Goal: Task Accomplishment & Management: Manage account settings

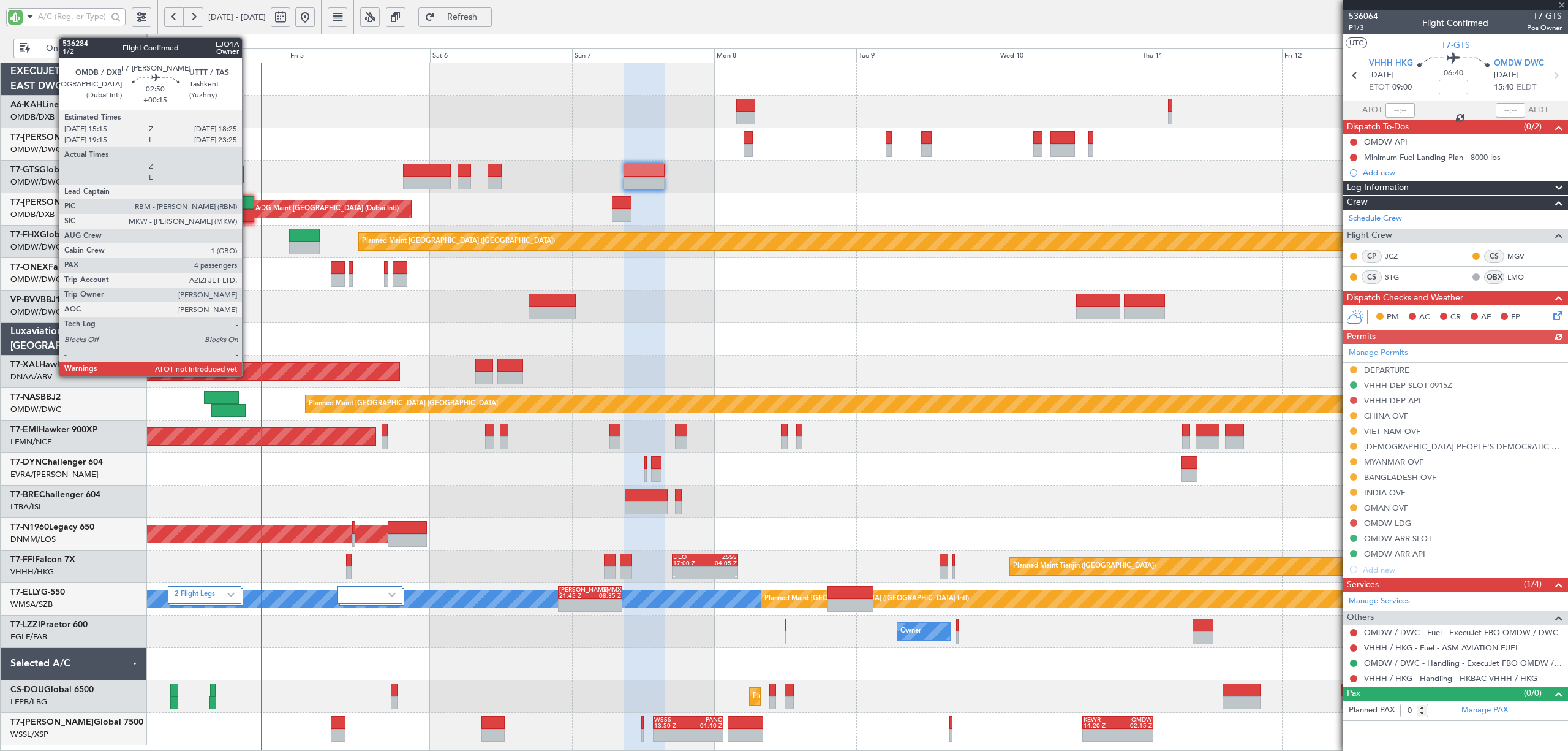
click at [248, 212] on div at bounding box center [245, 216] width 19 height 13
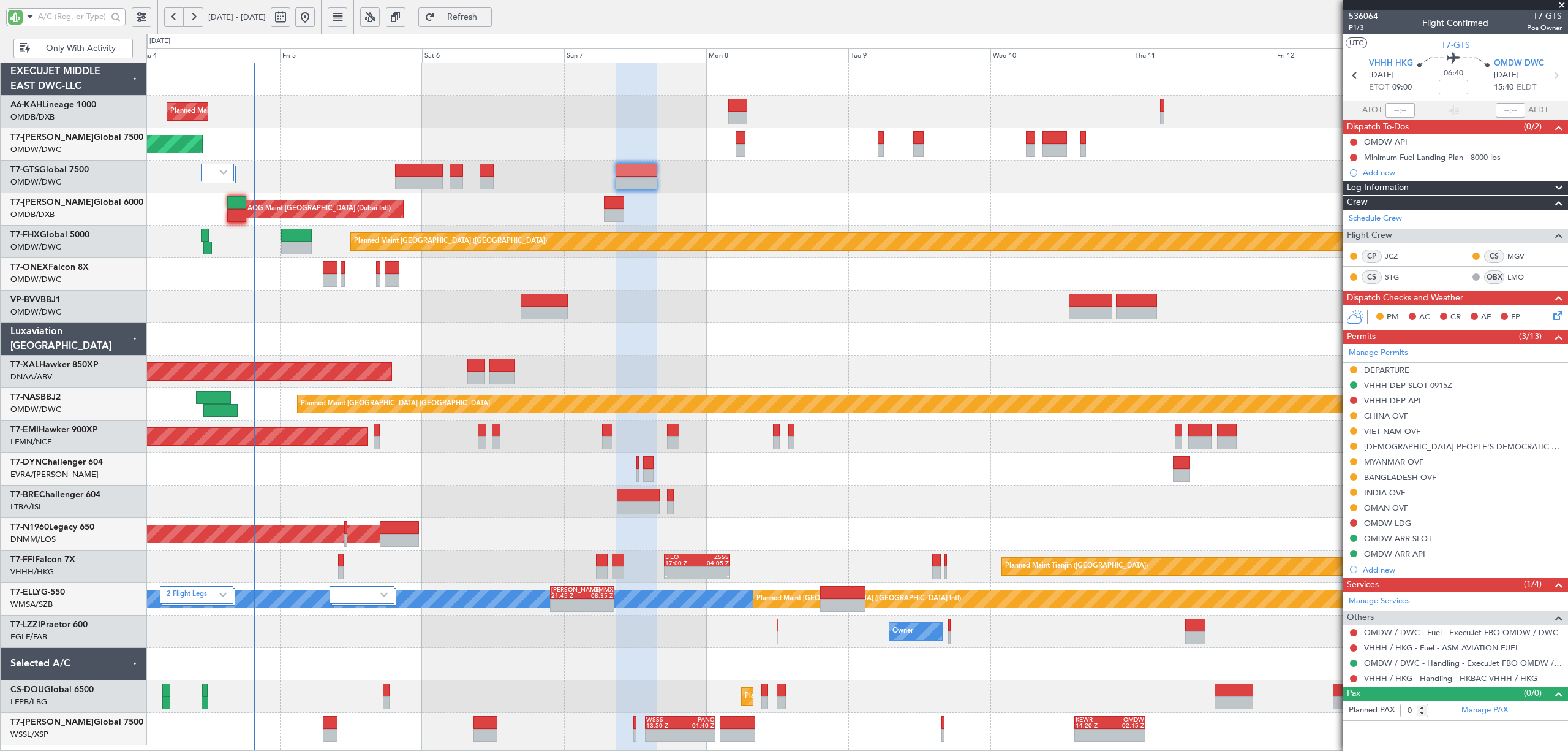
click at [418, 309] on div "Planned Maint Dubai (Al Maktoum Intl)" at bounding box center [856, 306] width 1420 height 32
click at [332, 316] on div "Planned Maint Dubai (Al Maktoum Intl)" at bounding box center [856, 306] width 1420 height 32
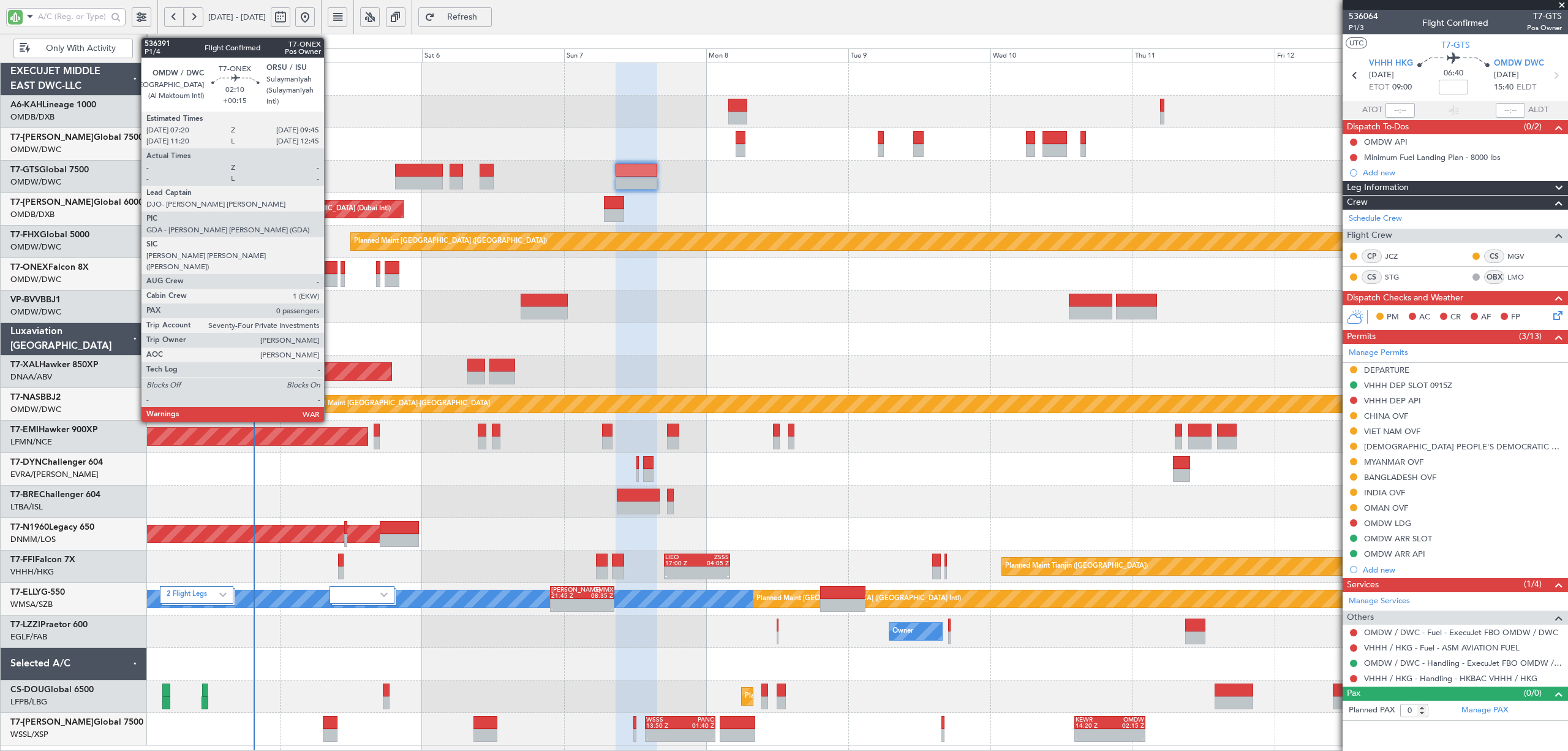
click at [330, 274] on div at bounding box center [330, 281] width 15 height 13
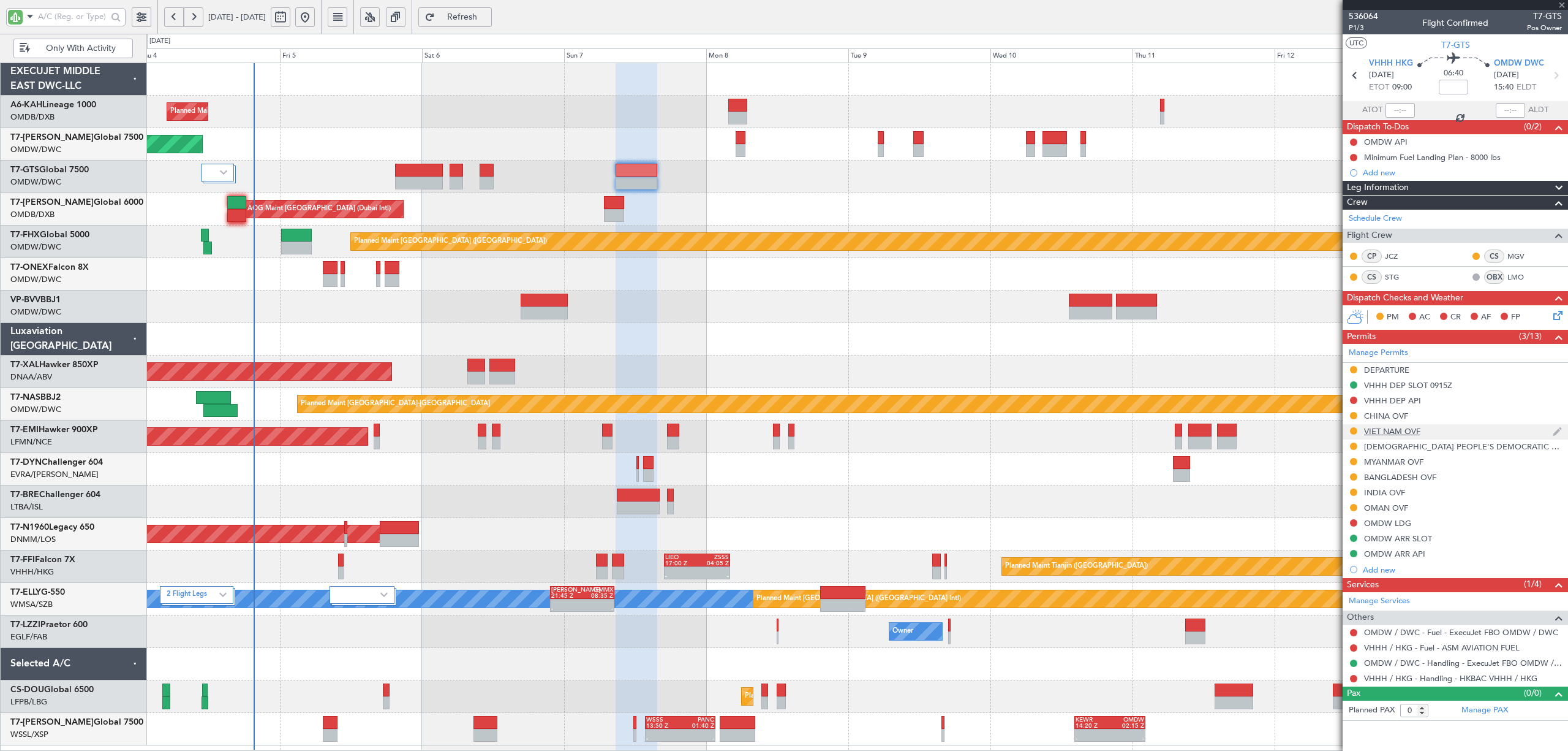
type input "+00:15"
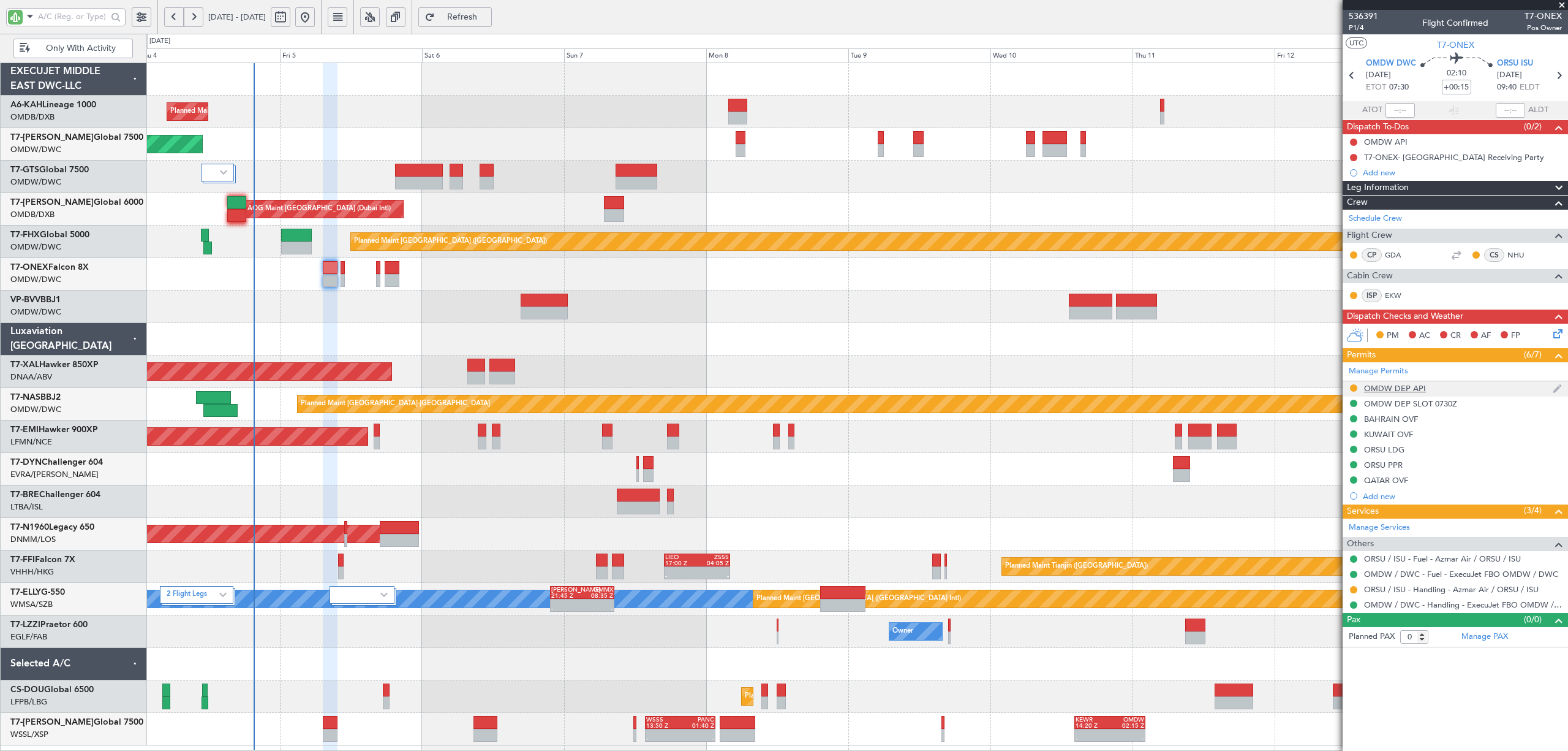
click at [1387, 384] on div "OMDW DEP API" at bounding box center [1395, 388] width 62 height 10
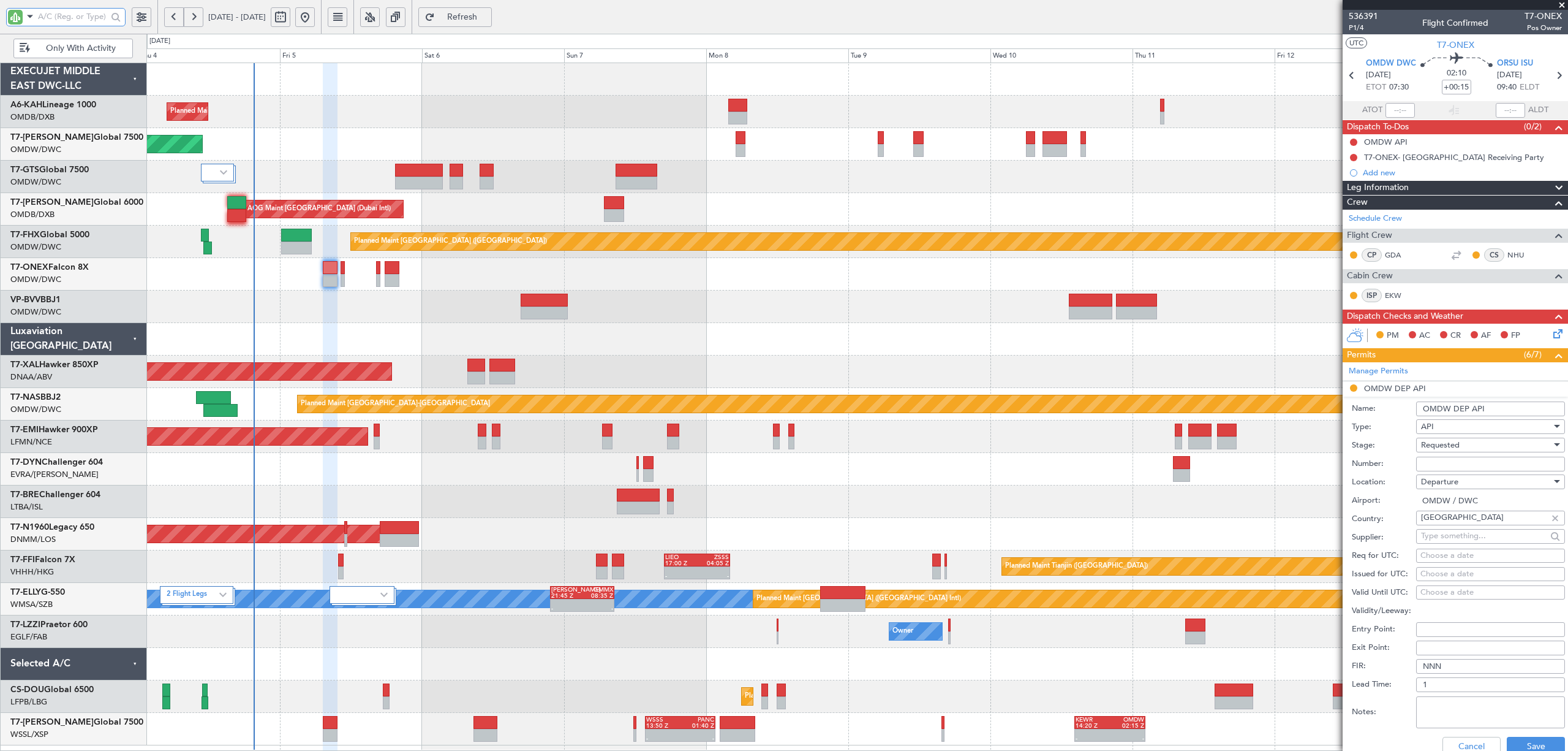
click at [83, 15] on input "text" at bounding box center [72, 16] width 69 height 18
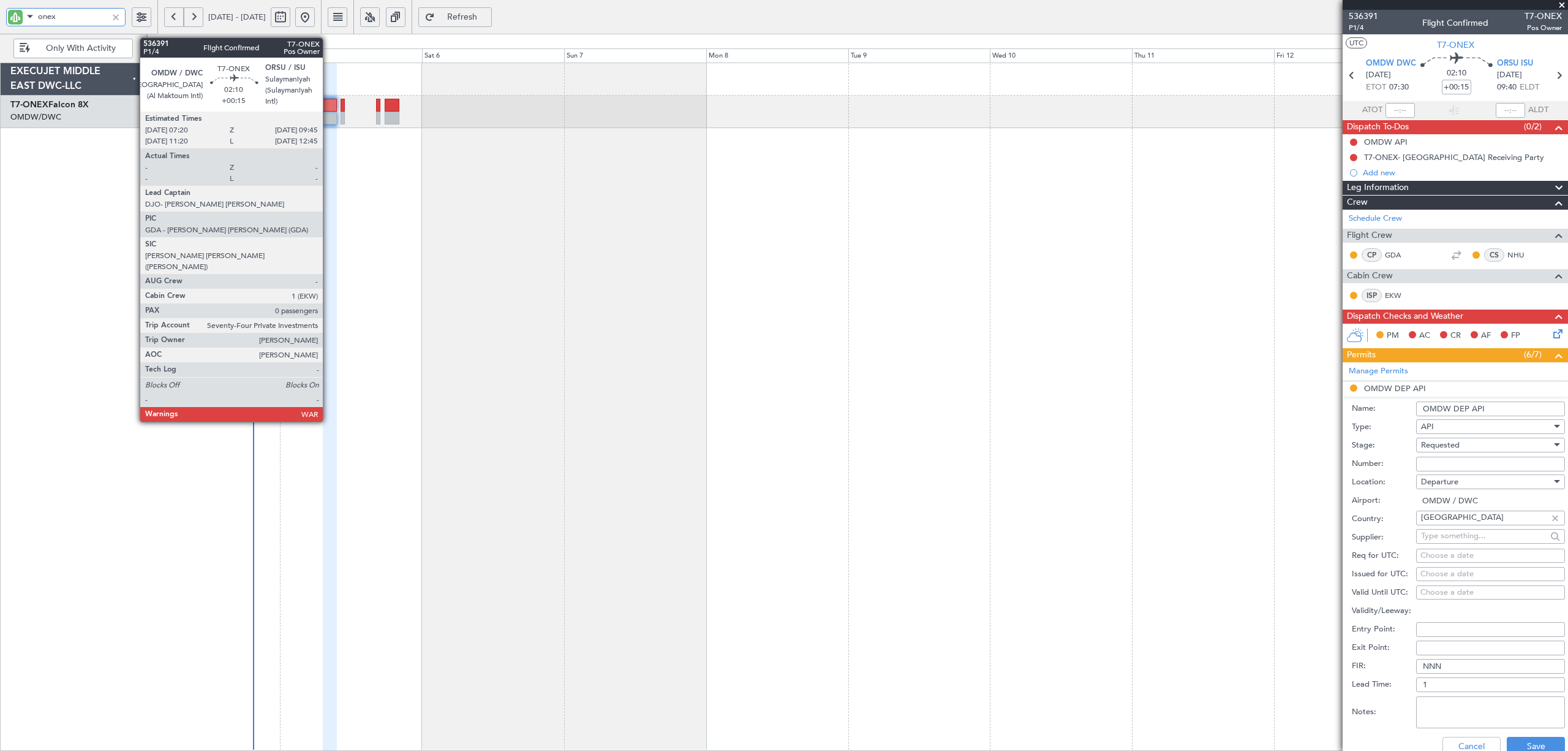
click at [328, 116] on div at bounding box center [330, 118] width 15 height 13
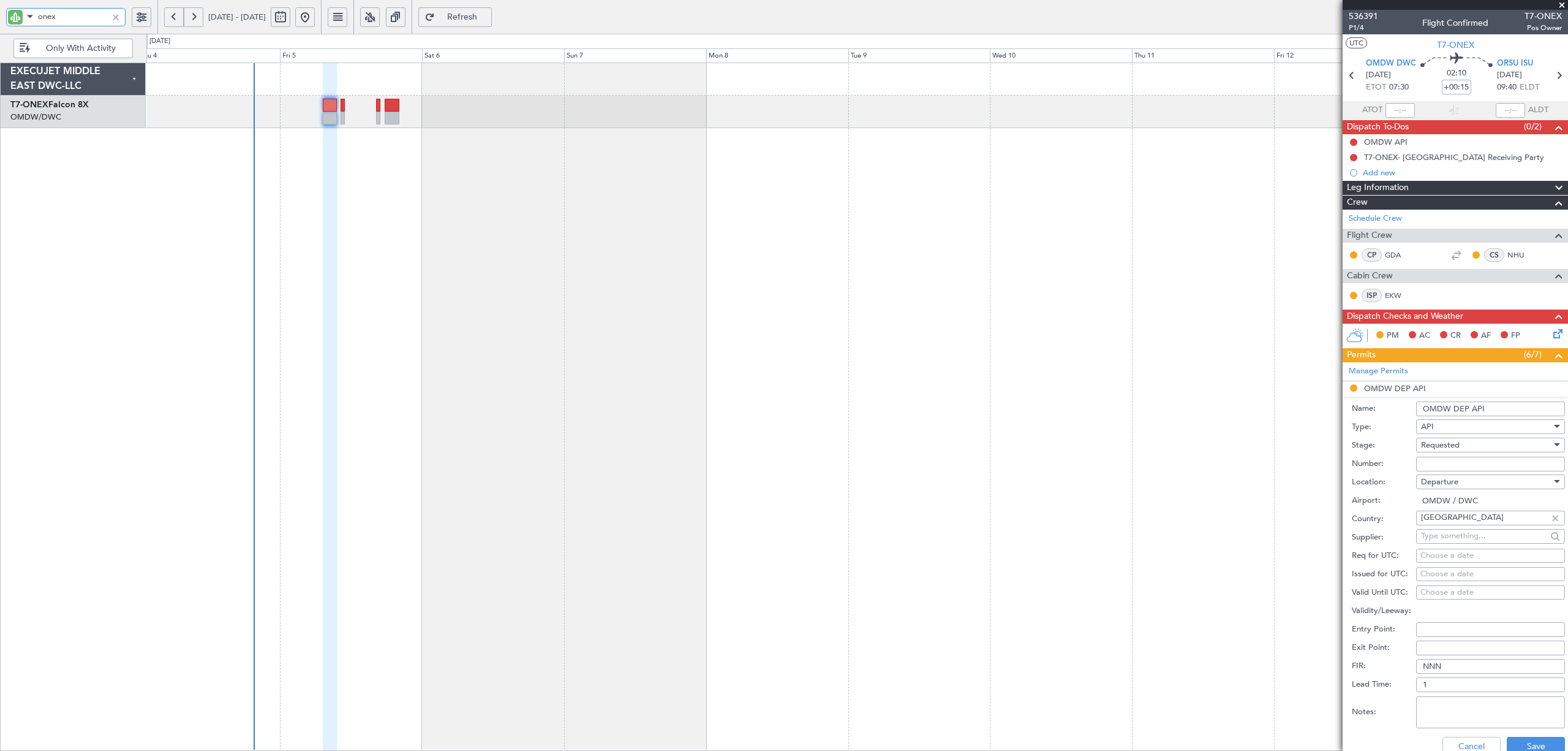
drag, startPoint x: 79, startPoint y: 16, endPoint x: 10, endPoint y: 22, distance: 69.3
click at [10, 22] on div "onex" at bounding box center [65, 17] width 119 height 18
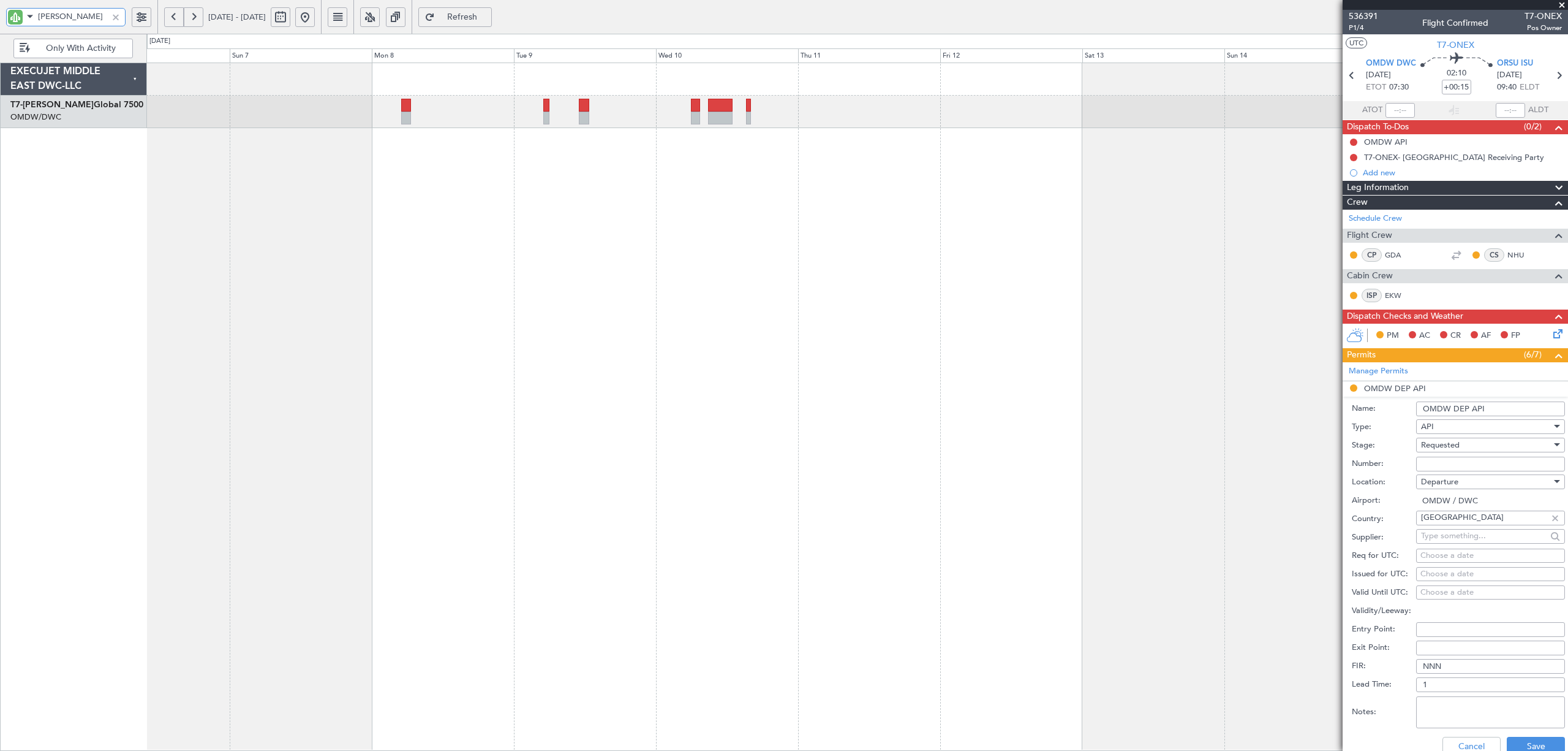
click at [558, 189] on div "Planned Maint Dubai (Al Maktoum Intl)" at bounding box center [857, 406] width 1421 height 688
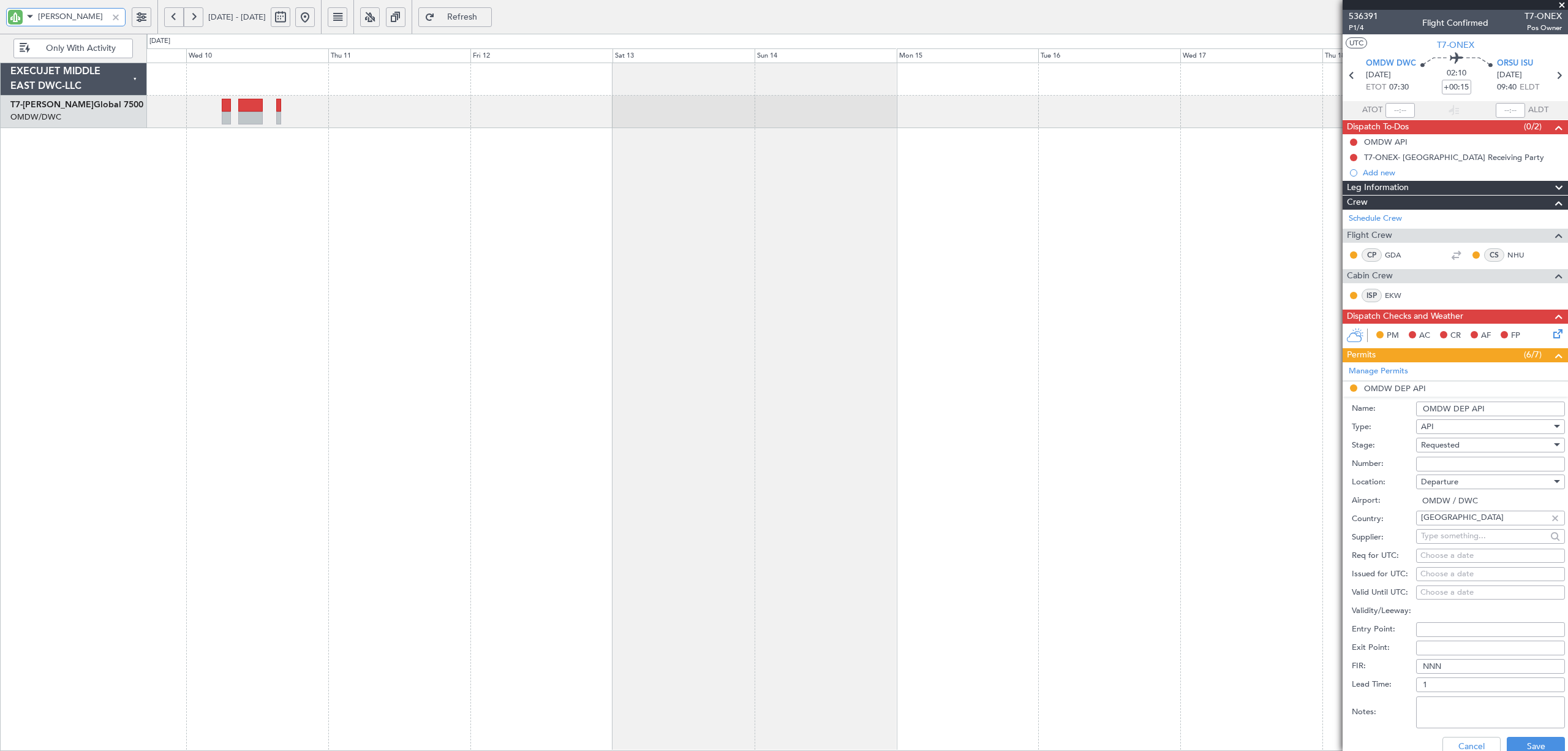
click at [403, 180] on div at bounding box center [857, 406] width 1421 height 688
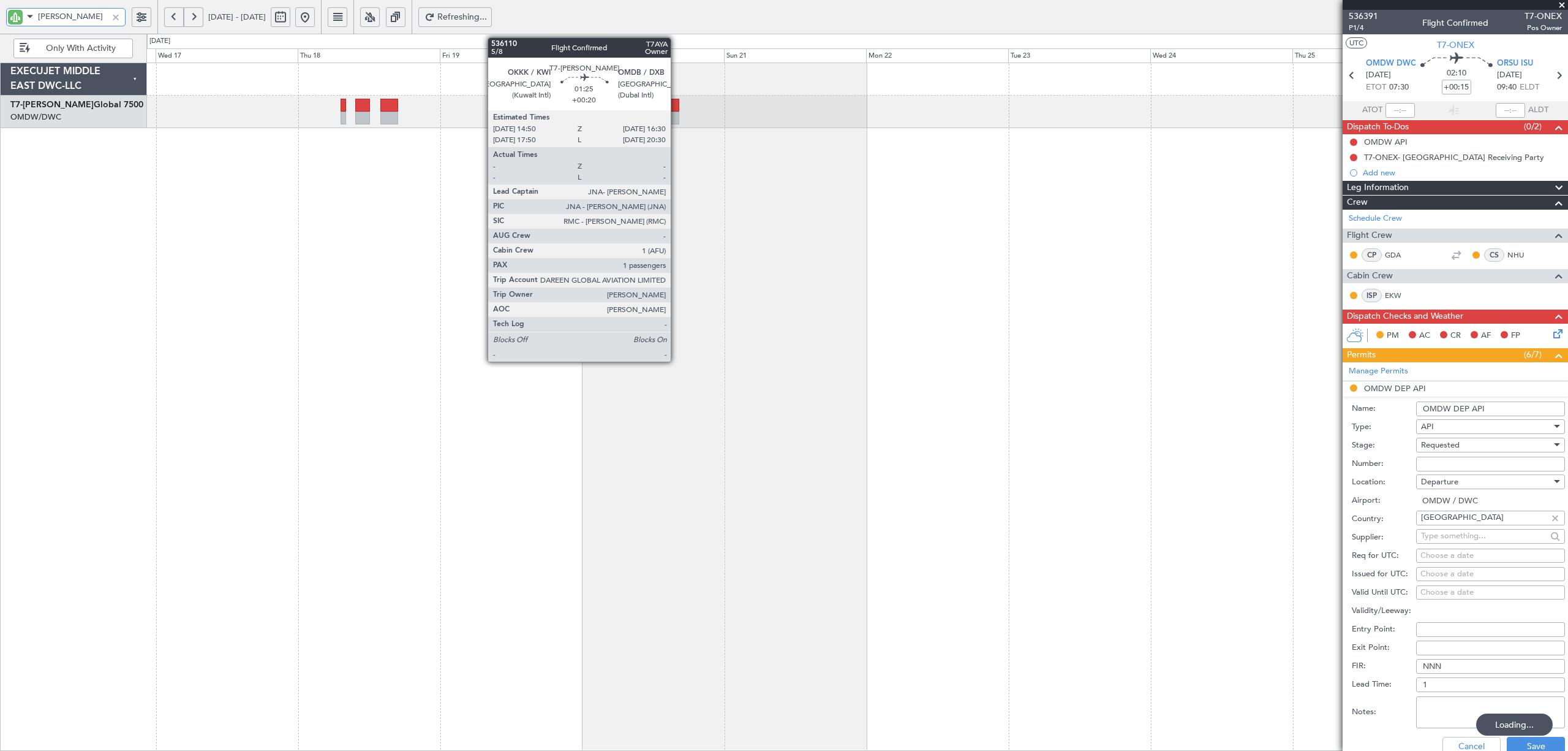
click at [676, 118] on div at bounding box center [675, 118] width 10 height 13
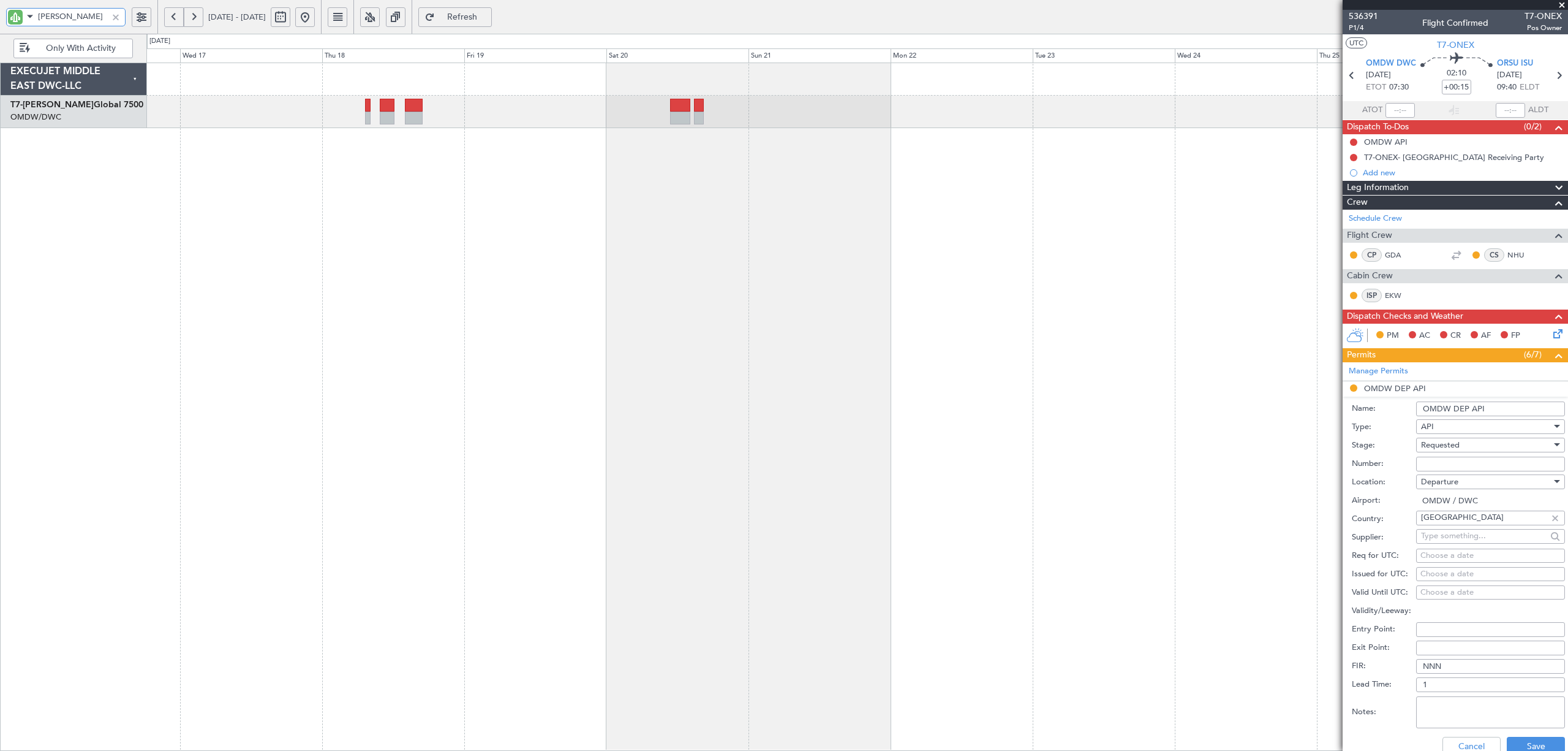
click at [876, 241] on div at bounding box center [857, 406] width 1421 height 688
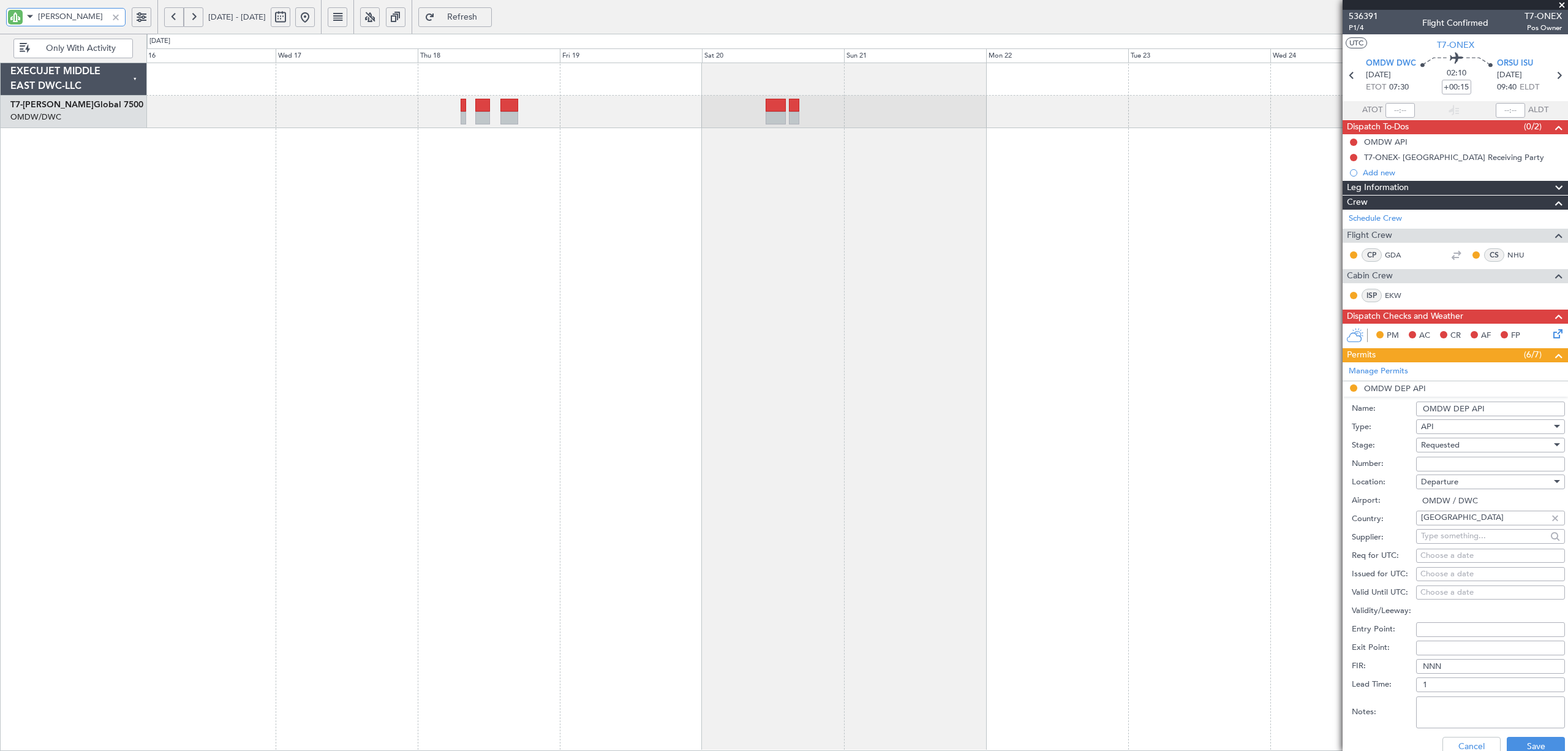
drag, startPoint x: 55, startPoint y: 20, endPoint x: -7, endPoint y: 23, distance: 62.1
click at [0, 23] on html "AYA [DATE] - [DATE] Refresh Quick Links Only With Activity EXECUJET MIDDLE EAST…" at bounding box center [784, 375] width 1568 height 751
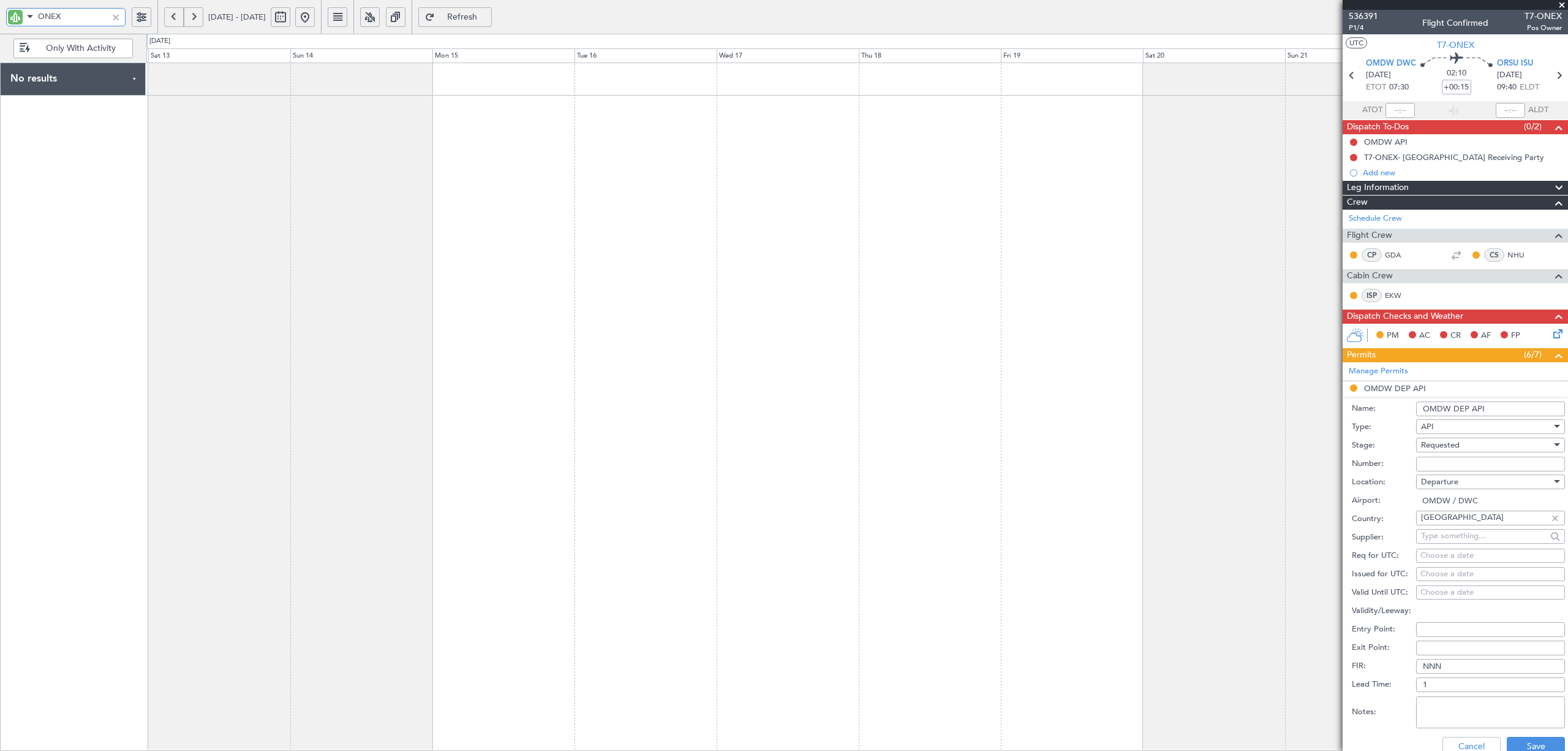
click at [991, 339] on div at bounding box center [857, 406] width 1421 height 688
click at [778, 320] on div at bounding box center [857, 406] width 1421 height 688
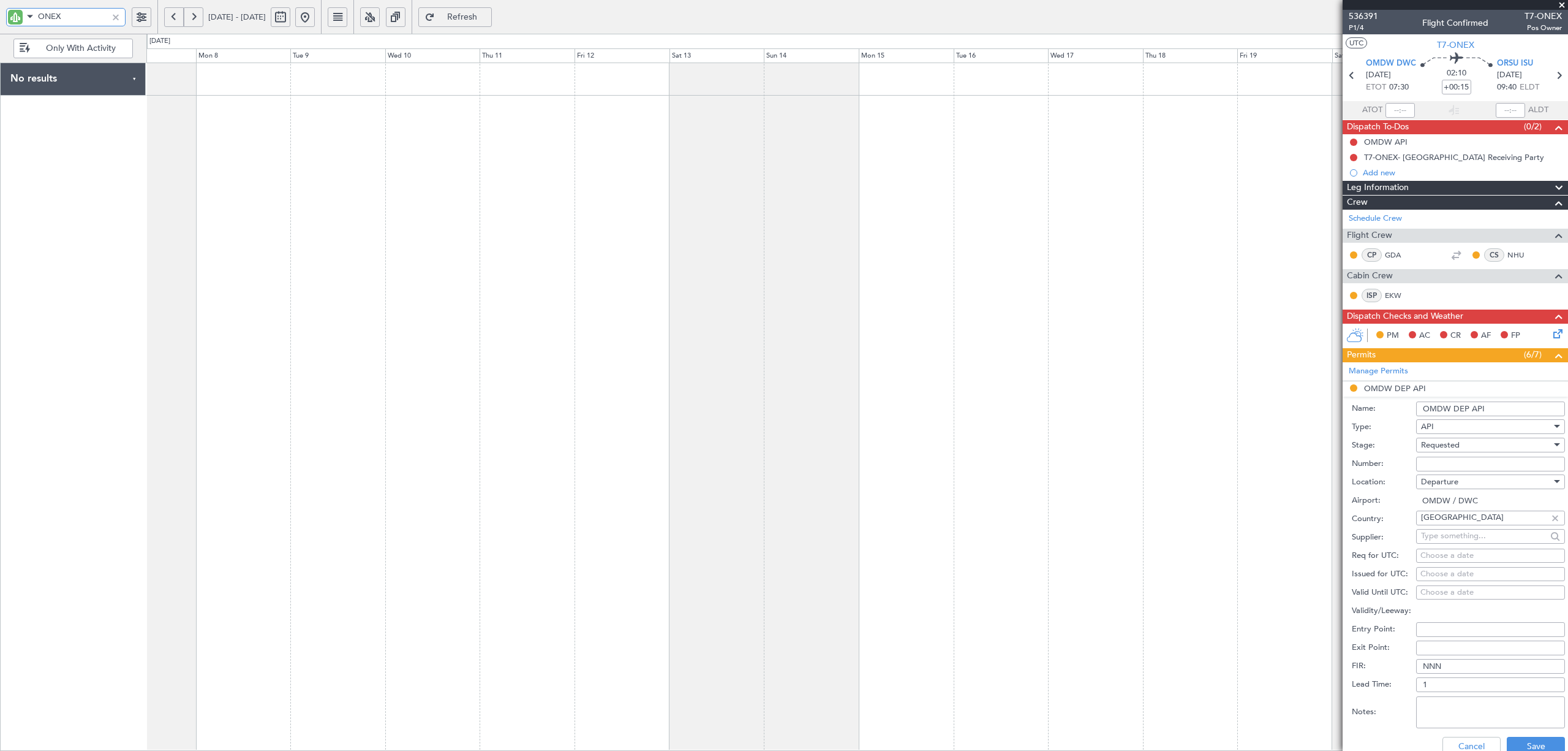
click at [1082, 339] on div at bounding box center [857, 406] width 1421 height 688
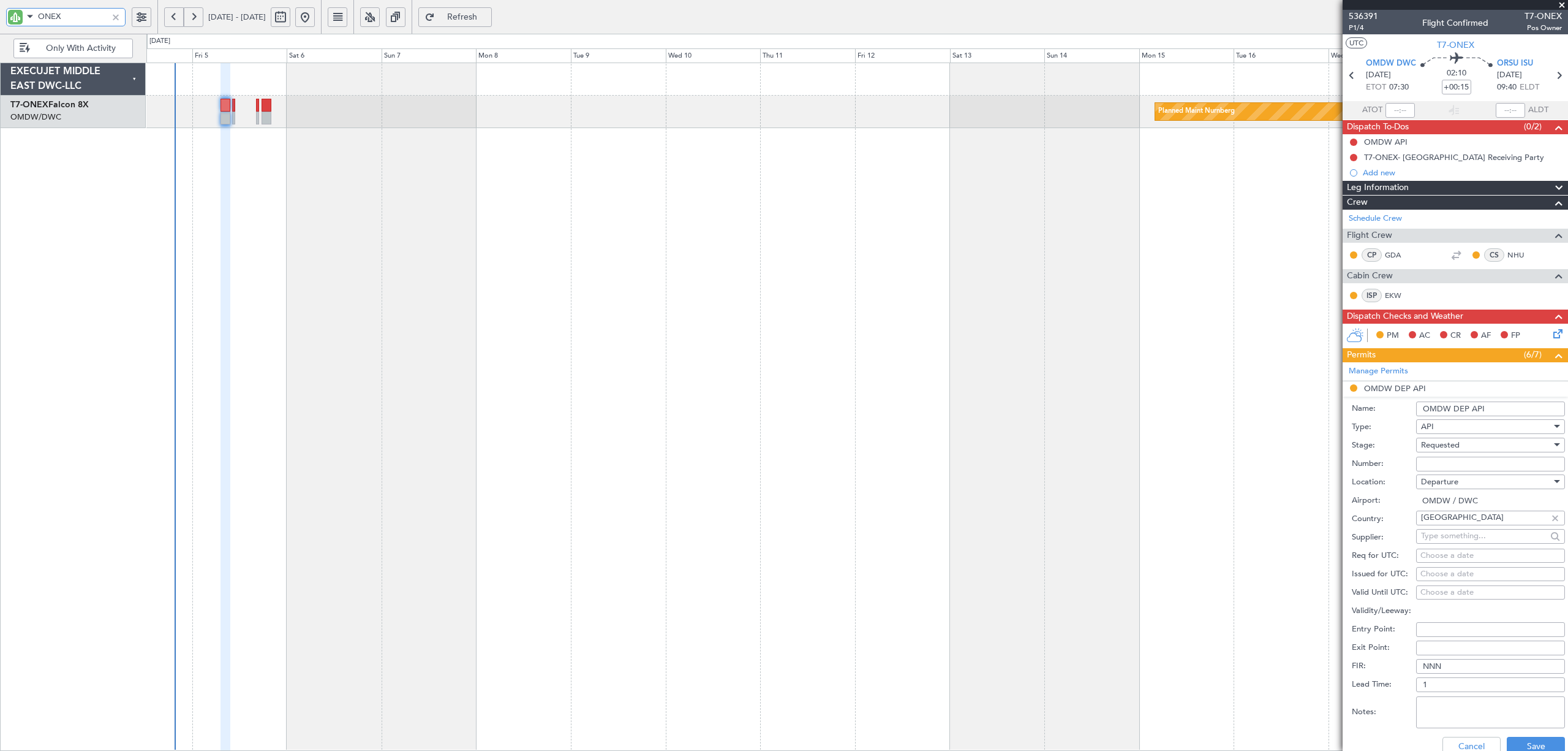
click at [350, 138] on div "Planned Maint Nurnberg" at bounding box center [857, 406] width 1421 height 688
type input "ONEX"
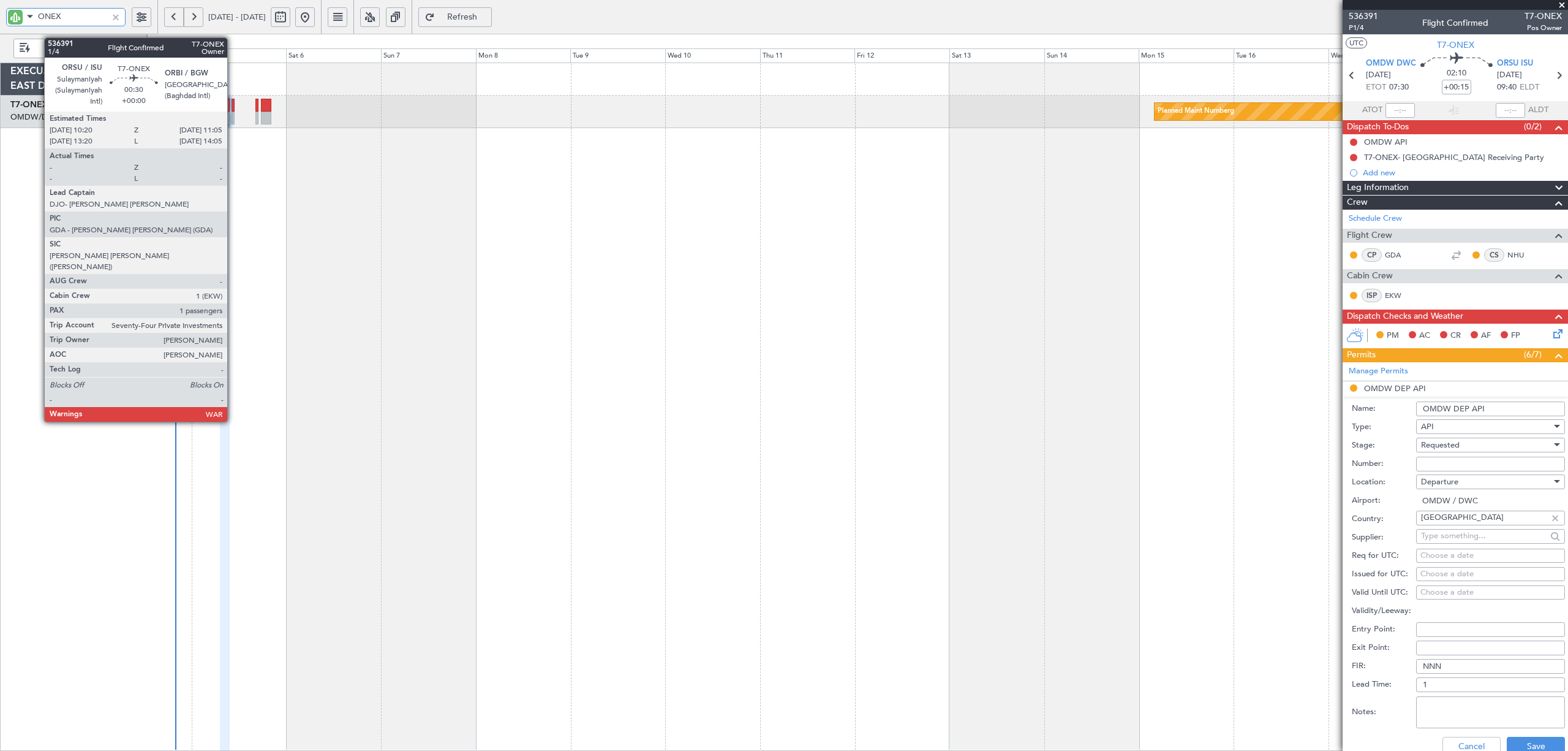
click at [232, 116] on div at bounding box center [233, 118] width 3 height 13
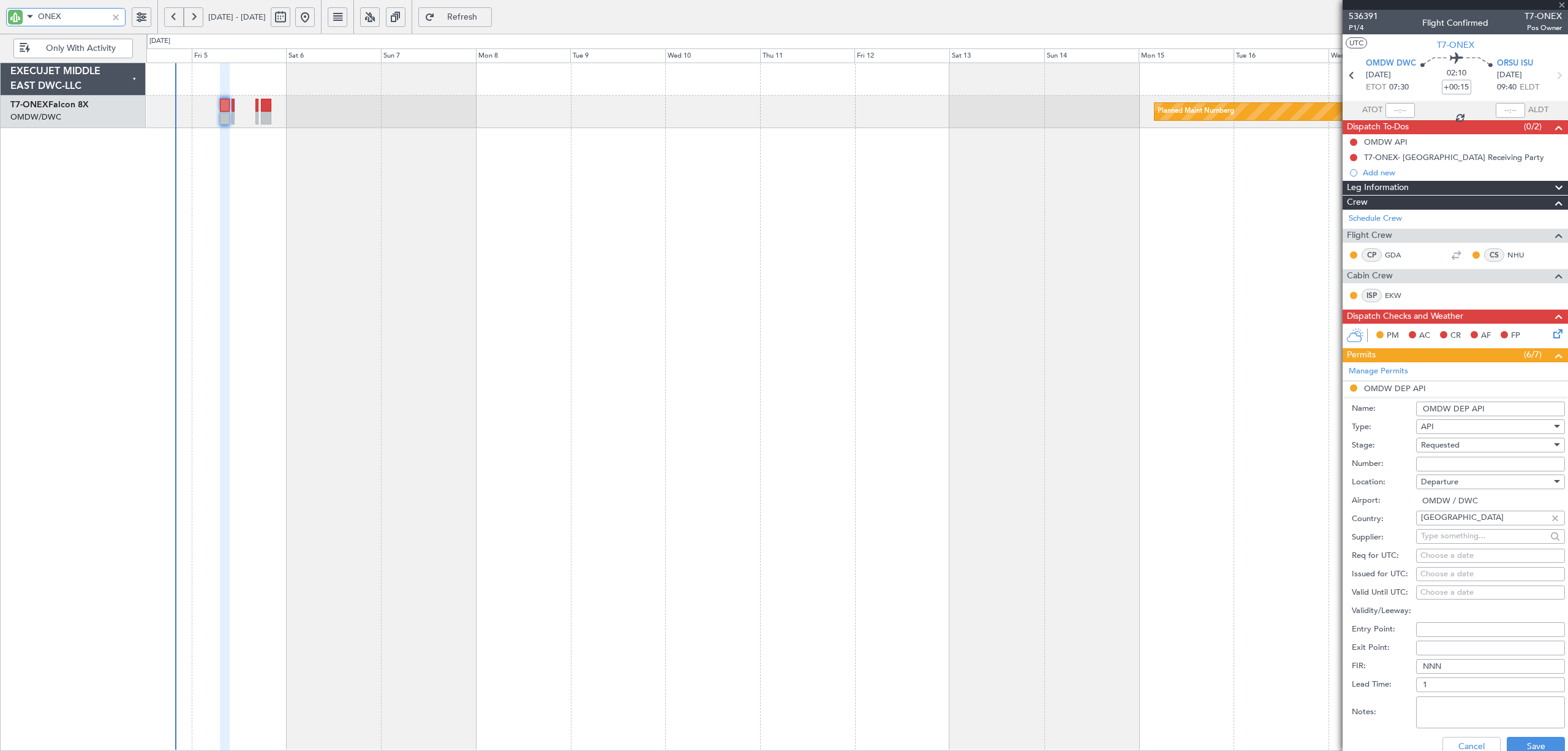
type input "1"
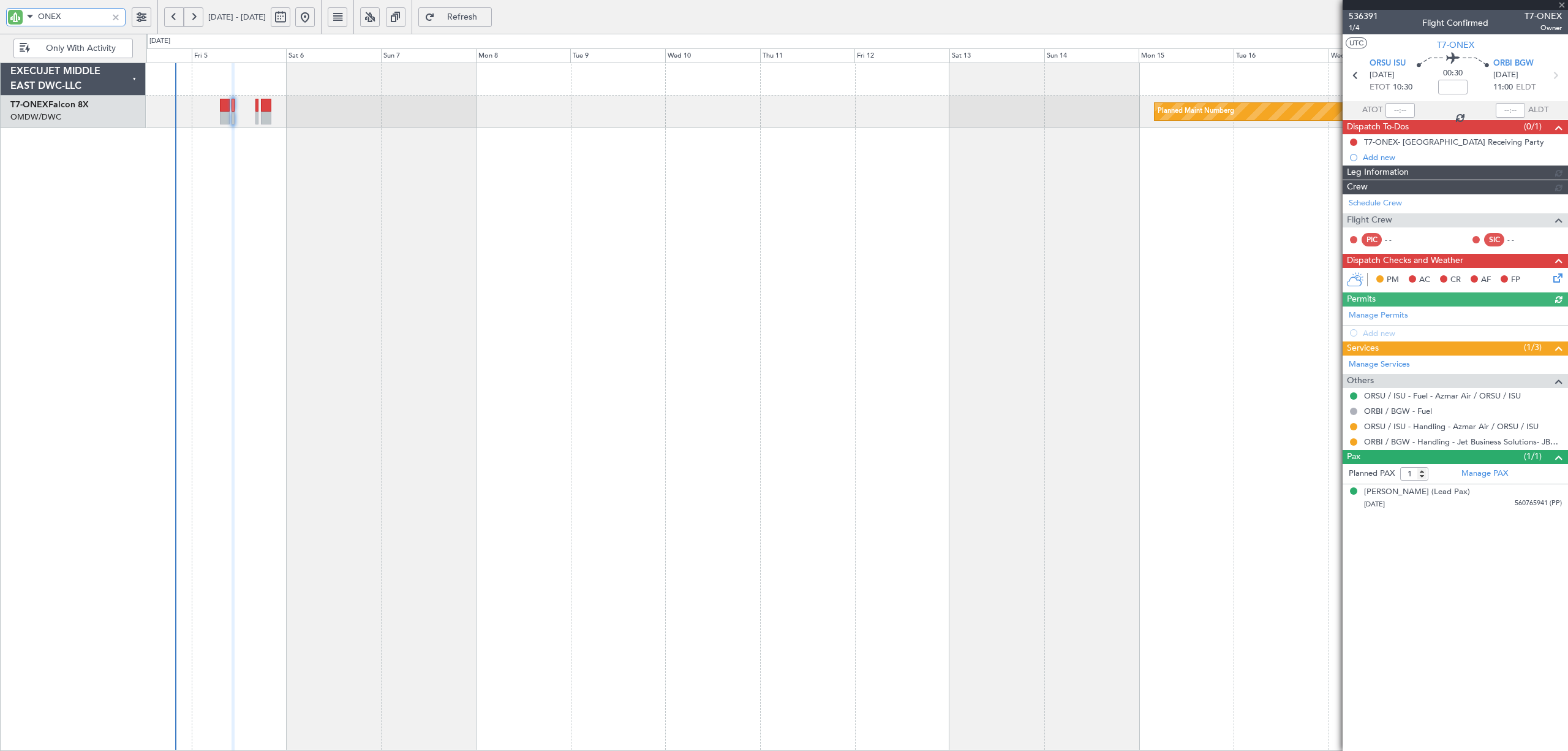
type input "[PERSON_NAME] (SYS)"
type input "7204"
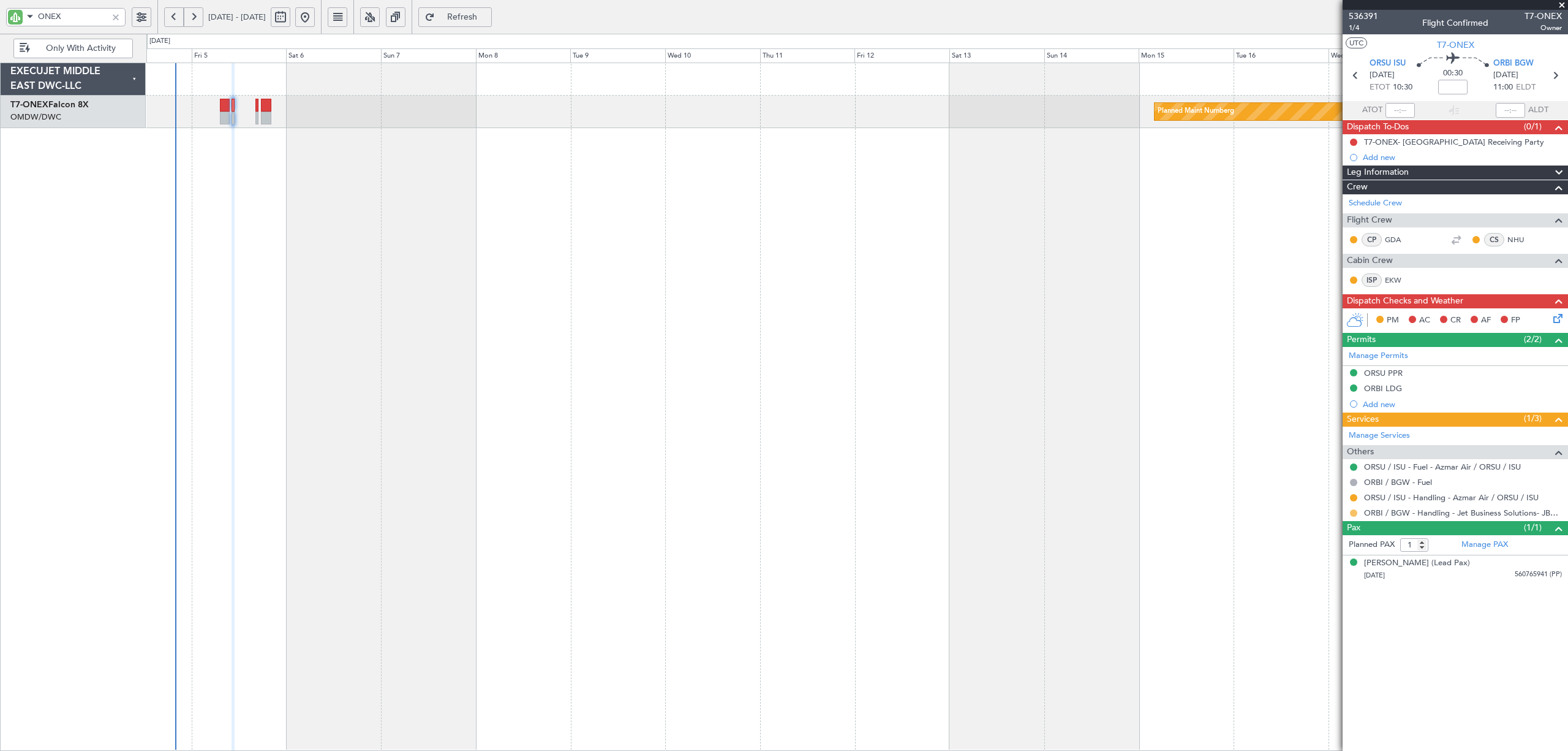
click at [1353, 513] on button at bounding box center [1354, 513] width 7 height 7
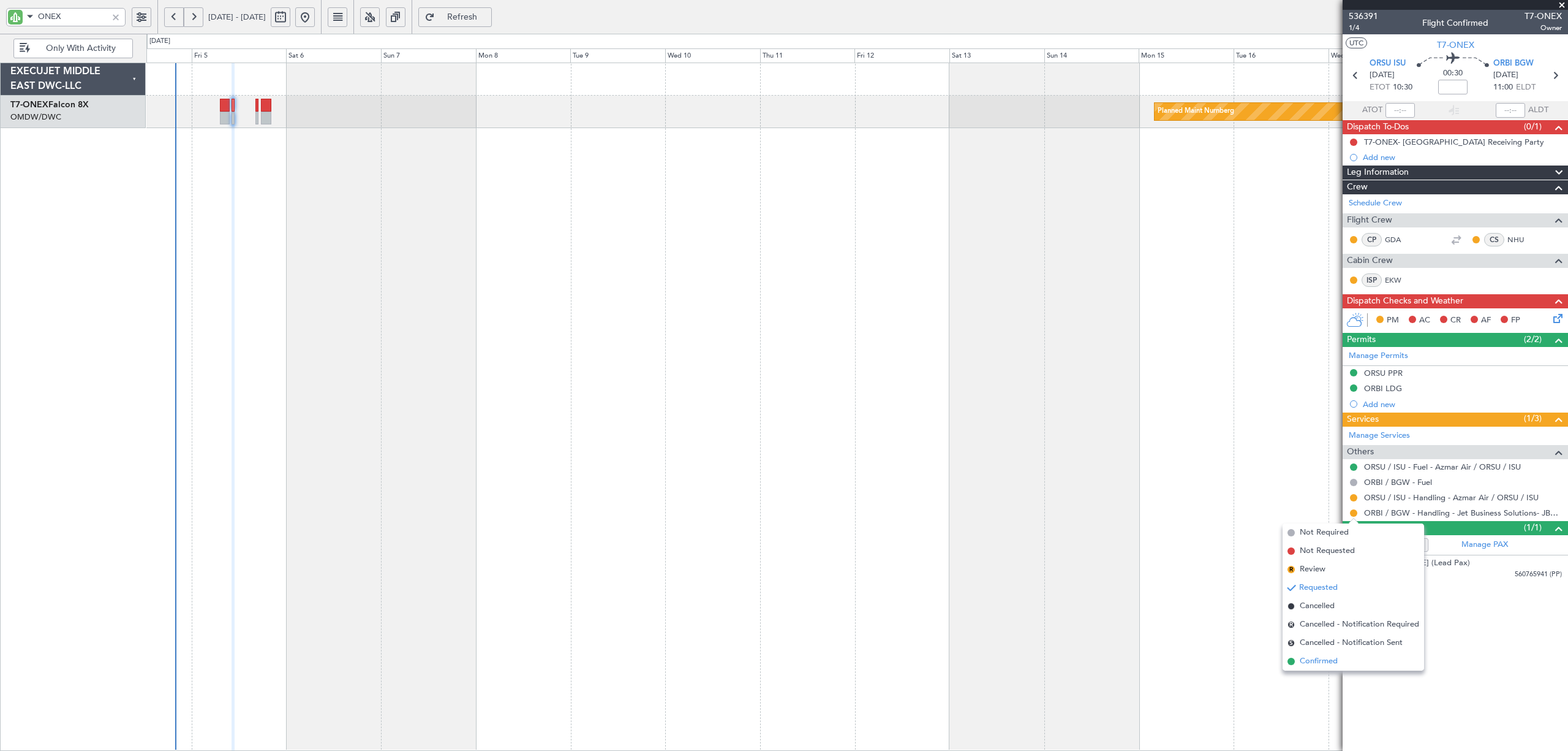
click at [1328, 664] on span "Confirmed" at bounding box center [1319, 661] width 38 height 12
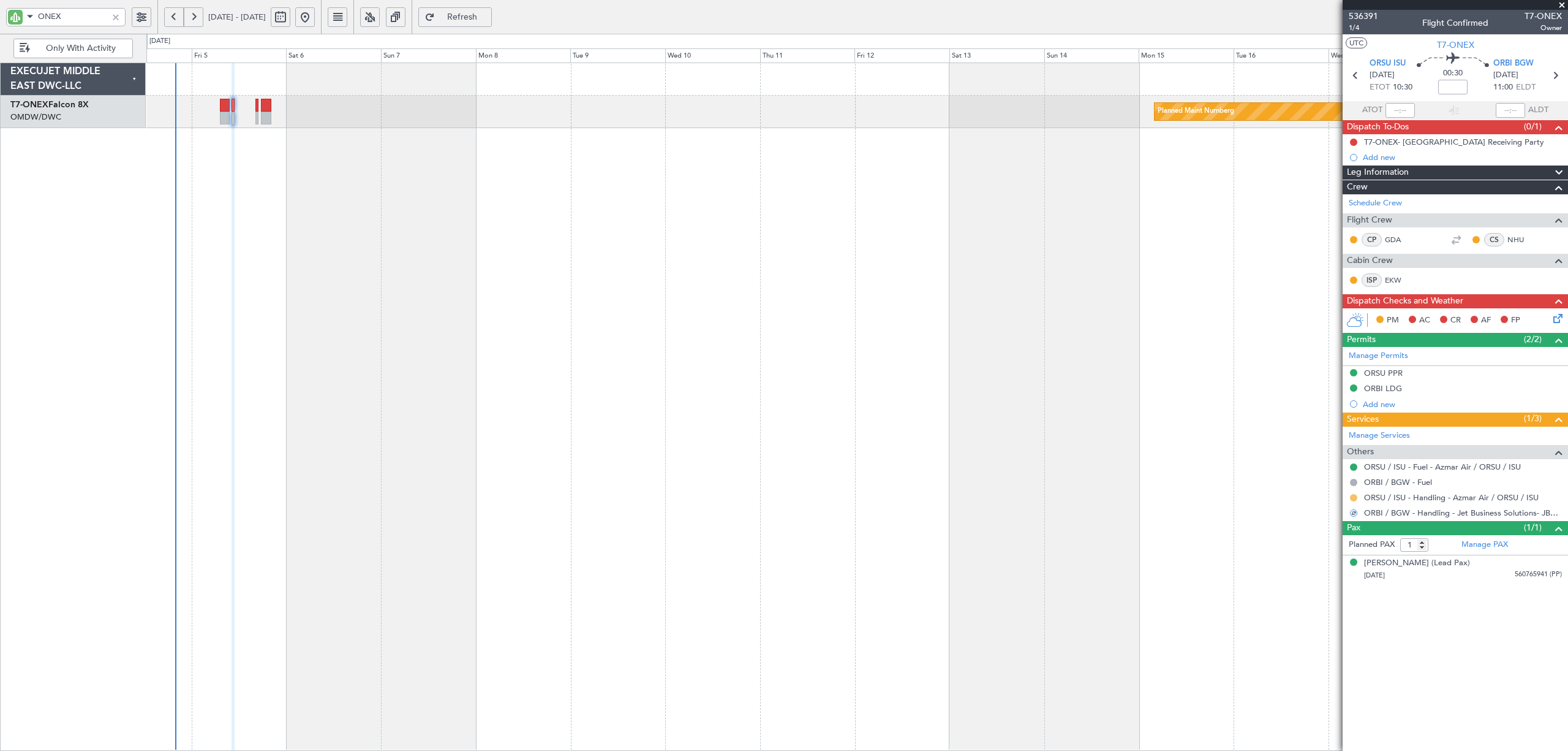
click at [1352, 500] on button at bounding box center [1354, 497] width 7 height 7
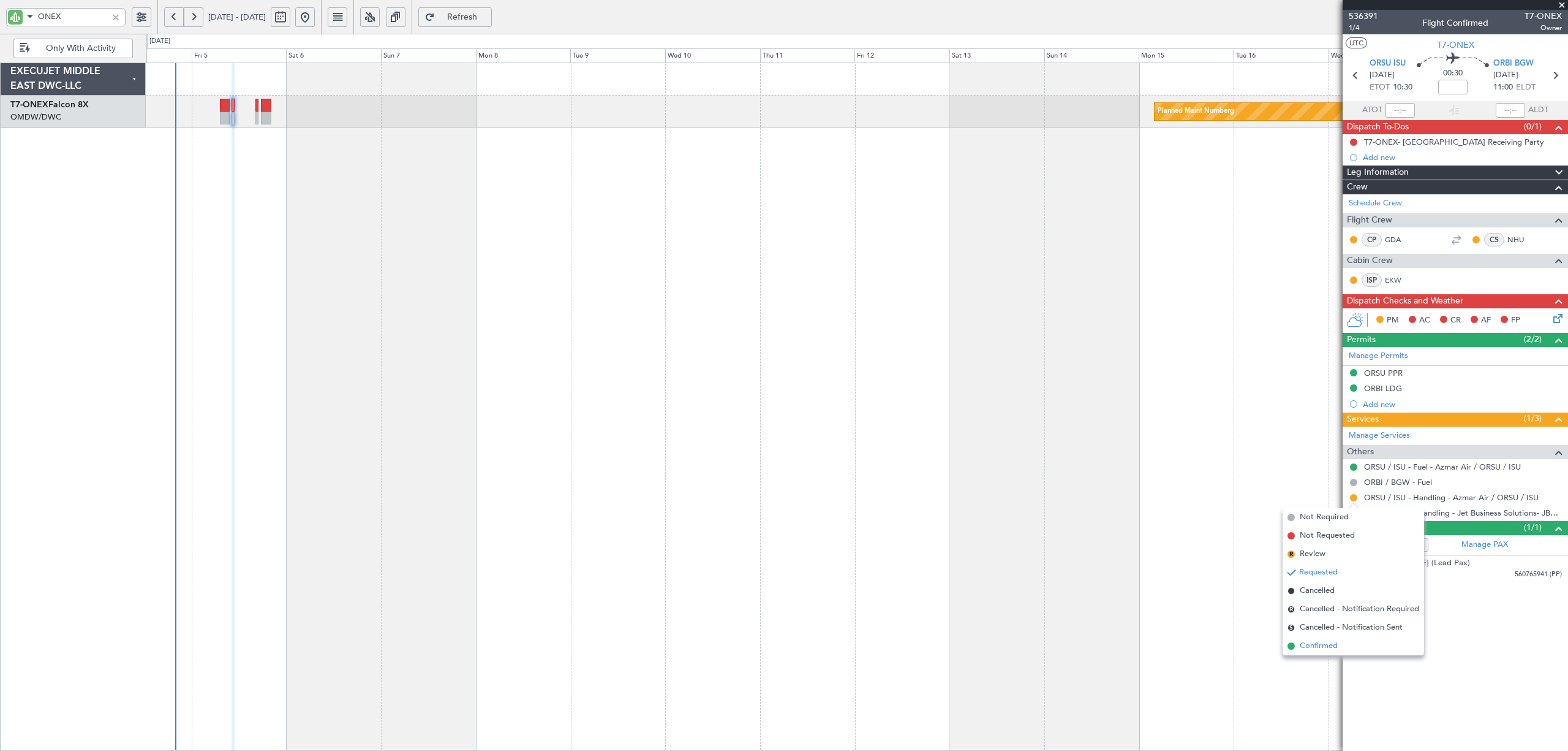
click at [1329, 645] on span "Confirmed" at bounding box center [1319, 646] width 38 height 12
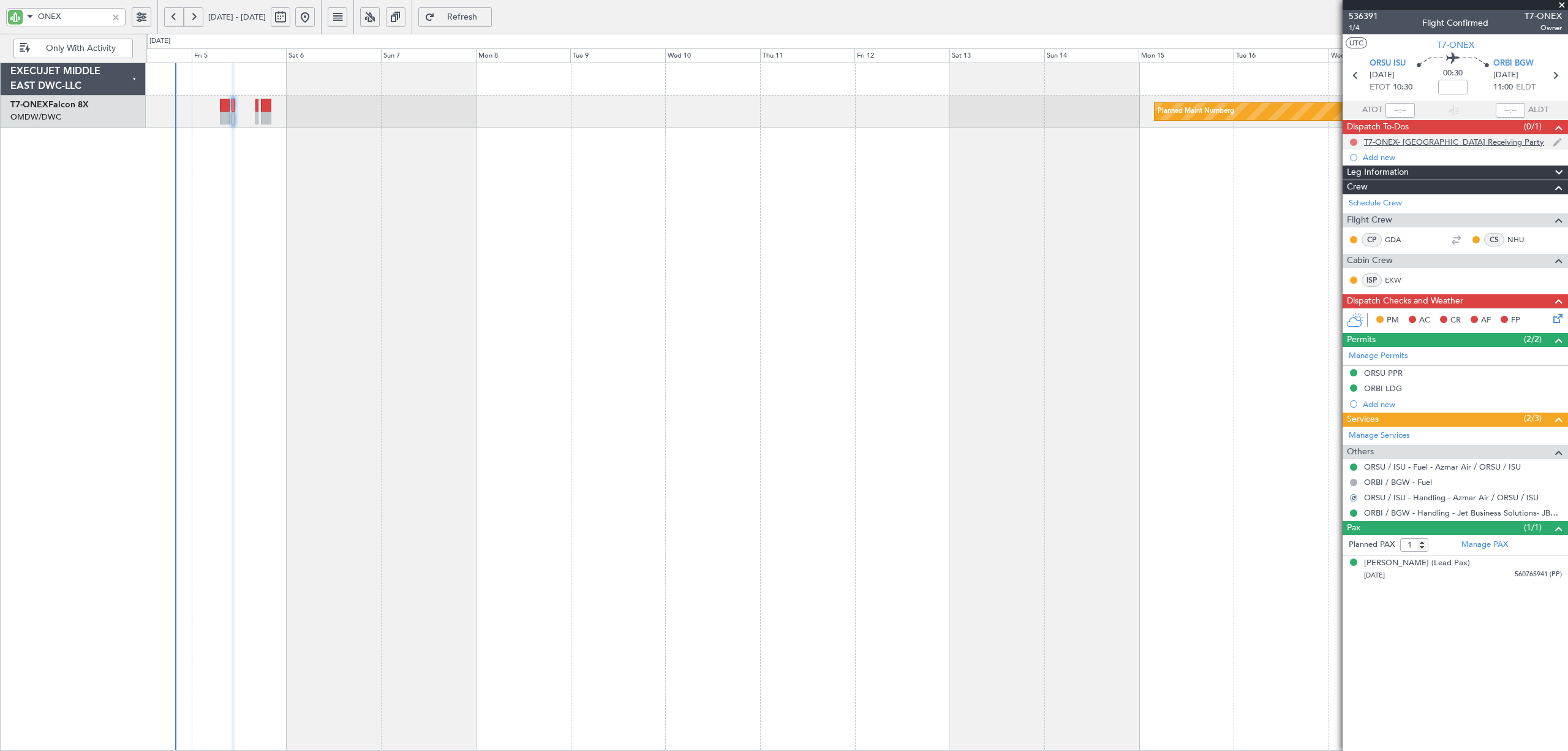
click at [1351, 142] on button at bounding box center [1354, 142] width 7 height 7
click at [1357, 209] on span "Cancelled" at bounding box center [1357, 215] width 35 height 12
click at [1553, 76] on icon at bounding box center [1556, 75] width 16 height 16
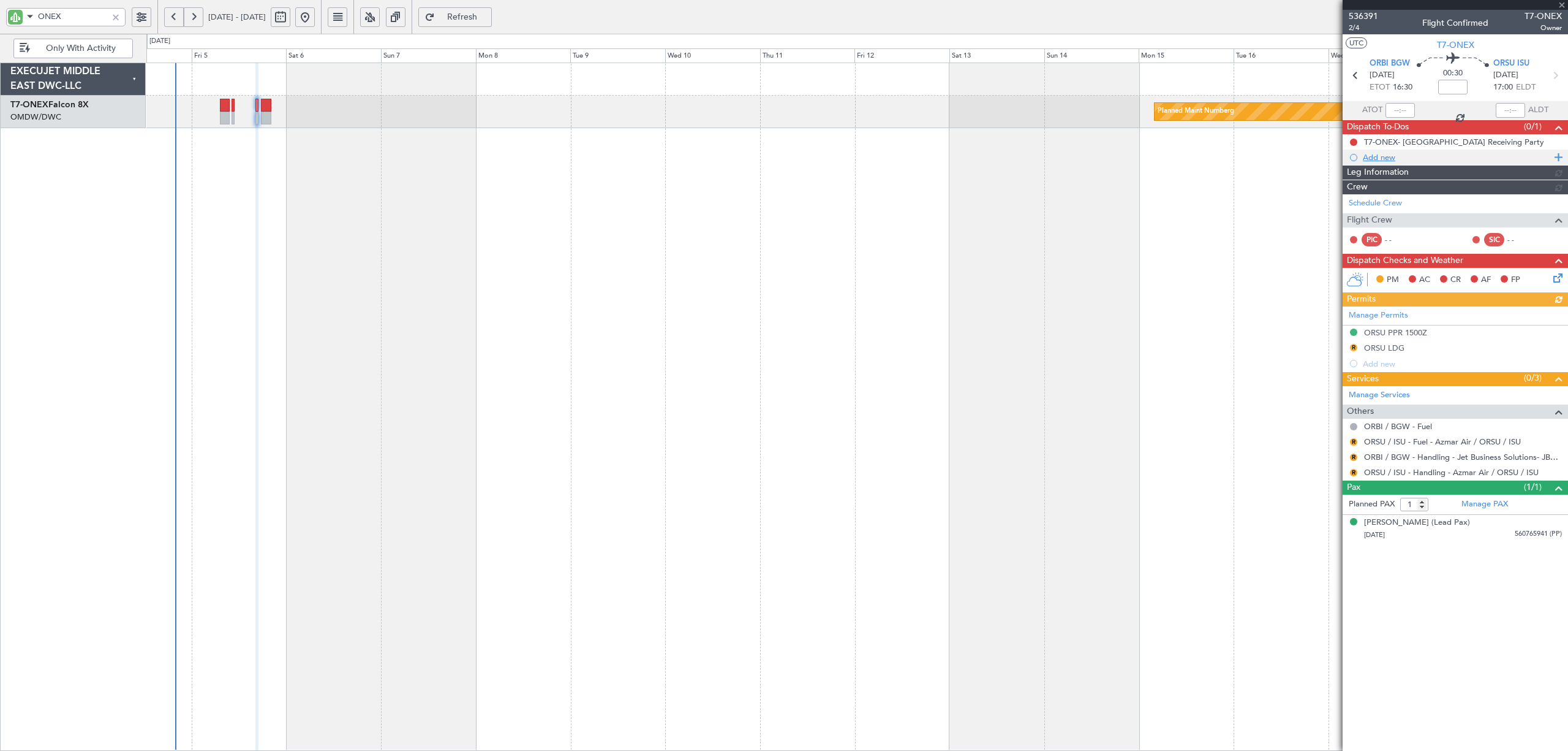
type input "[PERSON_NAME] (SYS)"
type input "7205"
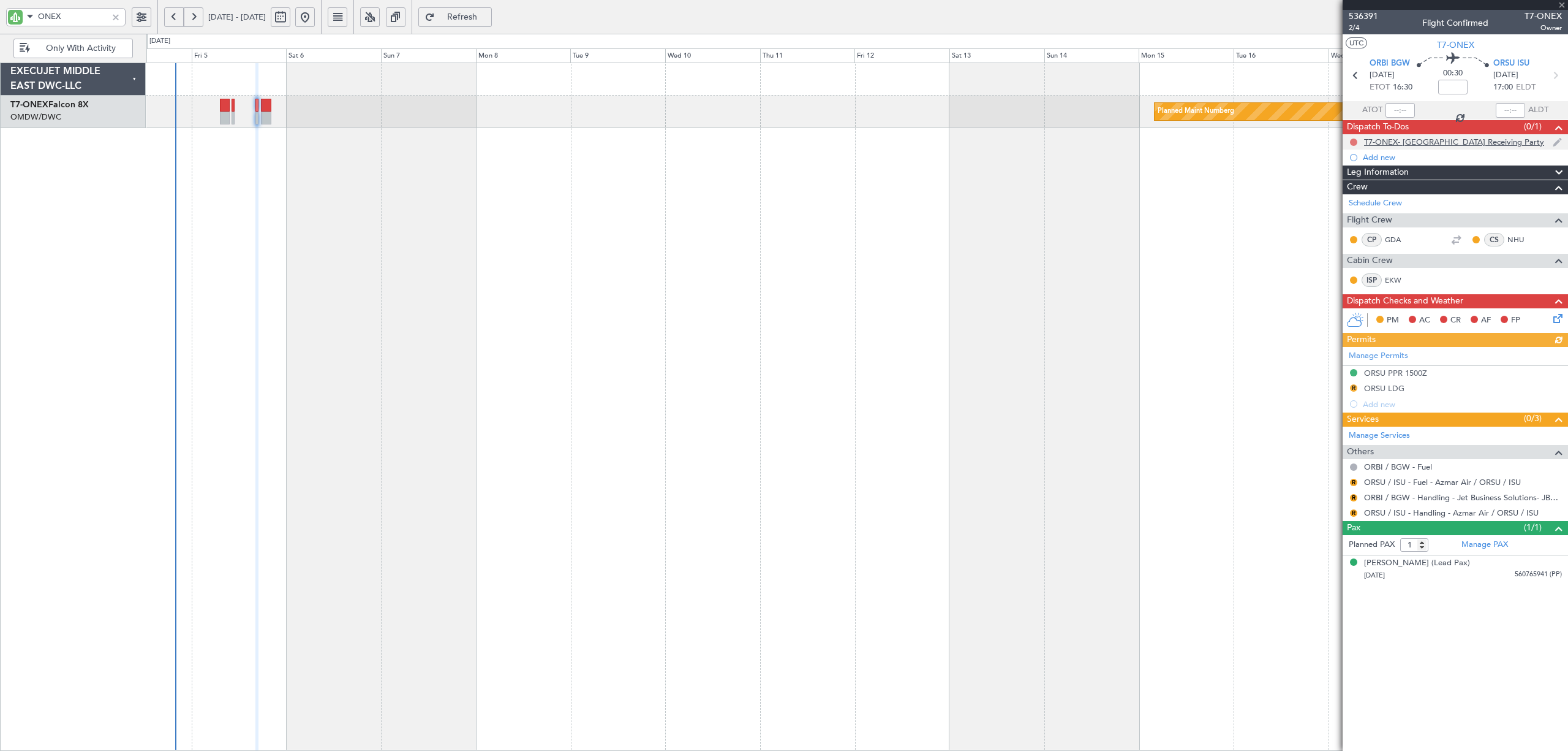
click at [1351, 140] on button at bounding box center [1354, 142] width 7 height 7
click at [1352, 209] on span "Cancelled" at bounding box center [1357, 215] width 35 height 12
click at [1352, 385] on button "R" at bounding box center [1354, 388] width 7 height 7
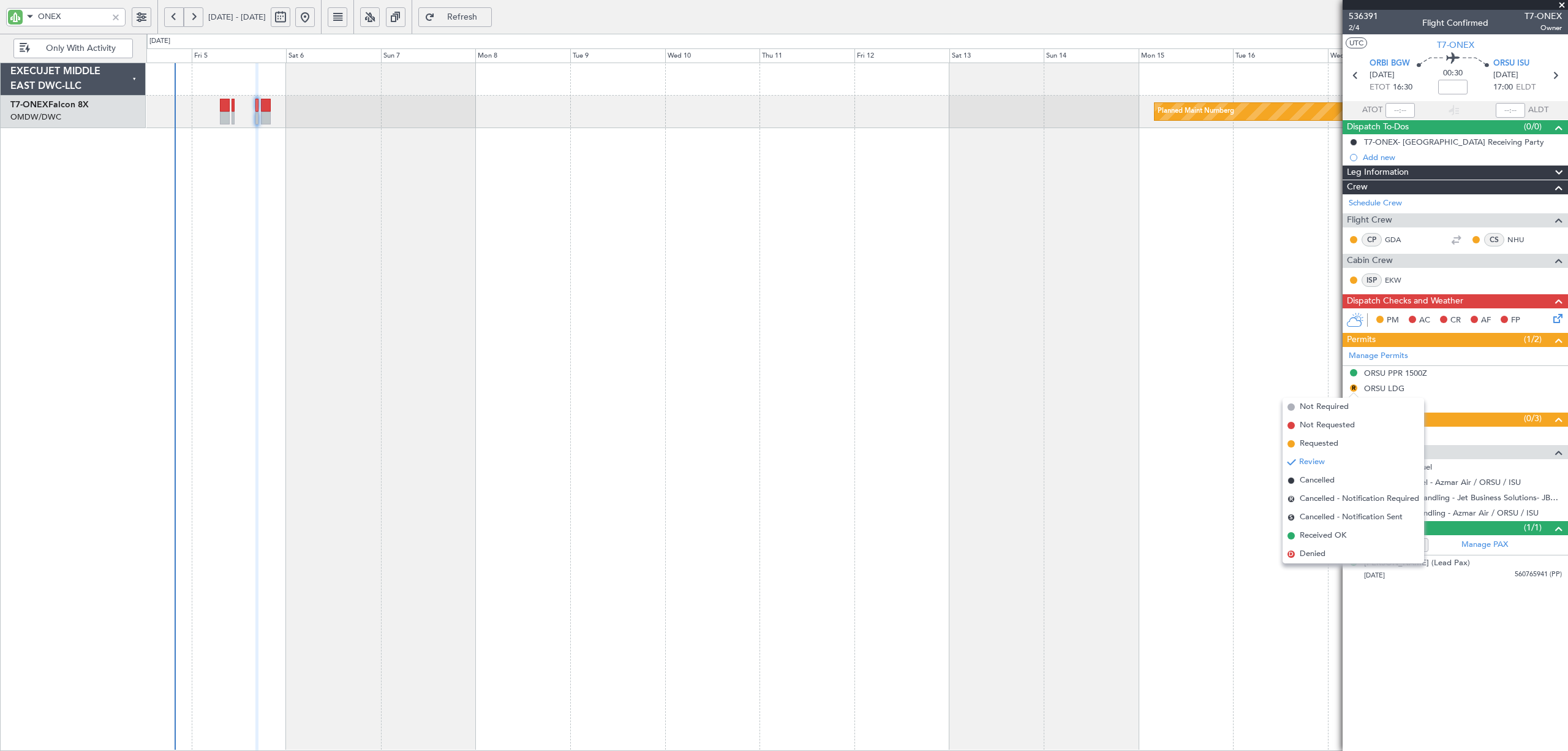
click at [1336, 531] on span "Received OK" at bounding box center [1323, 535] width 47 height 12
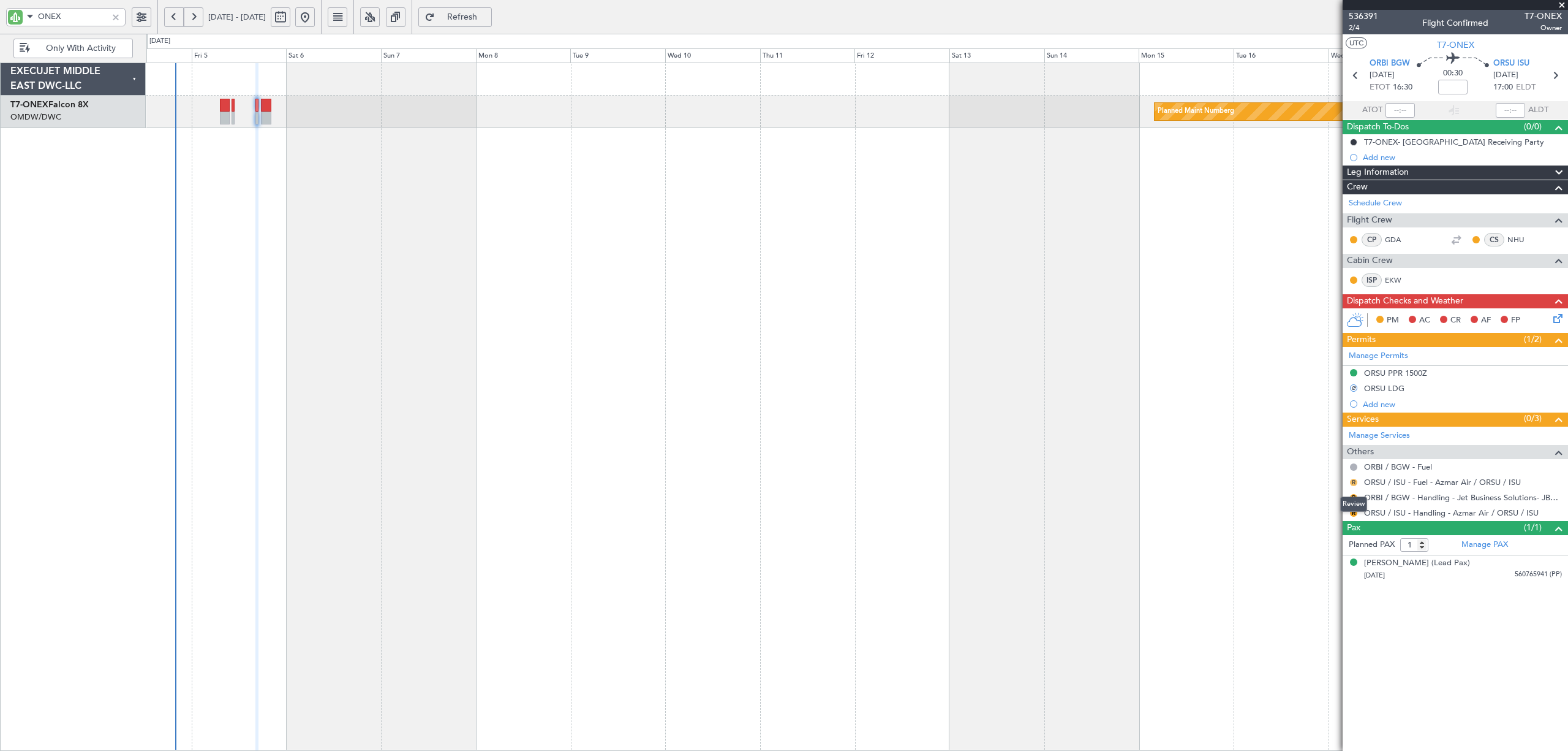
click at [1352, 484] on button "R" at bounding box center [1354, 483] width 7 height 7
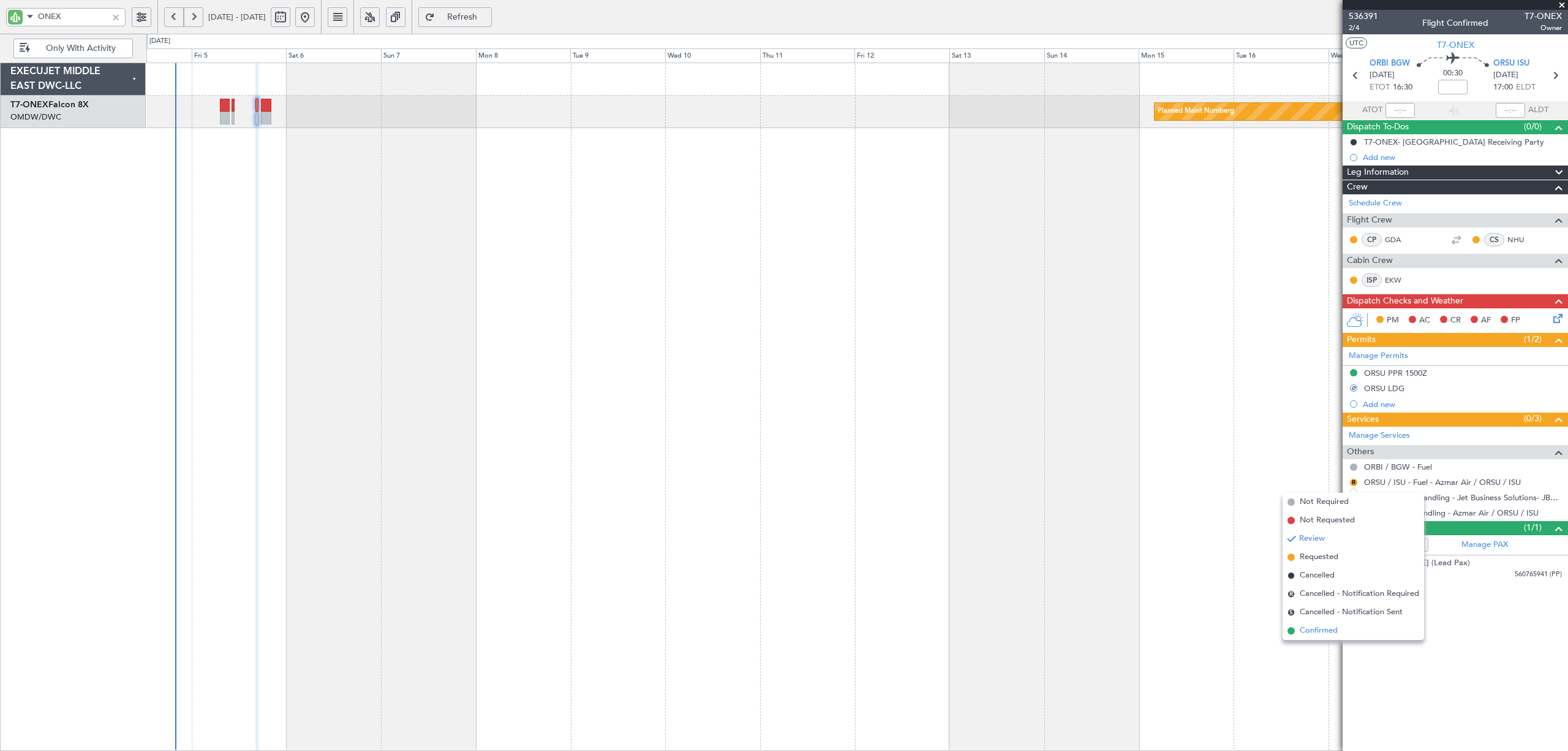
click at [1331, 633] on span "Confirmed" at bounding box center [1319, 630] width 38 height 12
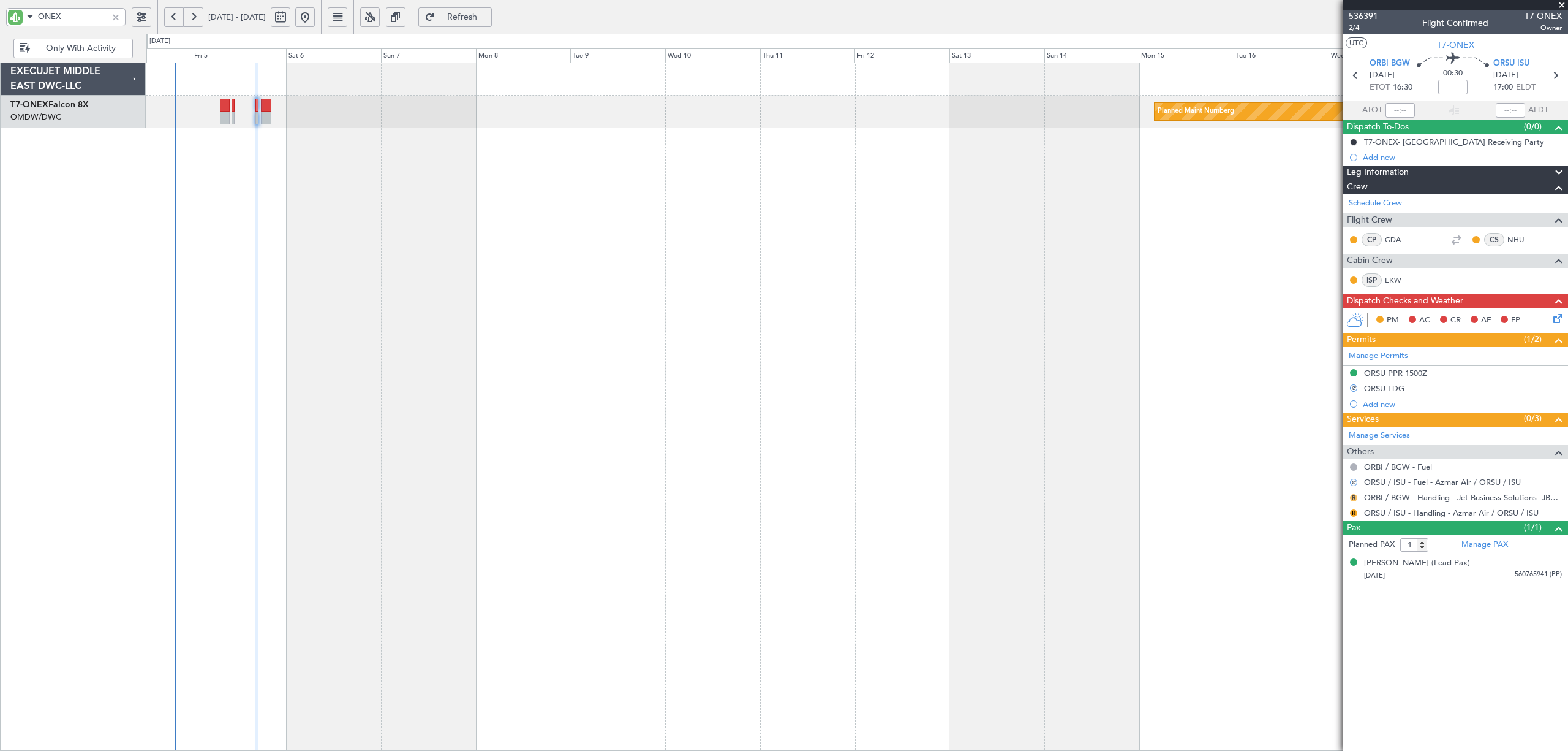
click at [1352, 496] on button "R" at bounding box center [1354, 497] width 7 height 7
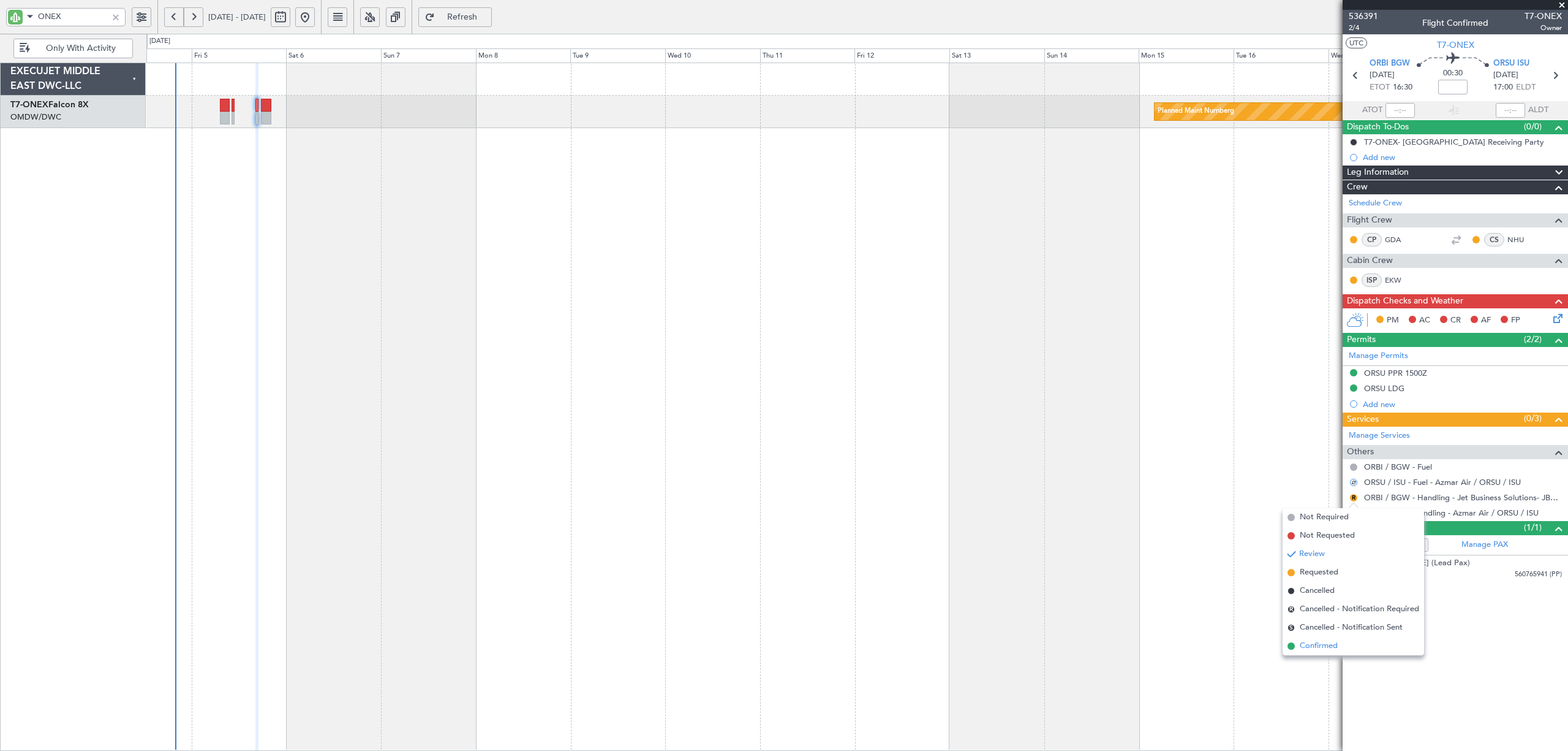
drag, startPoint x: 1341, startPoint y: 651, endPoint x: 1346, endPoint y: 613, distance: 38.3
click at [1341, 650] on li "Confirmed" at bounding box center [1354, 646] width 142 height 18
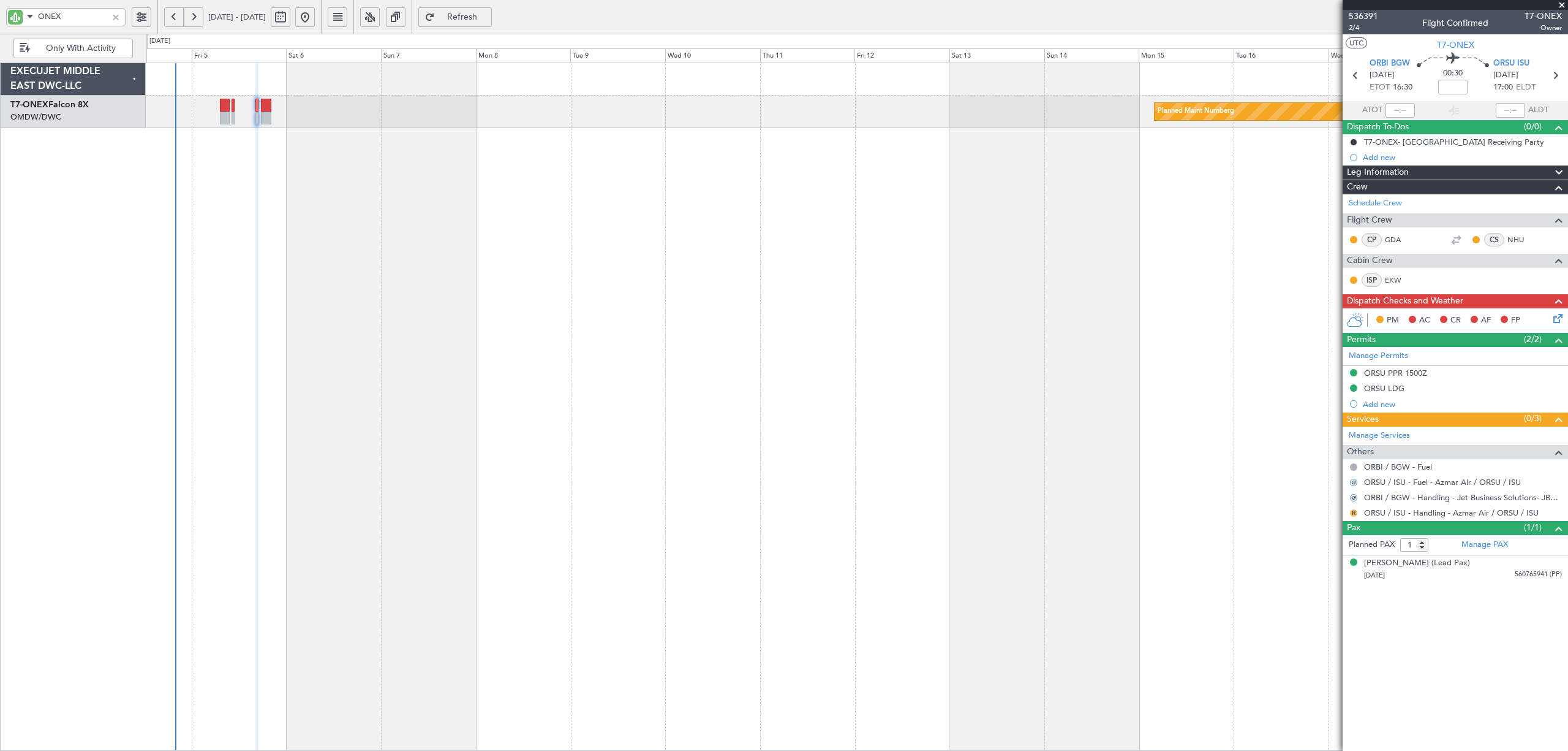
click at [1354, 515] on button "R" at bounding box center [1354, 513] width 7 height 7
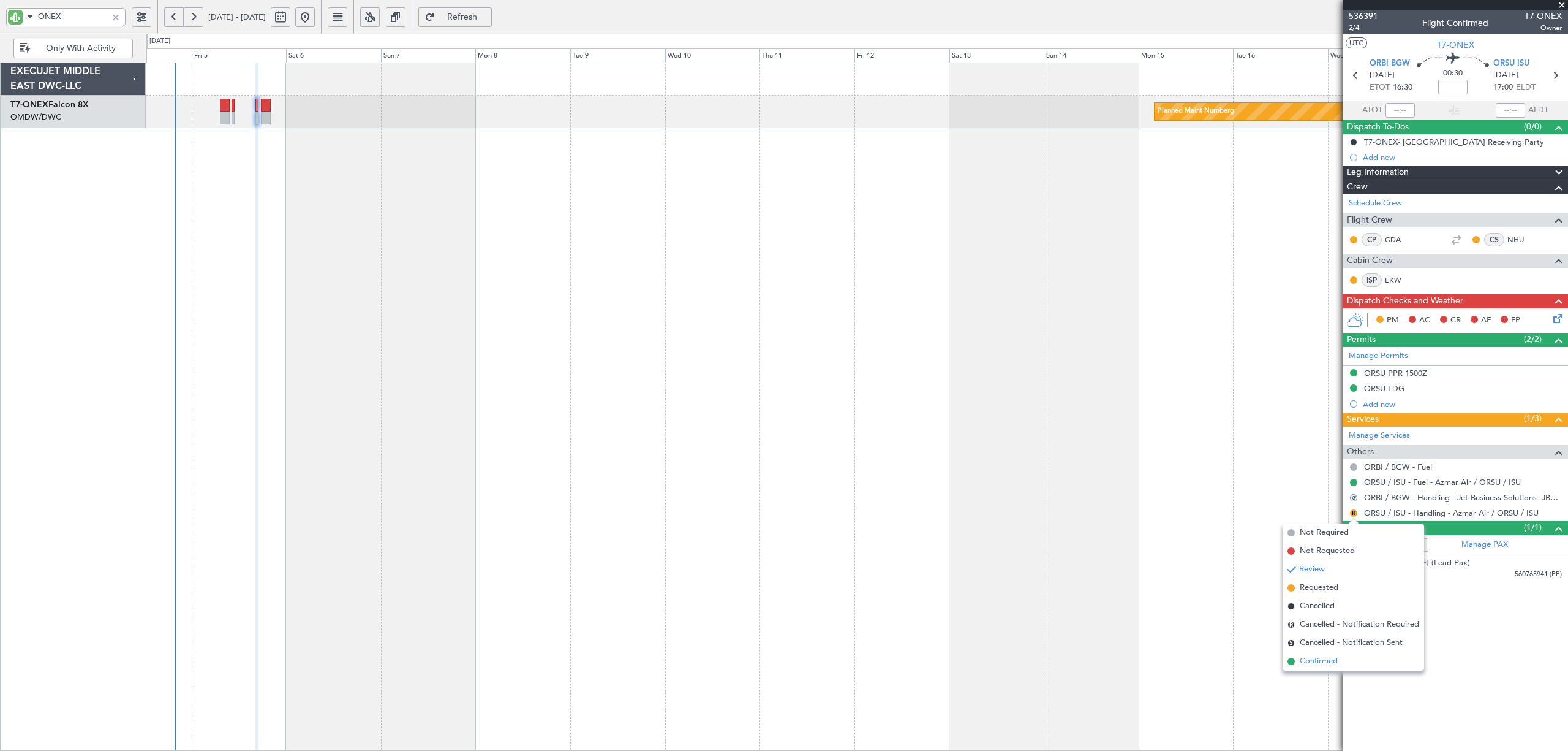
click at [1322, 658] on span "Confirmed" at bounding box center [1319, 661] width 38 height 12
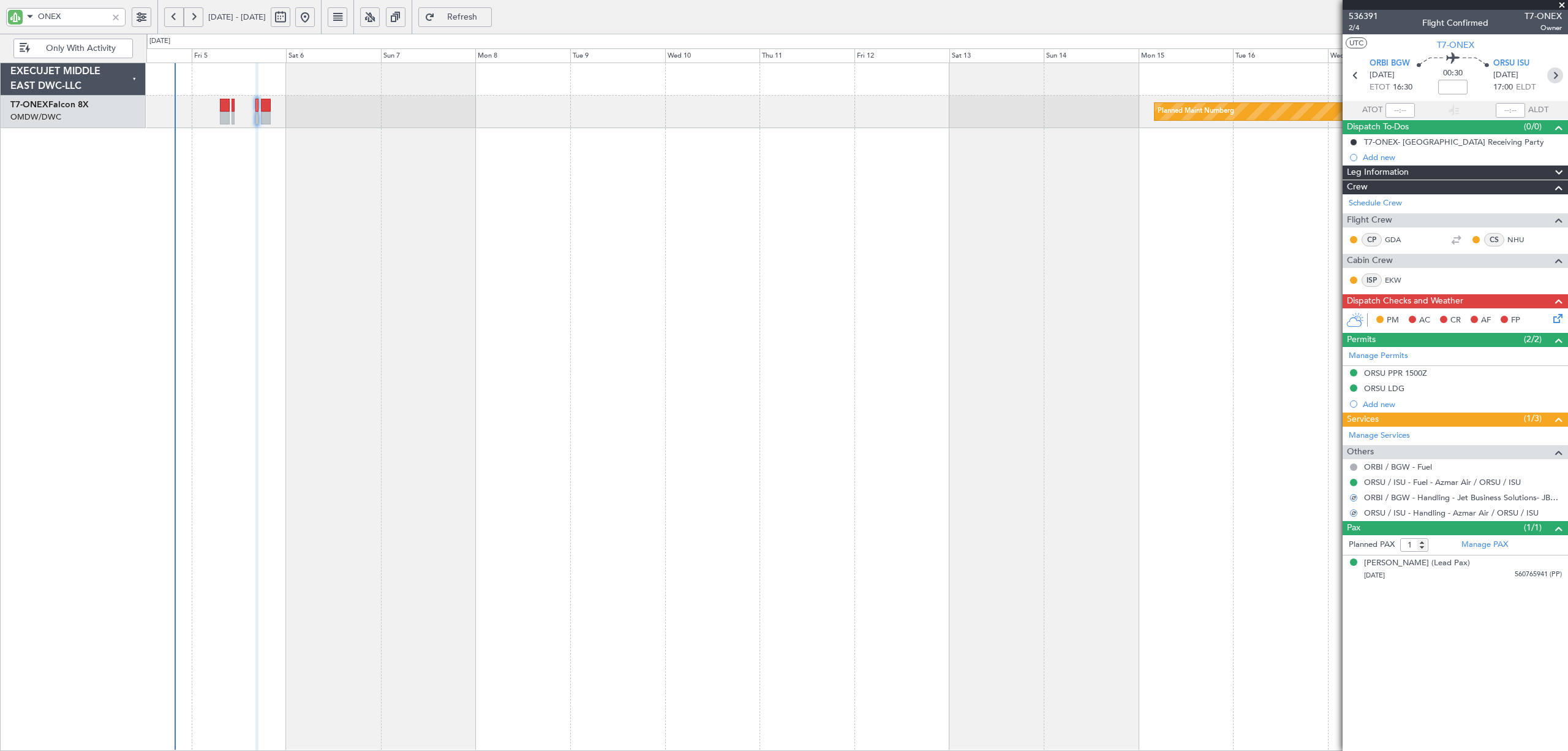
click at [1557, 78] on icon at bounding box center [1556, 75] width 16 height 16
type input "+00:20"
type input "0"
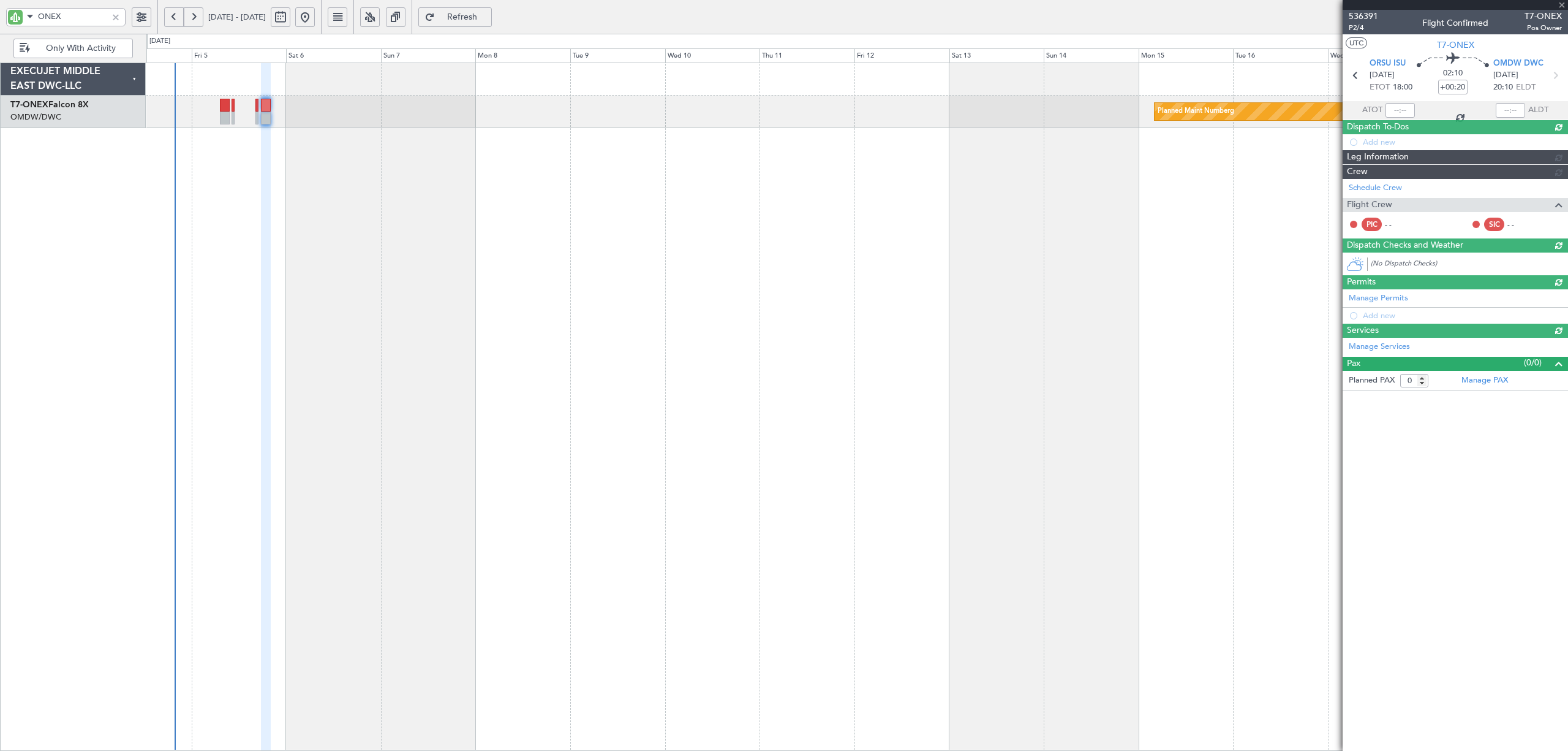
type input "[PERSON_NAME] (SYS)"
type input "7206"
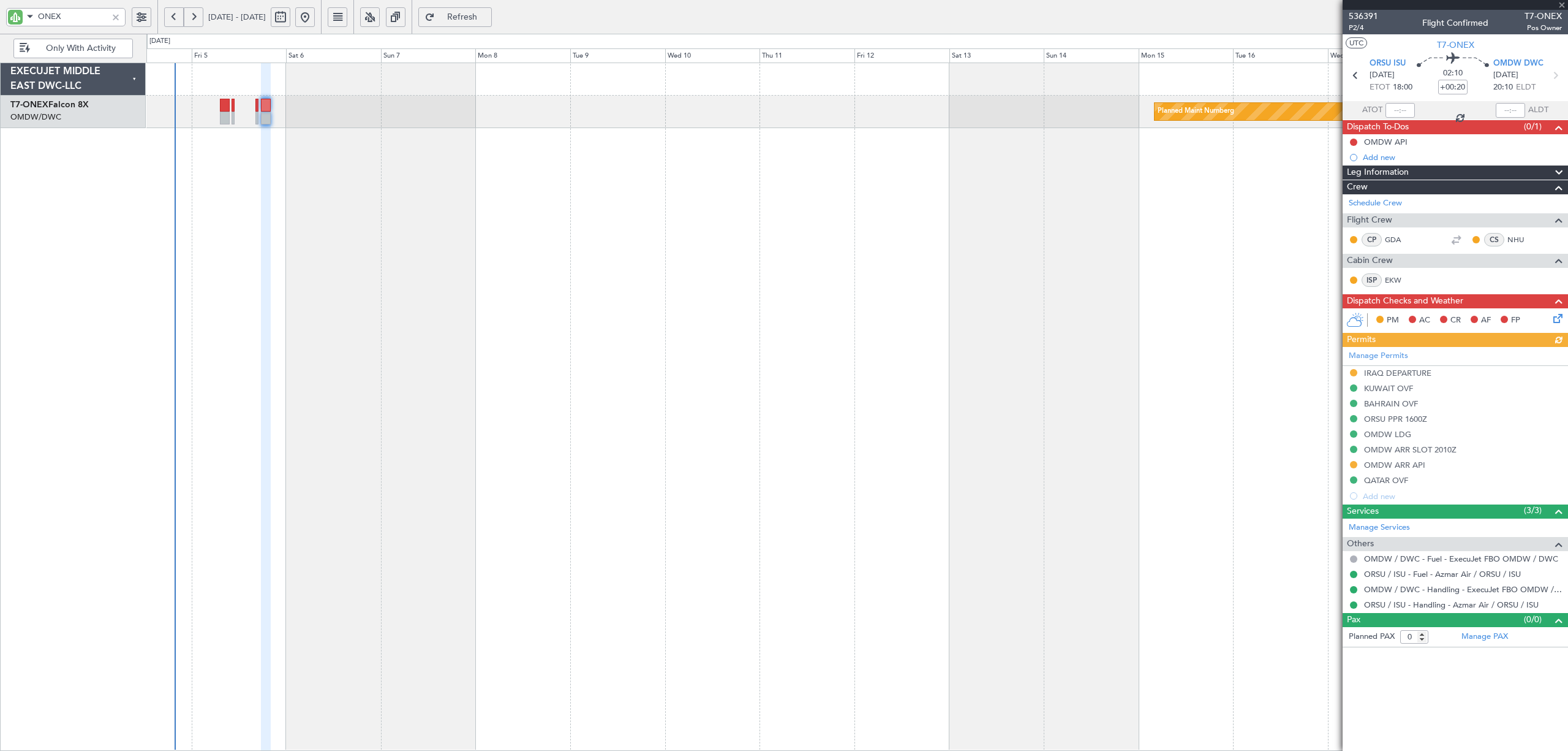
click at [1353, 373] on div "Manage Permits IRAQ DEPARTURE [GEOGRAPHIC_DATA] OVF BAHRAIN OVF ORSU PPR 1600Z …" at bounding box center [1455, 425] width 225 height 157
click at [1352, 374] on button at bounding box center [1354, 373] width 7 height 7
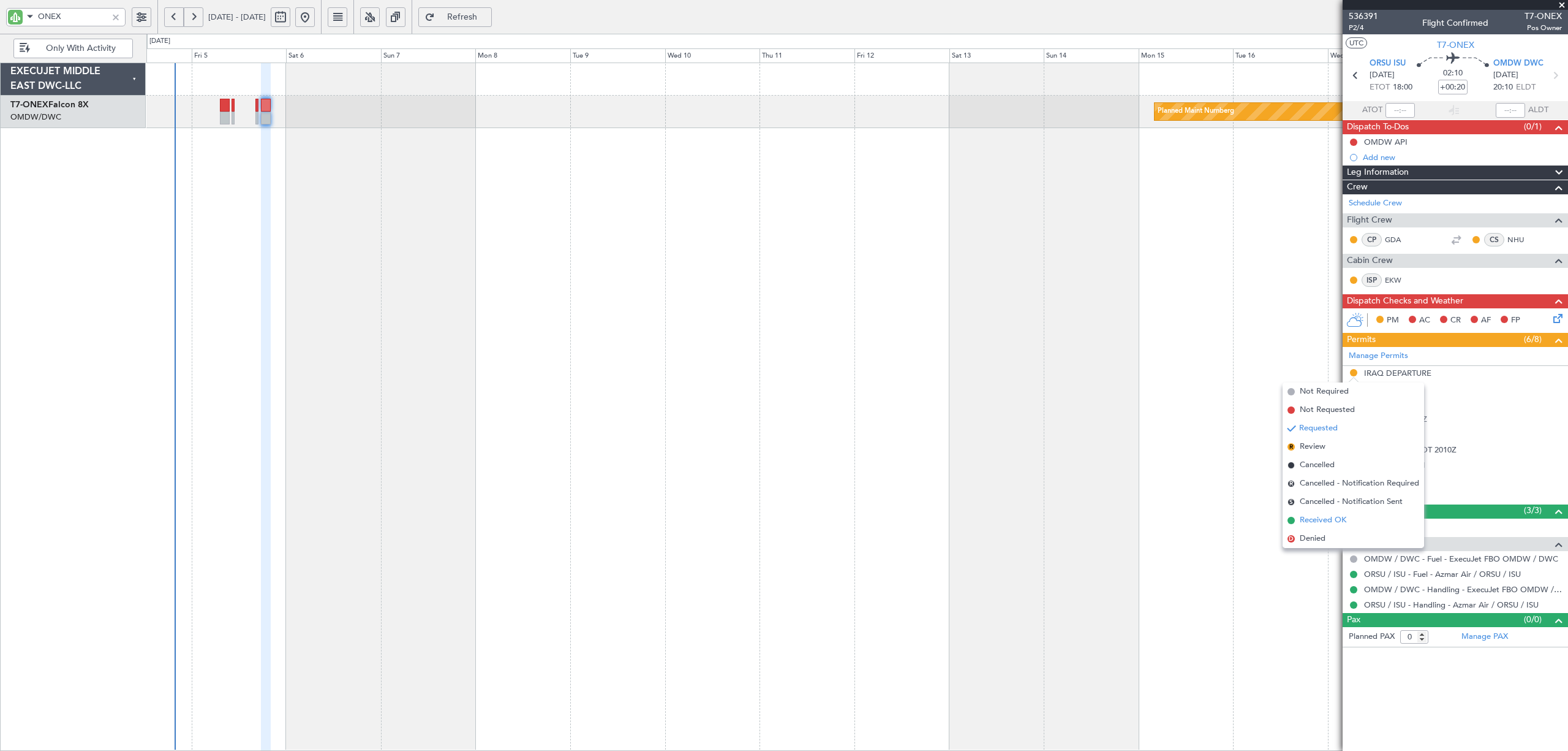
click at [1330, 518] on span "Received OK" at bounding box center [1323, 520] width 47 height 12
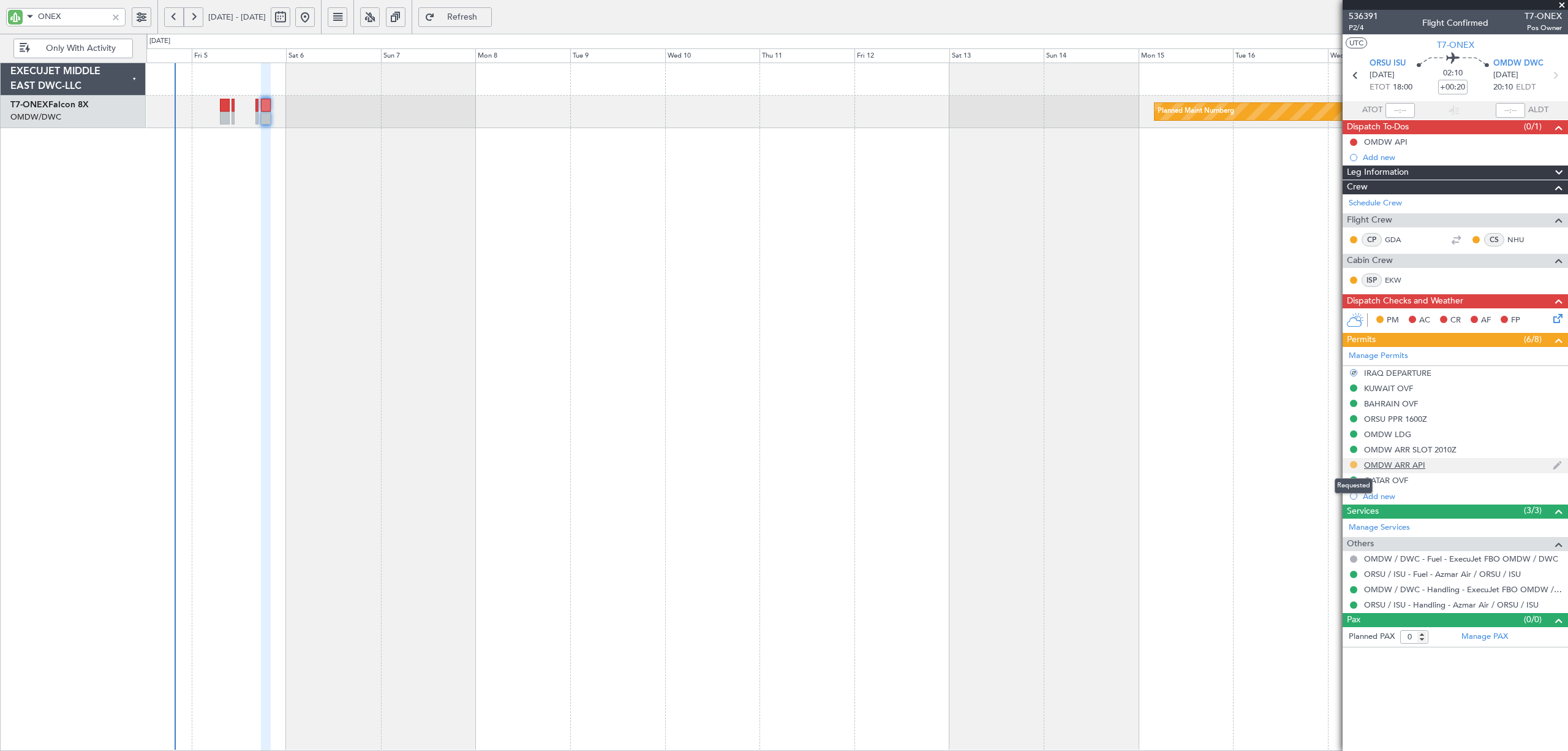
click at [1352, 467] on button at bounding box center [1354, 464] width 7 height 7
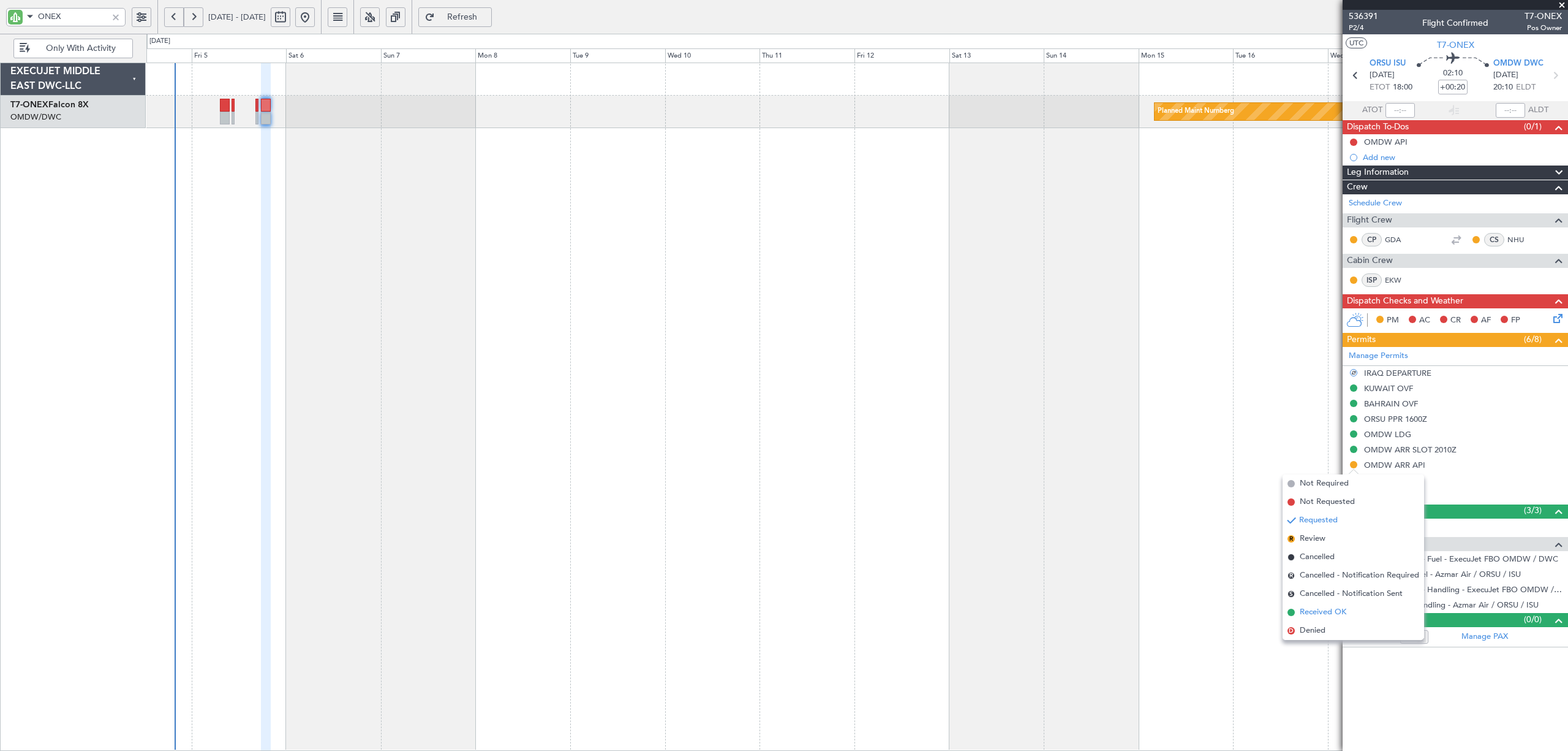
click at [1343, 620] on ul "Not Required Not Requested Requested R Review Cancelled R Cancelled - Notificat…" at bounding box center [1354, 557] width 142 height 165
click at [1343, 614] on span "Received OK" at bounding box center [1323, 612] width 47 height 12
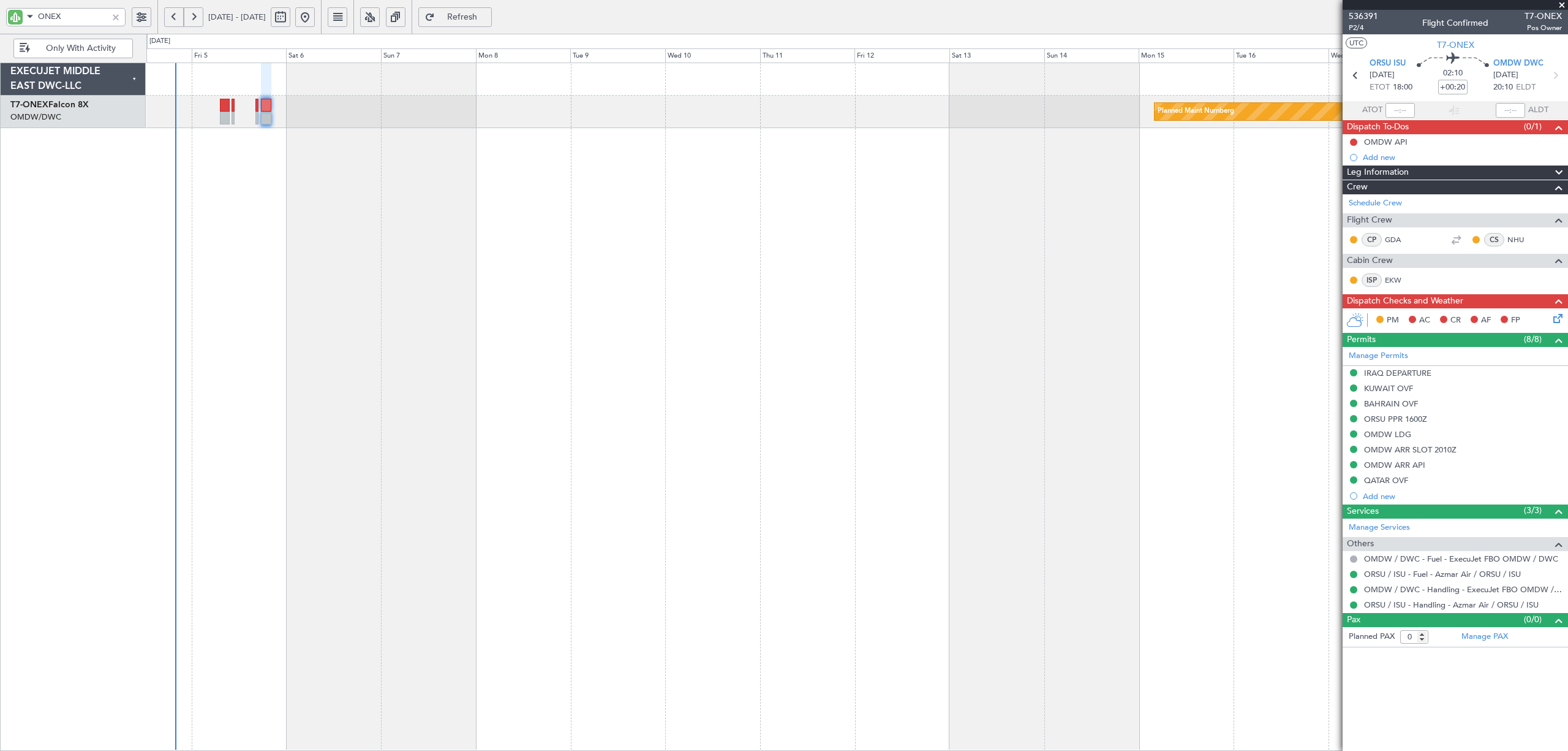
type input "[PERSON_NAME] (SYS)"
type input "7206"
click at [1352, 138] on button at bounding box center [1354, 142] width 7 height 7
click span "Completed"
click at [1558, 321] on icon at bounding box center [1556, 316] width 10 height 10
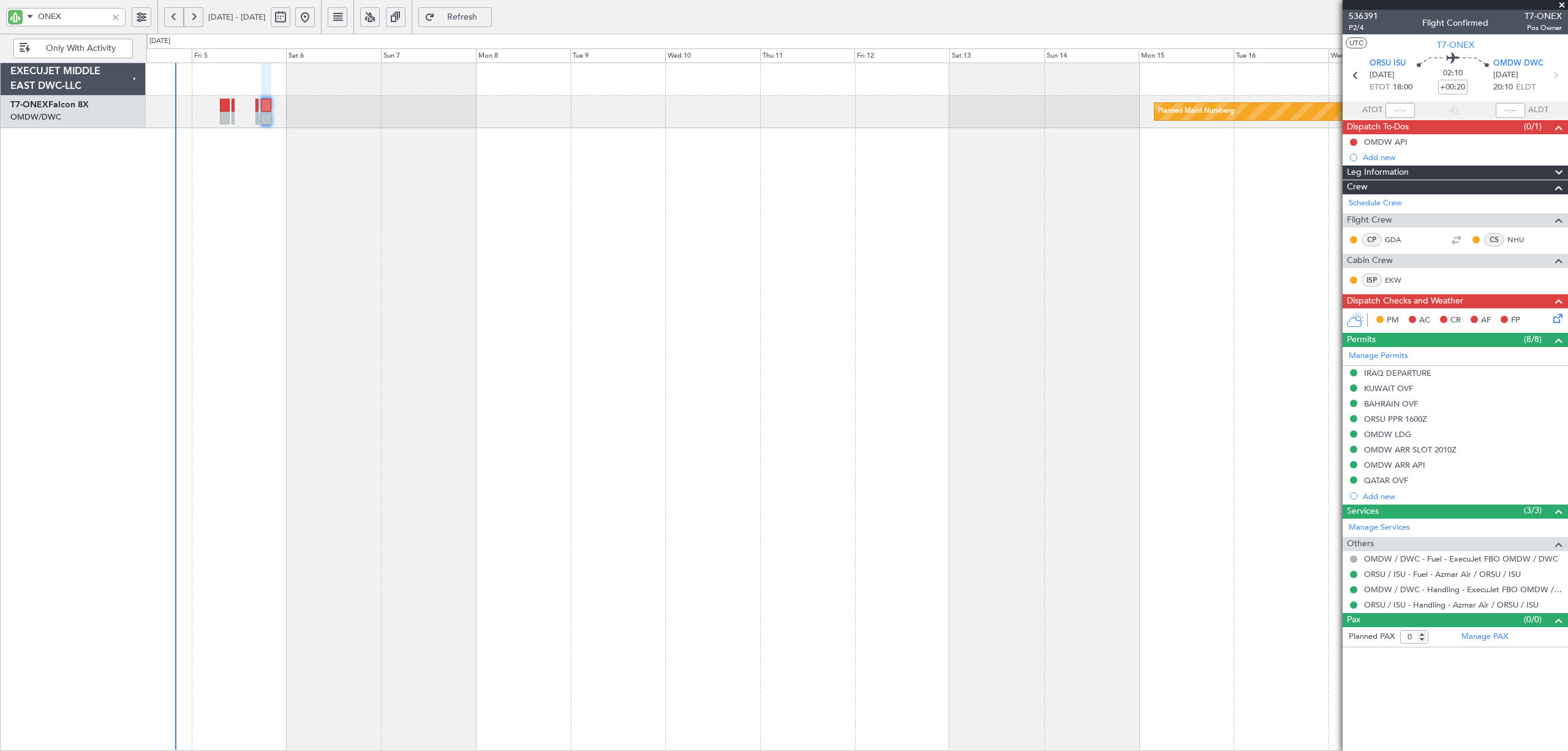
click button "Yes / OK"
click button "Not Required"
click button "Yes / OK"
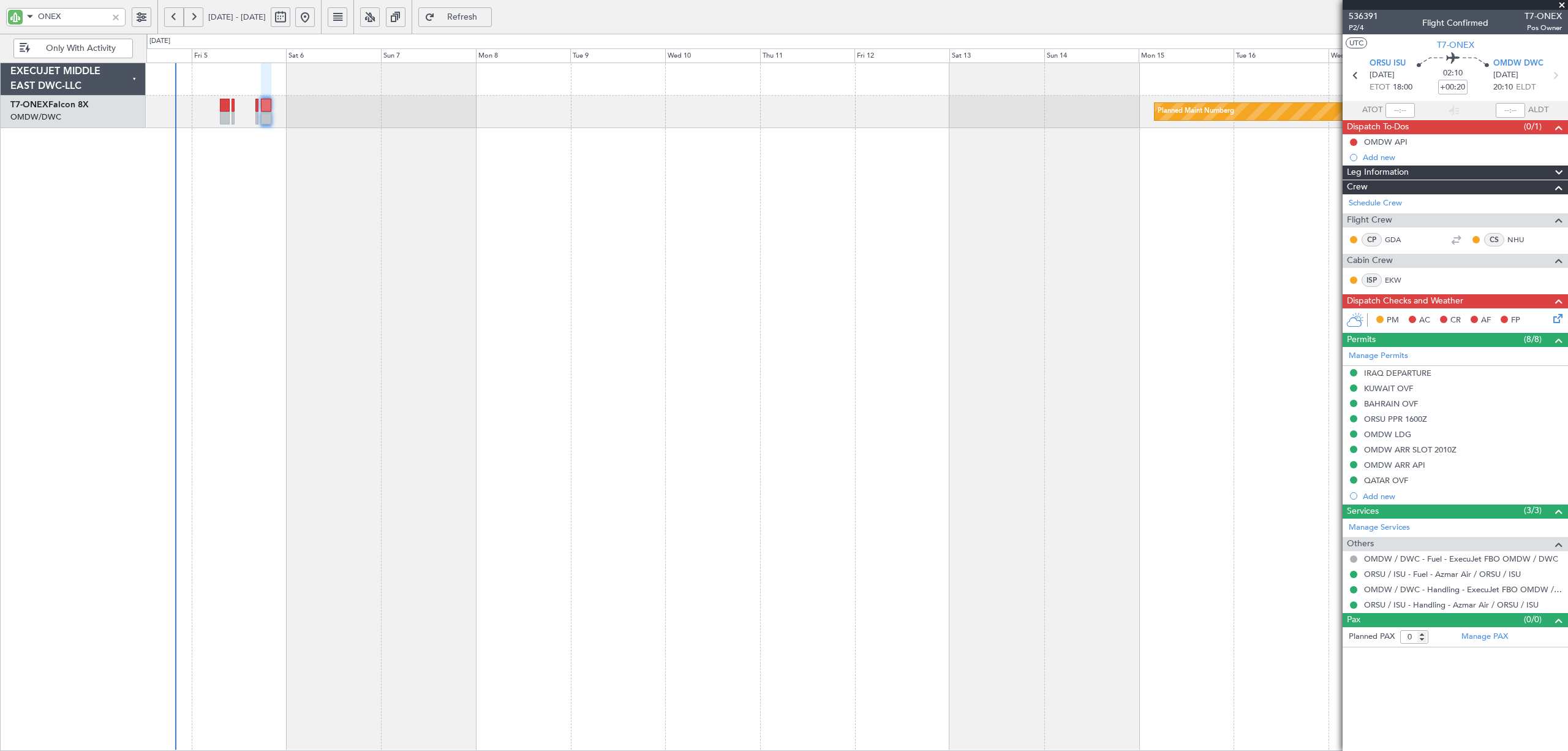
click button "Yes / OK"
click button "Not Required"
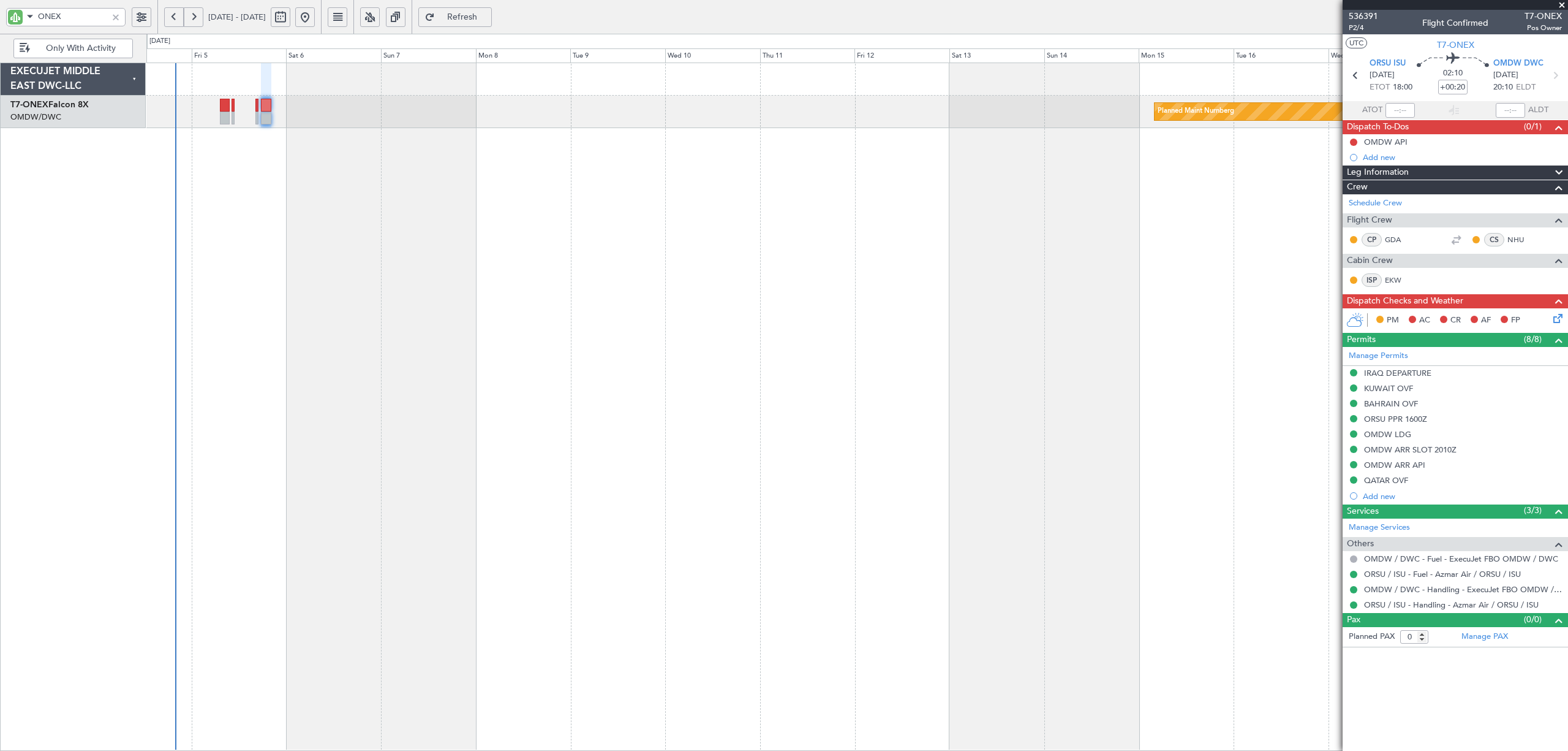
click button "Yes / OK"
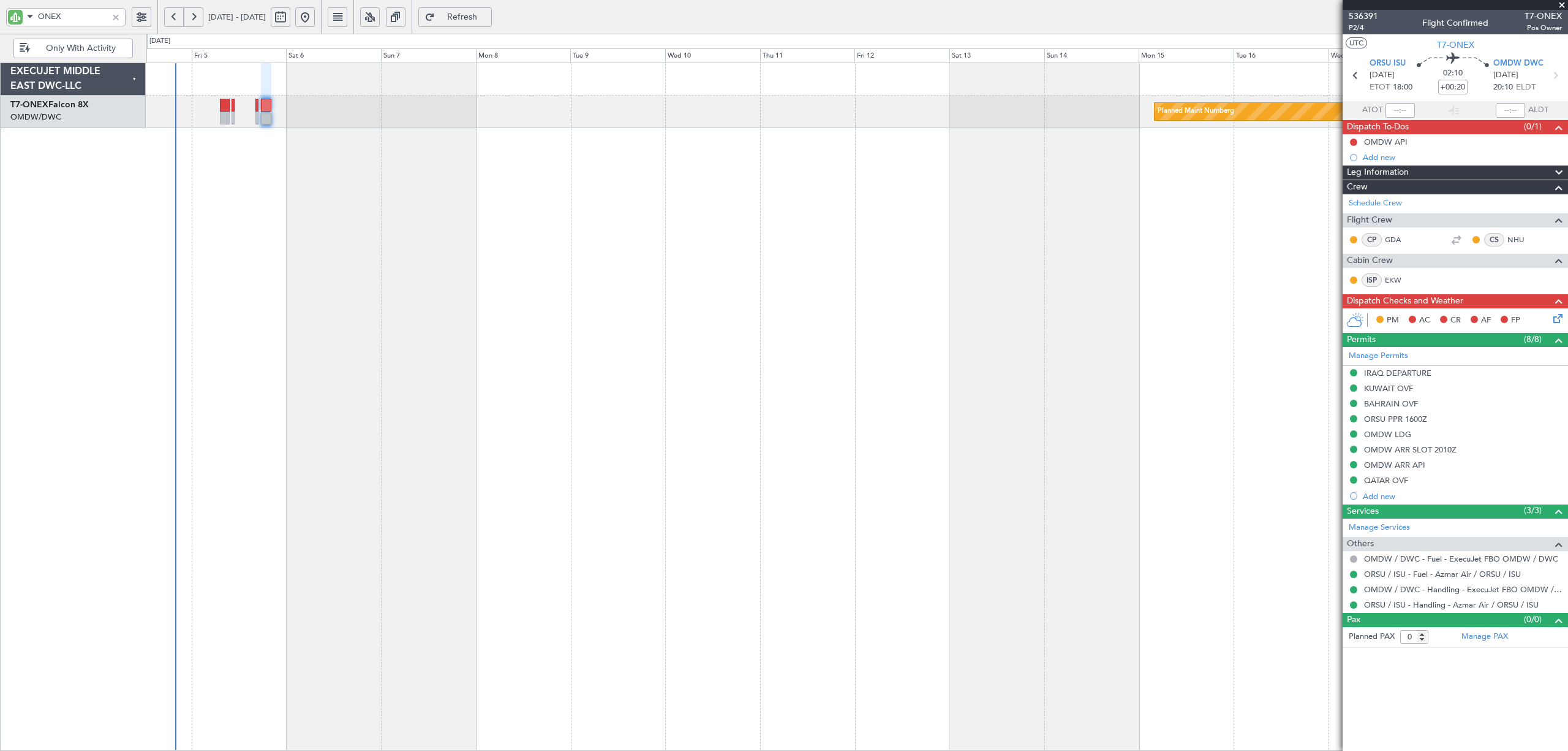
click section "C. AIRFIELDS 08 Security Assessment Not Checked Requested Review Yes / OK Not R…"
click button "Yes / OK"
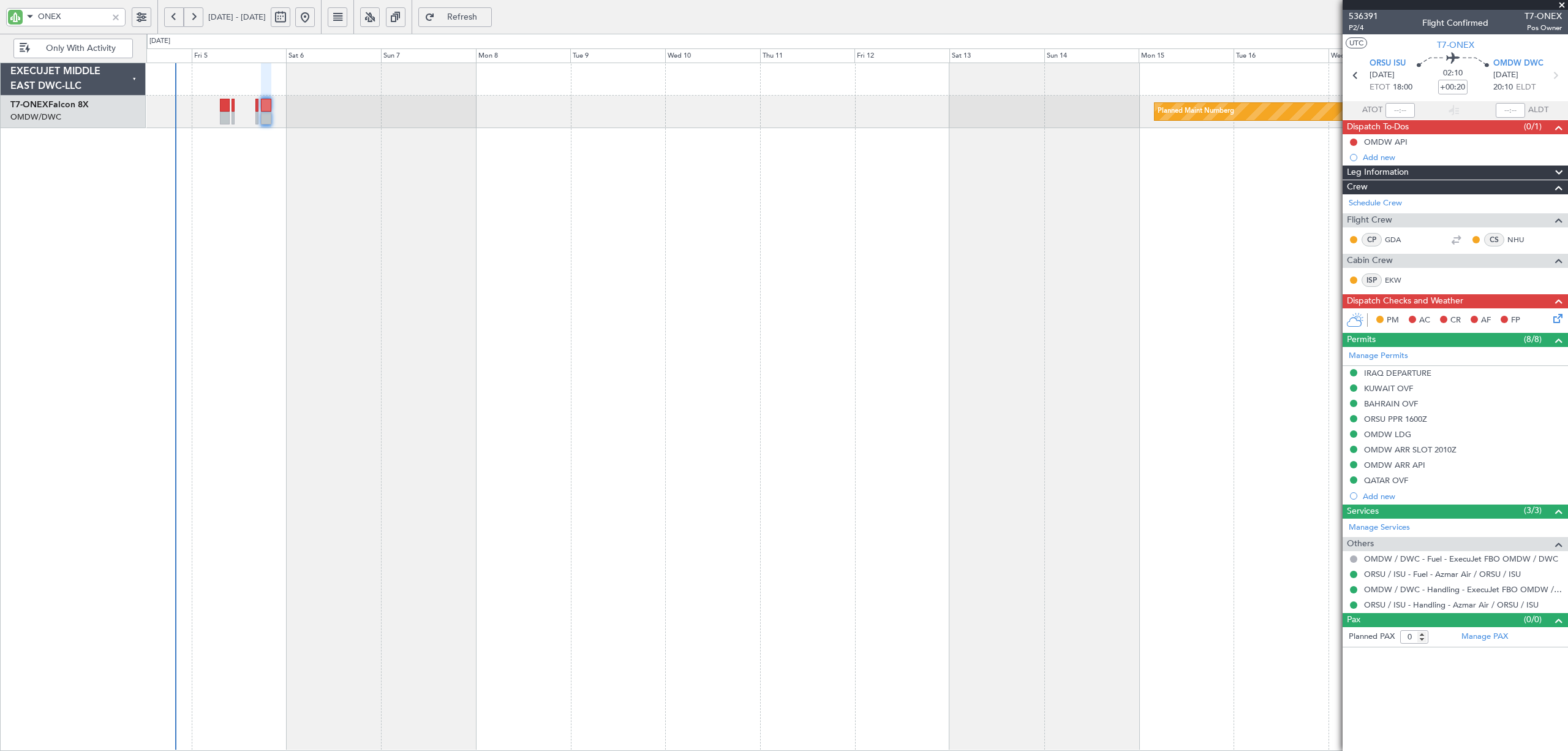
click button "Yes / OK"
click button "Not Required"
click button "Yes / OK"
click button "Not Required"
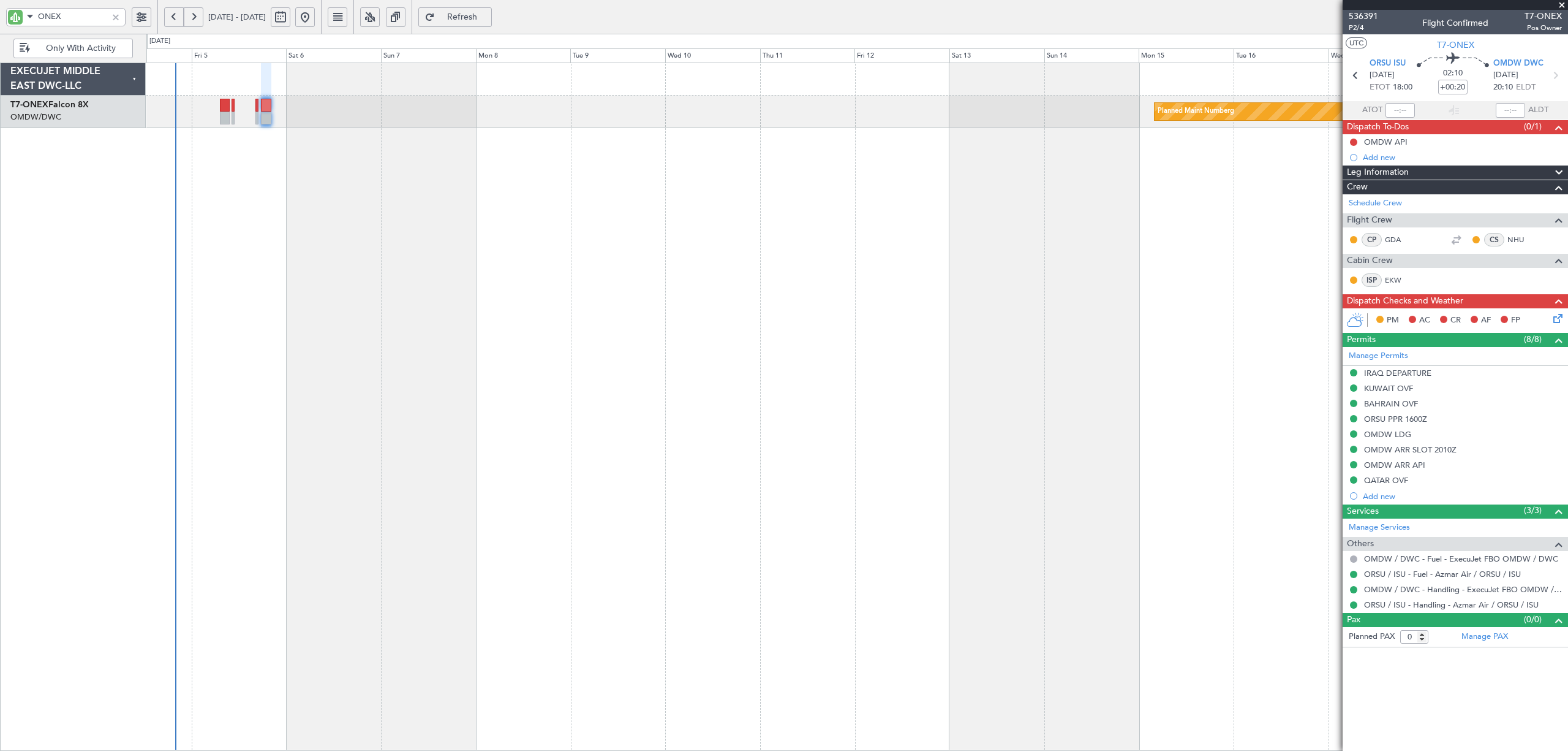
click button "Yes / OK"
click button "Not Required"
click button "Yes / OK"
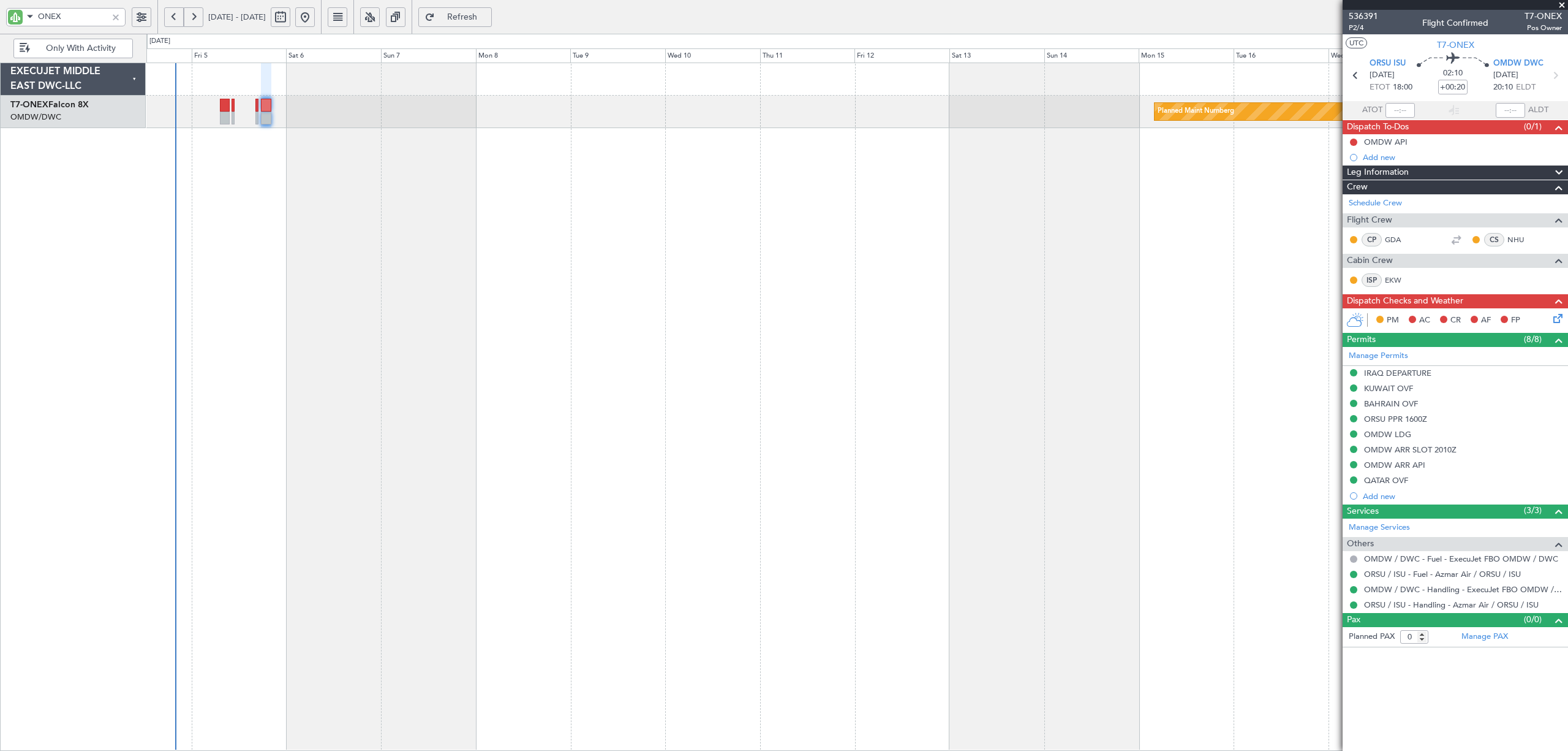
click button "Yes / OK"
click div "Yes / OK"
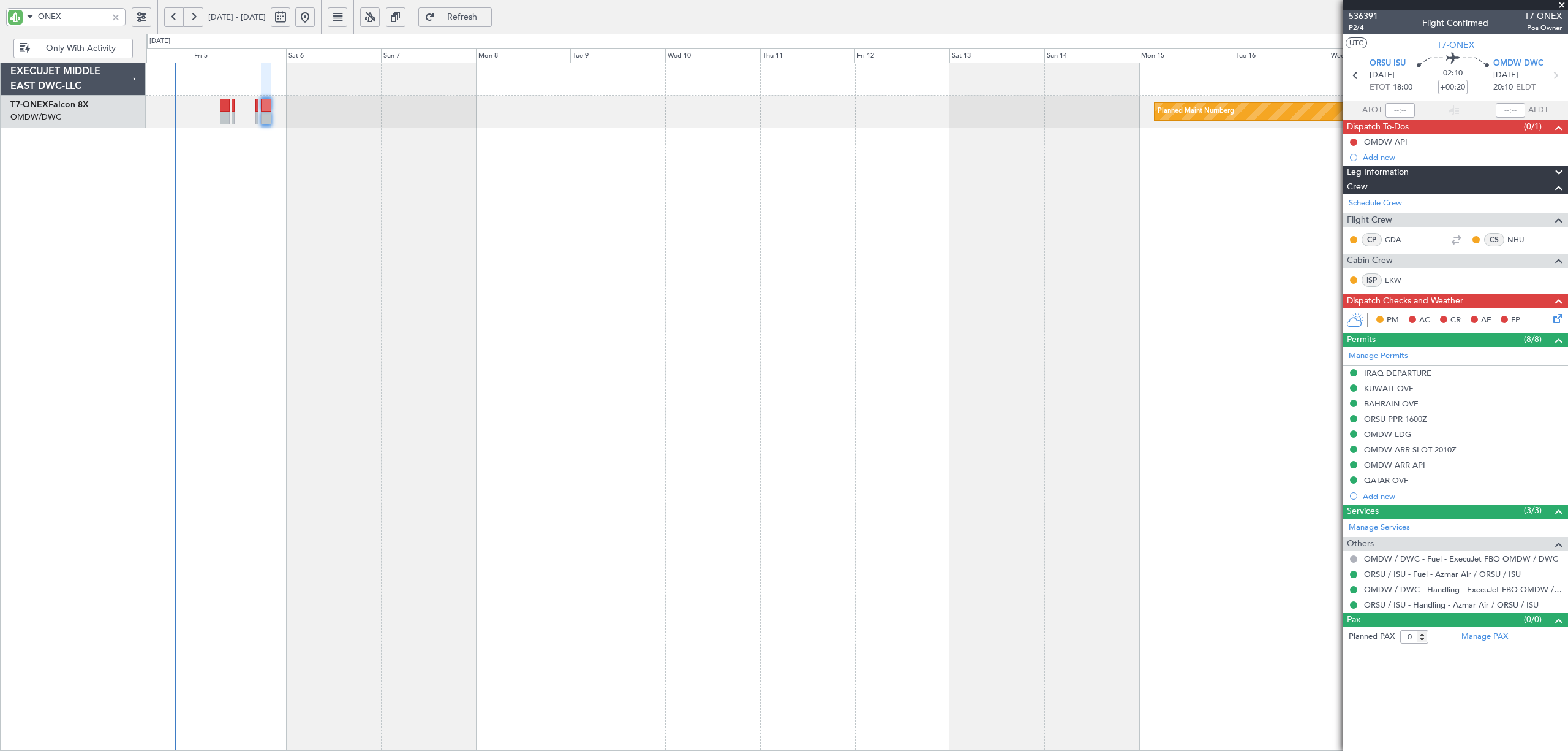
click button "Yes / OK"
click button "Not Required"
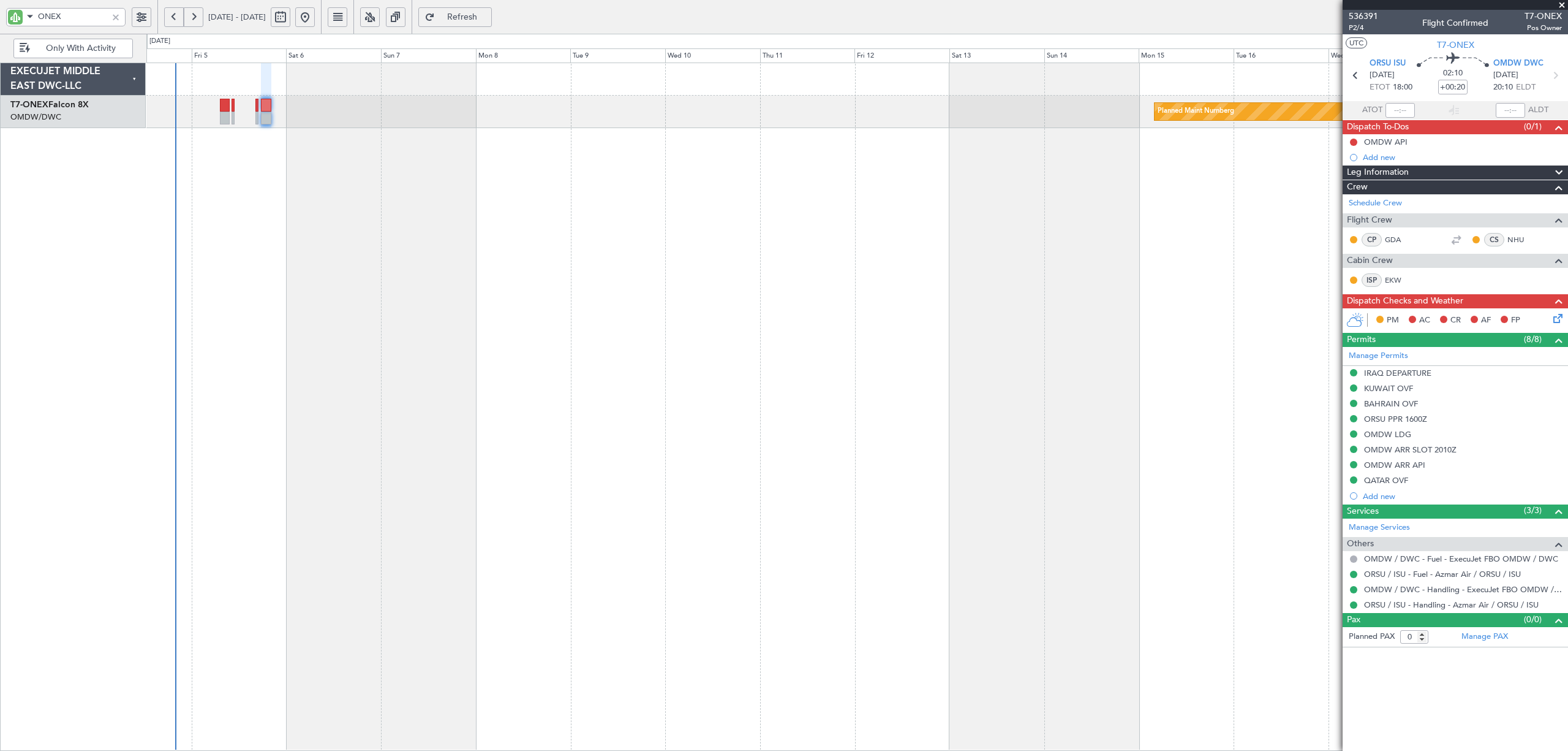
click button "Save"
click icon
type input "1"
type input "[PERSON_NAME] (SYS)"
type input "7205"
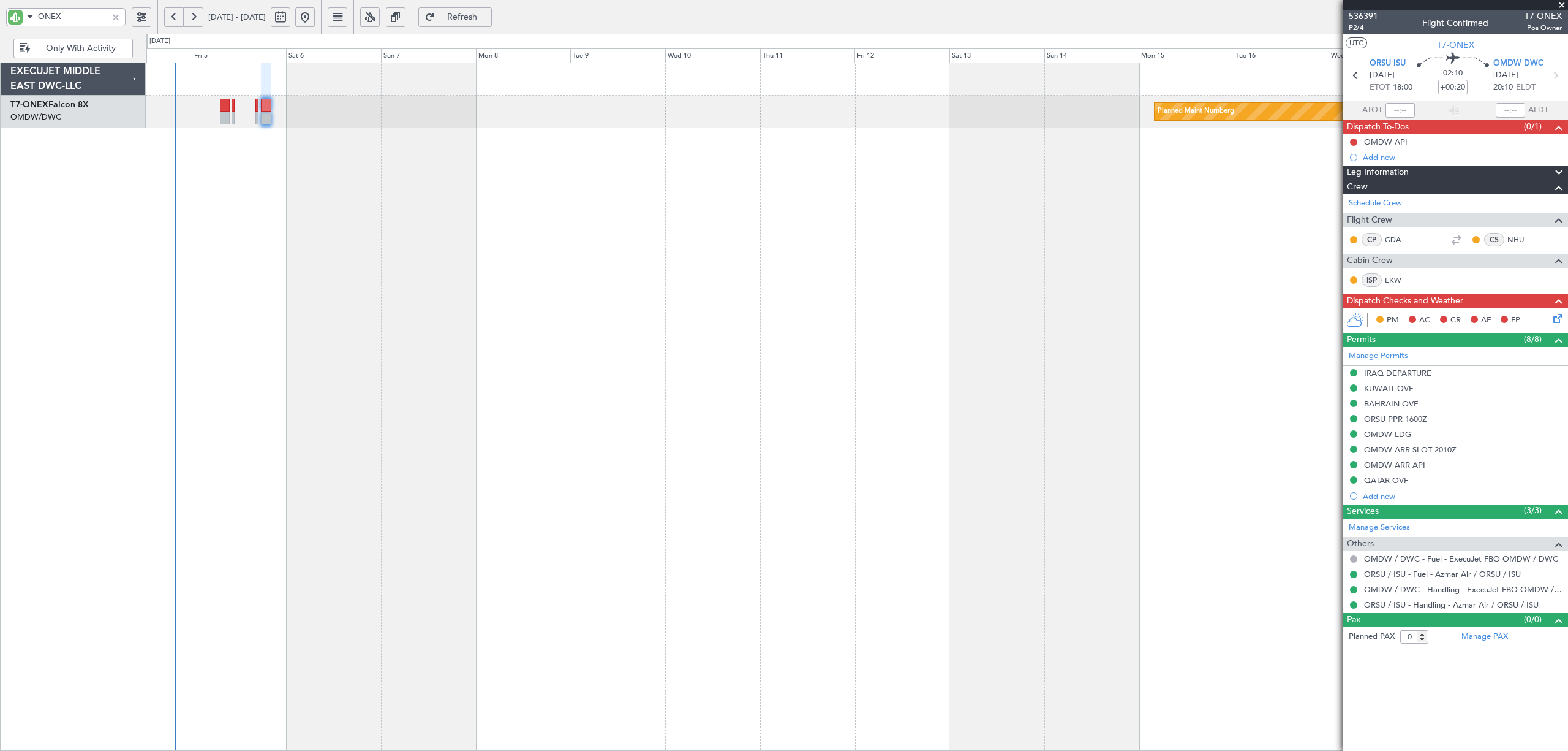
click button "Yes / OK"
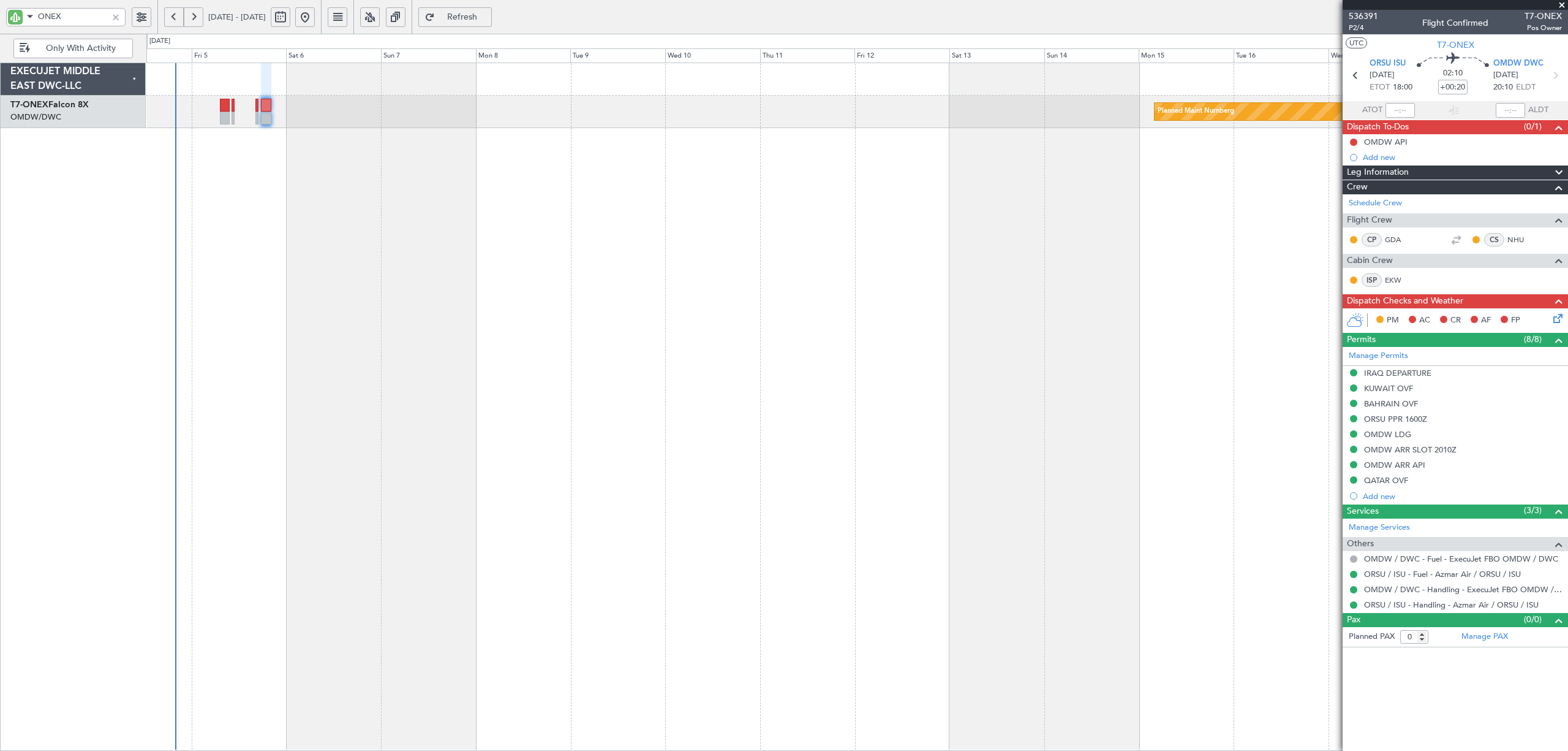
click button "Yes / OK"
click button "Not Required"
drag, startPoint x: 1080, startPoint y: 433, endPoint x: 1086, endPoint y: 430, distance: 6.7
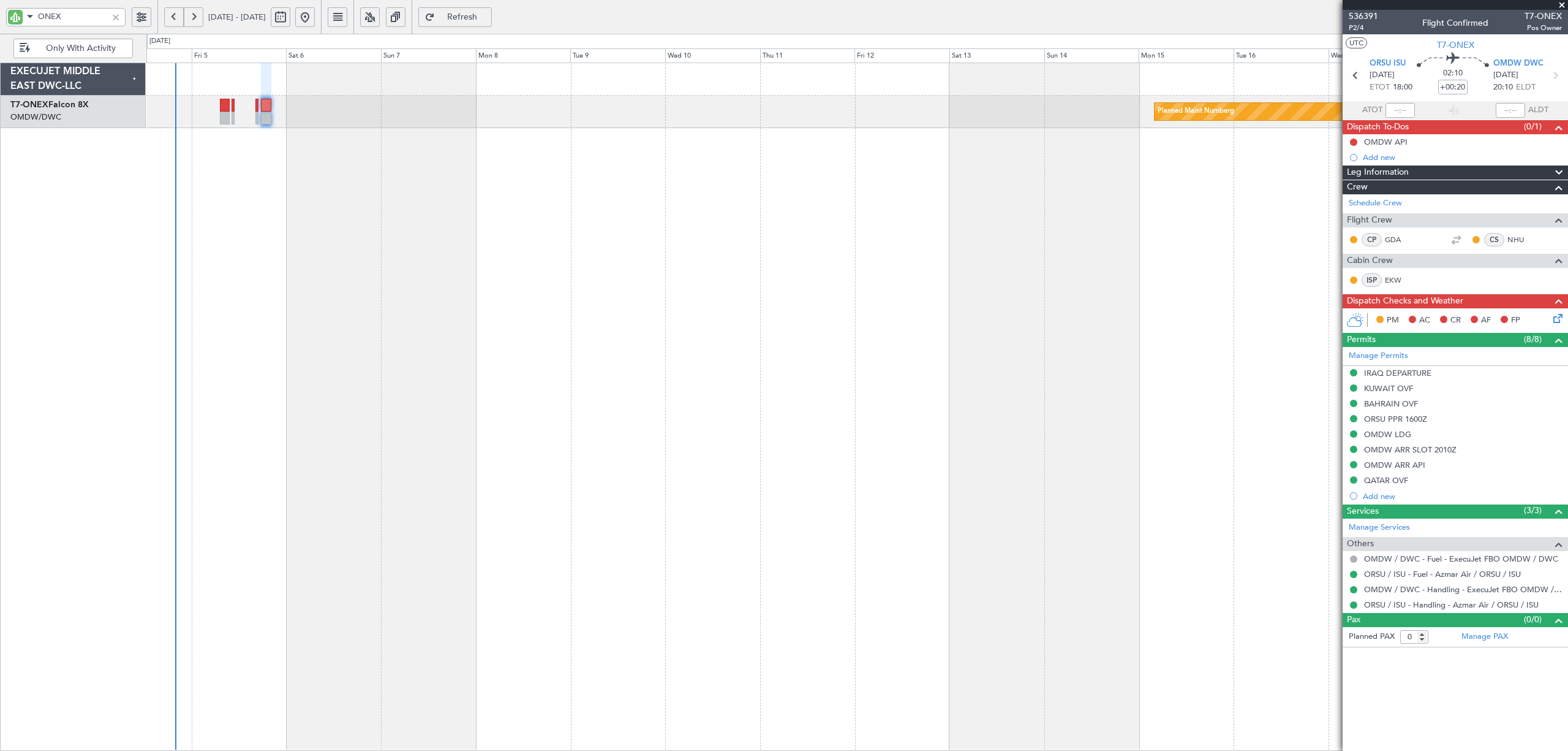
click button "Not Required"
click button "Yes / OK"
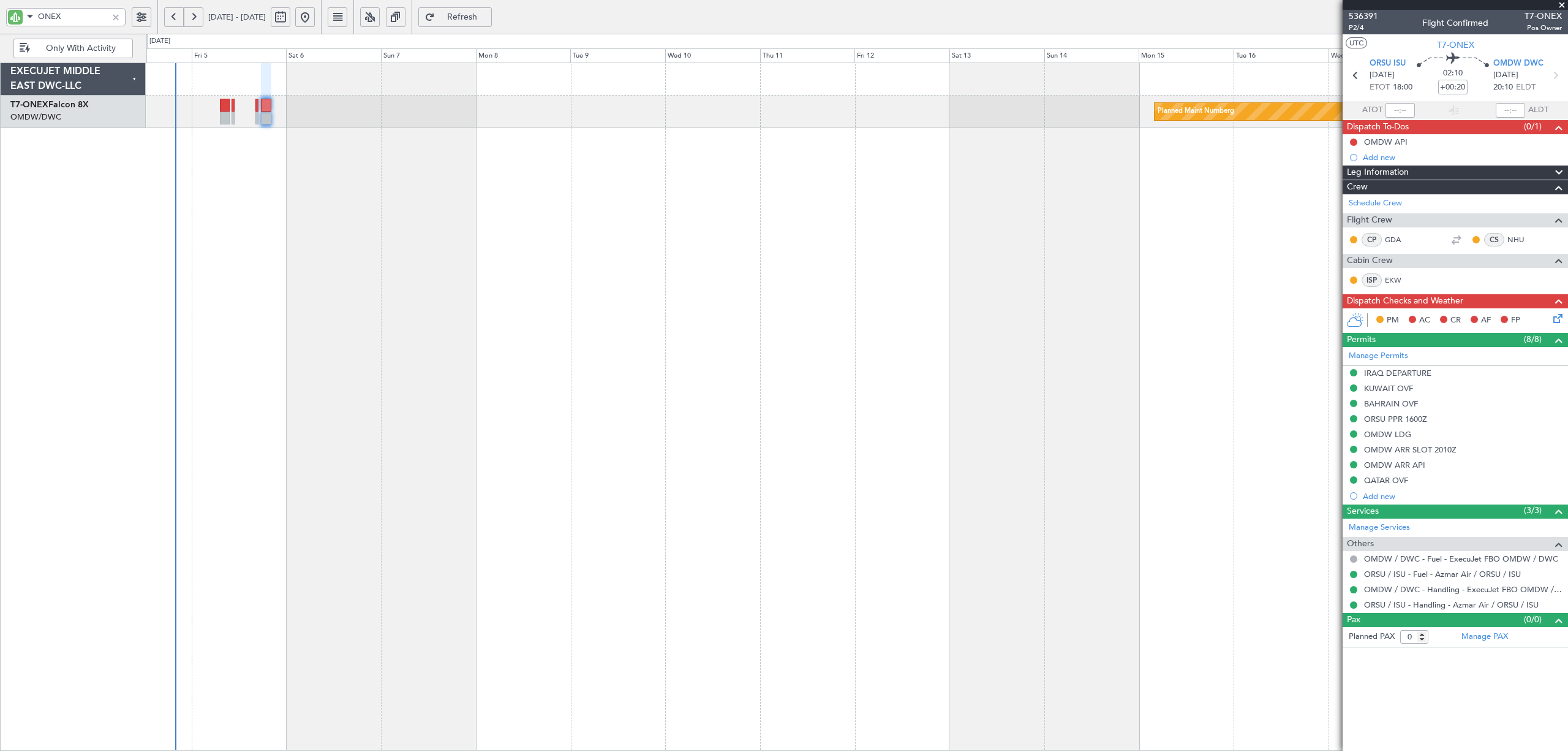
click button "Yes / OK"
click button "Not Required"
click button "Yes / OK"
click button "Not Required"
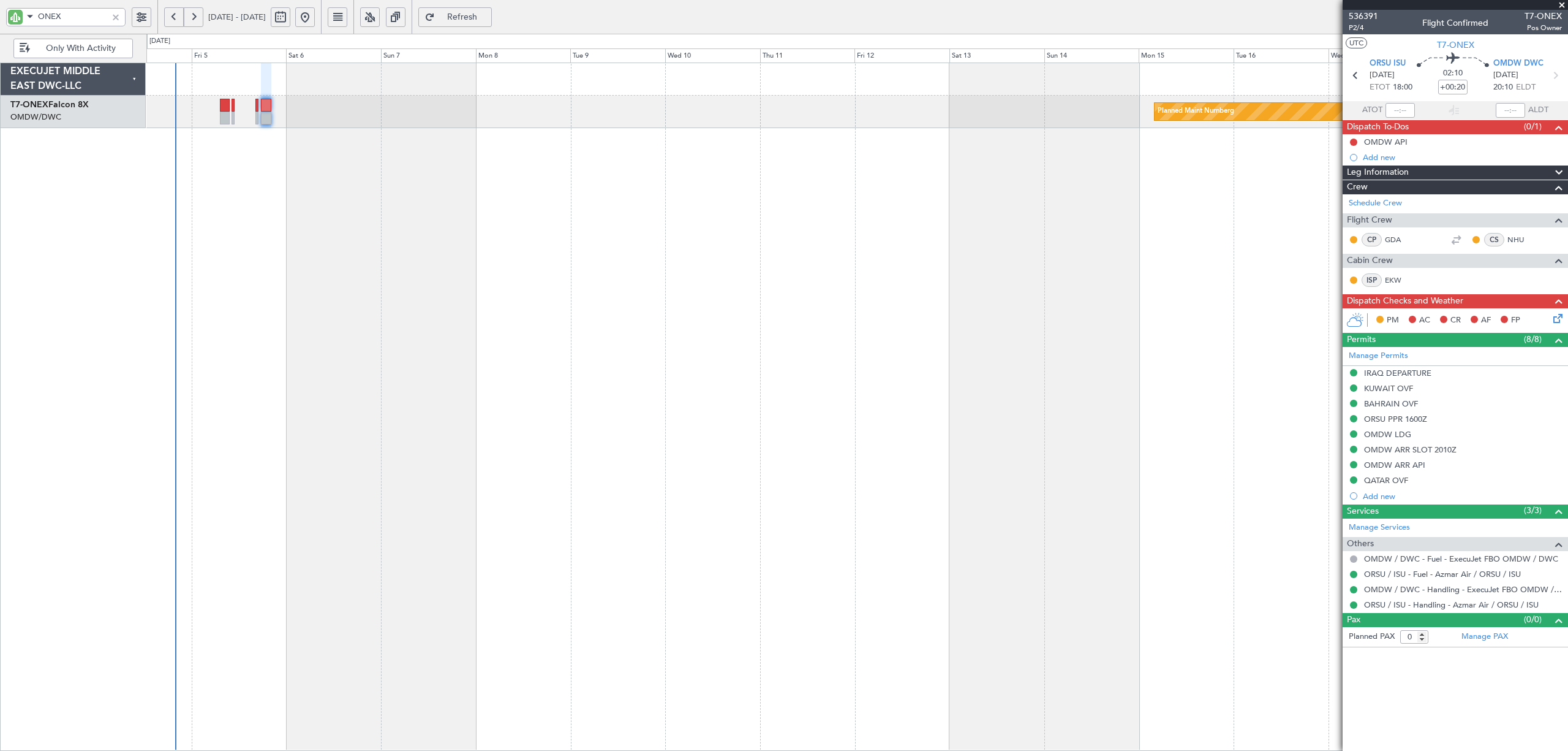
click button "Yes / OK"
click div "Yes / OK"
click button "Yes / OK"
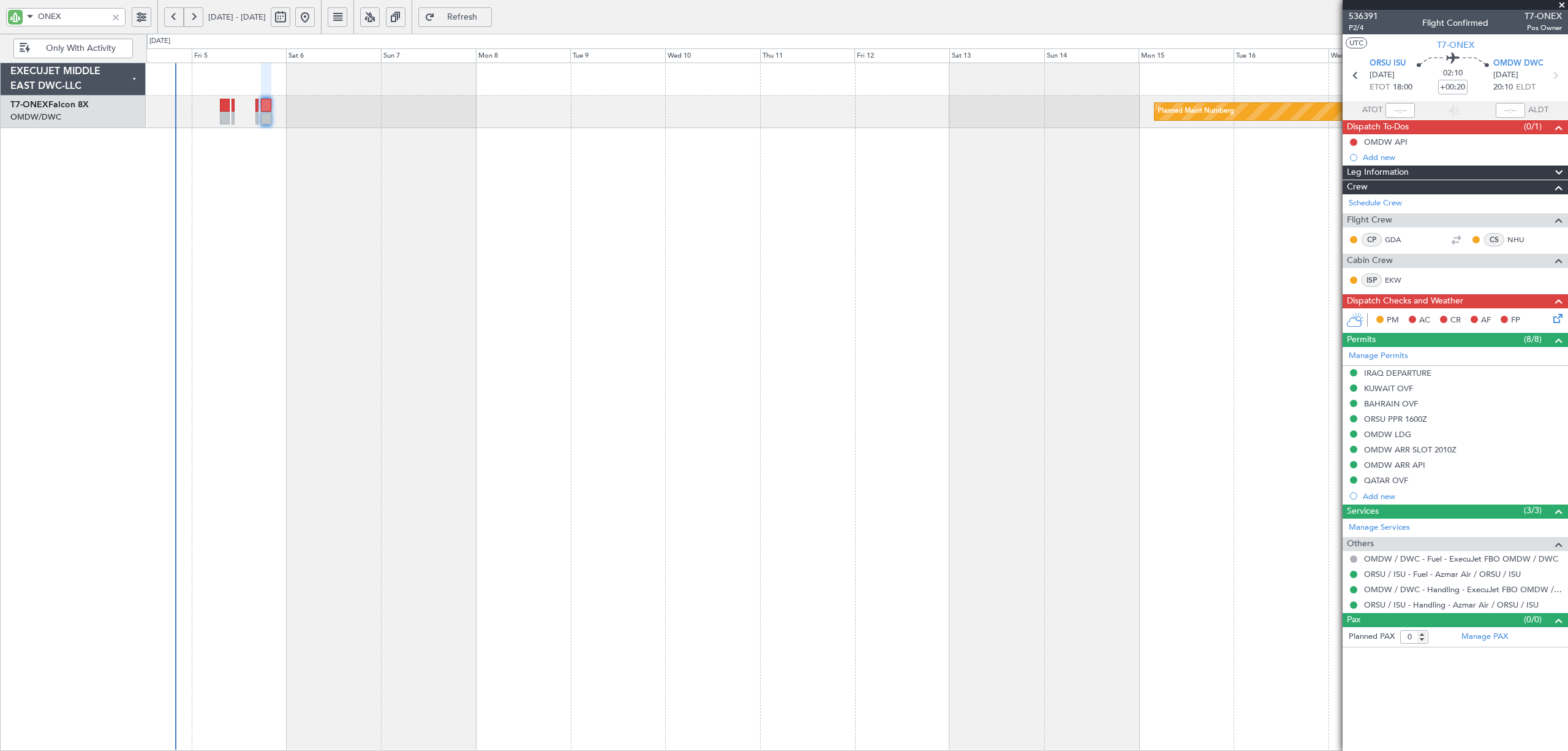
click button "Yes / OK"
click button "Not Required"
click button "Yes / OK"
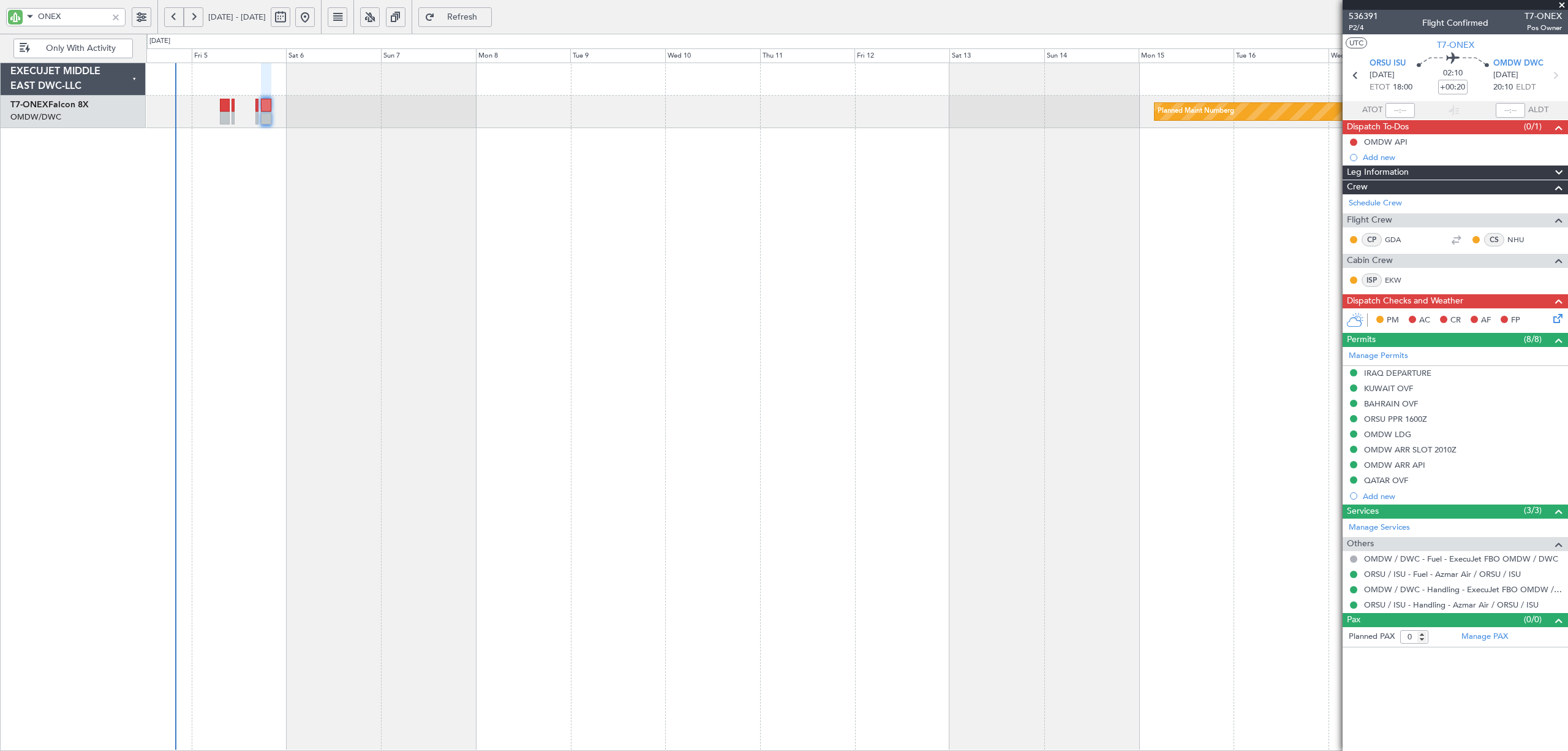
click button "Yes / OK"
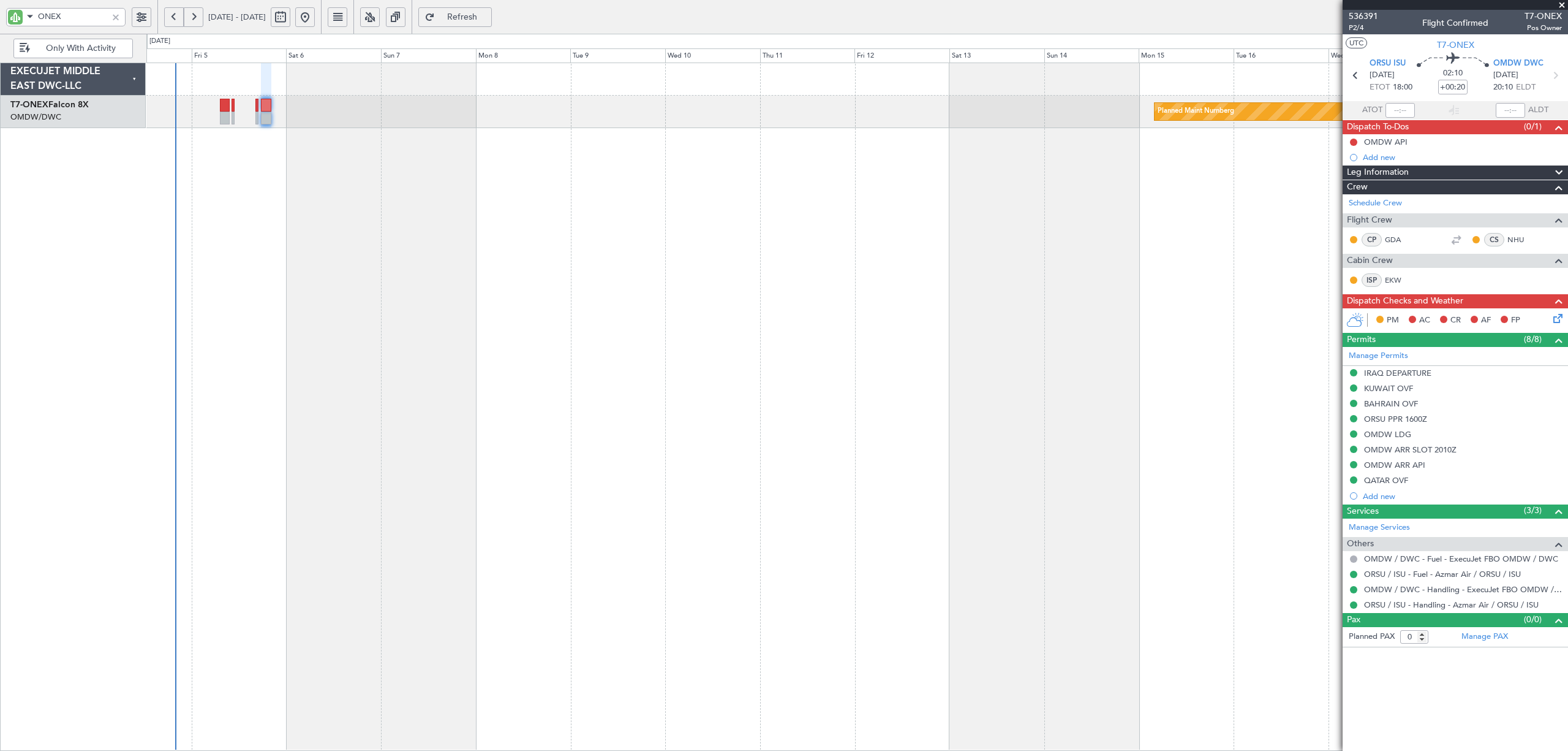
click button "Yes / OK"
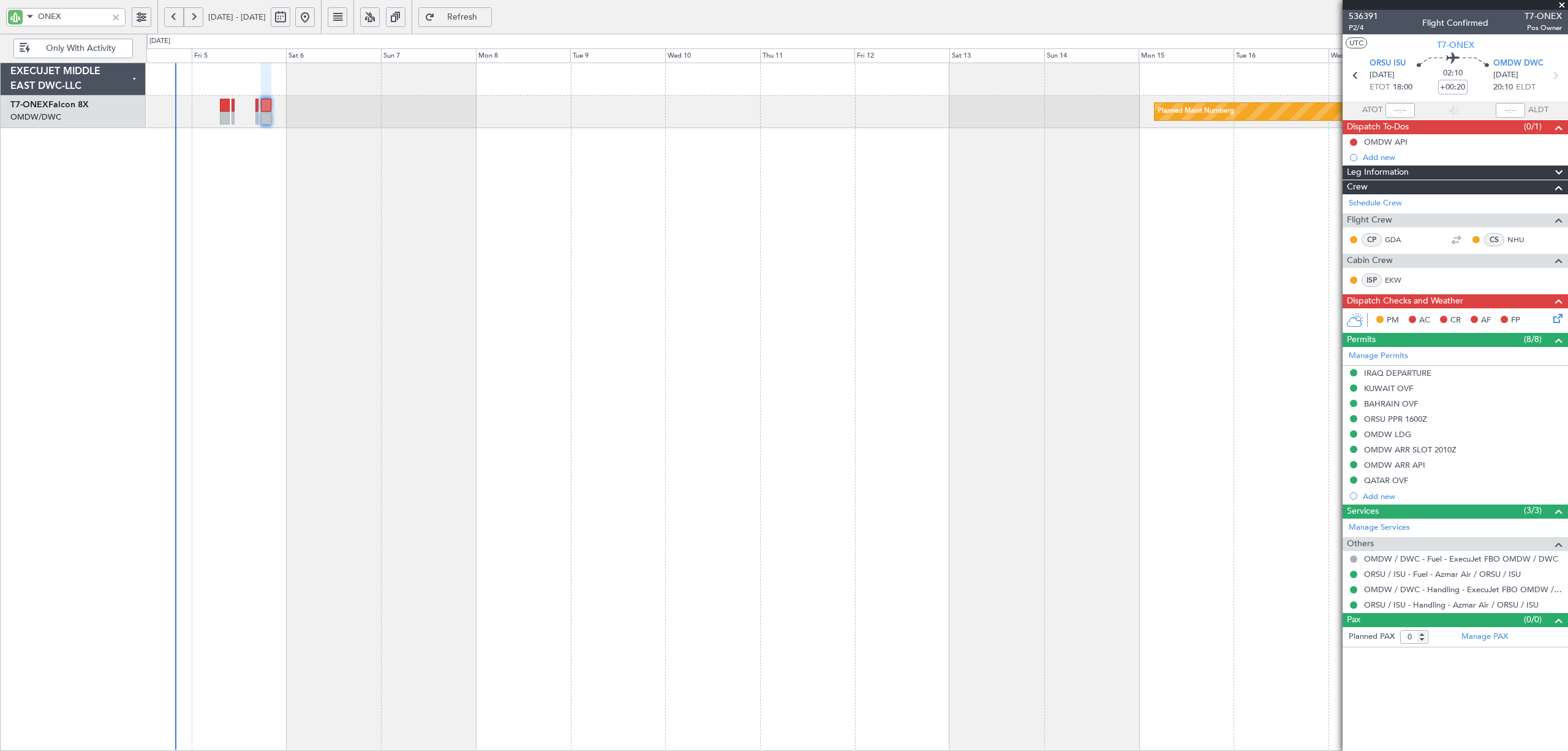
click button "Yes / OK"
click button "Save"
click icon
type input "[PERSON_NAME] (SYS)"
type input "7204"
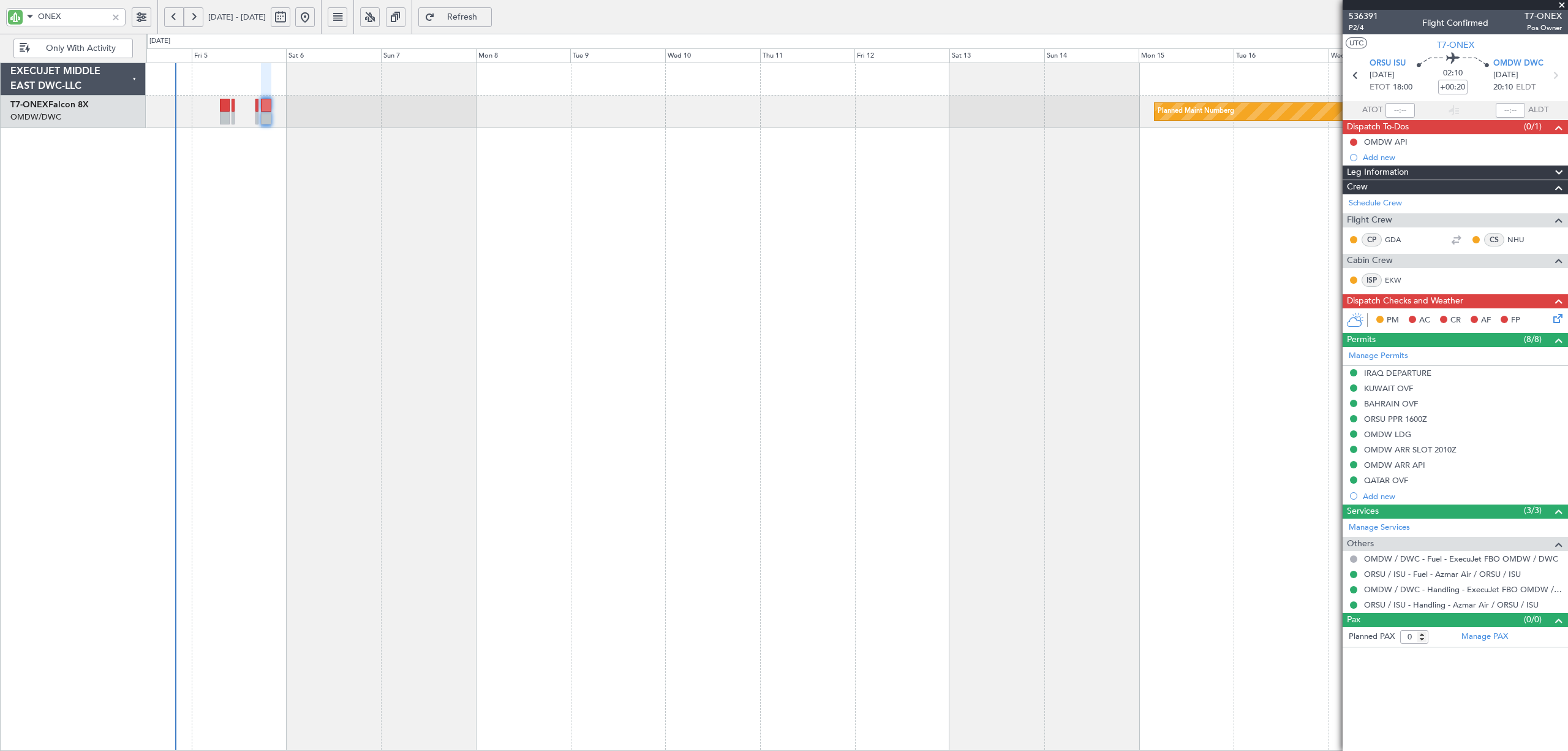
click button "Yes / OK"
click button "Not Required"
click button "Yes / OK"
click div "Yes / OK"
click button "Yes / OK"
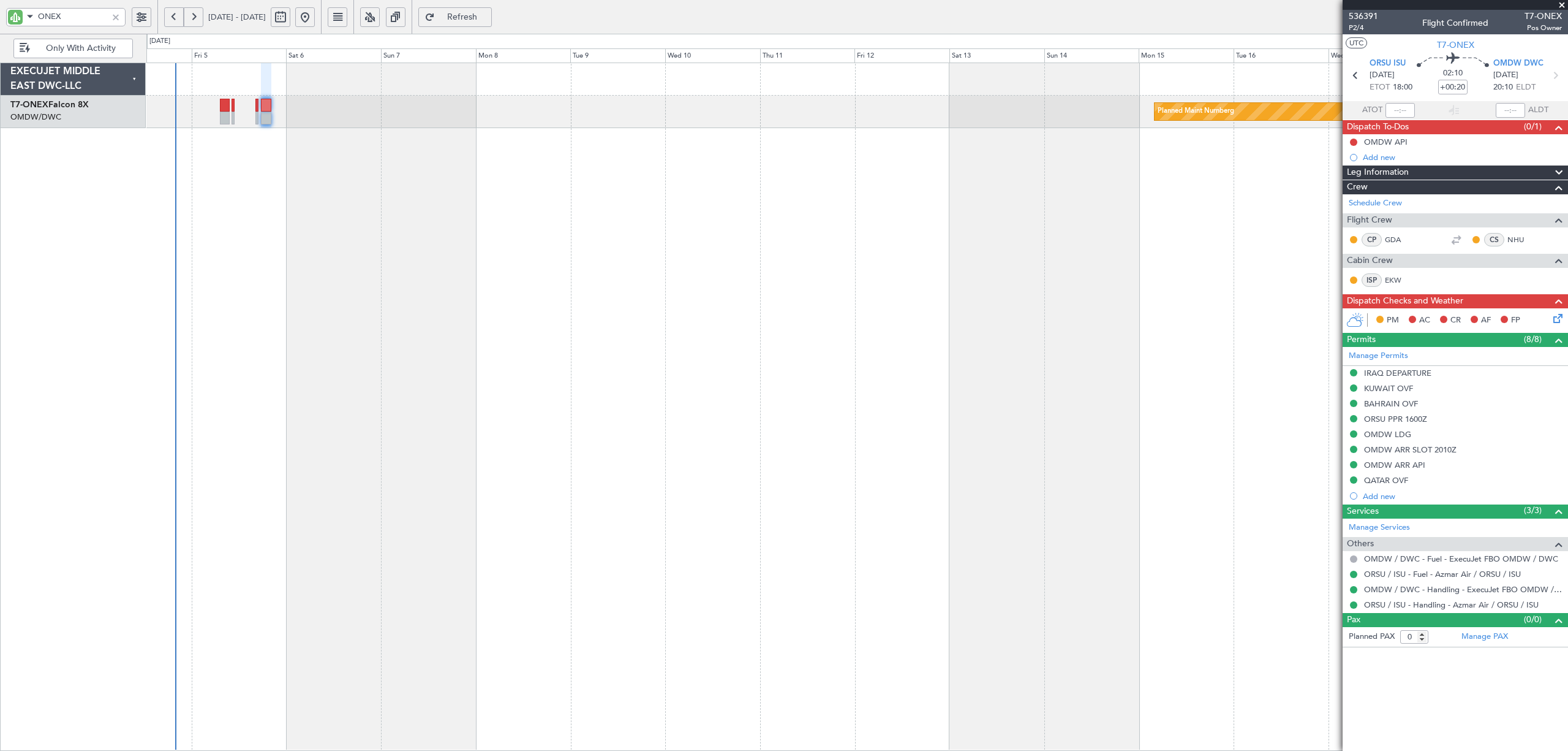
click button "Yes / OK"
click button "Not Required"
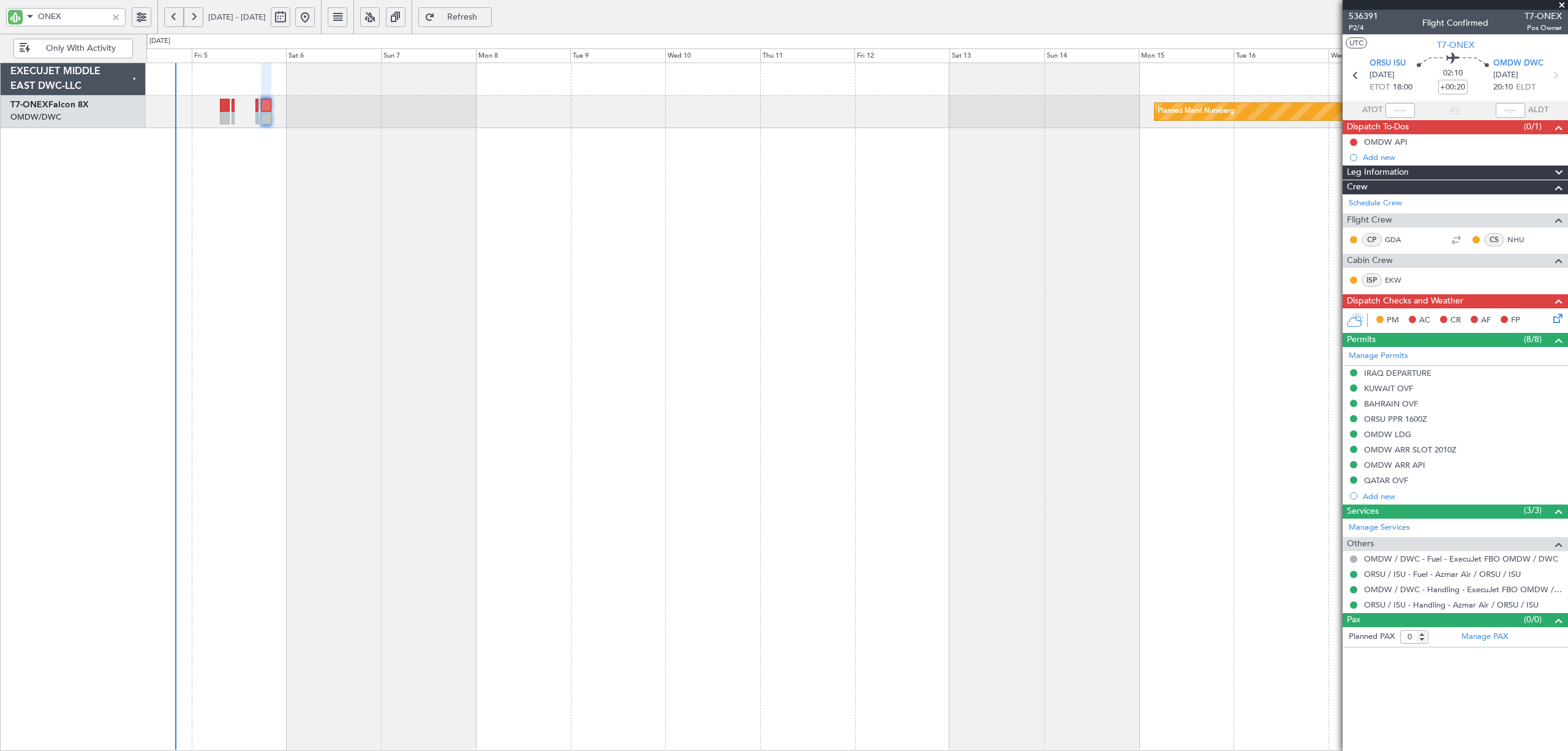
click button "Not Required"
click button "Yes / OK"
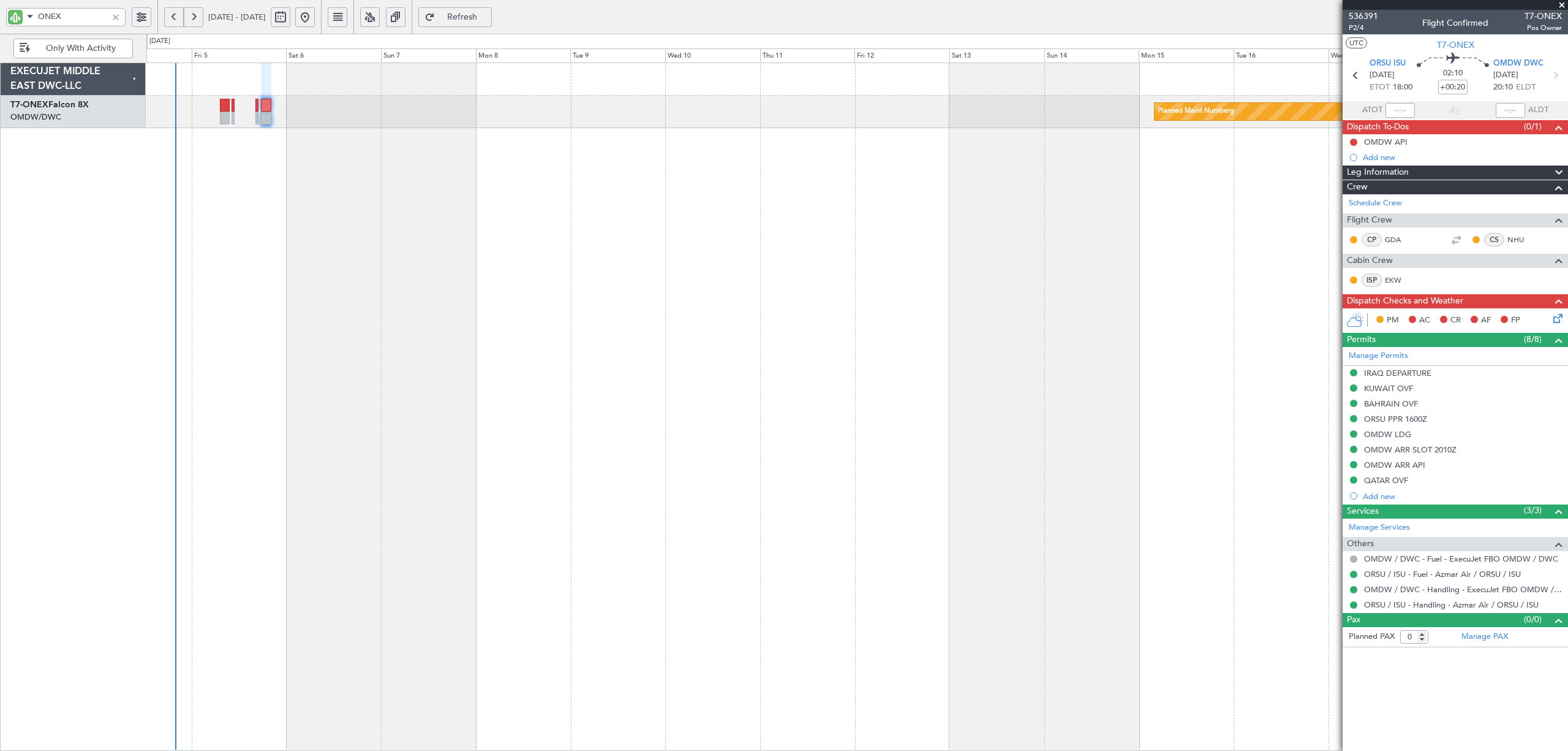
click button "Yes / OK"
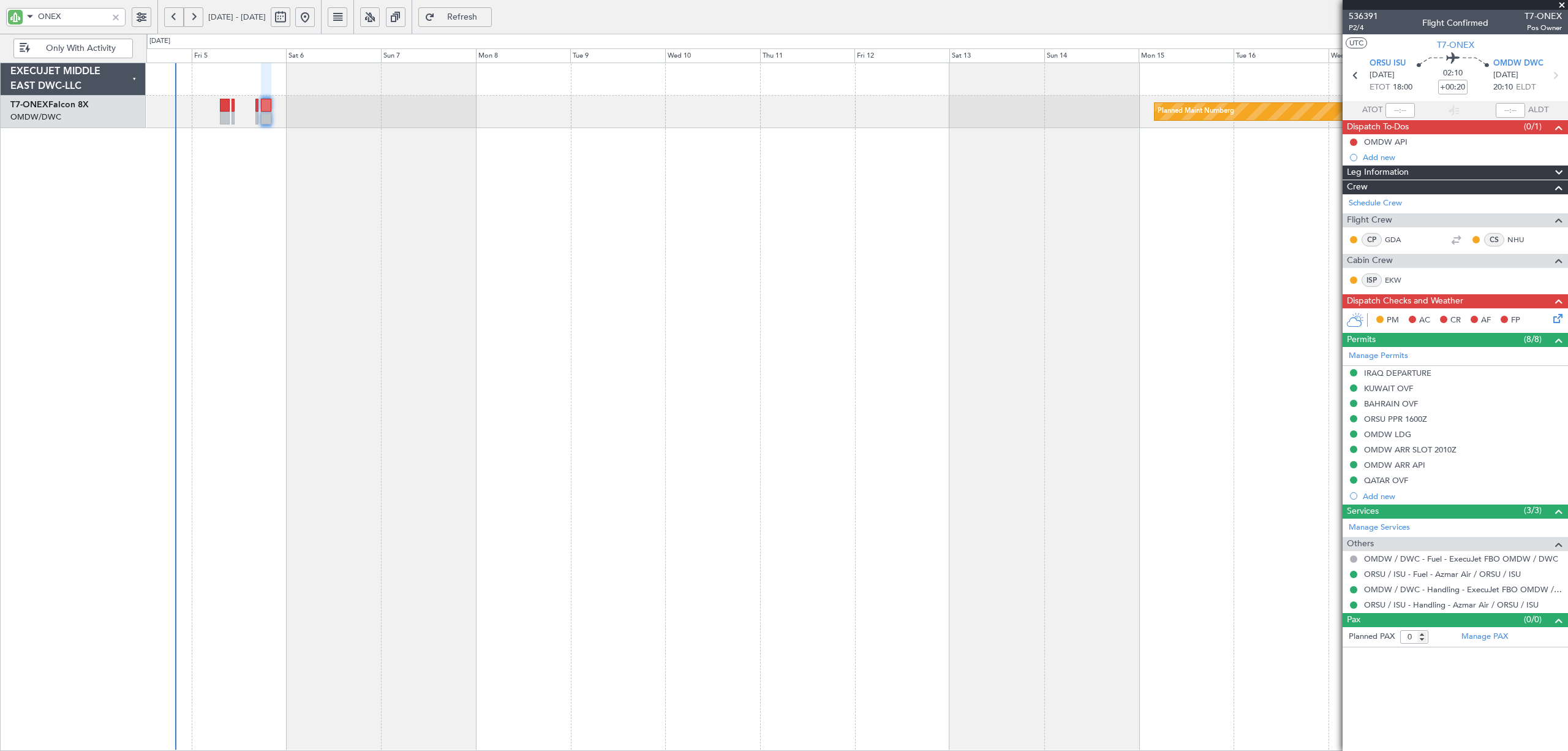
click button "Yes / OK"
click section "C. AIRFIELDS 08 Security Assessment Not Checked Requested Review Yes / OK Not R…"
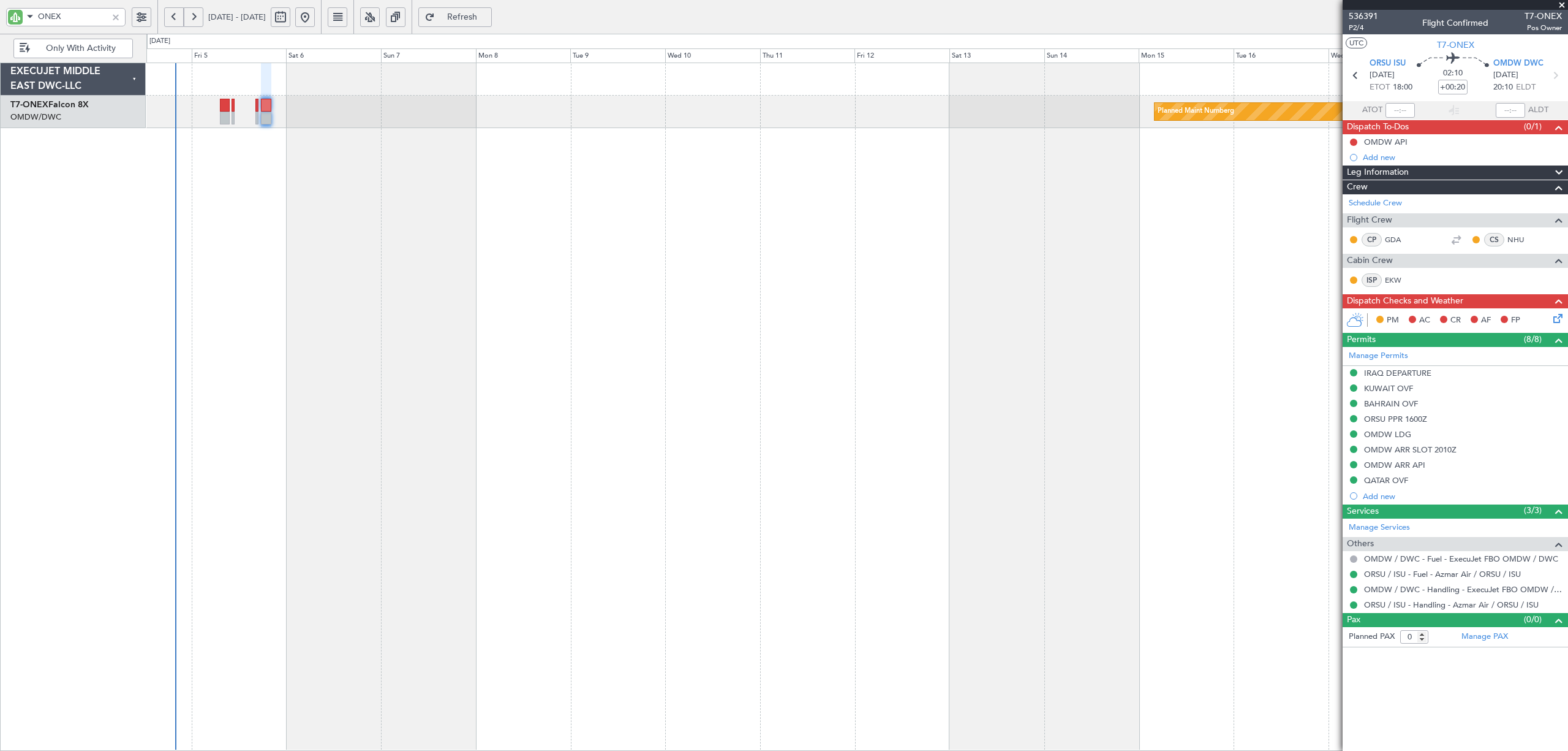
click button "Yes / OK"
click button "Not Required"
click button "Yes / OK"
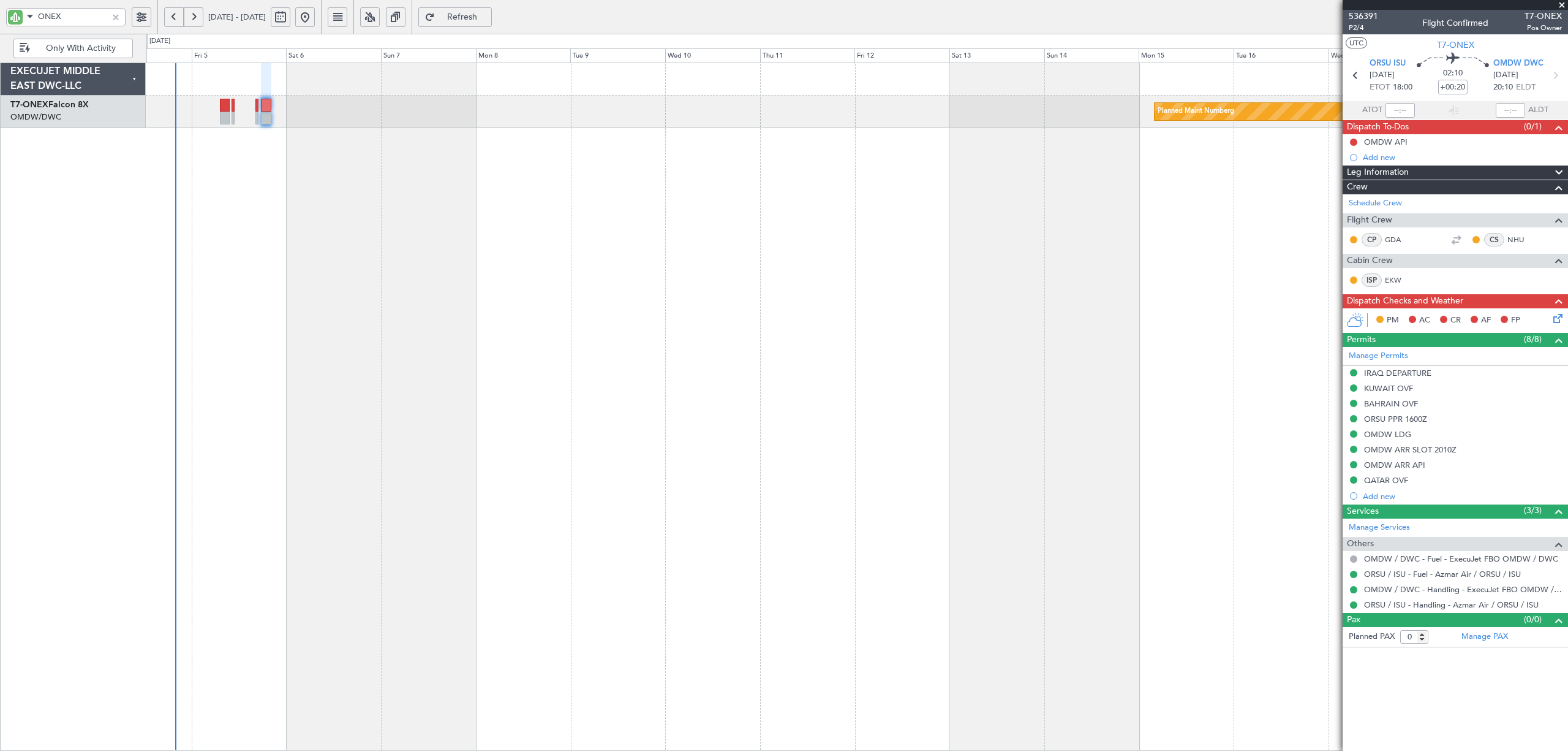
click button "Yes / OK"
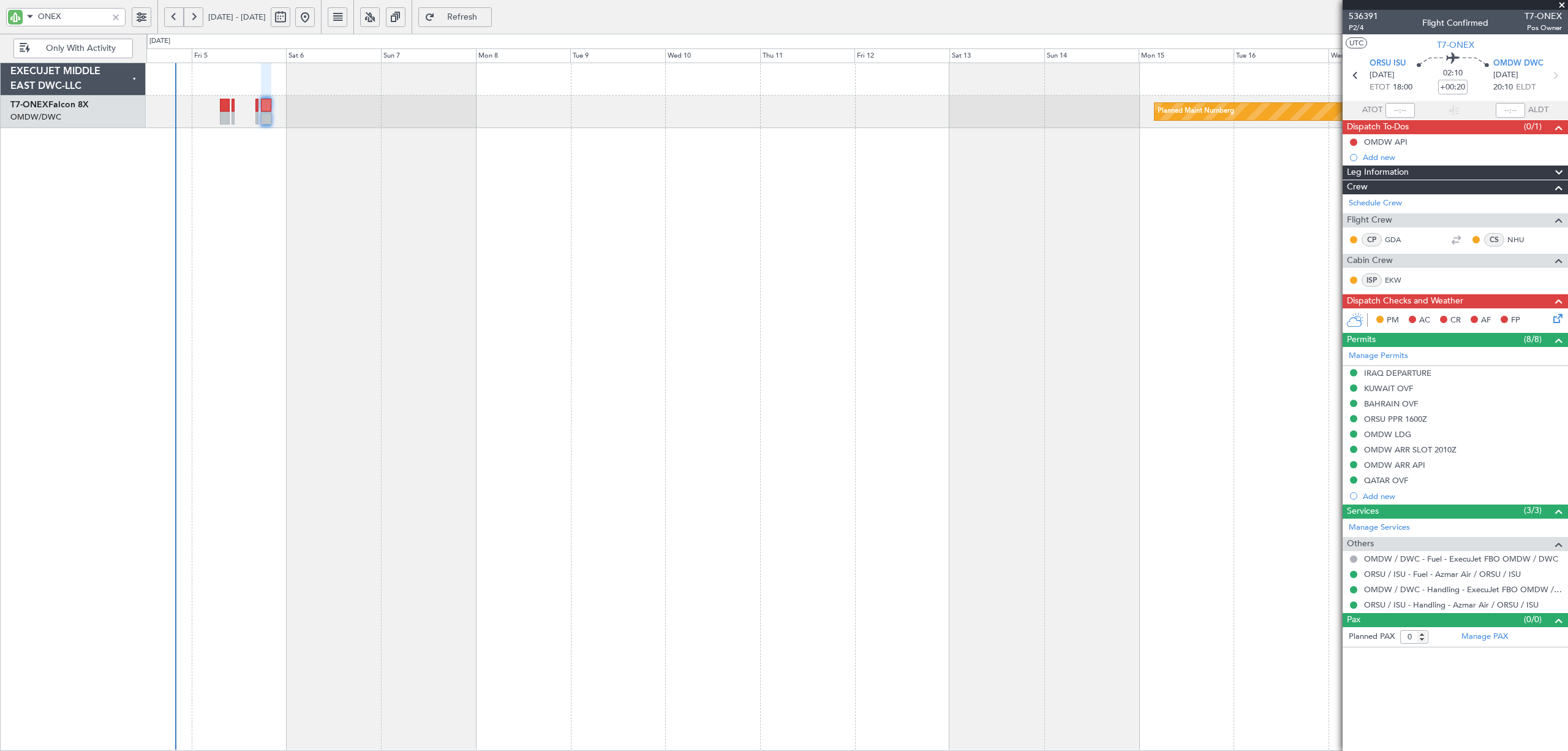
click button "Yes / OK"
click button "Not Required"
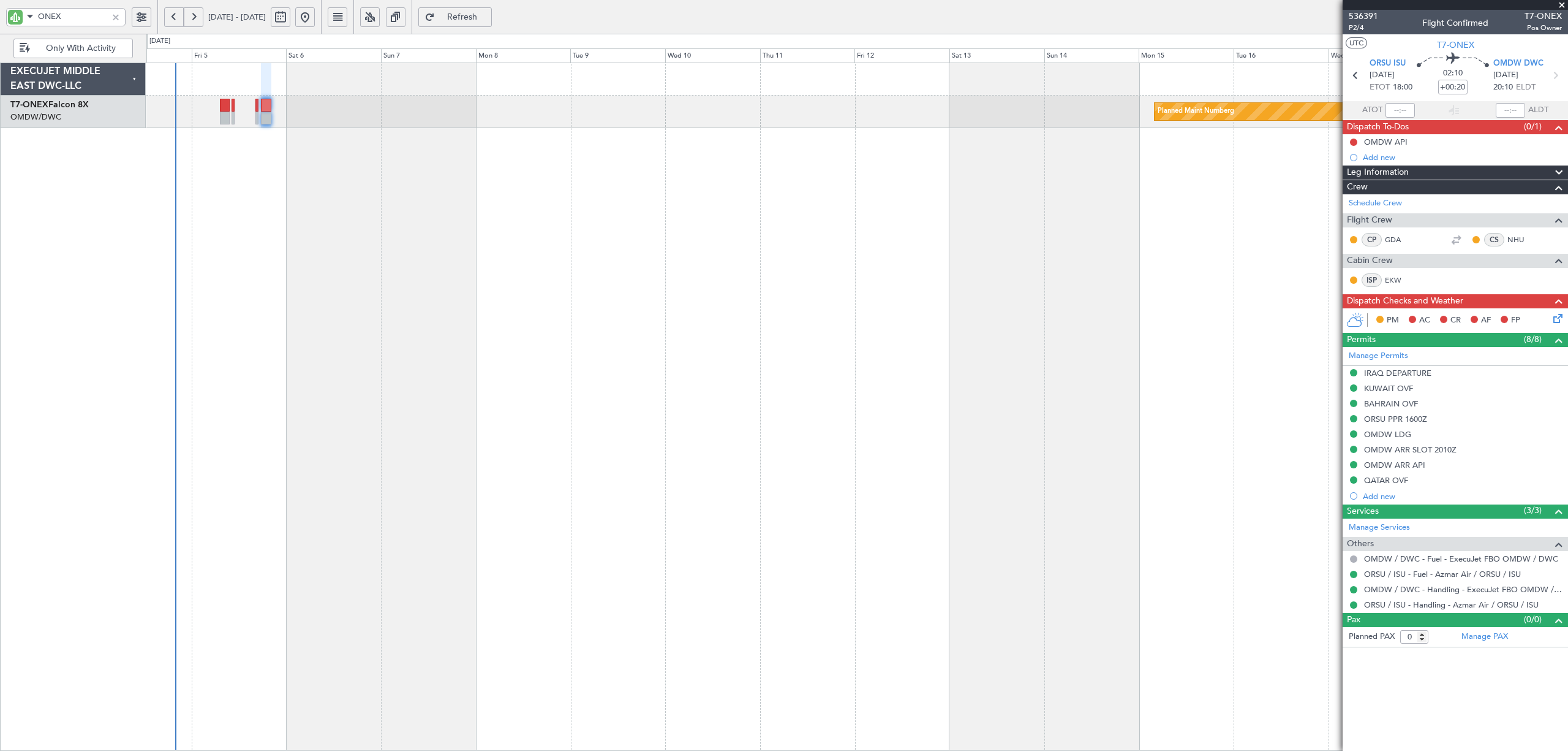
click button "Save"
click span
click at [121, 192] on div "EXECUJET MIDDLE EAST DWC-LLC T7-ONEX Falcon 8X OMDW/DWC Dubai (Al Maktoum Intl)" at bounding box center [73, 406] width 145 height 688
click at [223, 118] on div at bounding box center [224, 118] width 10 height 13
type input "+00:15"
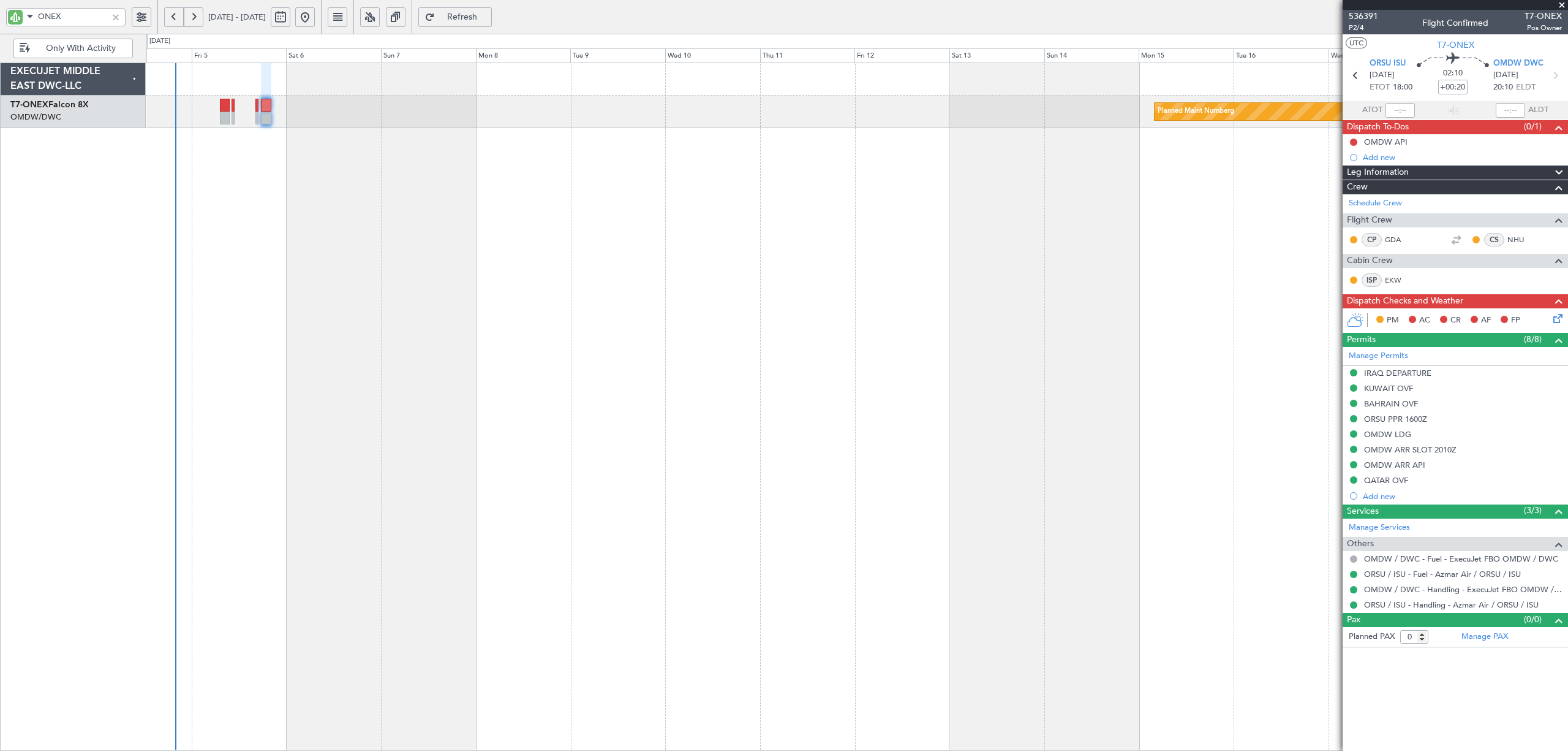
type input "0"
type input "[PERSON_NAME] (SYS)"
type input "7203"
drag, startPoint x: 91, startPoint y: 17, endPoint x: 29, endPoint y: 17, distance: 62.0
click at [29, 17] on div "ONEX" at bounding box center [65, 17] width 119 height 18
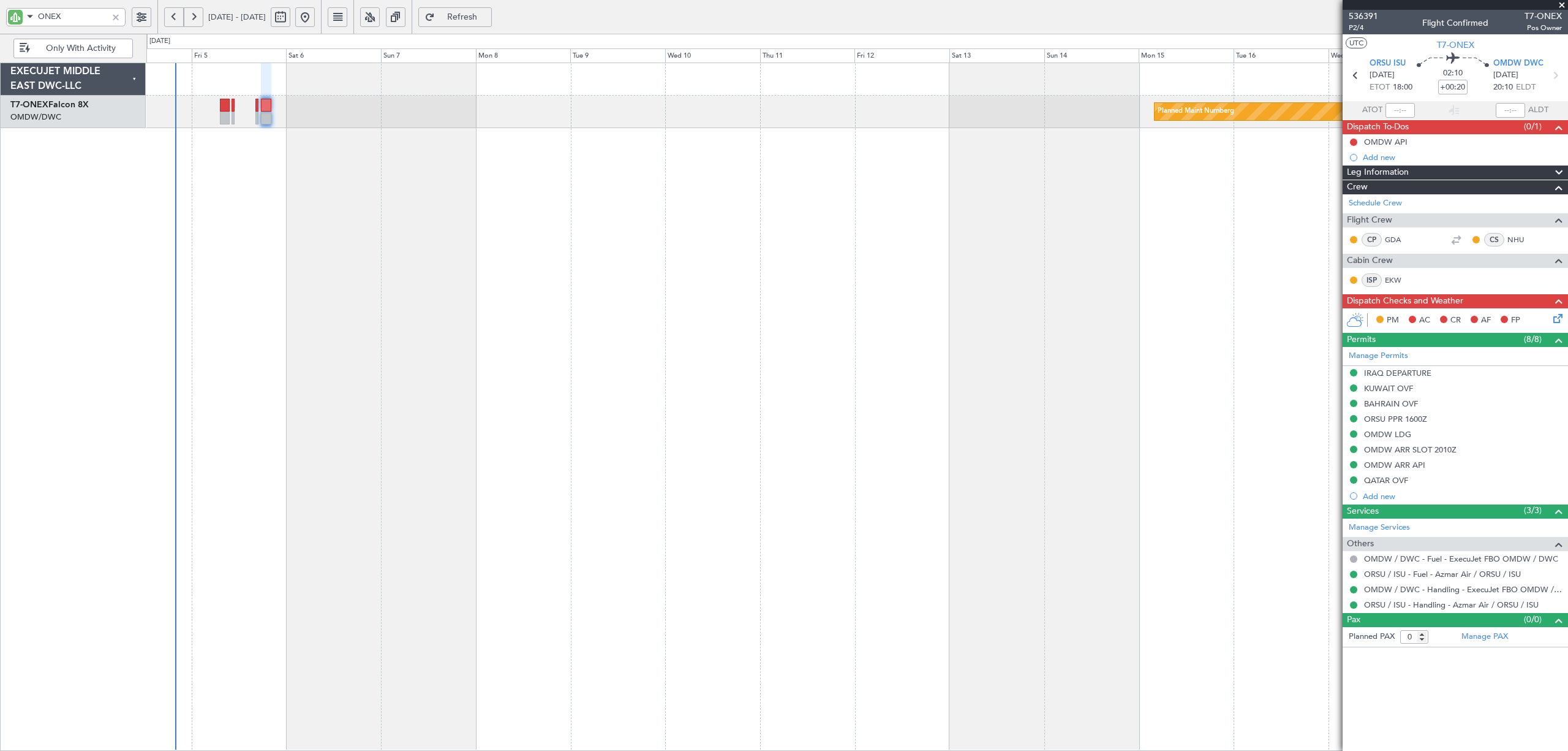
click at [406, 184] on div "Planned Maint Nurnberg" at bounding box center [857, 406] width 1421 height 688
click at [88, 20] on input "ONEX" at bounding box center [72, 16] width 69 height 18
click at [412, 236] on div at bounding box center [857, 406] width 1421 height 688
click at [777, 218] on div at bounding box center [857, 406] width 1421 height 688
click div
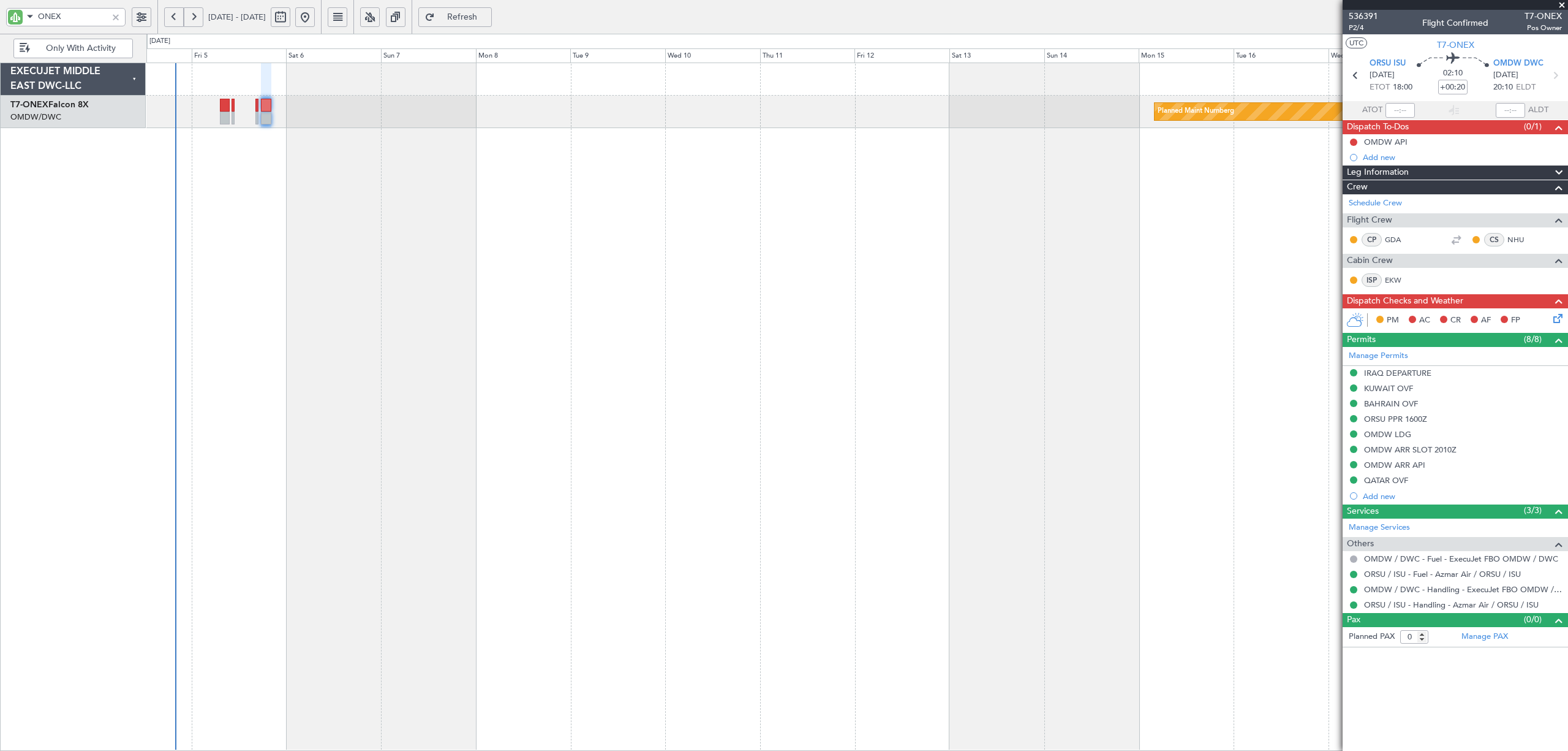
click div
drag, startPoint x: 78, startPoint y: 15, endPoint x: 34, endPoint y: 13, distance: 44.0
click at [34, 13] on div "[PERSON_NAME]" at bounding box center [65, 17] width 119 height 18
type input "ONEX"
click at [879, 200] on div at bounding box center [857, 406] width 1421 height 688
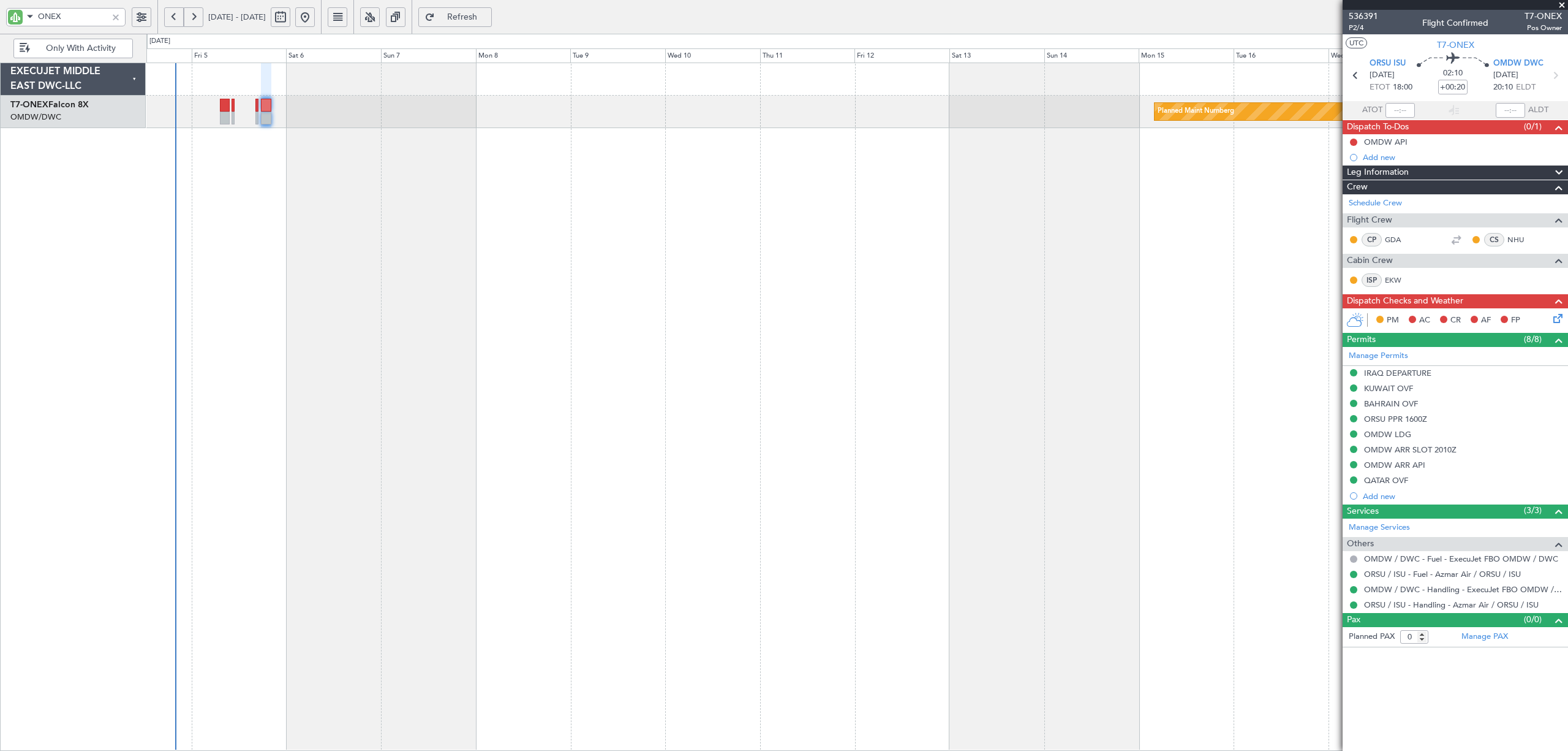
click at [486, 15] on span "Refresh" at bounding box center [462, 18] width 50 height 9
type input "[PERSON_NAME] (SYS)"
type input "7203"
drag, startPoint x: 81, startPoint y: 15, endPoint x: -25, endPoint y: 18, distance: 106.0
click at [0, 18] on html "ONEX [DATE] - [DATE] Refresh Quick Links Only With Activity Planned Maint Nurnb…" at bounding box center [784, 375] width 1568 height 751
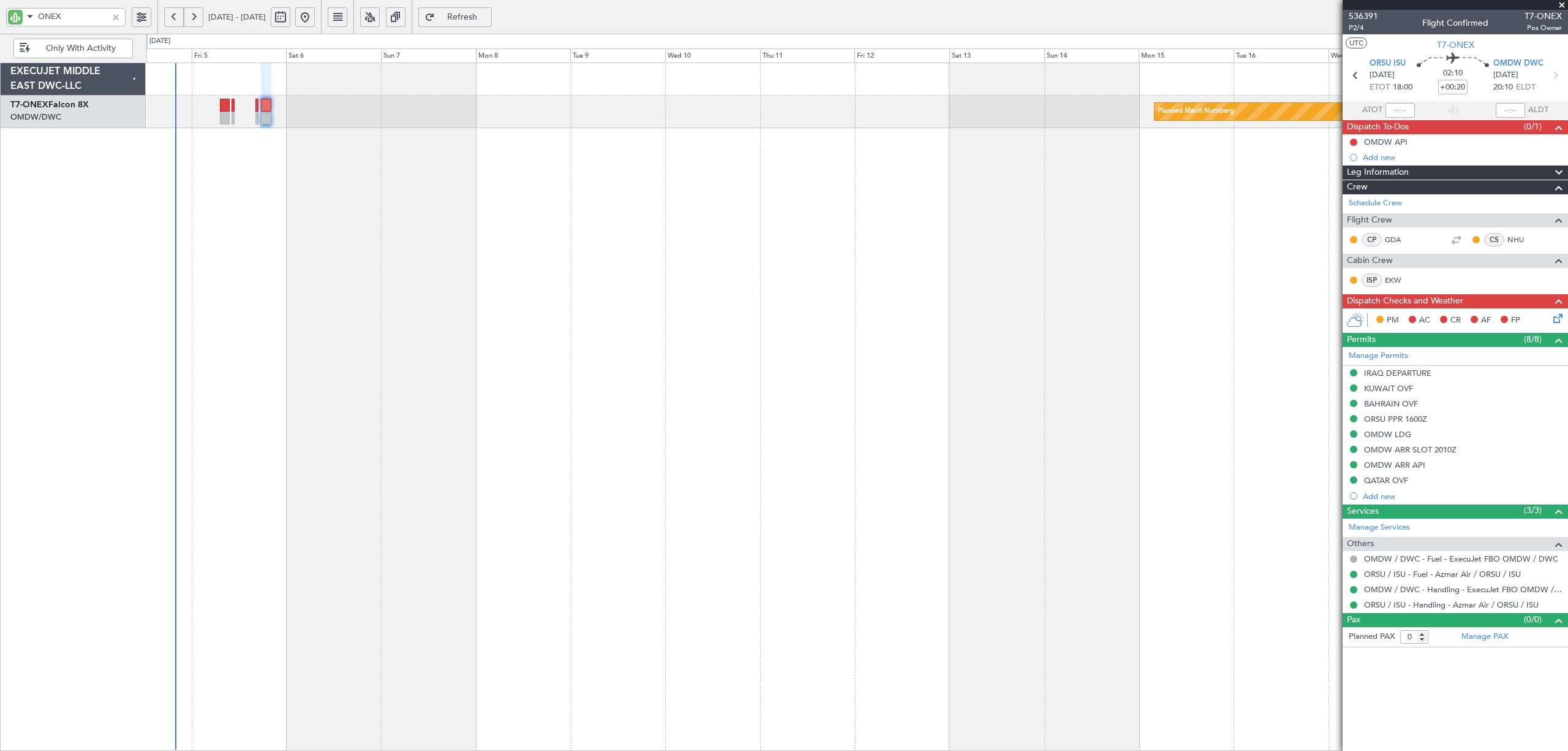
type input "GTS"
click at [805, 187] on div at bounding box center [857, 406] width 1421 height 688
click div
type input "+00:10"
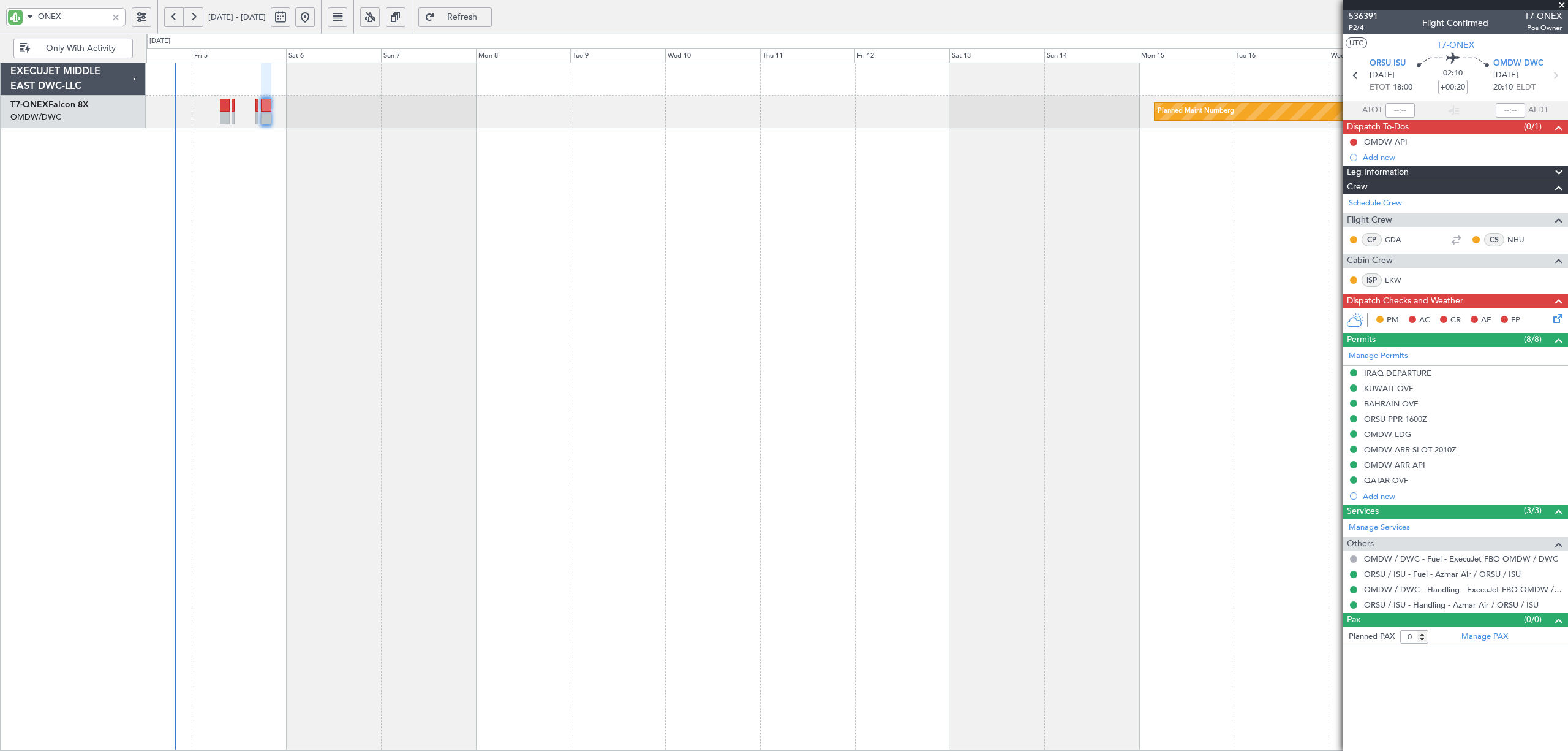
type input "12:07"
type input "5"
type input "[PERSON_NAME] (ANI)"
type input "7201"
type input "GTS"
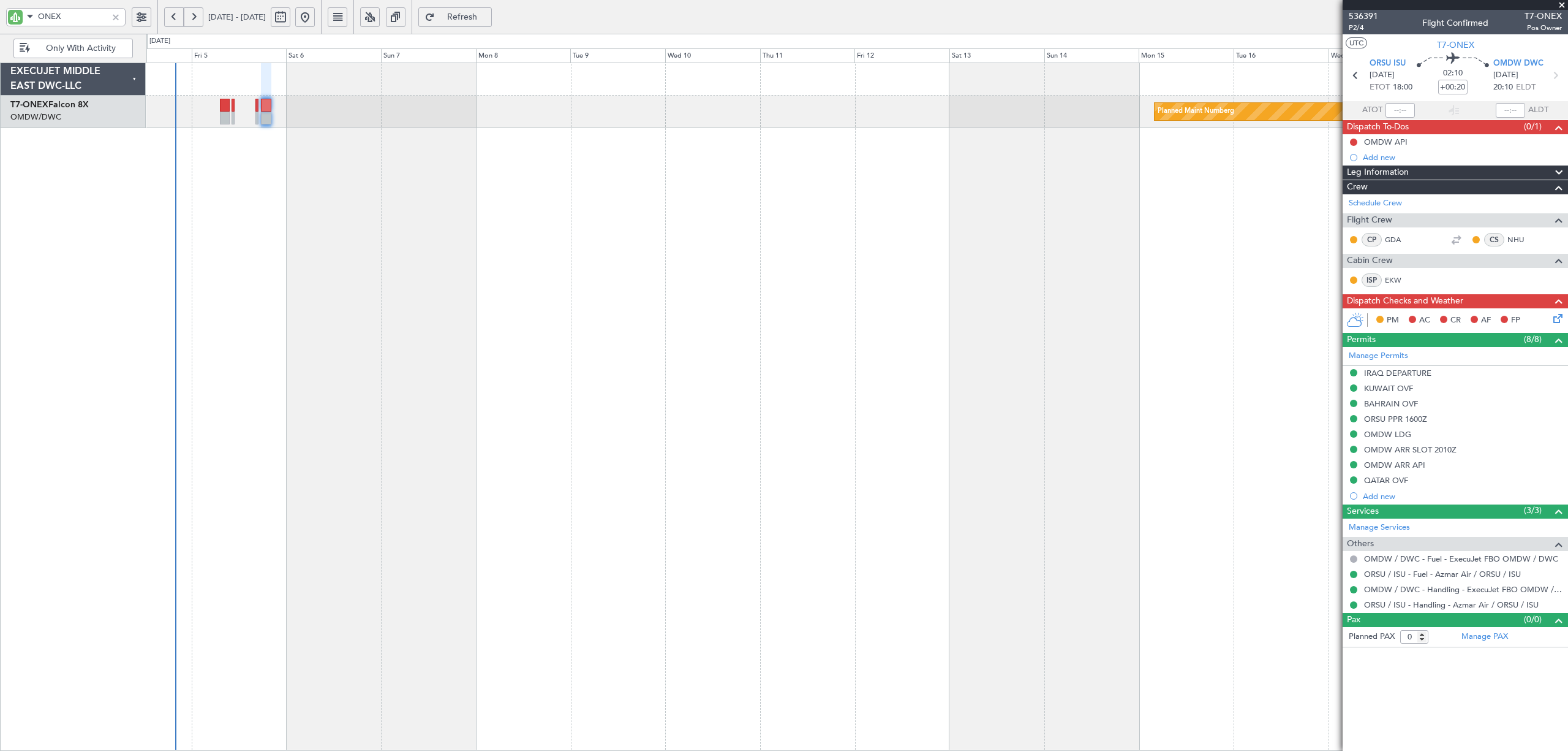
click at [1496, 113] on div at bounding box center [1511, 110] width 29 height 15
click at [1504, 104] on input "text" at bounding box center [1511, 110] width 29 height 15
click at [841, 329] on div at bounding box center [857, 406] width 1421 height 688
type input "19:40"
drag, startPoint x: 81, startPoint y: 23, endPoint x: 37, endPoint y: 20, distance: 44.1
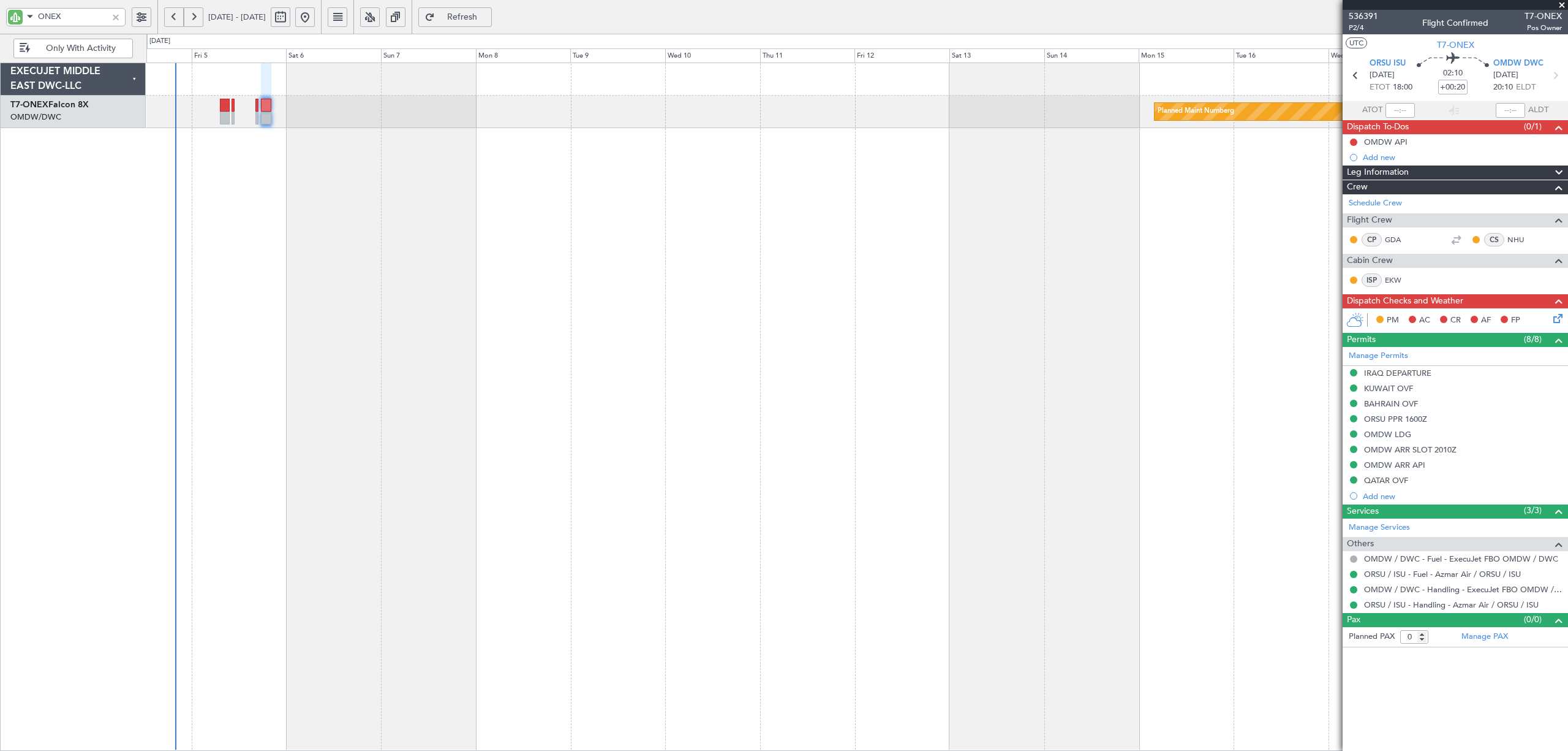
click at [38, 20] on input "GTS" at bounding box center [72, 16] width 69 height 18
type input "ONEX"
click div
type input "2"
type input "ONEX"
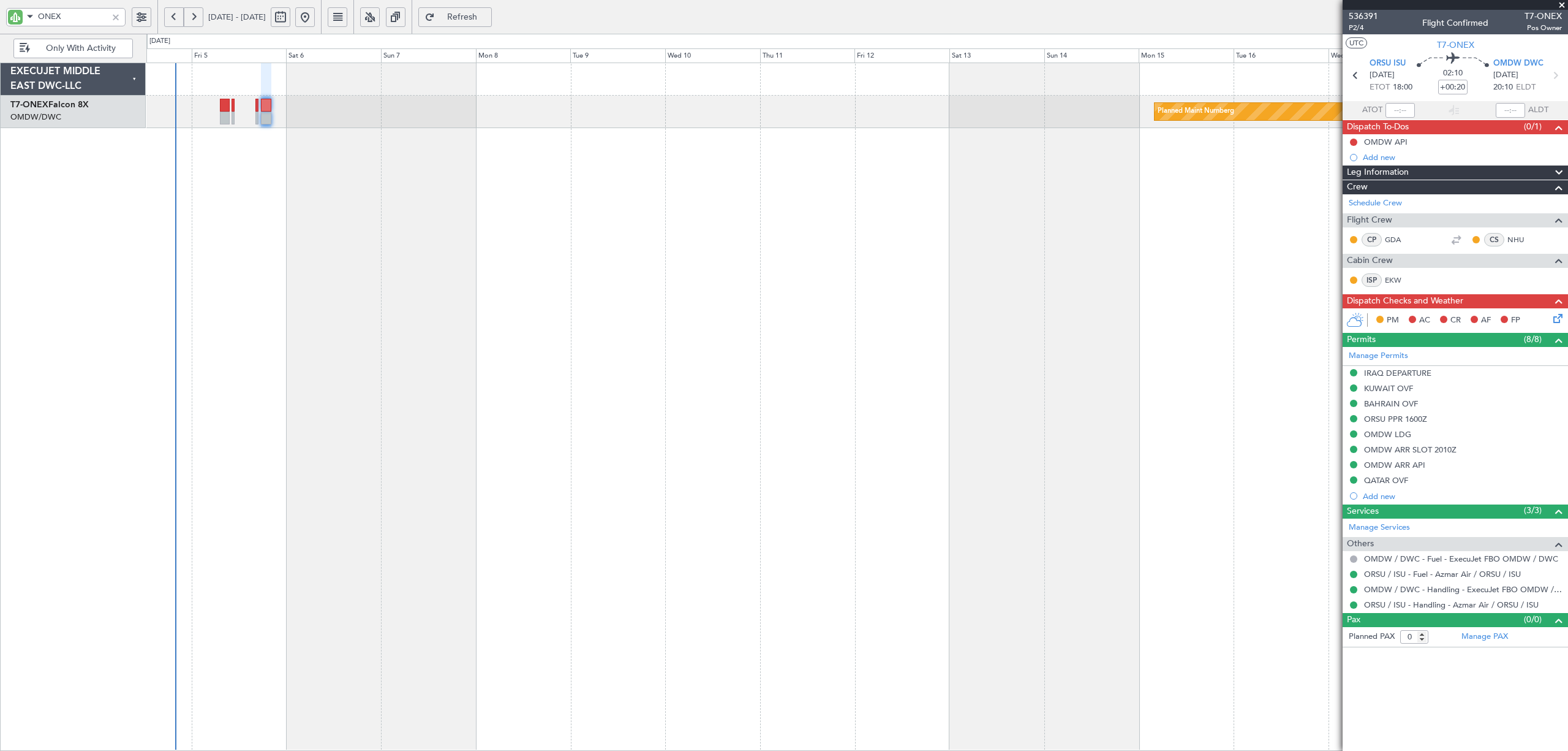
click at [1354, 146] on button at bounding box center [1354, 142] width 7 height 7
click span "Cancelled"
click button
click span "Completed"
click at [1380, 350] on link "Manage Permits" at bounding box center [1378, 356] width 59 height 12
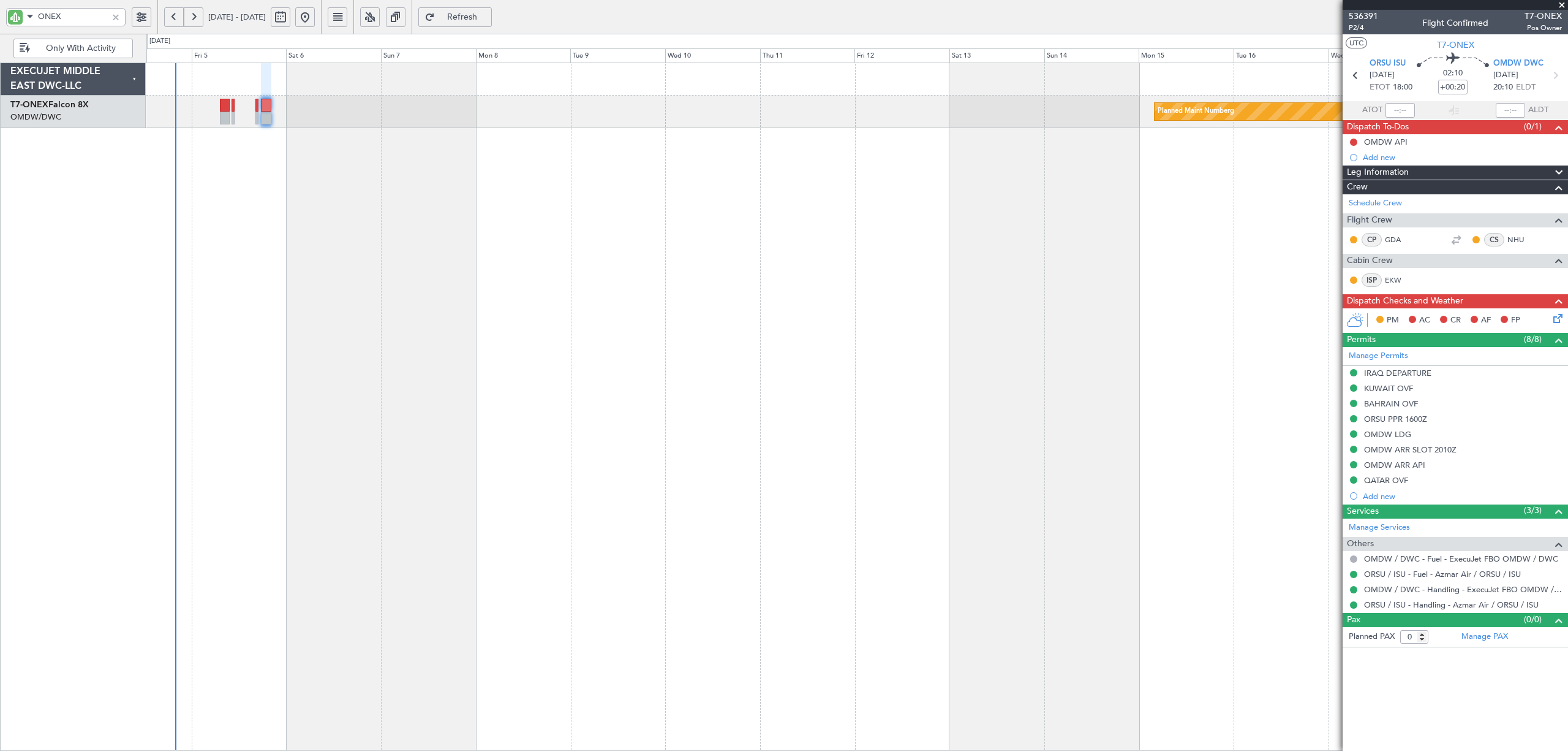
click span "Historical Permits"
click icon
click img
click icon
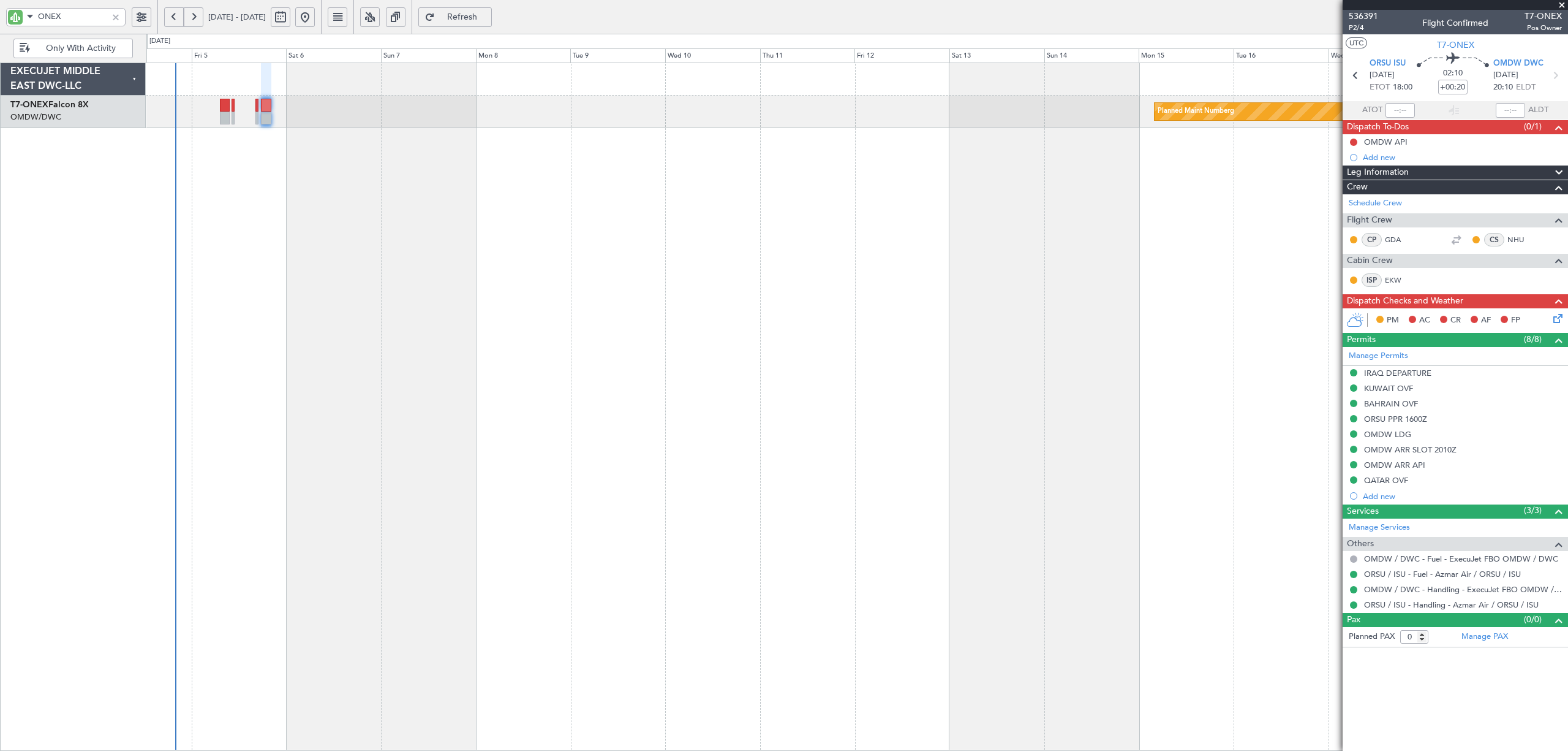
click span "Type"
click span "Overflight"
click span "Select an option"
click span "Not Requested"
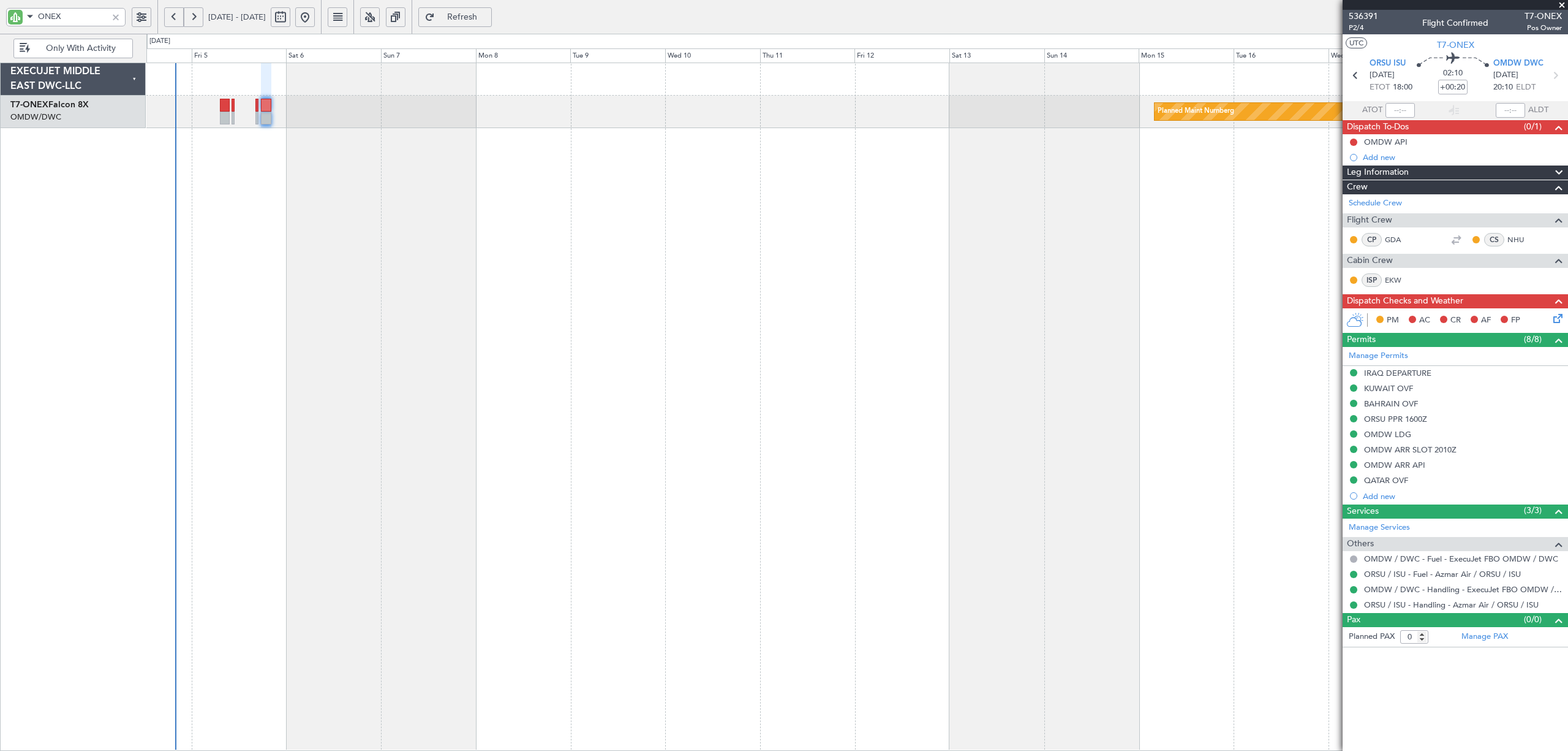
click span "Select an option"
click span "Enroute"
click input "text"
click span "[GEOGRAPHIC_DATA]"
type input "[GEOGRAPHIC_DATA]"
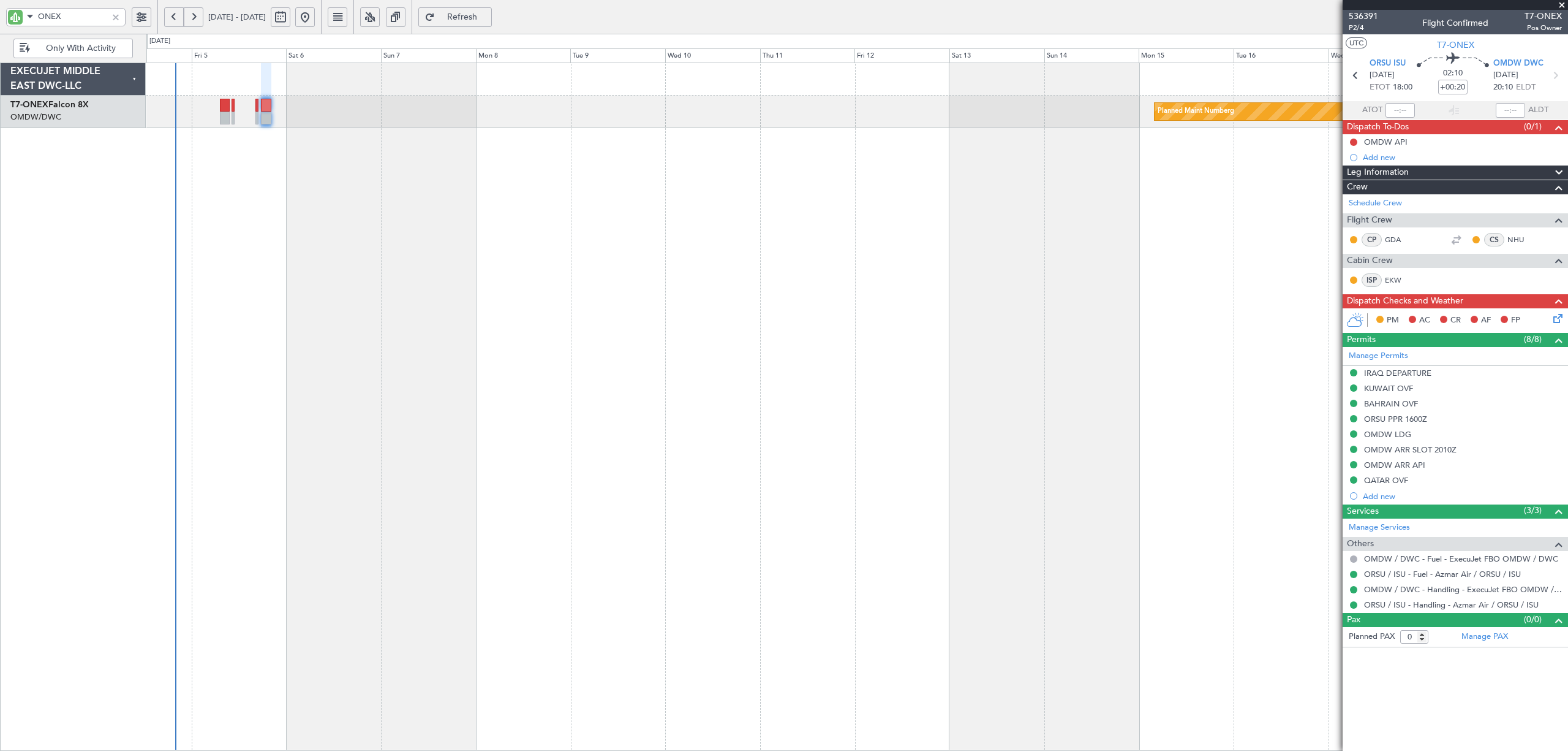
click img
drag, startPoint x: 1502, startPoint y: 699, endPoint x: 420, endPoint y: 302, distance: 1152.5
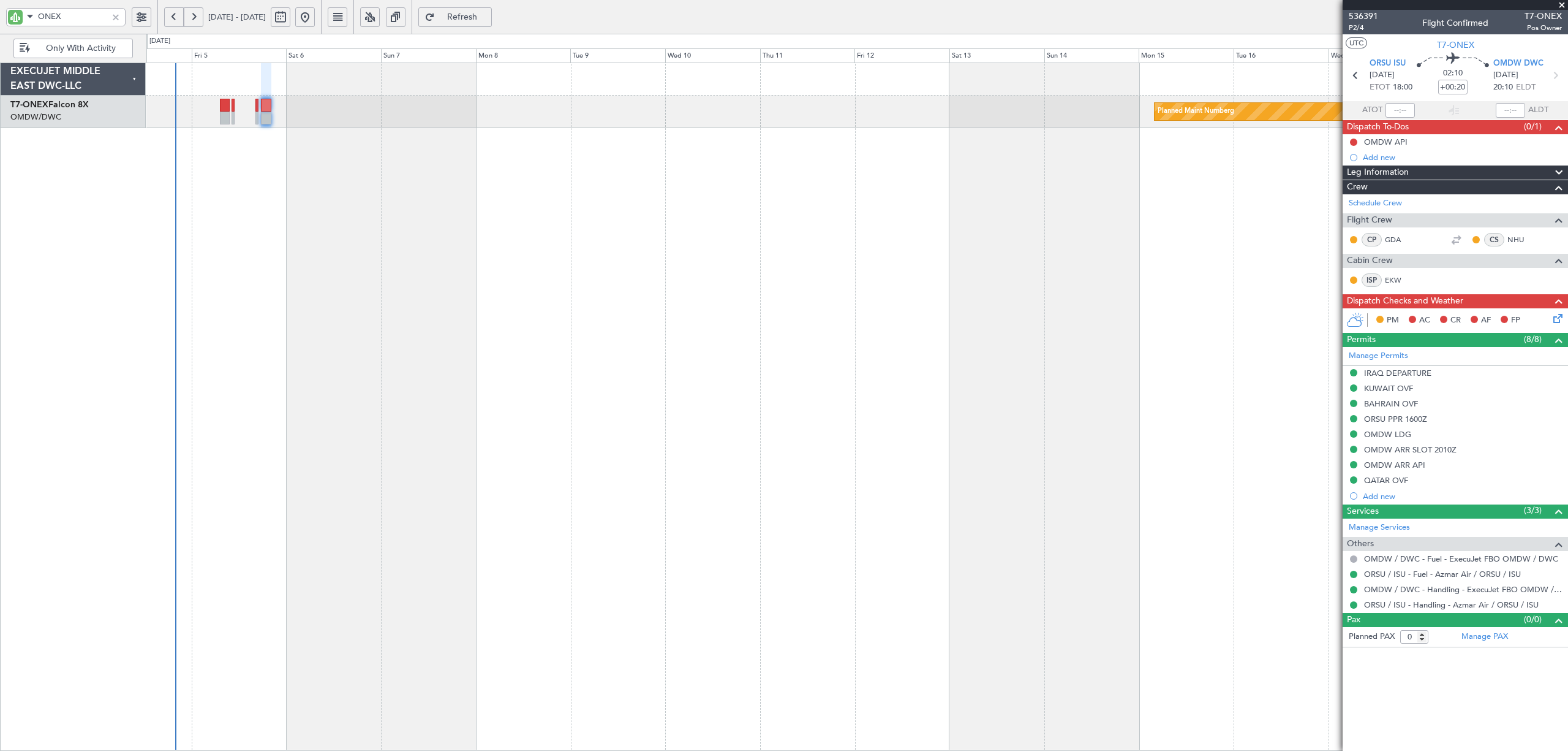
click div "Permit Center UTC T7-ONEX OMDW DWC [DATE] ETOT 05:00 06:50 EGLF FAB [DATE] 11:5…"
click div "Type"
click span "API"
click div "Select an option"
click span "Not Requested"
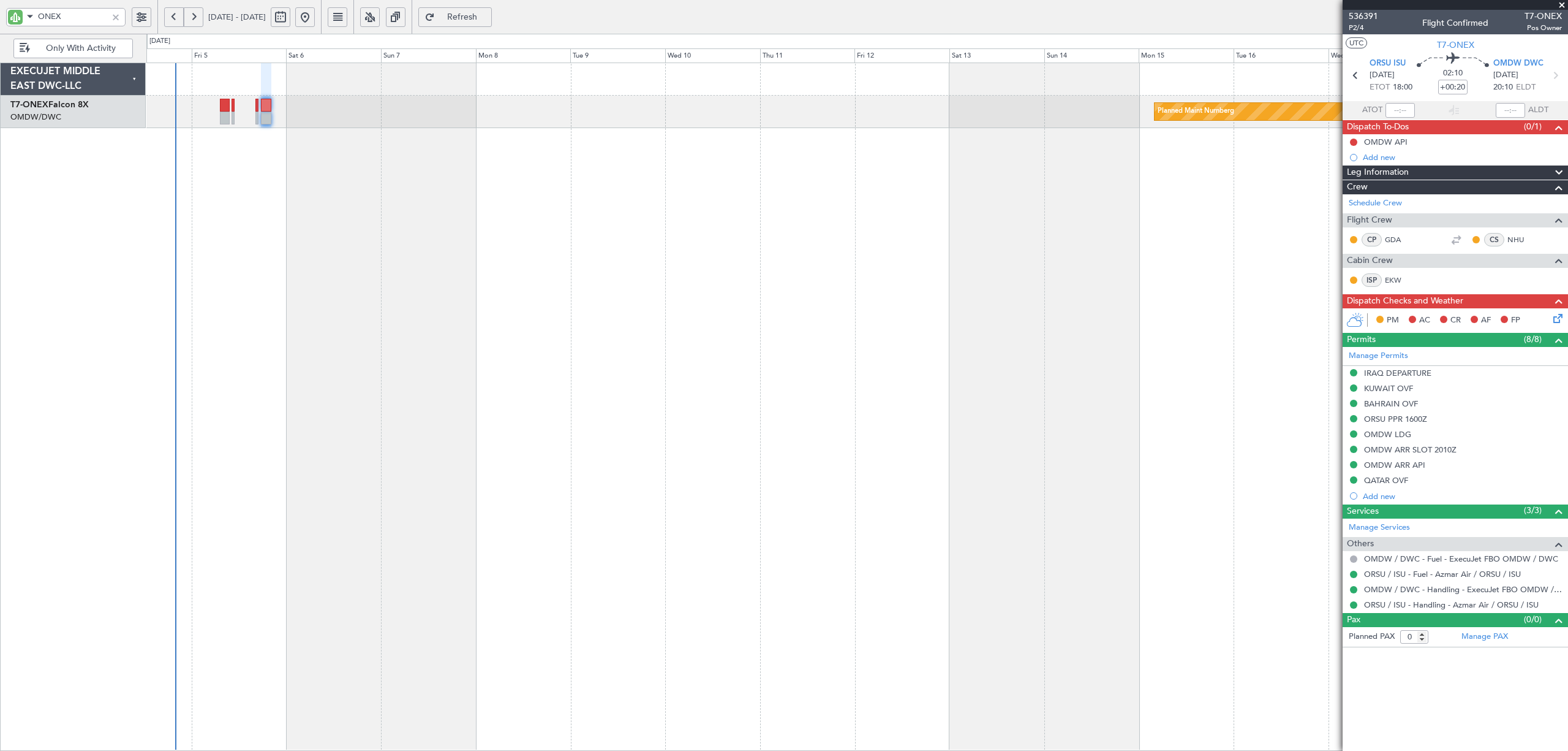
click span "Select an option"
click span "Departure"
click button "Save"
type input "OMDW DEP API"
type input "[GEOGRAPHIC_DATA]"
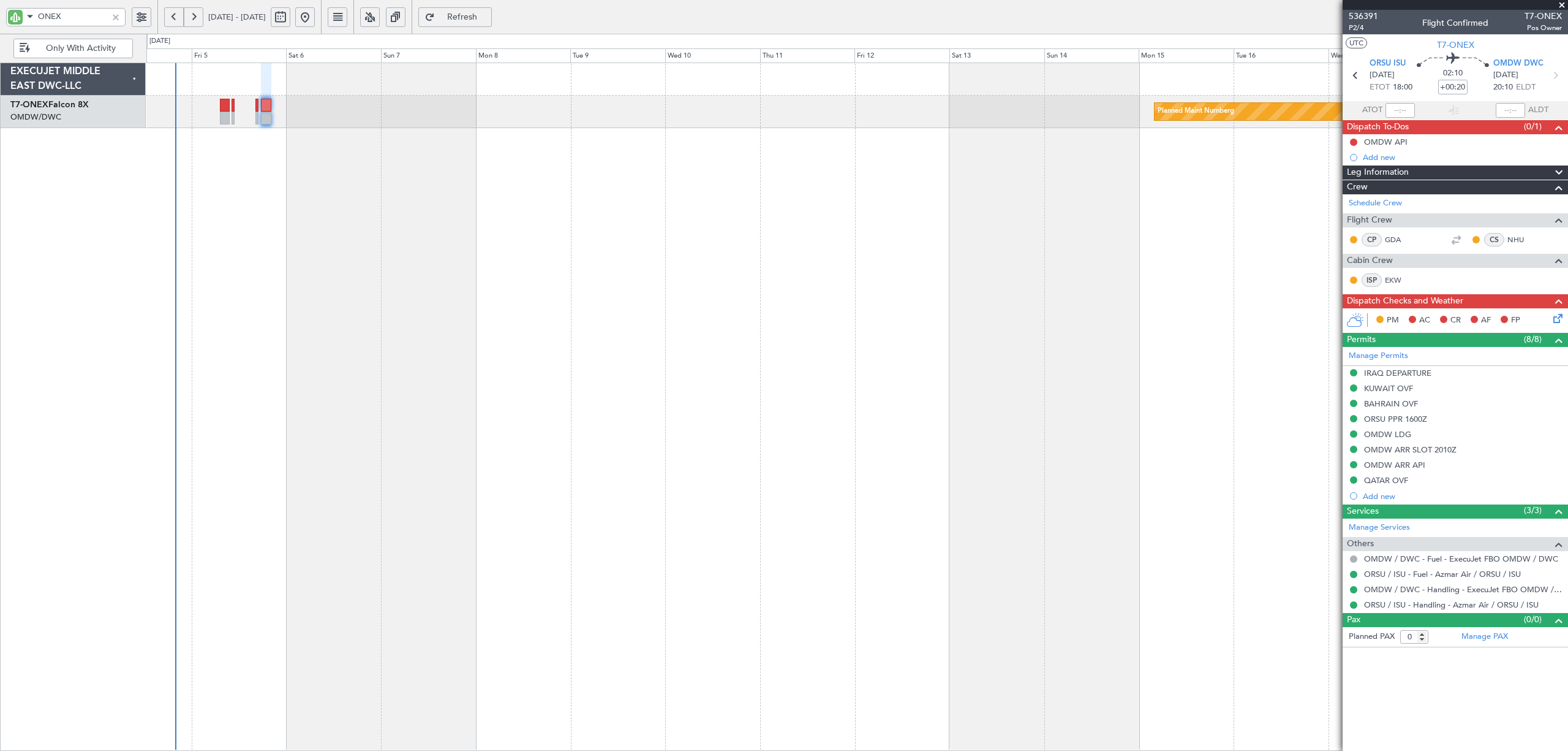
type input "NNN"
type input "1"
type input "OMDW DEP SLOT"
type input "NNN"
type input "1"
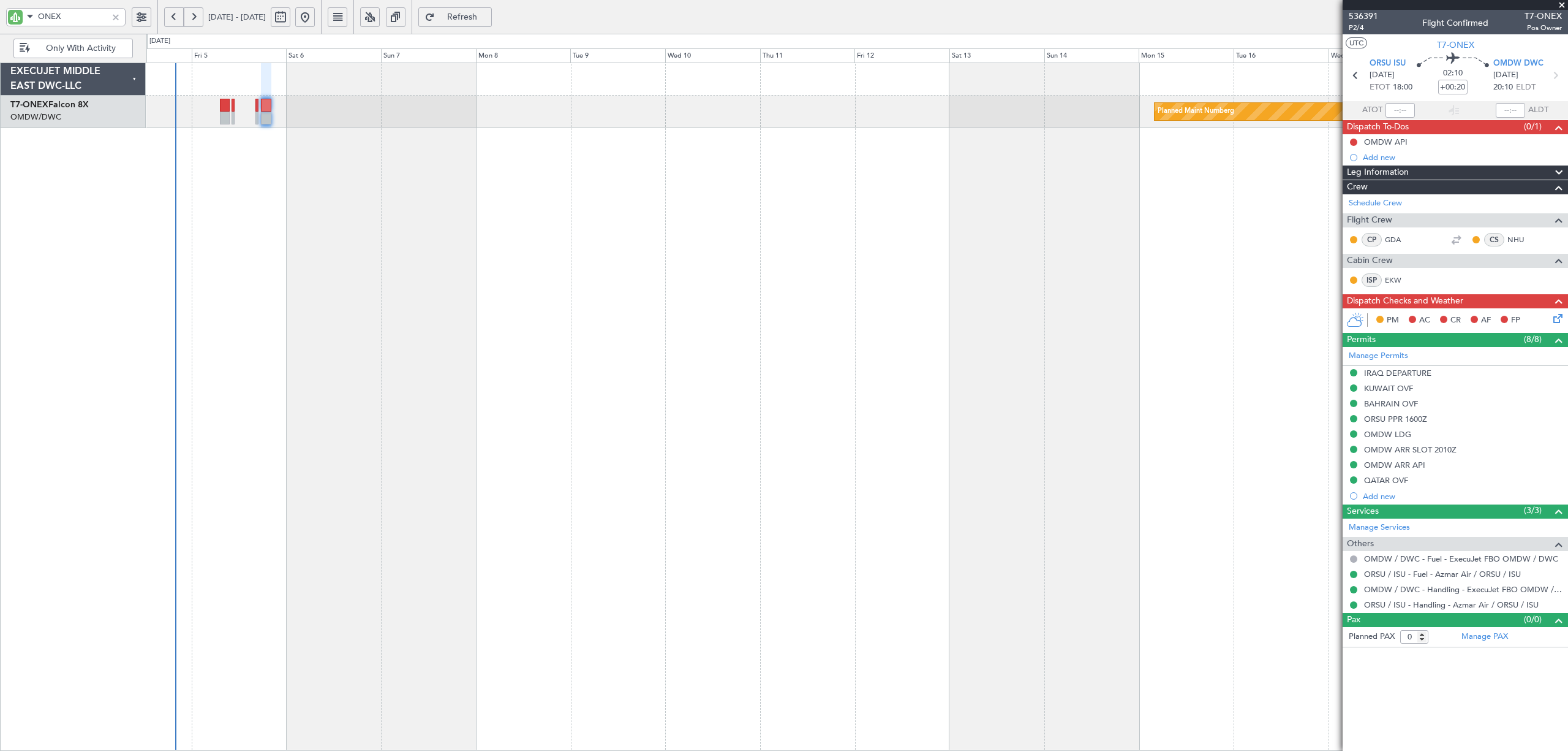
type input "NNN"
type input "QATAR OVF"
type input "NNN"
type input "2"
type input "NNN"
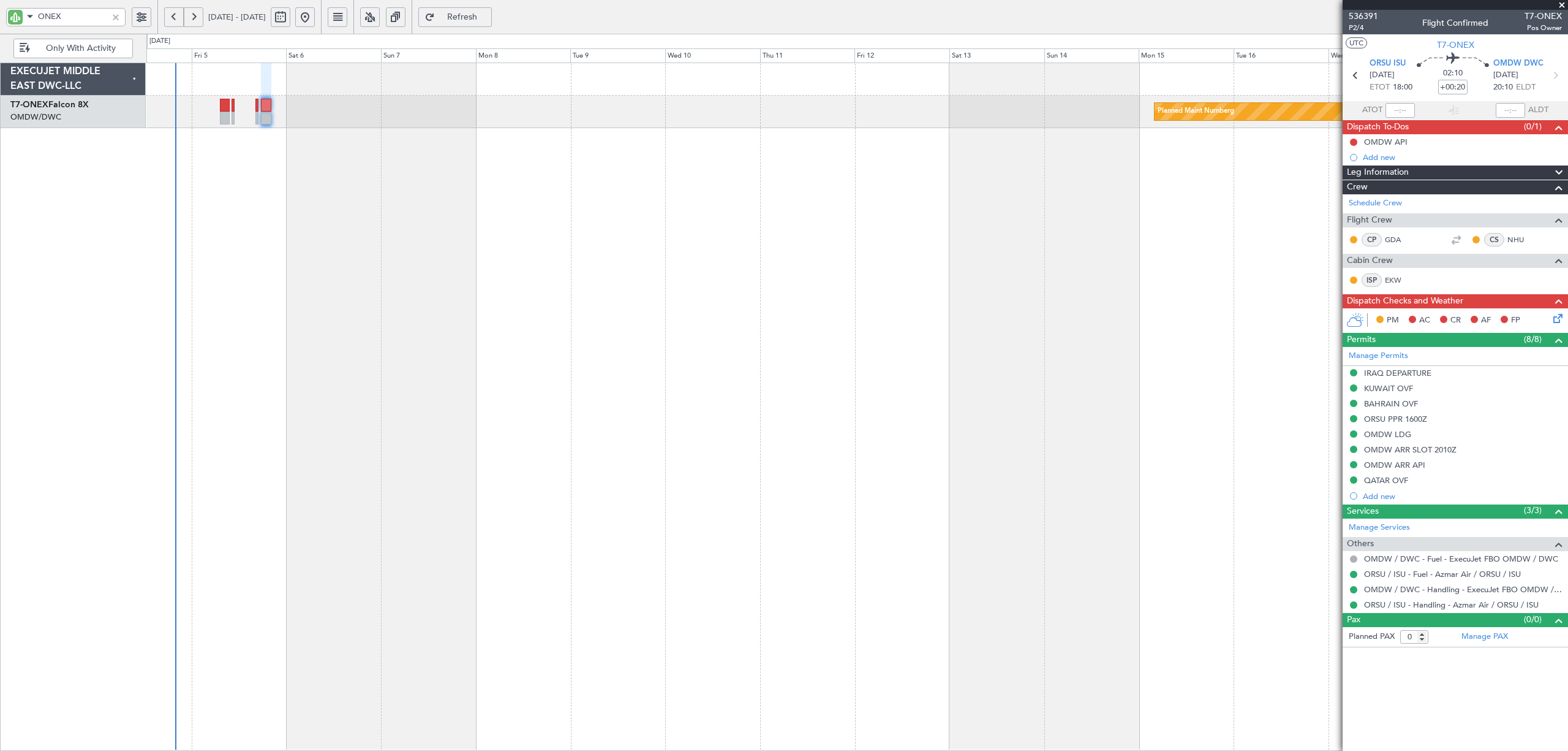
type input "NNN"
type input "1"
type input "NNN"
type input "2"
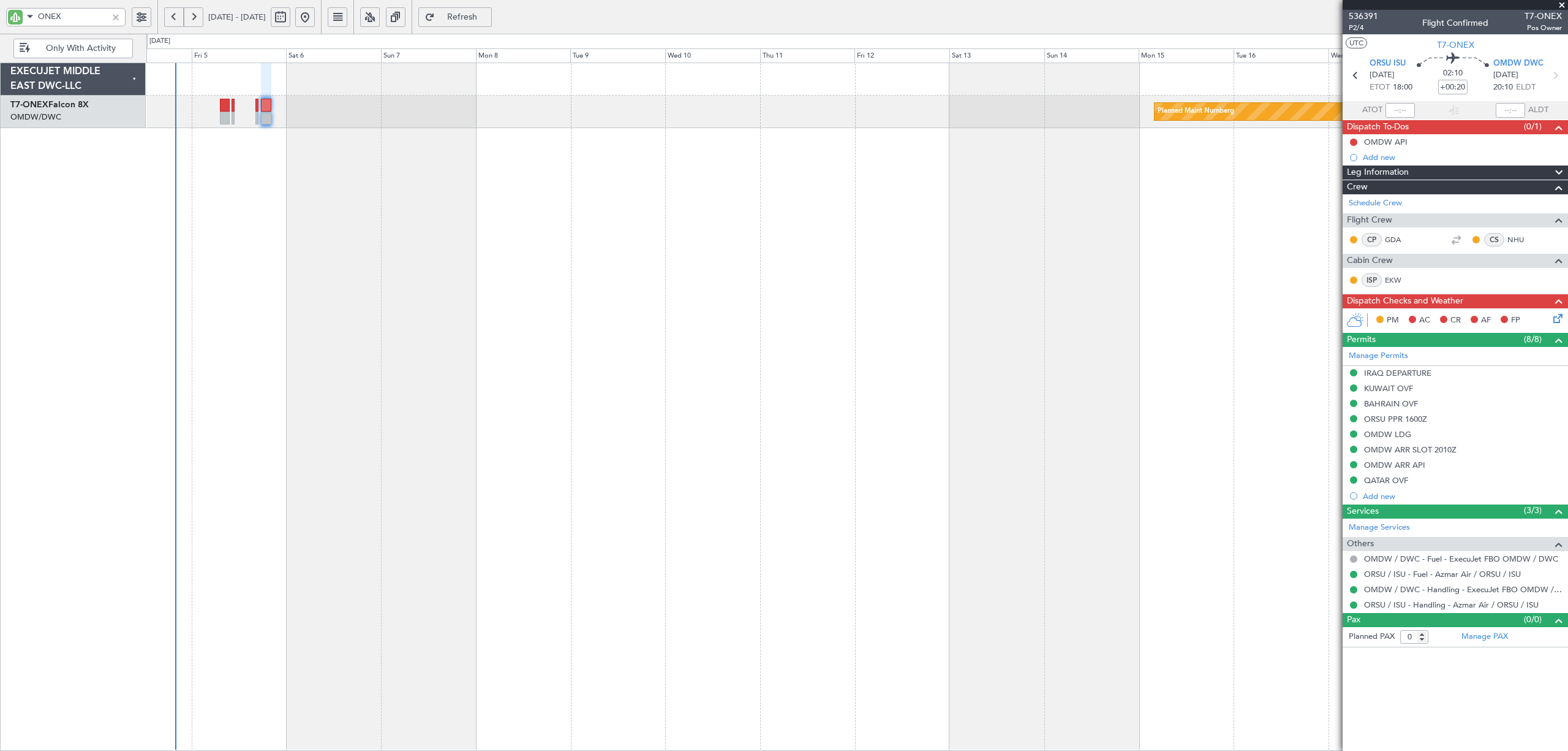
click icon
click img
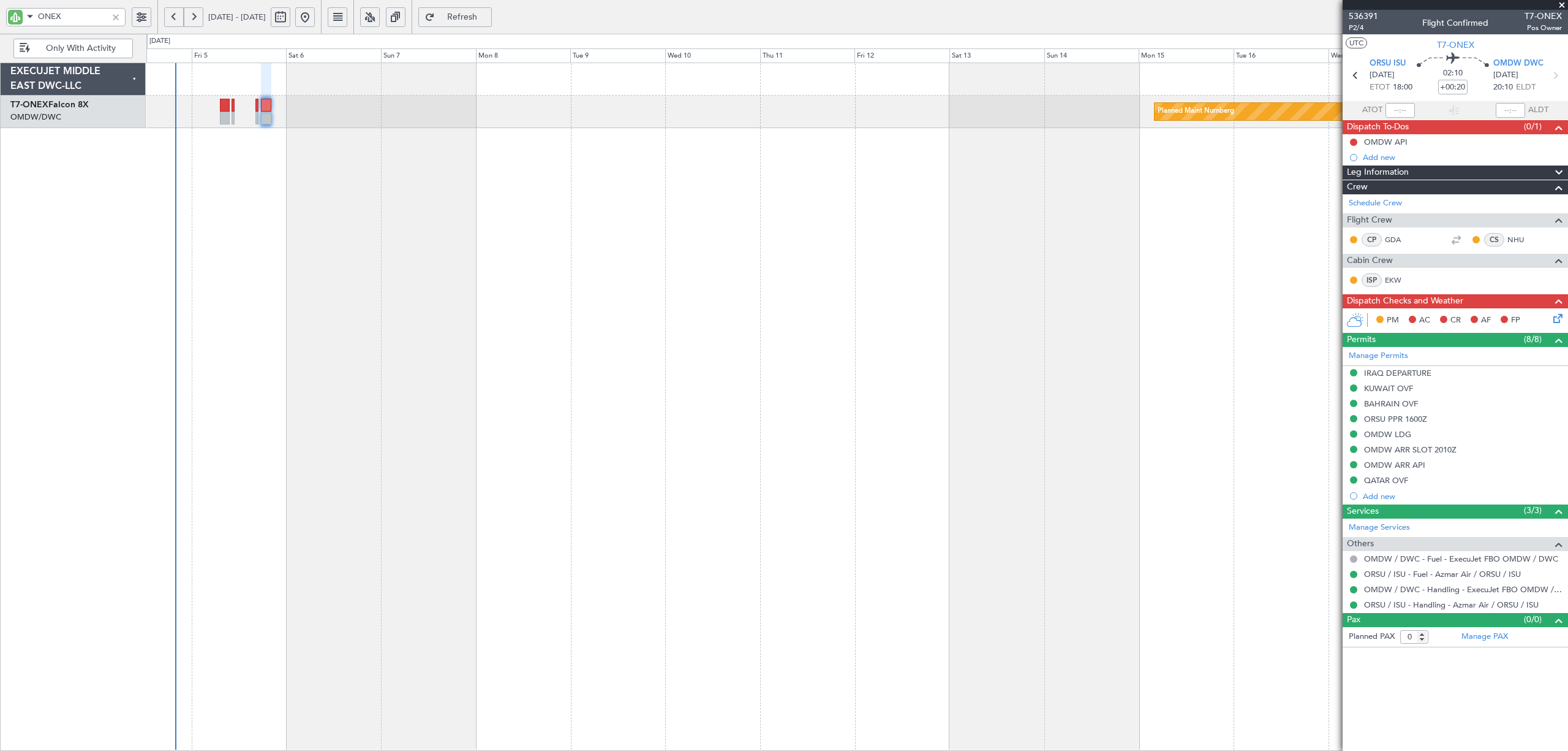
click img
click div
click icon
click div "Type"
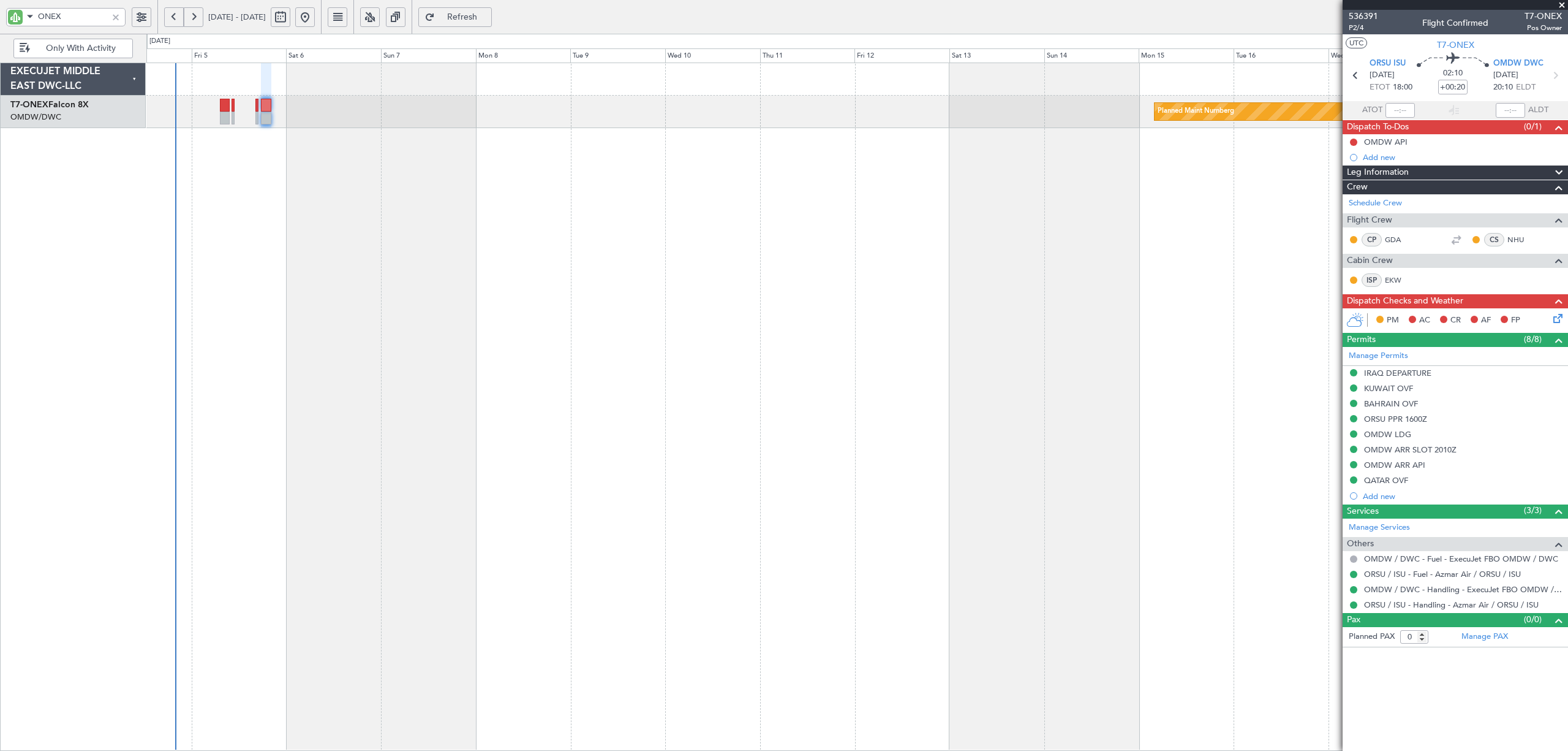
scroll to position [327, 0]
click span "Overflight"
click div "Select an option"
click span "Not Requested"
click span "Select an option"
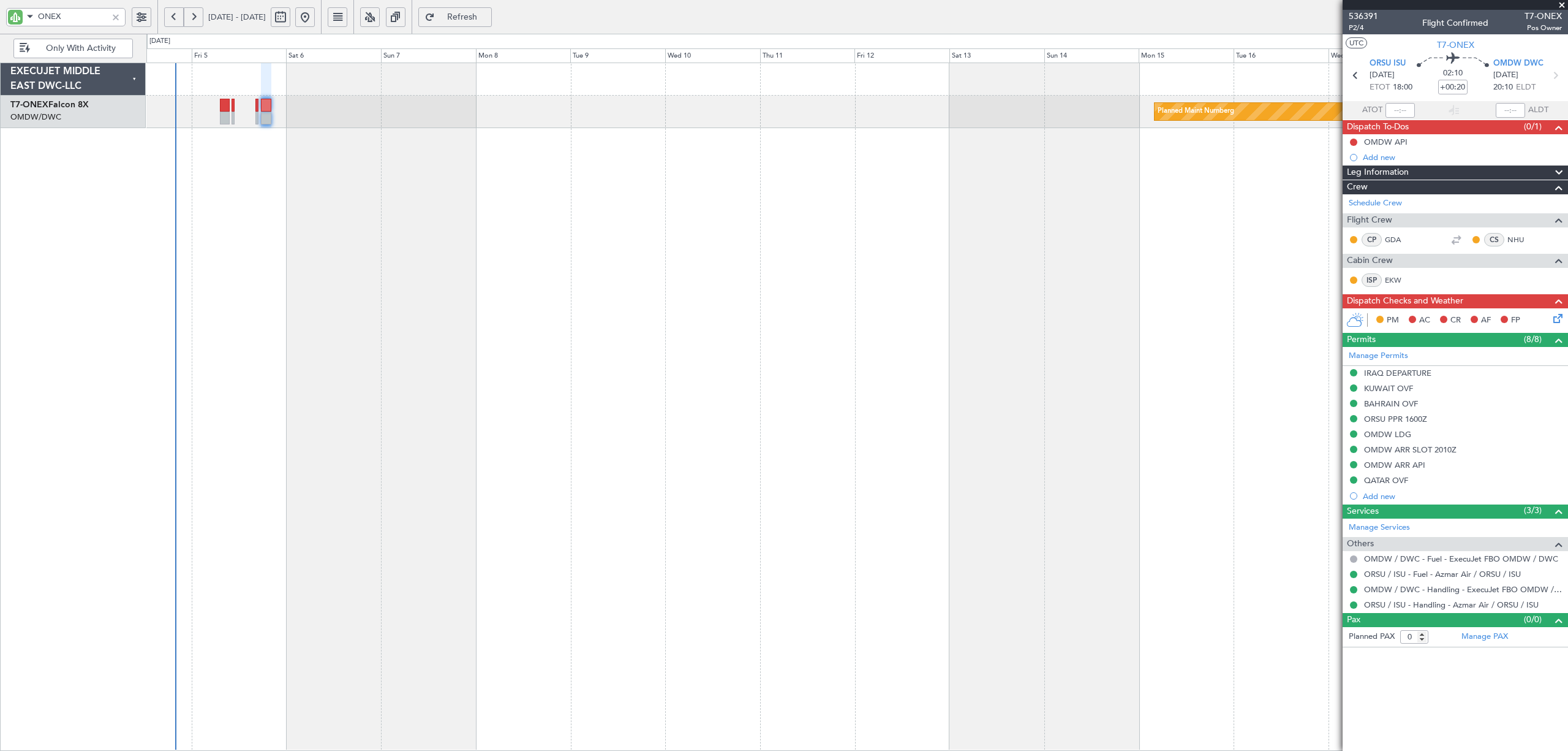
click span "Enroute"
click input "text"
click span "[GEOGRAPHIC_DATA]"
type input "[GEOGRAPHIC_DATA]"
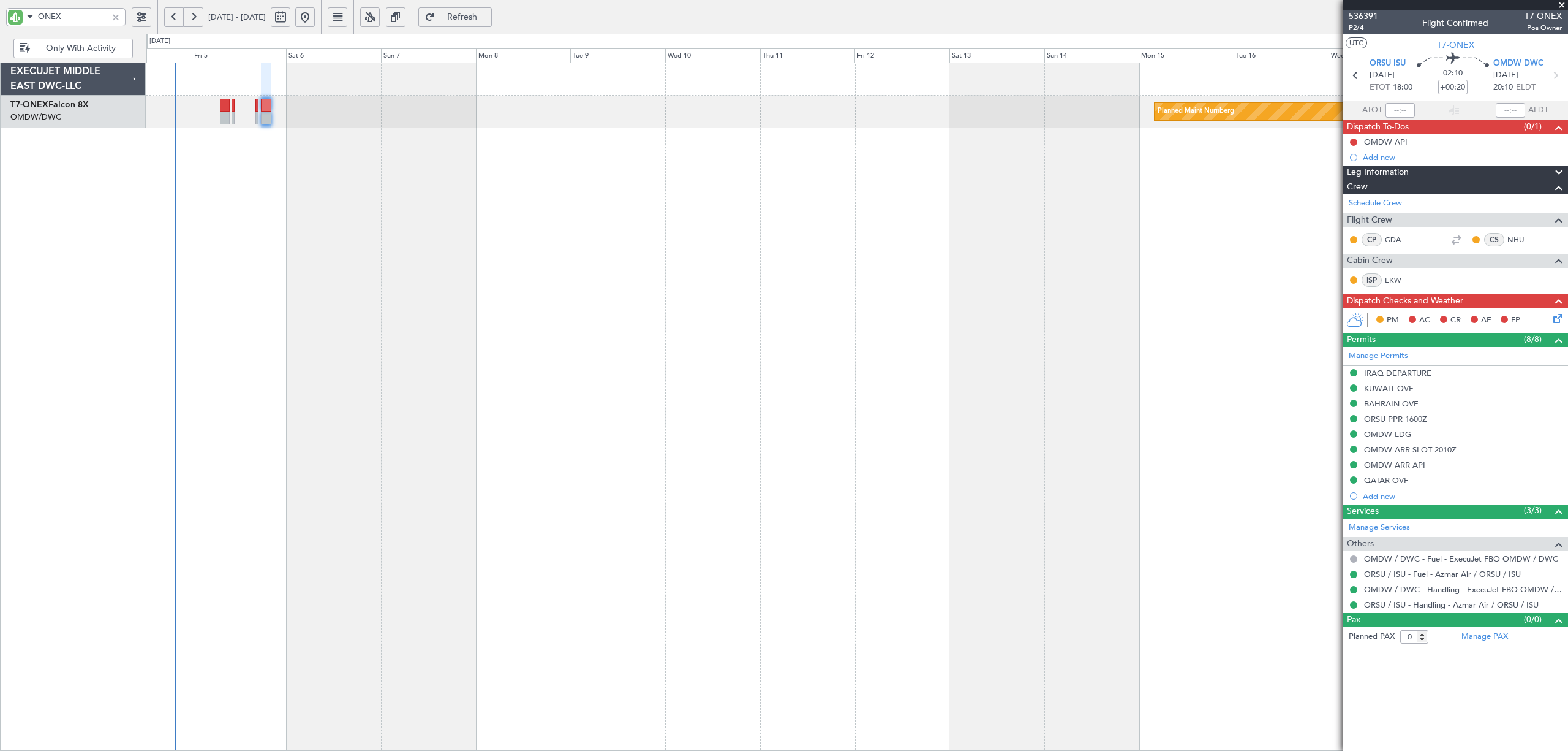
click img
click icon
click div "Type"
click span "API"
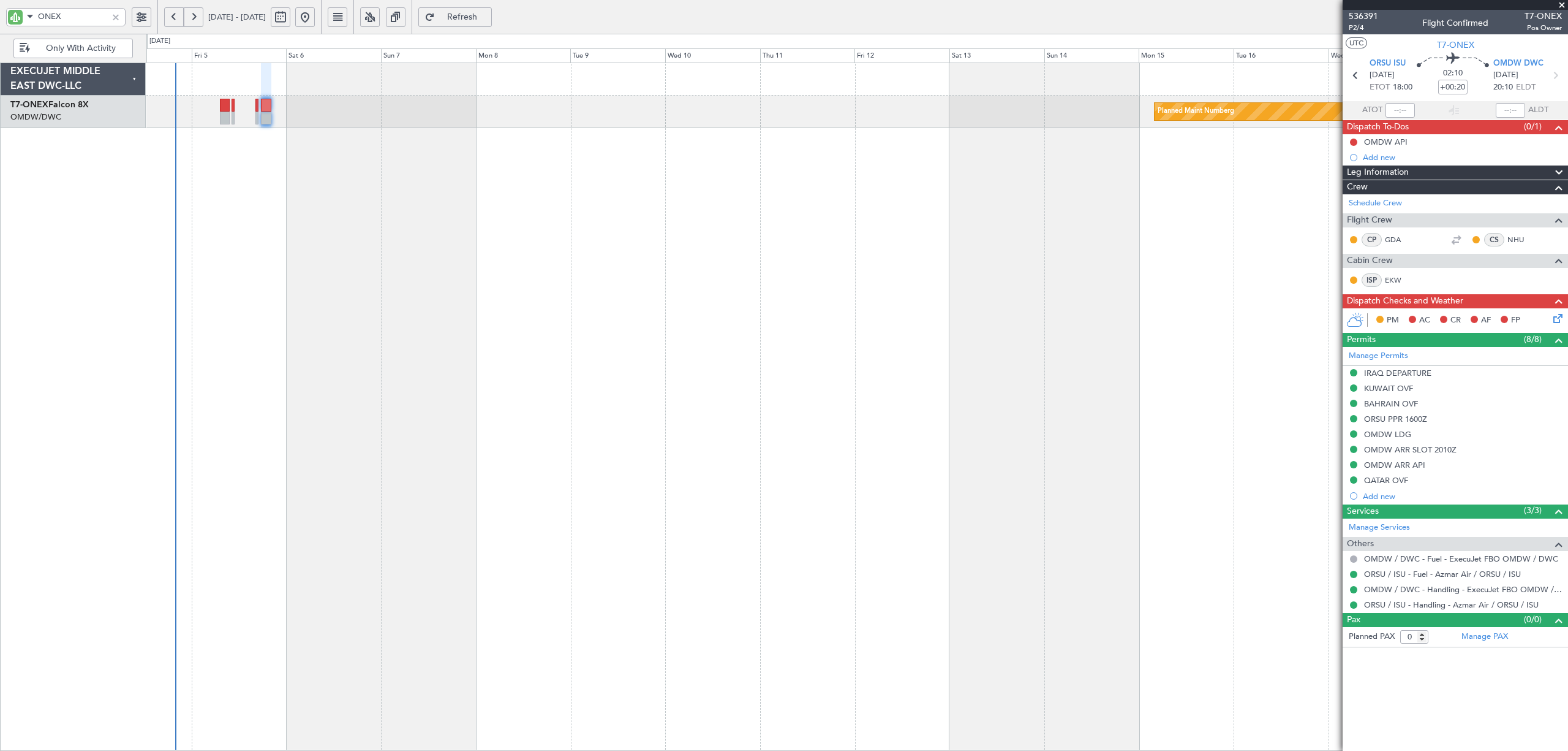
click div "Select an option"
click span "Not Requested"
click div "Select an option"
click span "Arrival"
click input "text"
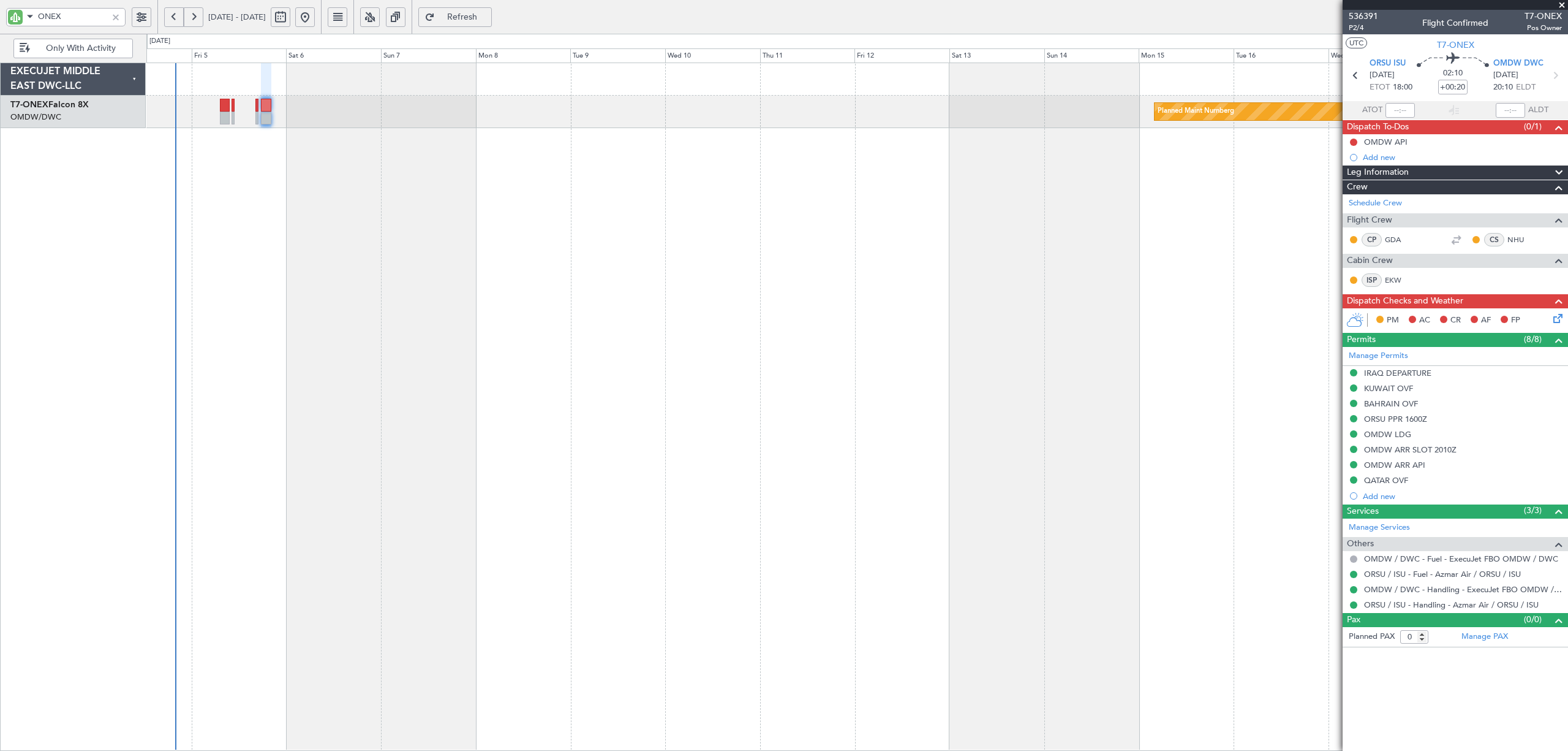
click section "Name Type Stage Number Location Airport Country Supplier Req For Utc Issued For…"
click button "Save"
type input "NNN"
type input "2"
type input "NNN"
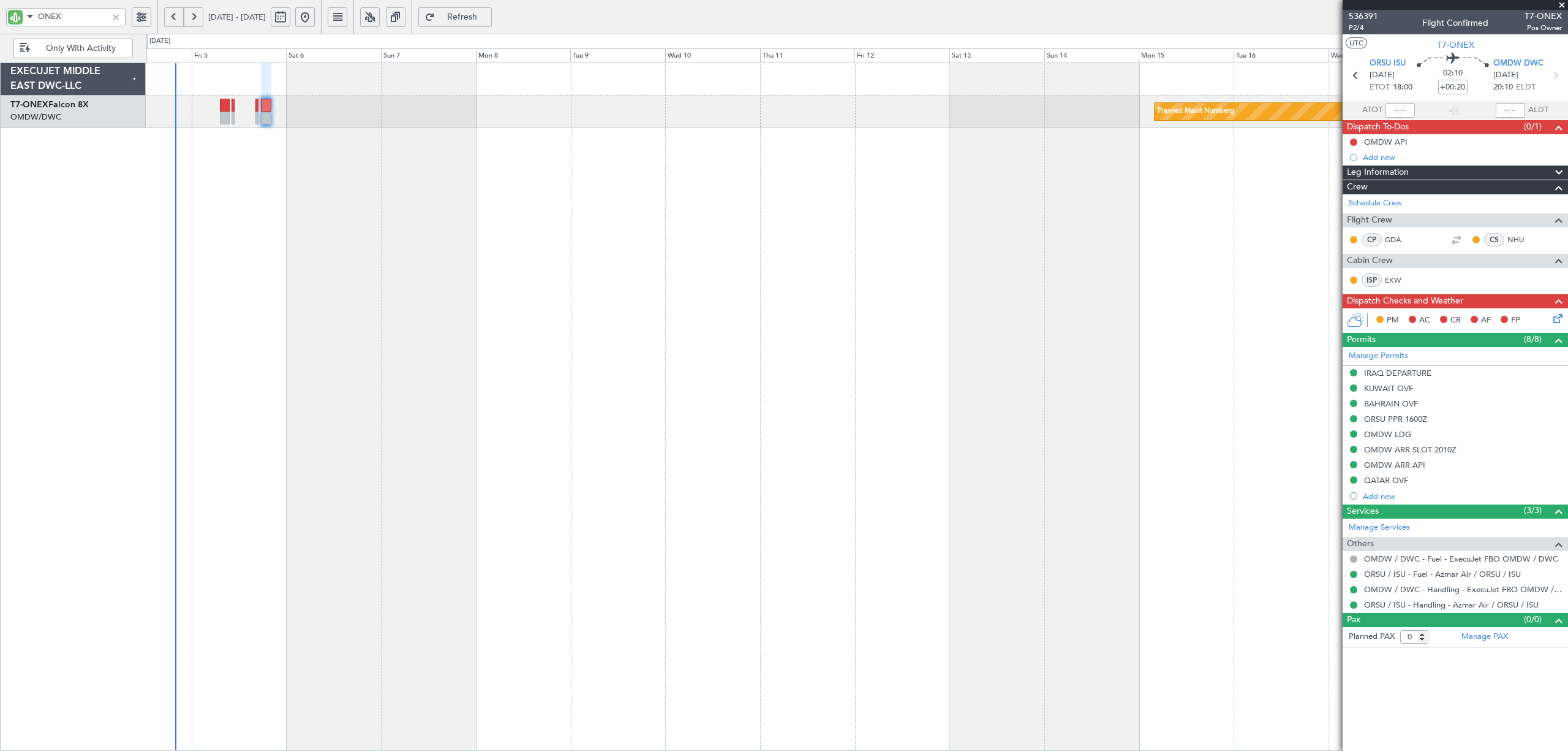
type input "NNN"
type input "1"
type input "NNN"
type input "QATAR OVF"
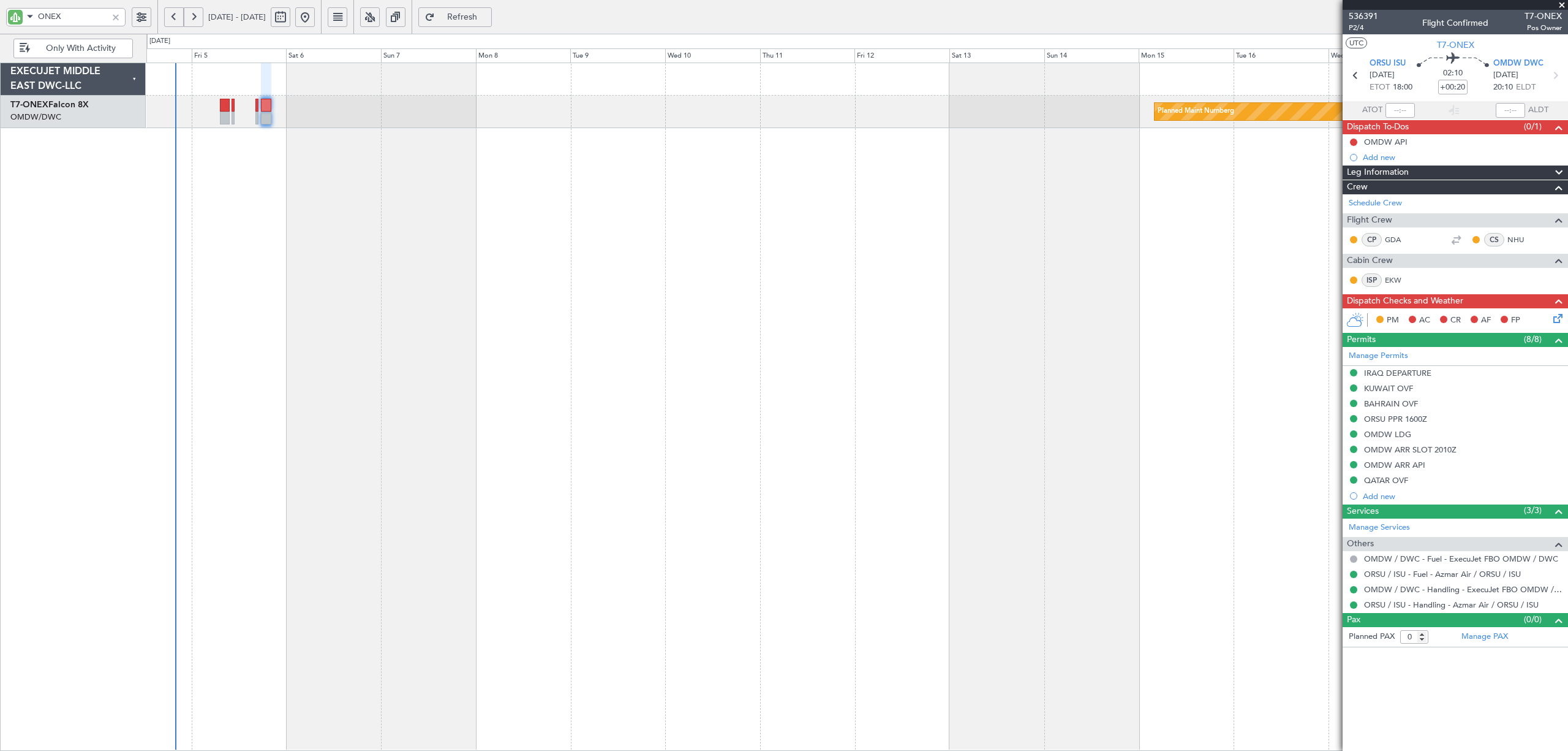
type input "NNN"
type input "2"
type input "NNN"
type input "1"
type input "OMDW ARR SLOT"
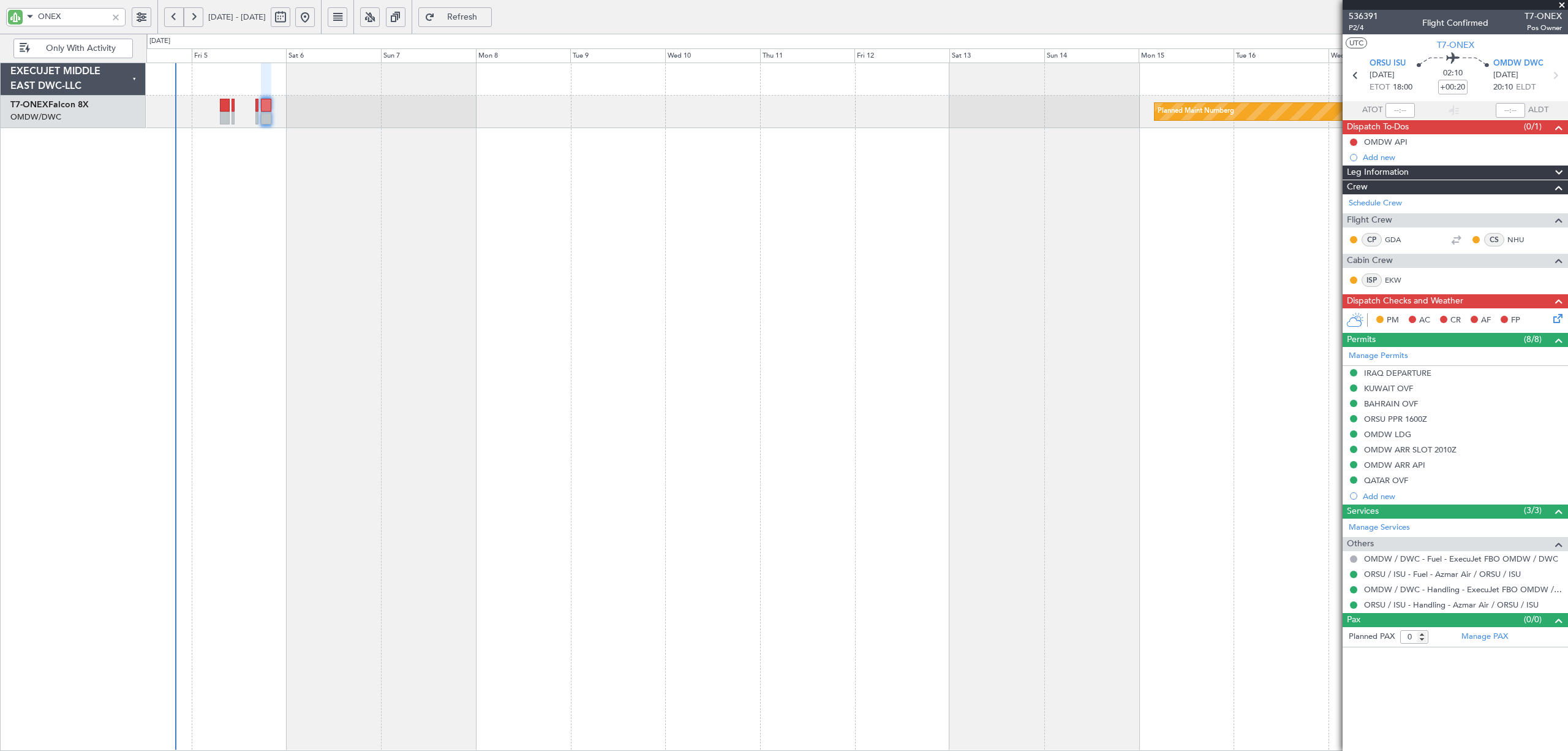
type input "NNN"
type input "1"
type input "OMDW ARR API"
type input "[GEOGRAPHIC_DATA]"
type input "NNN"
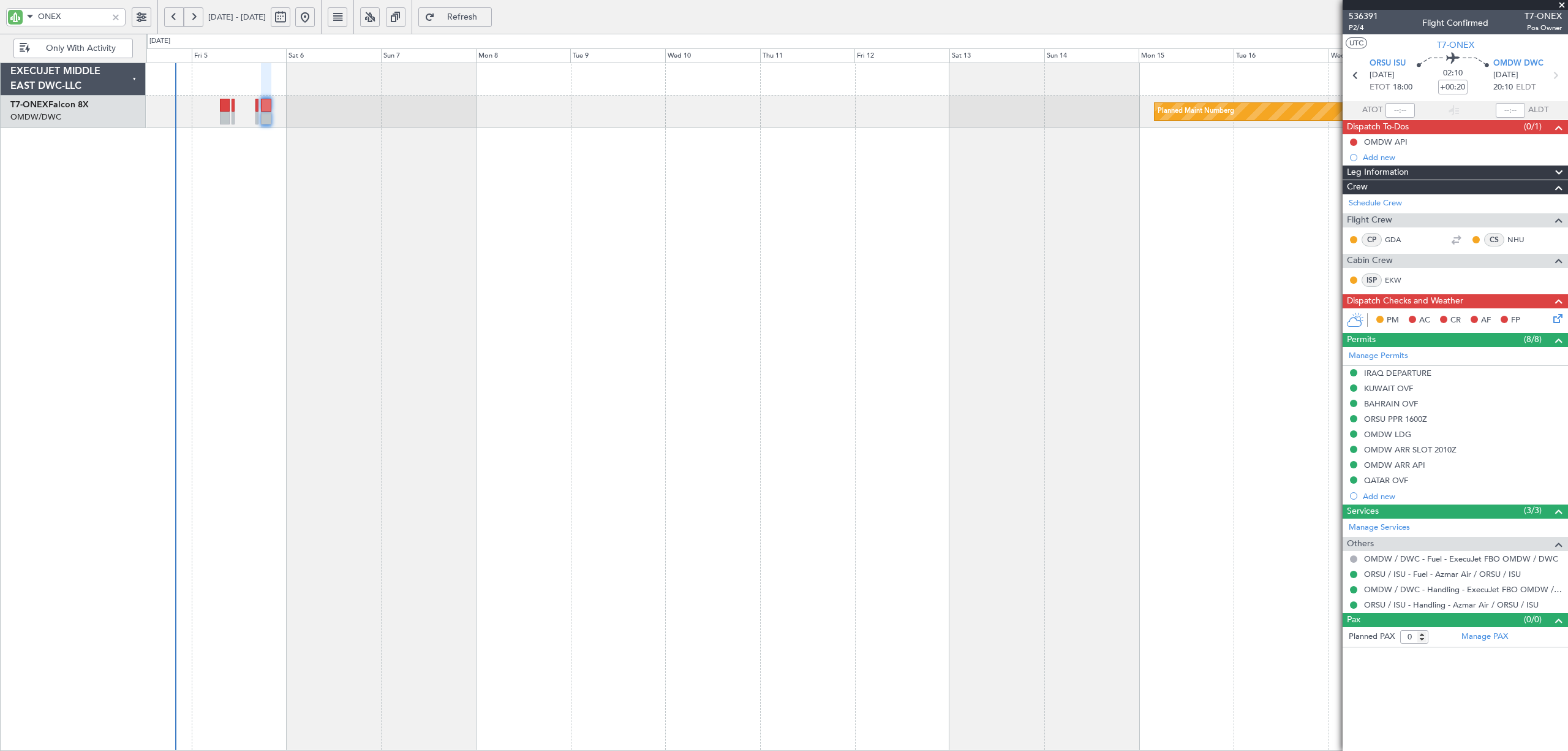
type input "1"
type input "+00:25"
click span
drag, startPoint x: 72, startPoint y: 18, endPoint x: -36, endPoint y: 20, distance: 108.0
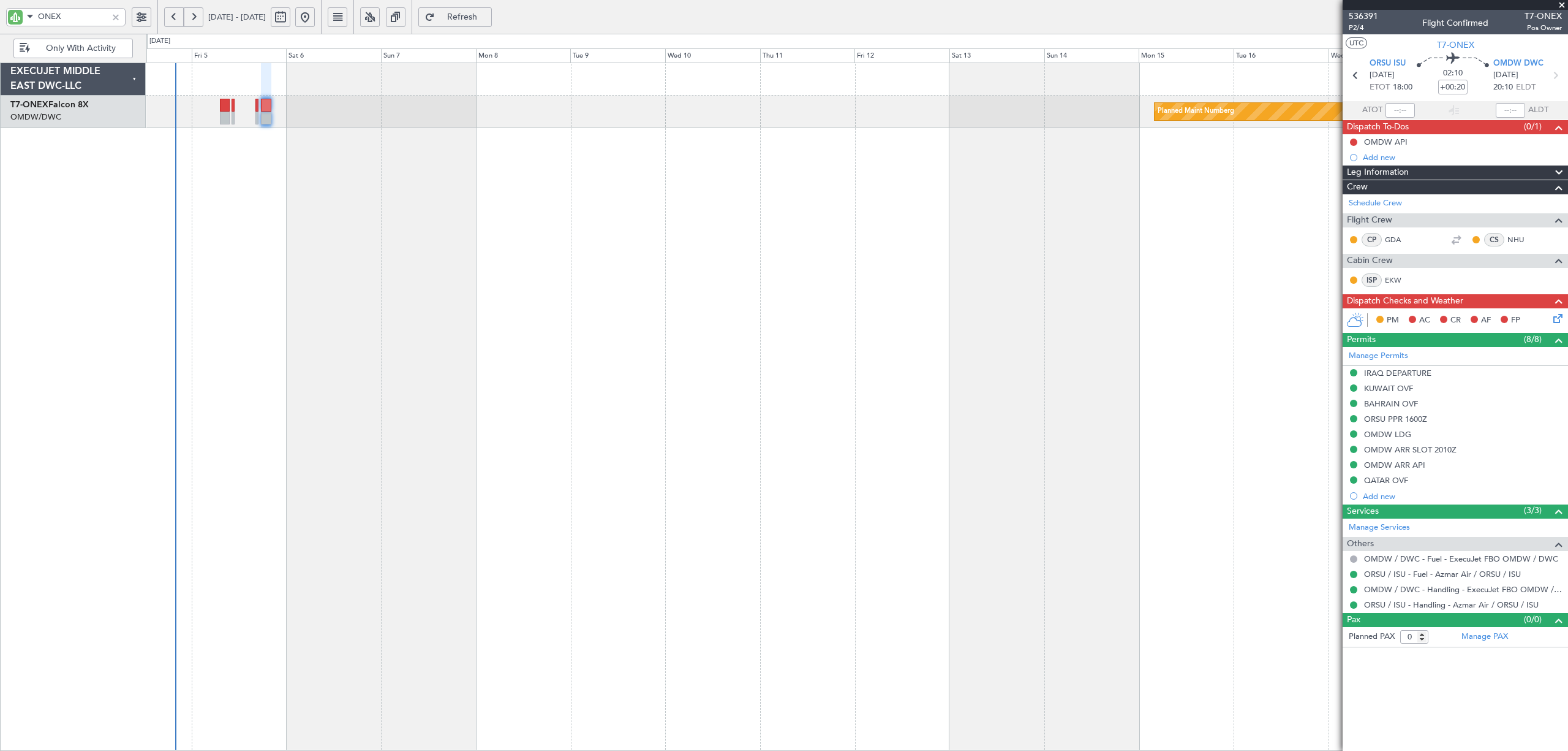
click at [0, 20] on html "ONEX [DATE] - [DATE] Refresh Quick Links Only With Activity Planned Maint Nurnb…" at bounding box center [784, 375] width 1568 height 751
type input "GTS"
click div
type input "+01:00"
type input "0"
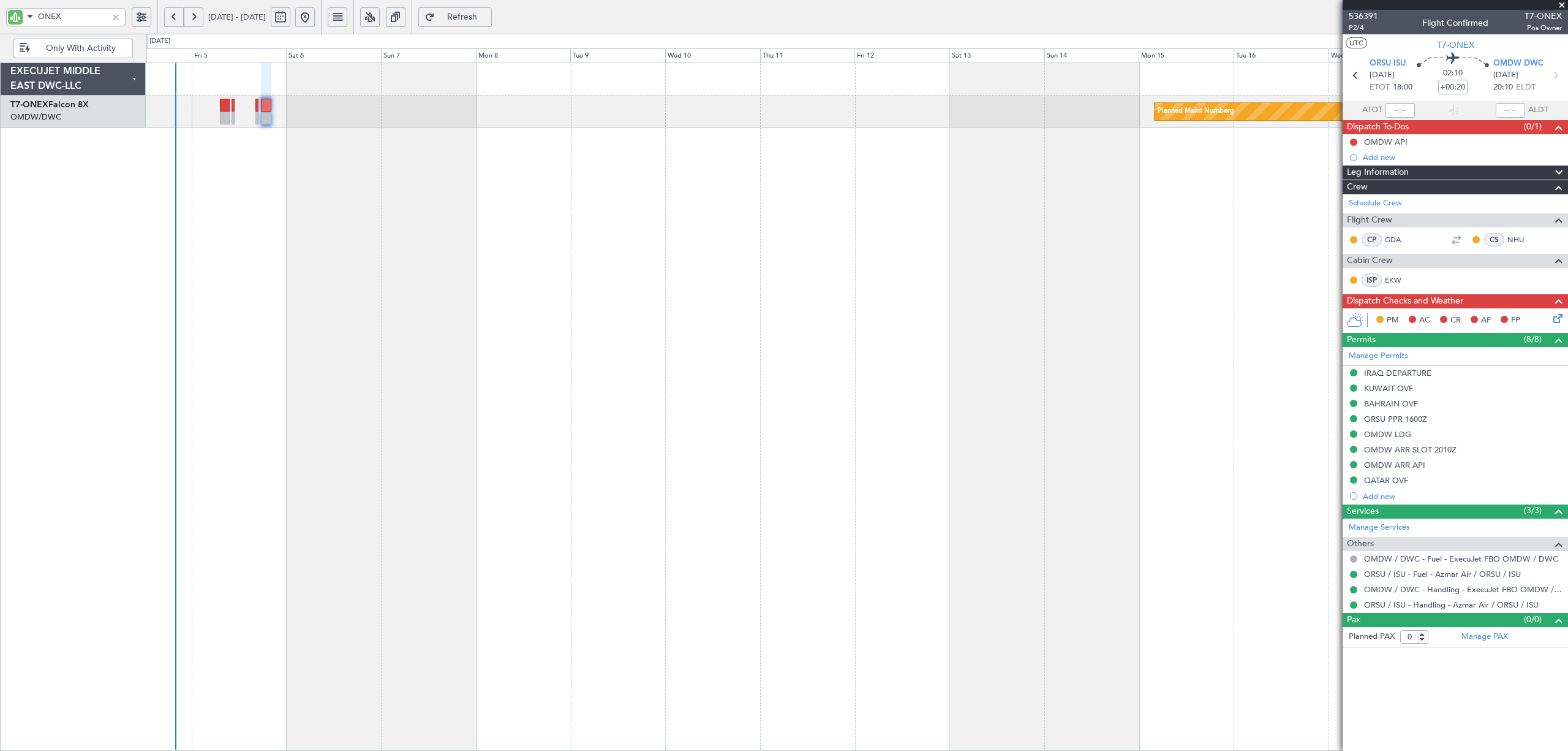
type input "GTS"
click at [1385, 462] on div "Manage Permits OMAN OVF PAKISTAN OVF INDIA OVF [GEOGRAPHIC_DATA] OVF MYANMAR OV…" at bounding box center [1455, 425] width 225 height 157
click div "INDIA OVF"
click span "Requested"
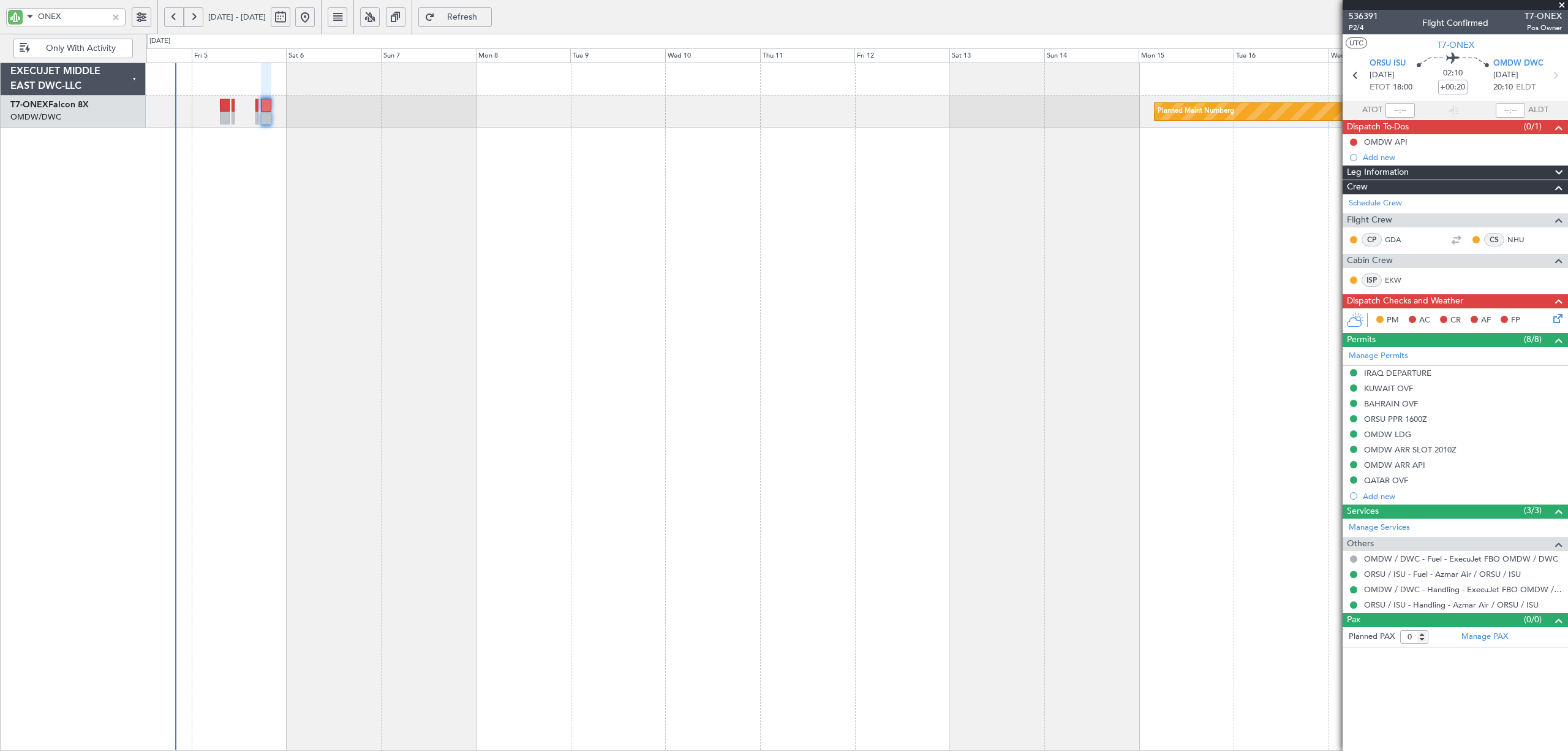
click span "Received OK"
drag, startPoint x: 1499, startPoint y: 537, endPoint x: 1339, endPoint y: 542, distance: 160.1
click at [1339, 542] on fb-app "GTS [DATE] - [DATE] Refresh Quick Links Only With Activity EXECUJET MIDDLE EAST…" at bounding box center [784, 383] width 1568 height 736
paste input "text"
type input "YA/N/0601/09/04"
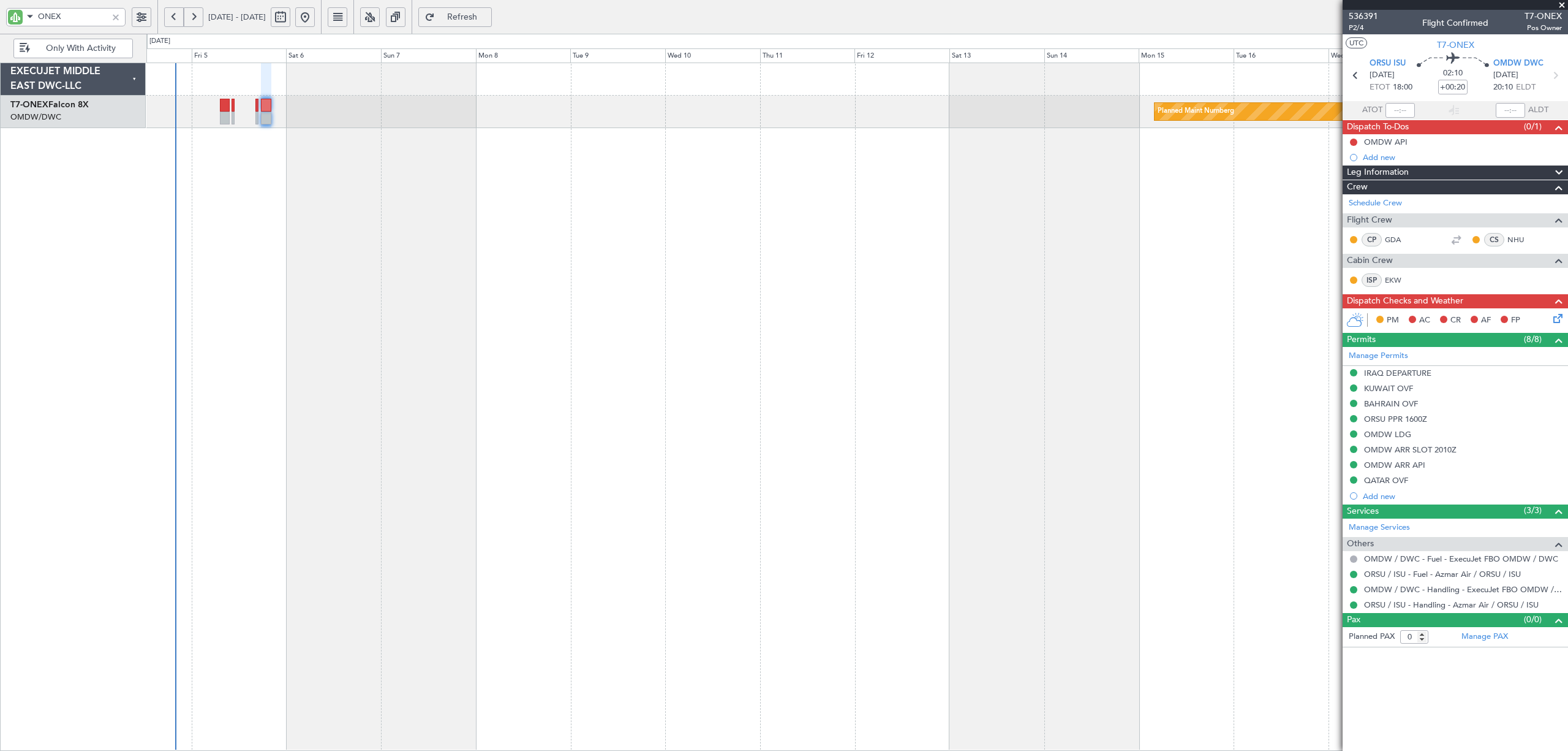
click button "Save"
click div
click div "INDIA OVF"
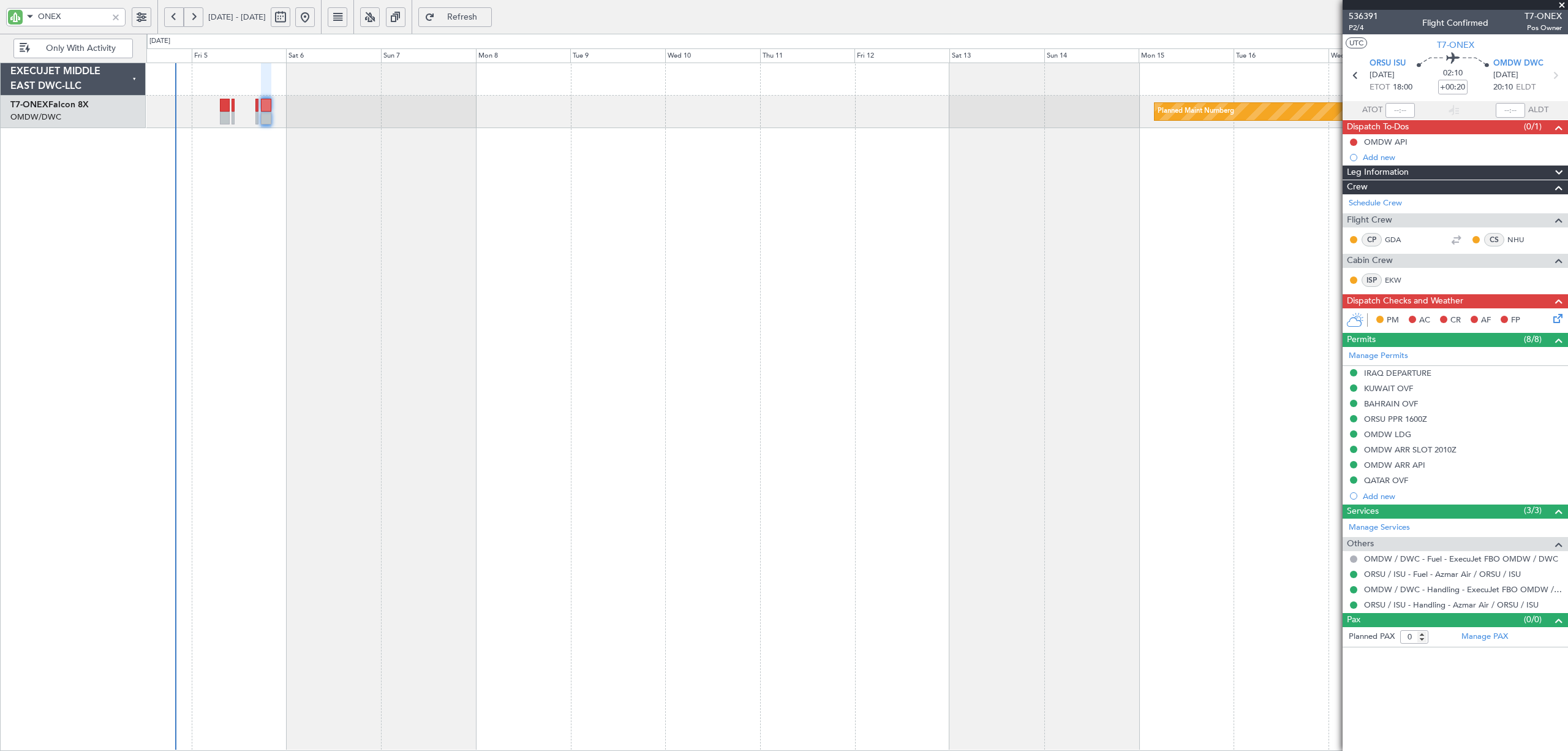
click div "Requested"
click span "Received OK"
click input "Number:"
paste input "YA/N/0601/09/04"
type input "YA/N/0601/09/04"
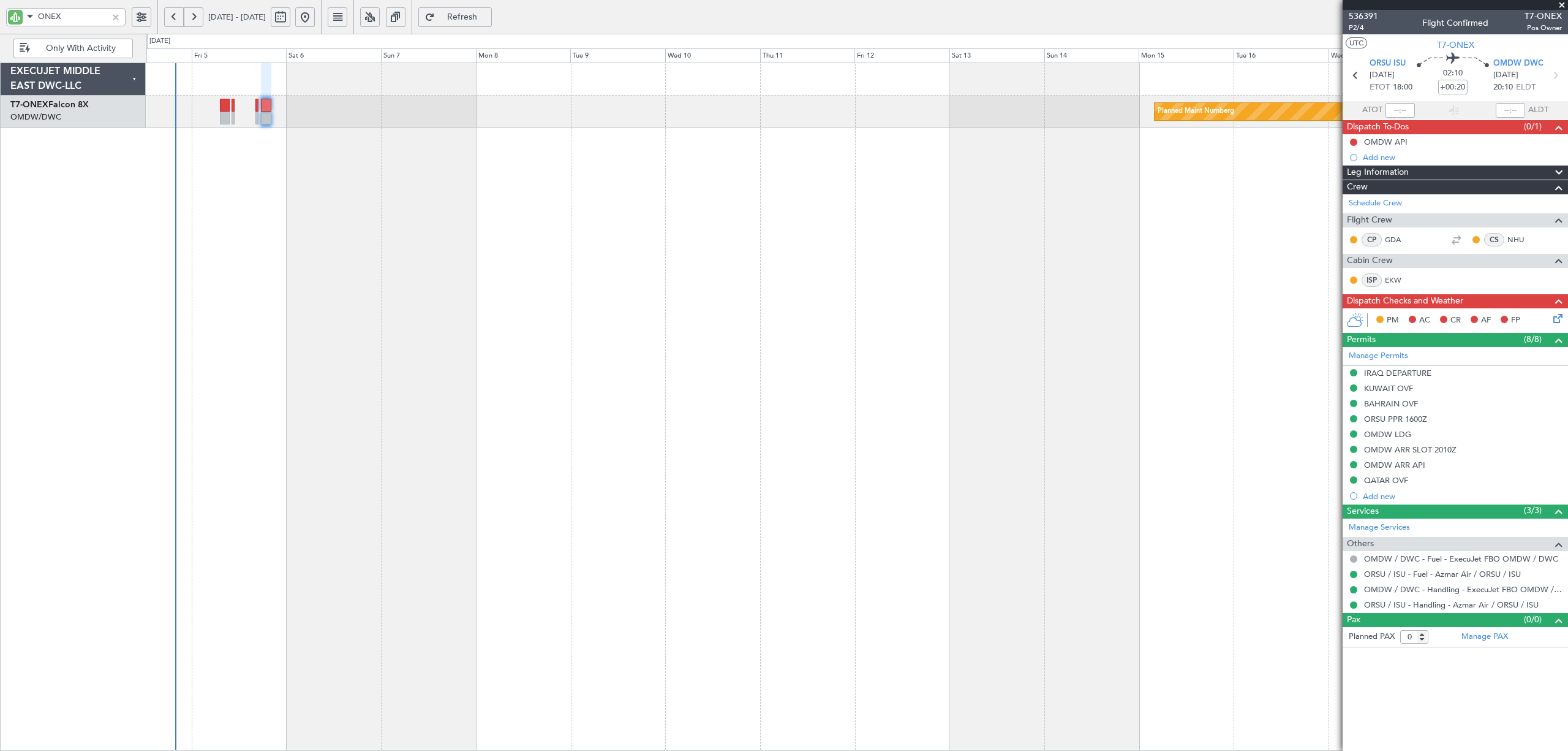
click div "Cancel Save"
click button "Save"
drag, startPoint x: 58, startPoint y: 16, endPoint x: 10, endPoint y: 20, distance: 48.2
click at [10, 20] on div "GTS" at bounding box center [65, 17] width 119 height 18
type input "KAH"
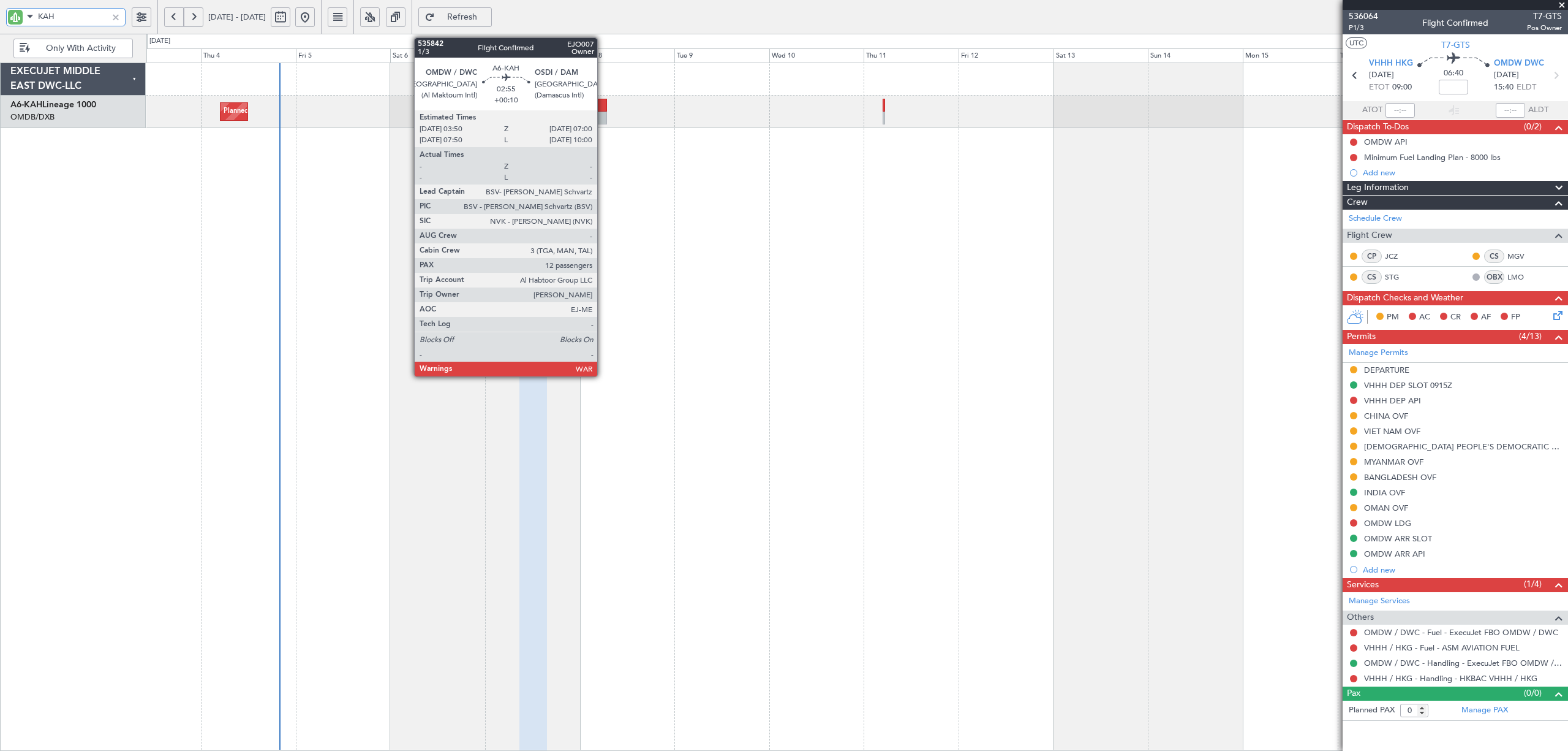
click at [603, 112] on div at bounding box center [601, 118] width 13 height 13
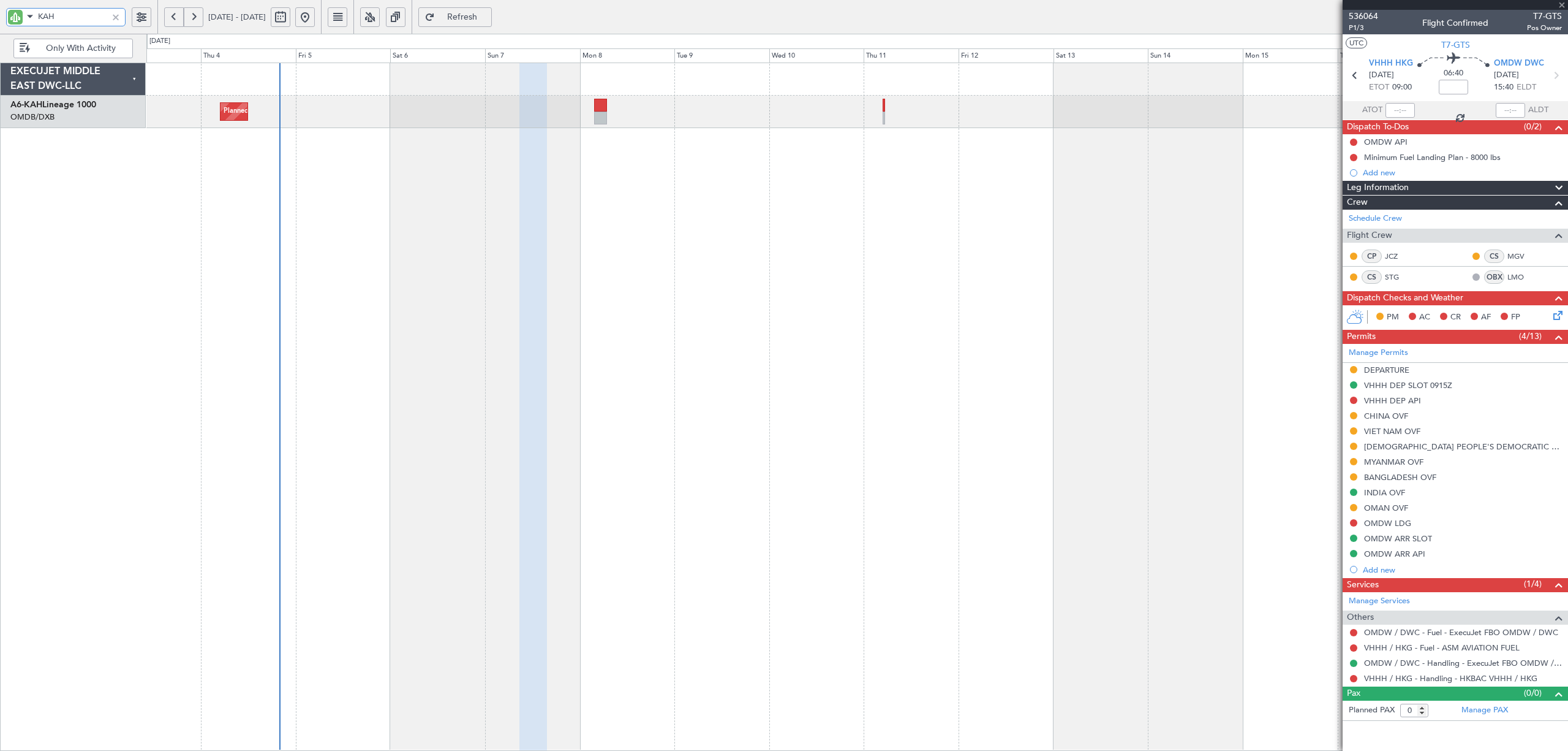
type input "+00:10"
type input "12"
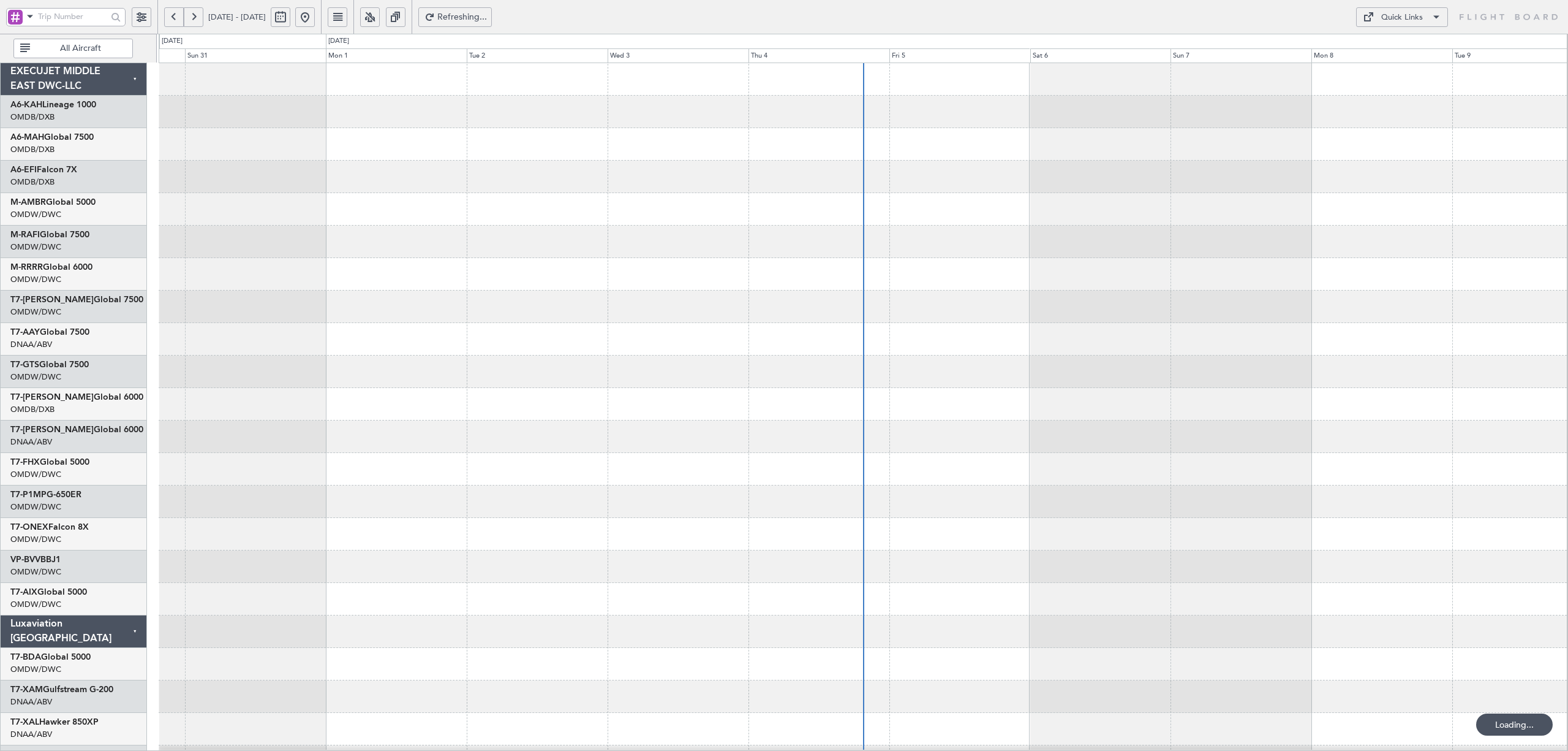
drag, startPoint x: 64, startPoint y: 47, endPoint x: 11, endPoint y: 67, distance: 56.6
click at [64, 48] on span "All Aircraft" at bounding box center [80, 48] width 96 height 9
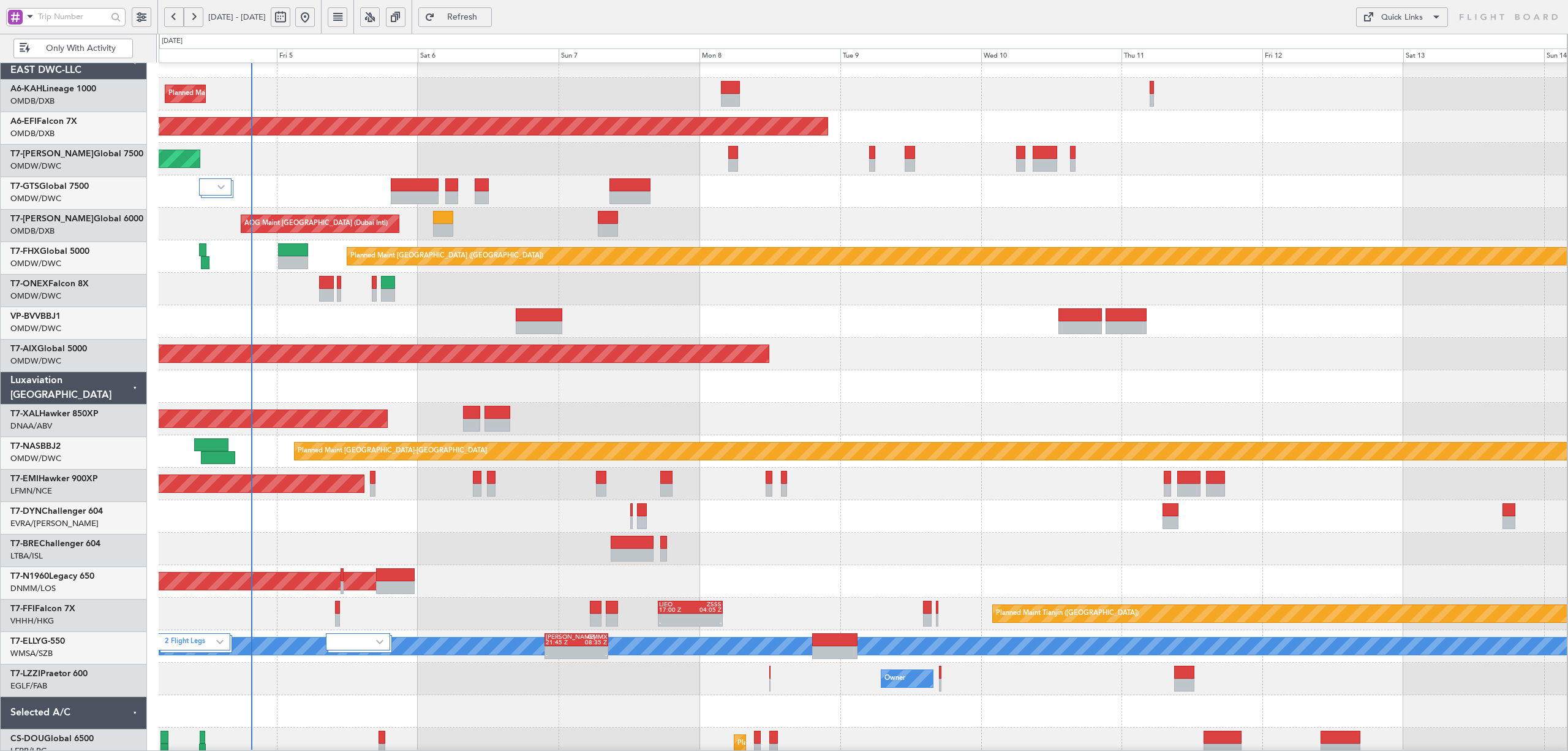
click at [335, 331] on div "Planned Maint Dubai (Al Maktoum Intl)" at bounding box center [863, 321] width 1409 height 32
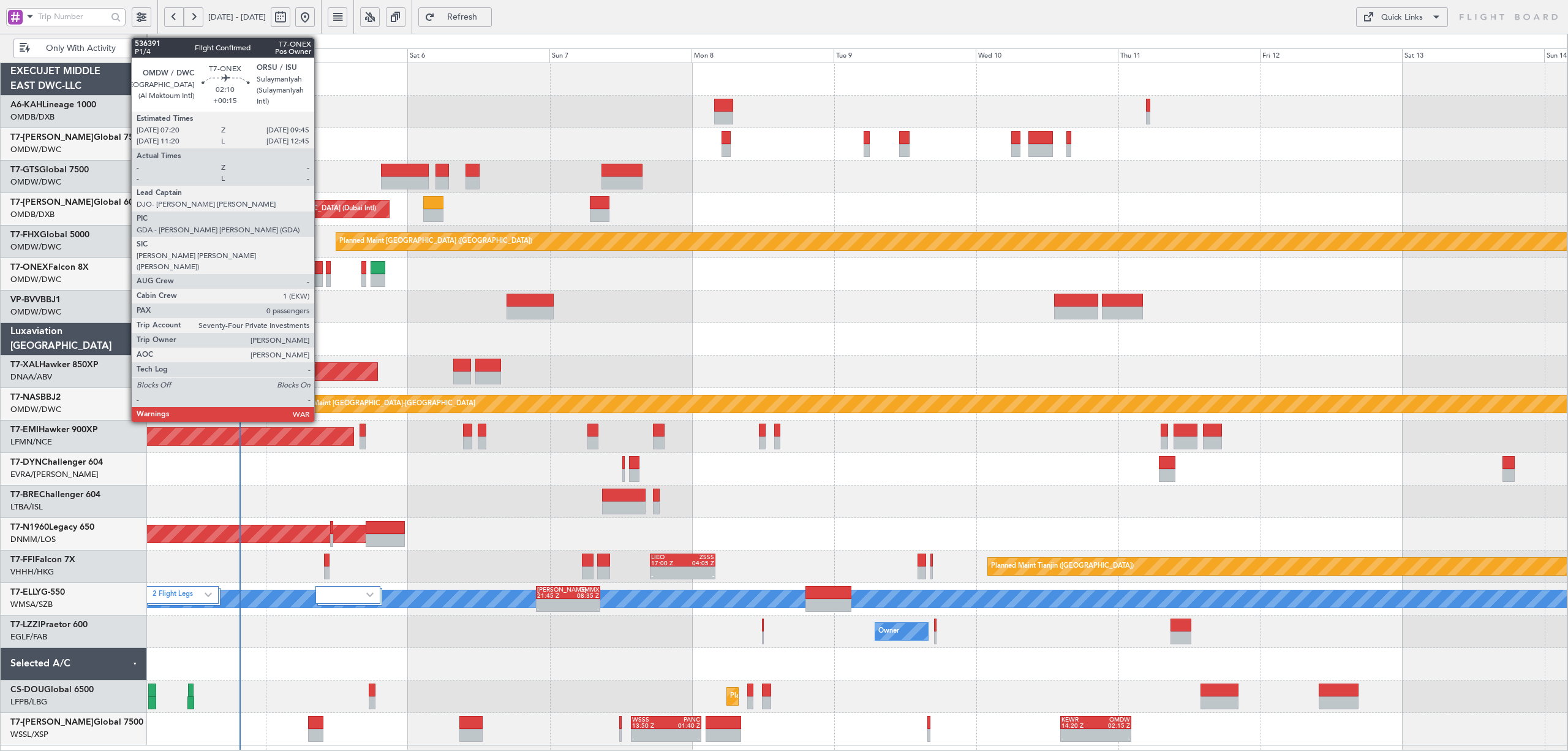
click at [319, 271] on div at bounding box center [316, 268] width 15 height 13
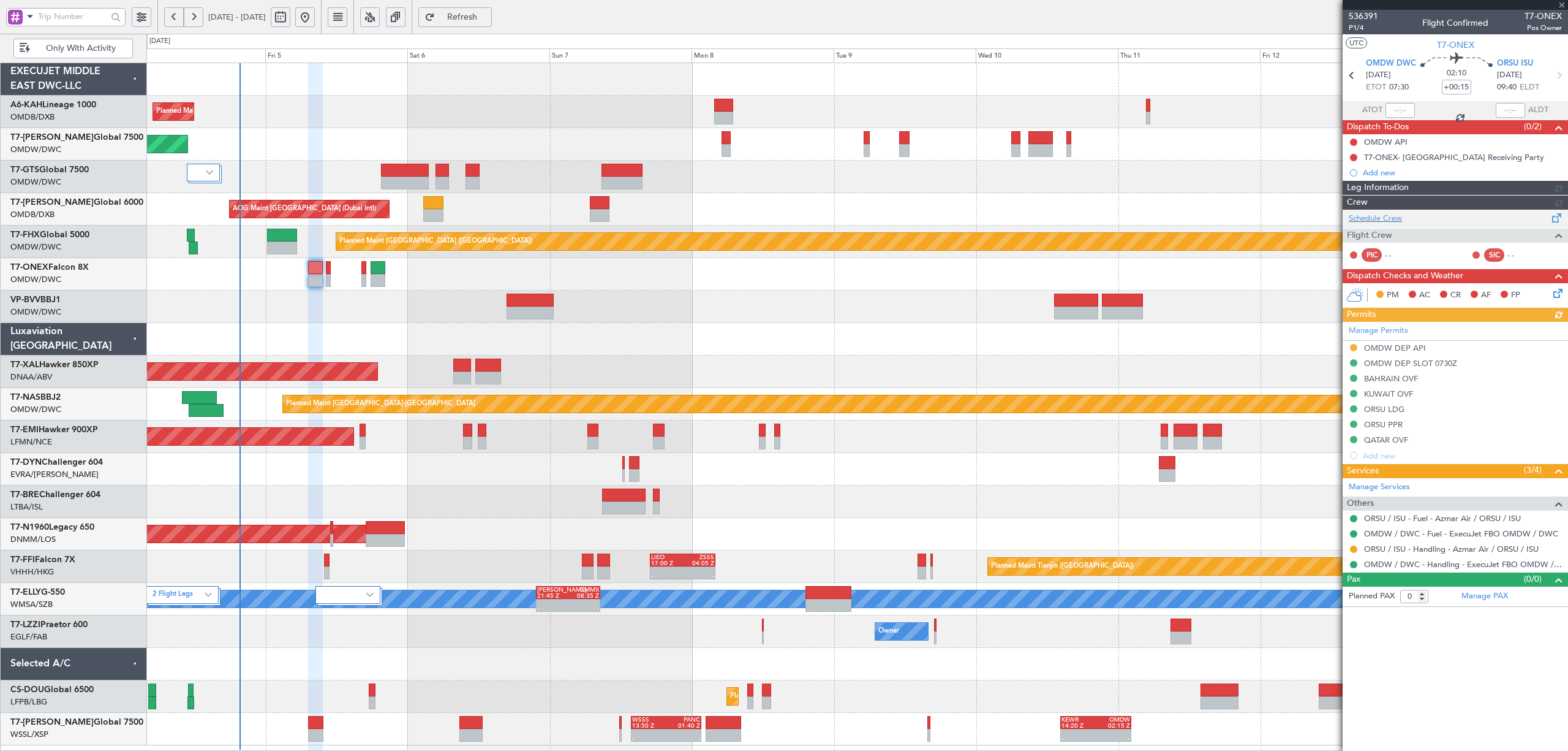
type input "[PERSON_NAME] (SYS)"
type input "7203"
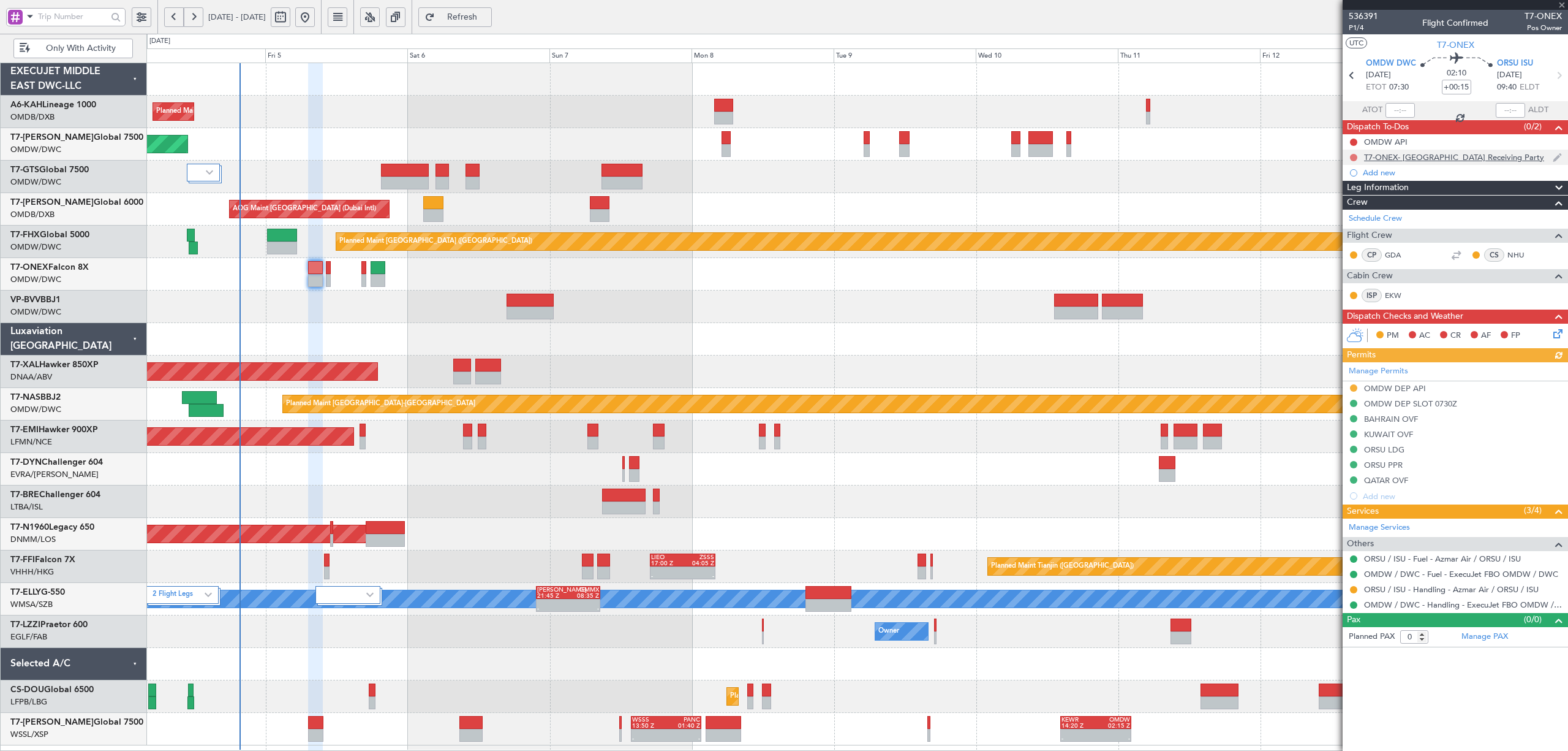
click at [1352, 157] on button at bounding box center [1354, 157] width 7 height 7
click at [1357, 210] on span "Completed" at bounding box center [1359, 212] width 40 height 12
click at [1351, 141] on button at bounding box center [1354, 142] width 7 height 7
drag, startPoint x: 1352, startPoint y: 199, endPoint x: 1358, endPoint y: 201, distance: 6.3
click at [1352, 199] on span "Completed" at bounding box center [1359, 197] width 40 height 12
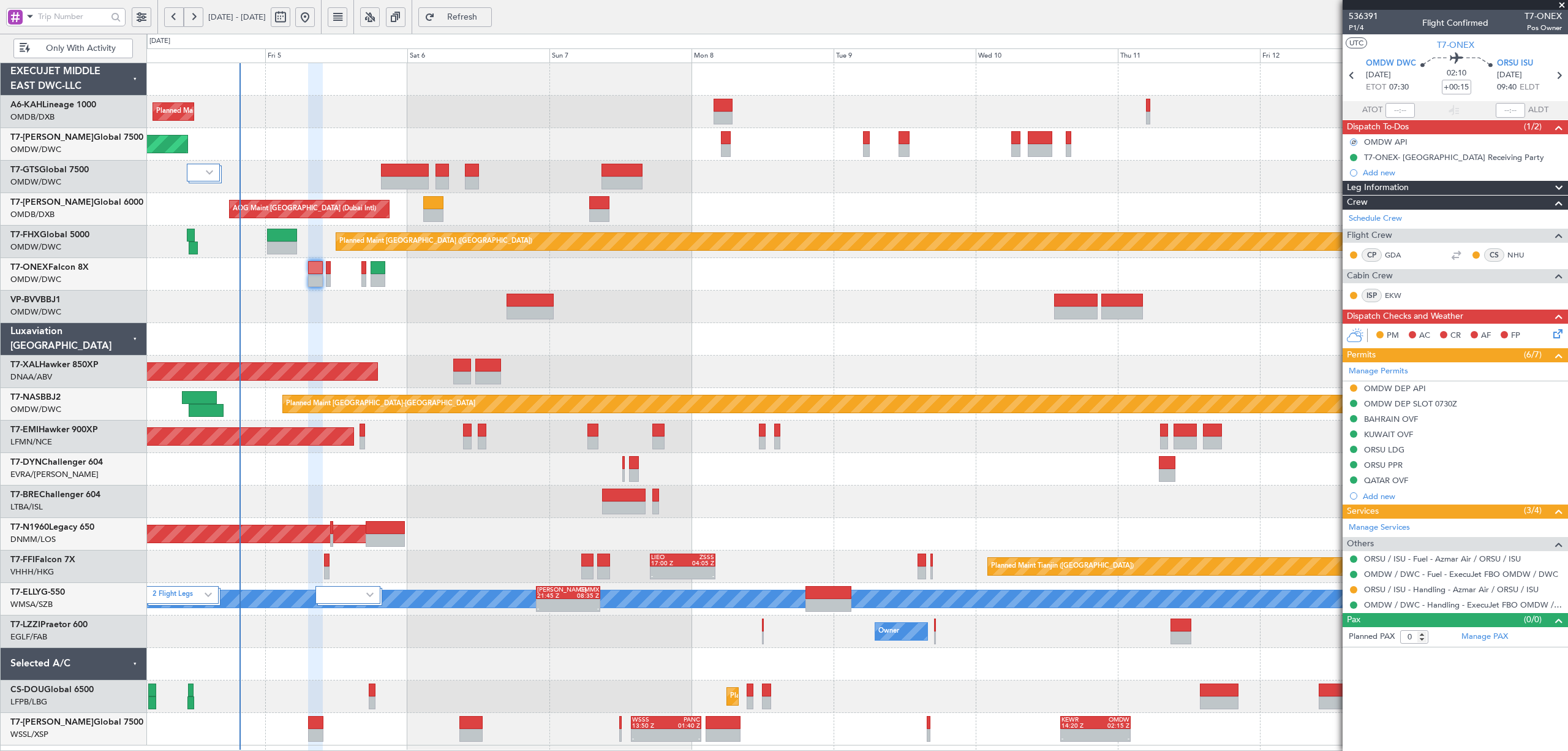
click at [1557, 331] on icon at bounding box center [1556, 331] width 10 height 10
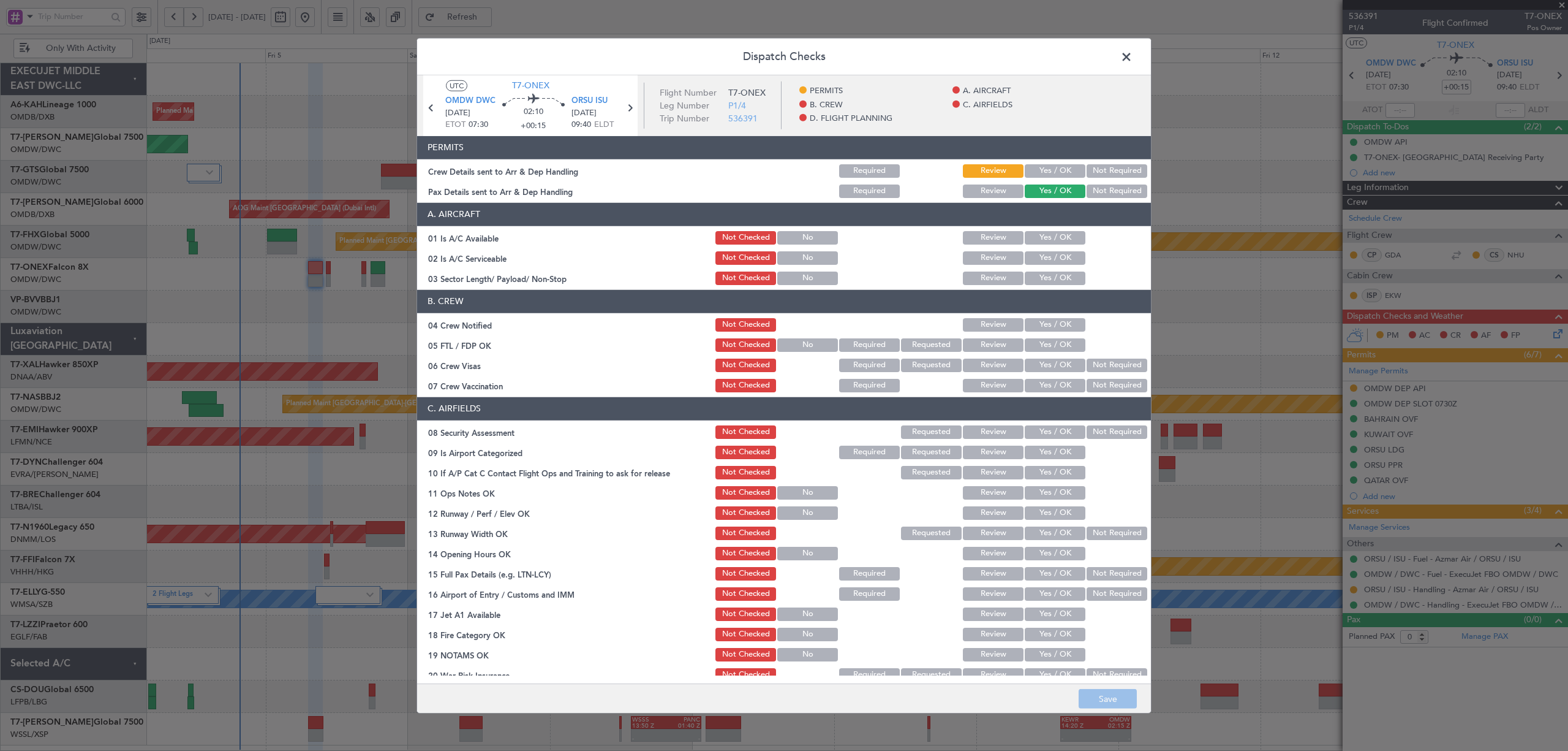
click at [1050, 168] on button "Yes / OK" at bounding box center [1055, 171] width 61 height 13
click at [1091, 187] on button "Not Required" at bounding box center [1117, 191] width 61 height 13
click at [1061, 235] on button "Yes / OK" at bounding box center [1055, 238] width 61 height 13
click at [1058, 254] on button "Yes / OK" at bounding box center [1055, 258] width 61 height 13
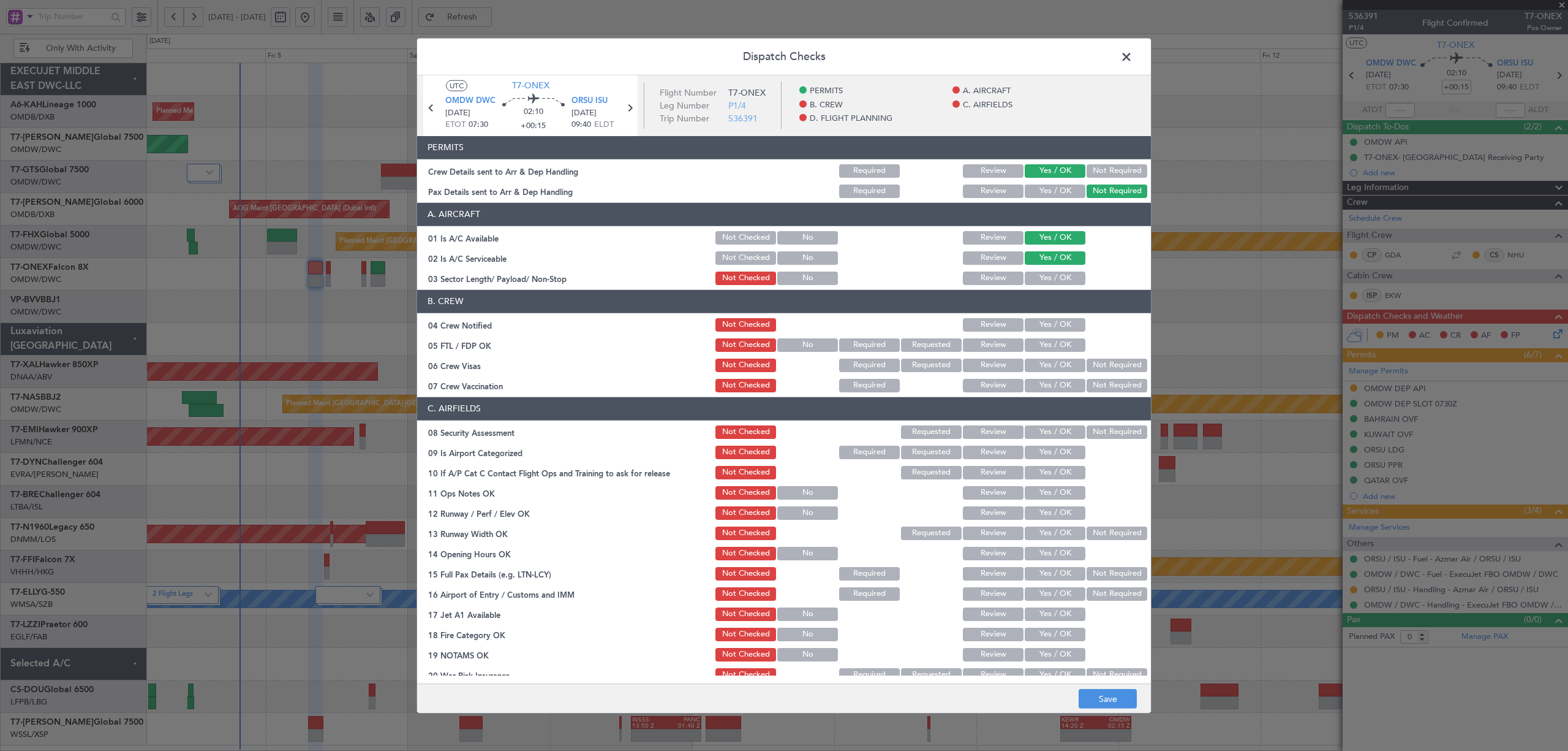
click at [1053, 276] on button "Yes / OK" at bounding box center [1055, 278] width 61 height 13
click at [1050, 320] on button "Yes / OK" at bounding box center [1055, 325] width 61 height 13
click at [1049, 341] on button "Yes / OK" at bounding box center [1055, 345] width 61 height 13
click at [1087, 359] on button "Not Required" at bounding box center [1117, 365] width 61 height 13
click at [1087, 386] on button "Not Required" at bounding box center [1117, 385] width 61 height 13
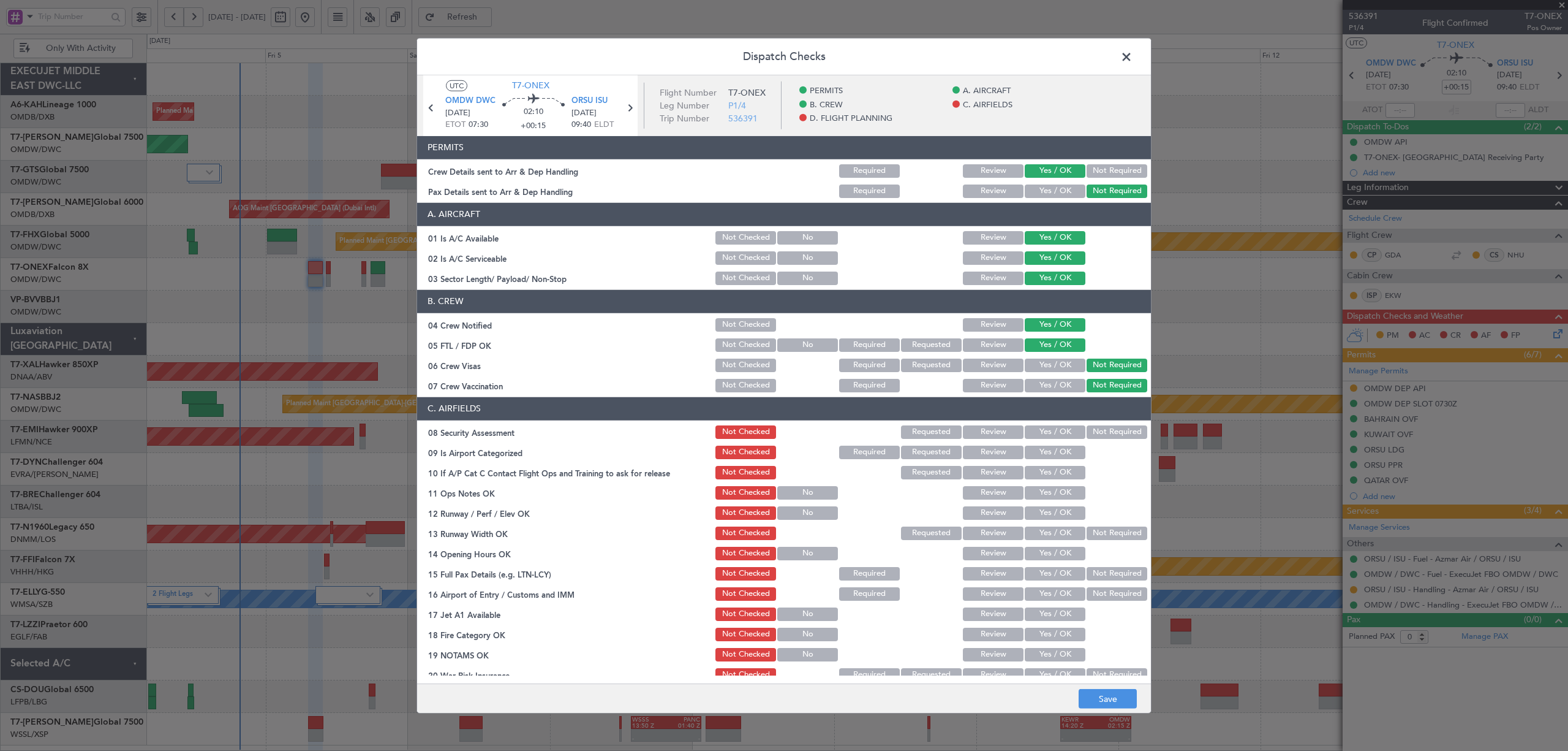
click at [1087, 429] on button "Not Required" at bounding box center [1117, 432] width 61 height 13
click at [1053, 453] on button "Yes / OK" at bounding box center [1055, 452] width 61 height 13
click at [1053, 475] on button "Yes / OK" at bounding box center [1055, 472] width 61 height 13
click at [1051, 429] on button "Yes / OK" at bounding box center [1055, 432] width 61 height 13
click at [1048, 486] on button "Yes / OK" at bounding box center [1055, 493] width 61 height 13
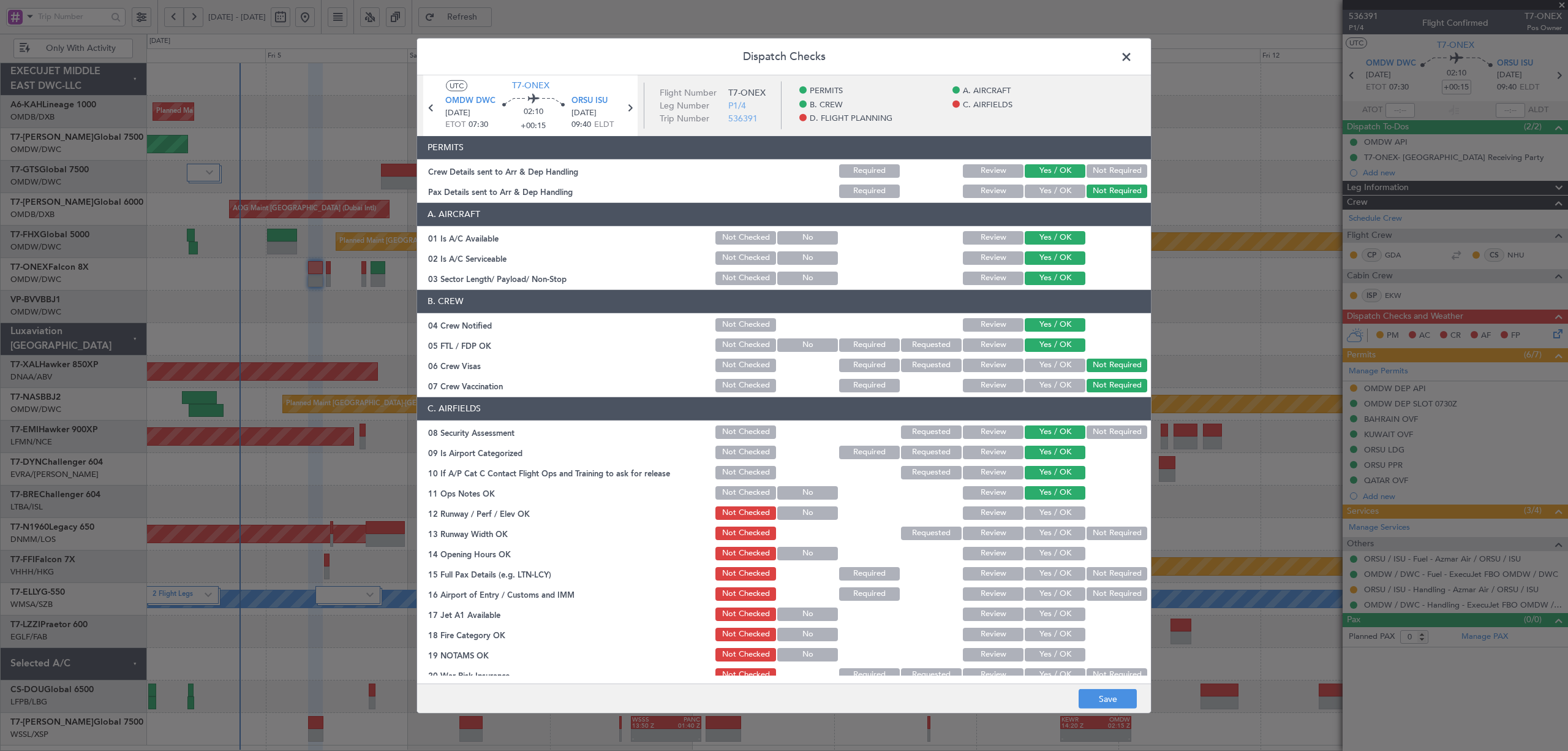
click at [1050, 513] on button "Yes / OK" at bounding box center [1055, 513] width 61 height 13
click at [1064, 535] on button "Yes / OK" at bounding box center [1055, 533] width 61 height 13
drag, startPoint x: 1060, startPoint y: 552, endPoint x: 1072, endPoint y: 566, distance: 18.4
click at [1060, 554] on button "Yes / OK" at bounding box center [1055, 554] width 61 height 13
drag, startPoint x: 1091, startPoint y: 572, endPoint x: 1076, endPoint y: 586, distance: 20.5
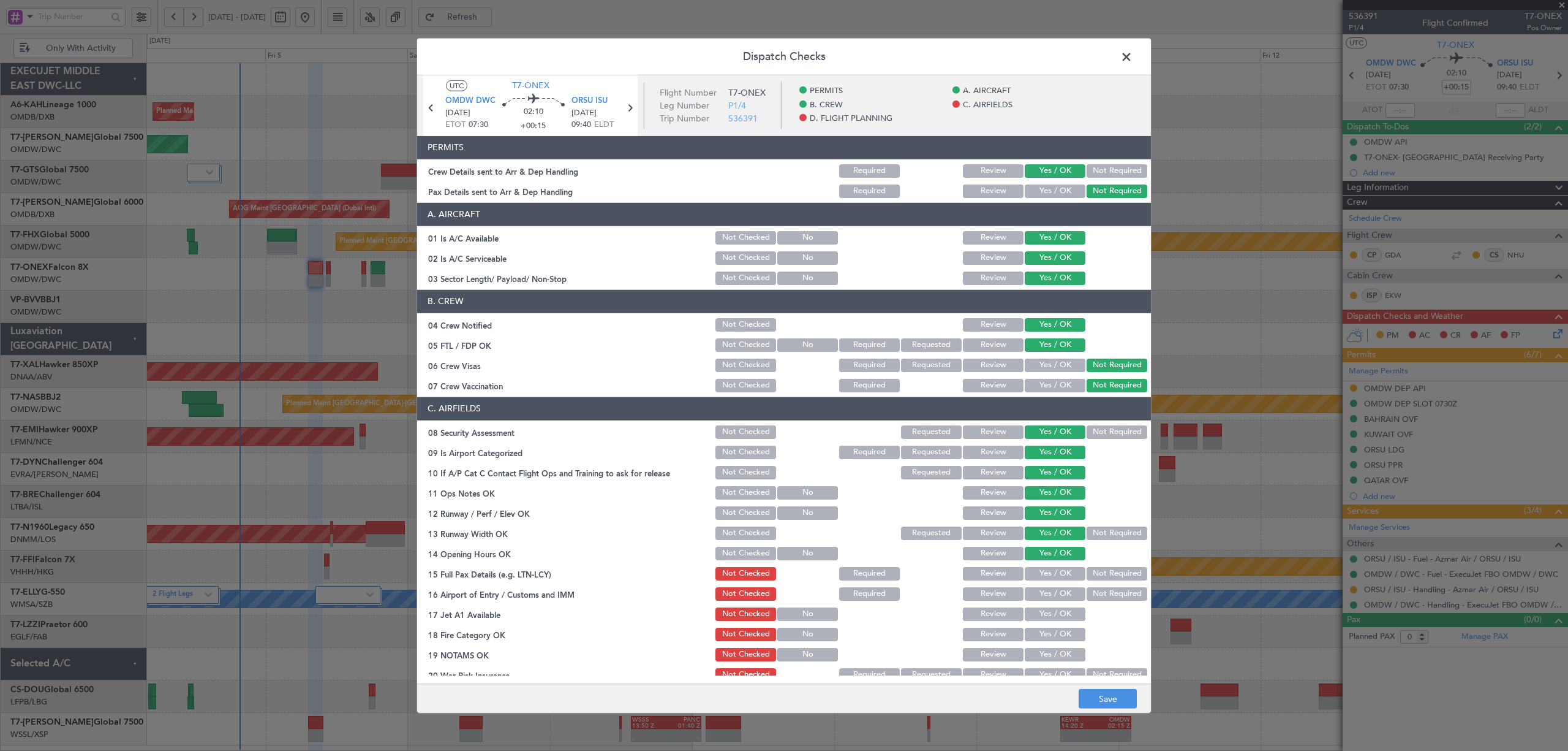
click at [1091, 577] on button "Not Required" at bounding box center [1117, 573] width 61 height 13
click at [1059, 575] on button "Yes / OK" at bounding box center [1055, 573] width 61 height 13
click at [1058, 593] on button "Yes / OK" at bounding box center [1055, 594] width 61 height 13
click at [1055, 608] on button "Yes / OK" at bounding box center [1055, 614] width 61 height 13
click at [1053, 635] on button "Yes / OK" at bounding box center [1055, 634] width 61 height 13
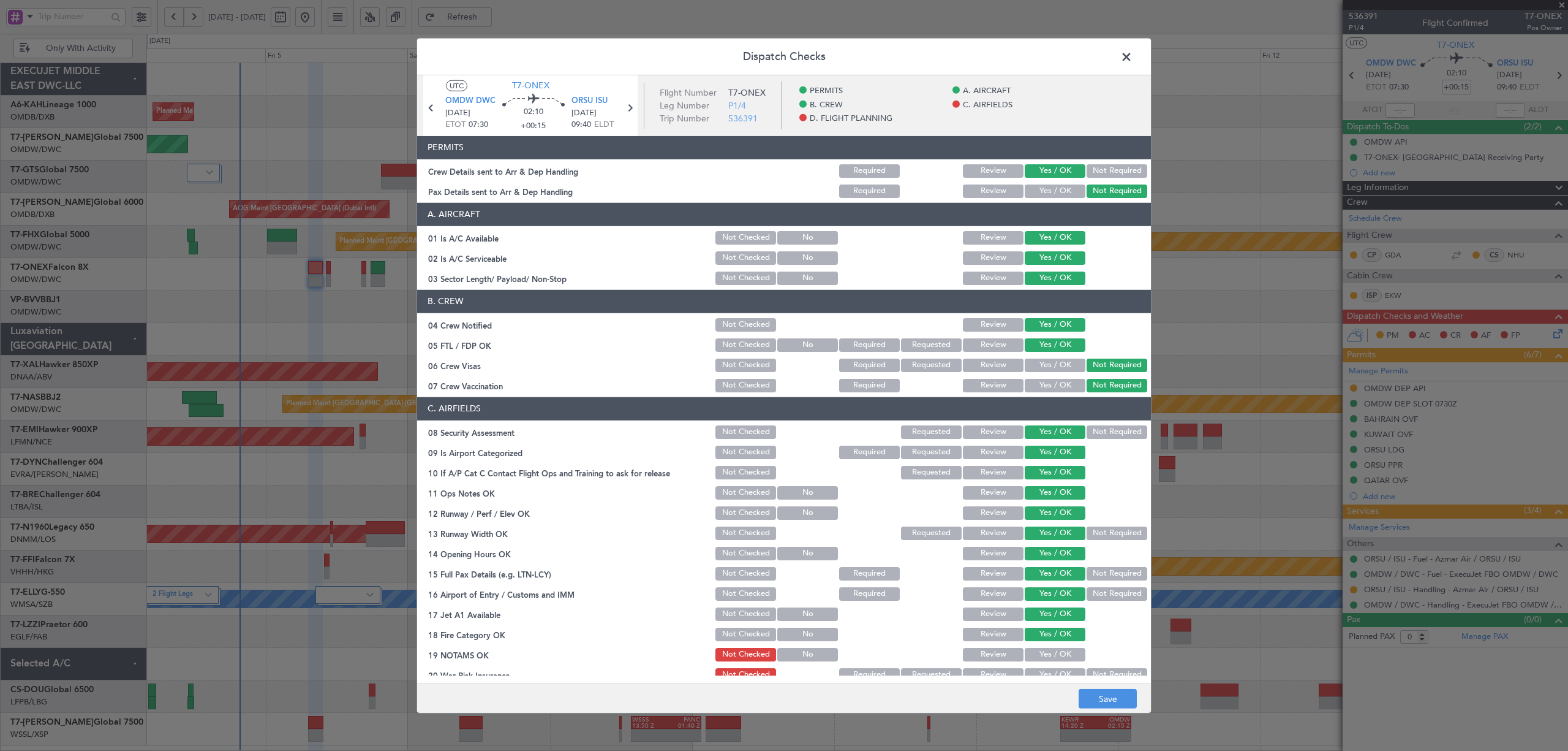
click at [1051, 652] on button "Yes / OK" at bounding box center [1055, 654] width 61 height 13
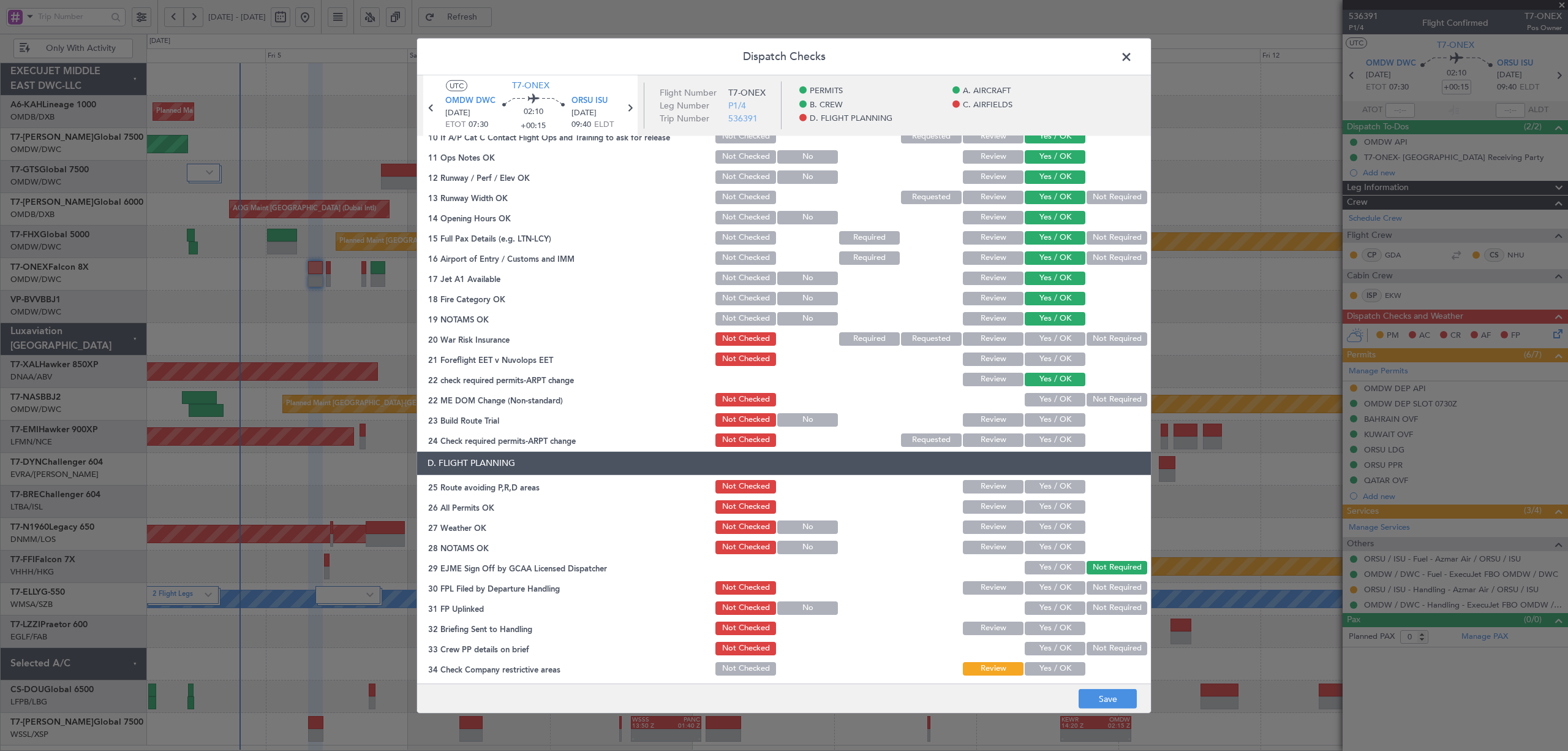
scroll to position [361, 0]
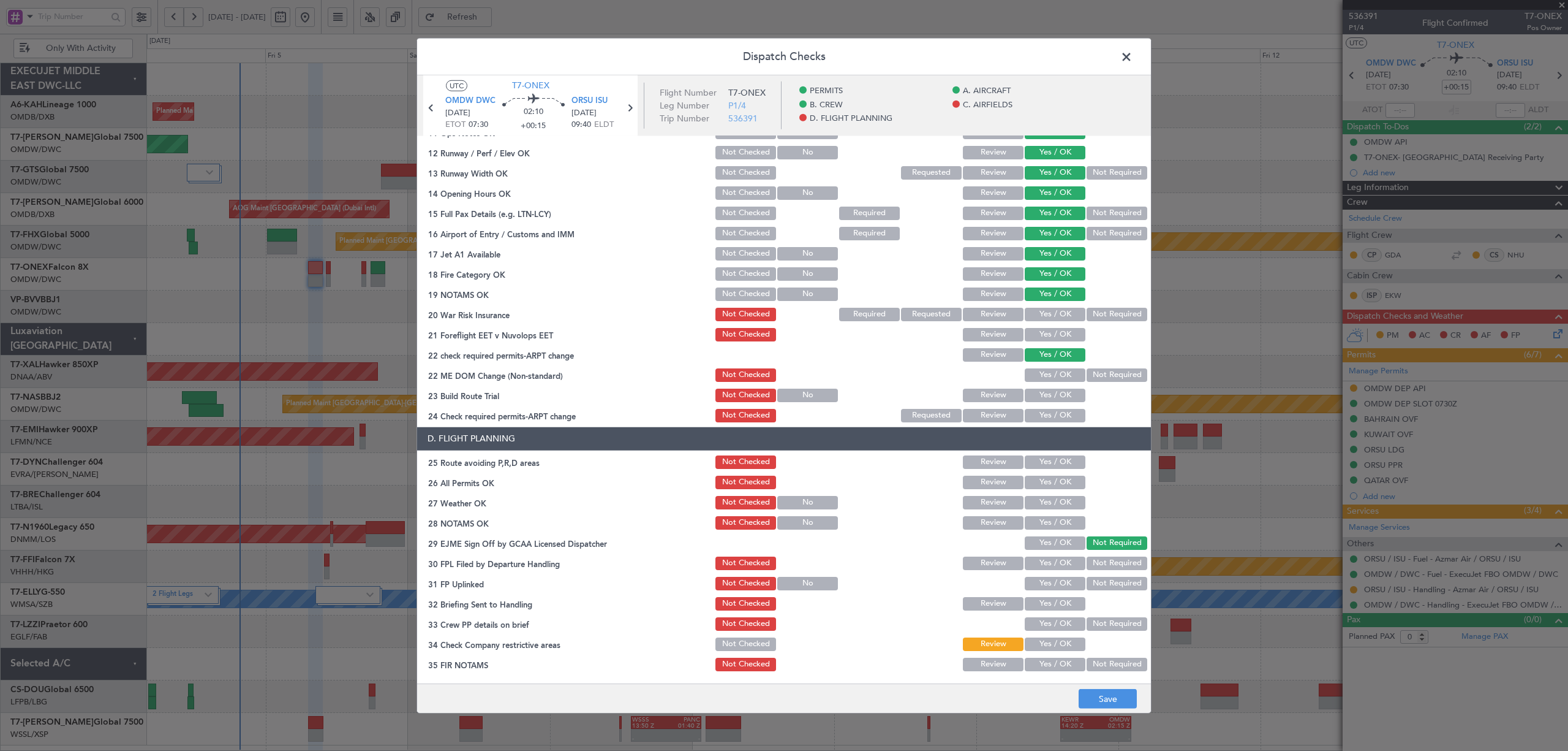
click at [1094, 312] on button "Not Required" at bounding box center [1117, 314] width 61 height 13
click at [1059, 331] on button "Yes / OK" at bounding box center [1055, 334] width 61 height 13
click at [1087, 373] on button "Not Required" at bounding box center [1117, 375] width 61 height 13
click at [1053, 390] on button "Yes / OK" at bounding box center [1055, 395] width 61 height 13
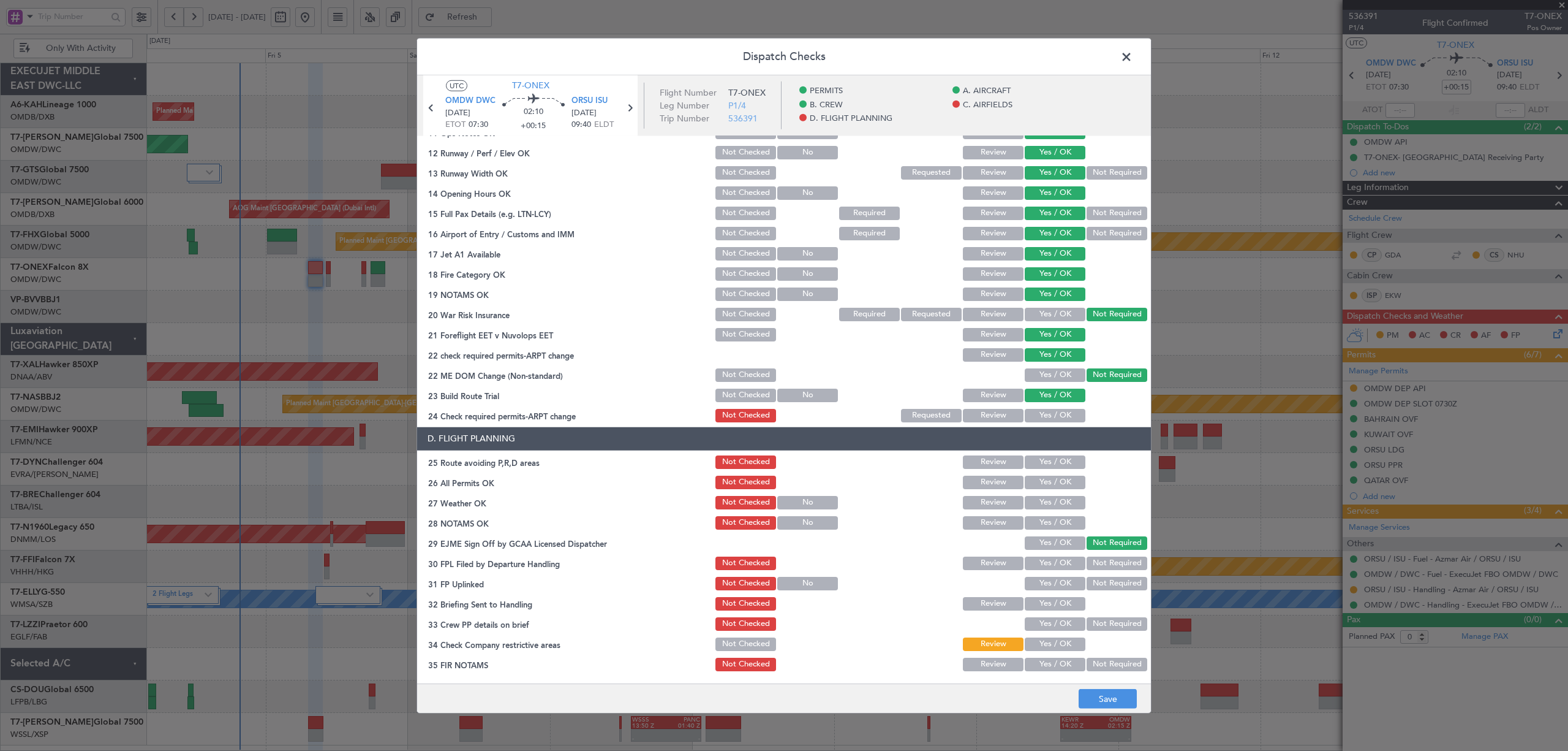
click at [1058, 317] on button "Yes / OK" at bounding box center [1055, 314] width 61 height 13
click at [1048, 412] on button "Yes / OK" at bounding box center [1055, 415] width 61 height 13
click at [1047, 459] on button "Yes / OK" at bounding box center [1055, 462] width 61 height 13
click at [1045, 479] on button "Yes / OK" at bounding box center [1055, 482] width 61 height 13
click at [1045, 502] on button "Yes / OK" at bounding box center [1055, 502] width 61 height 13
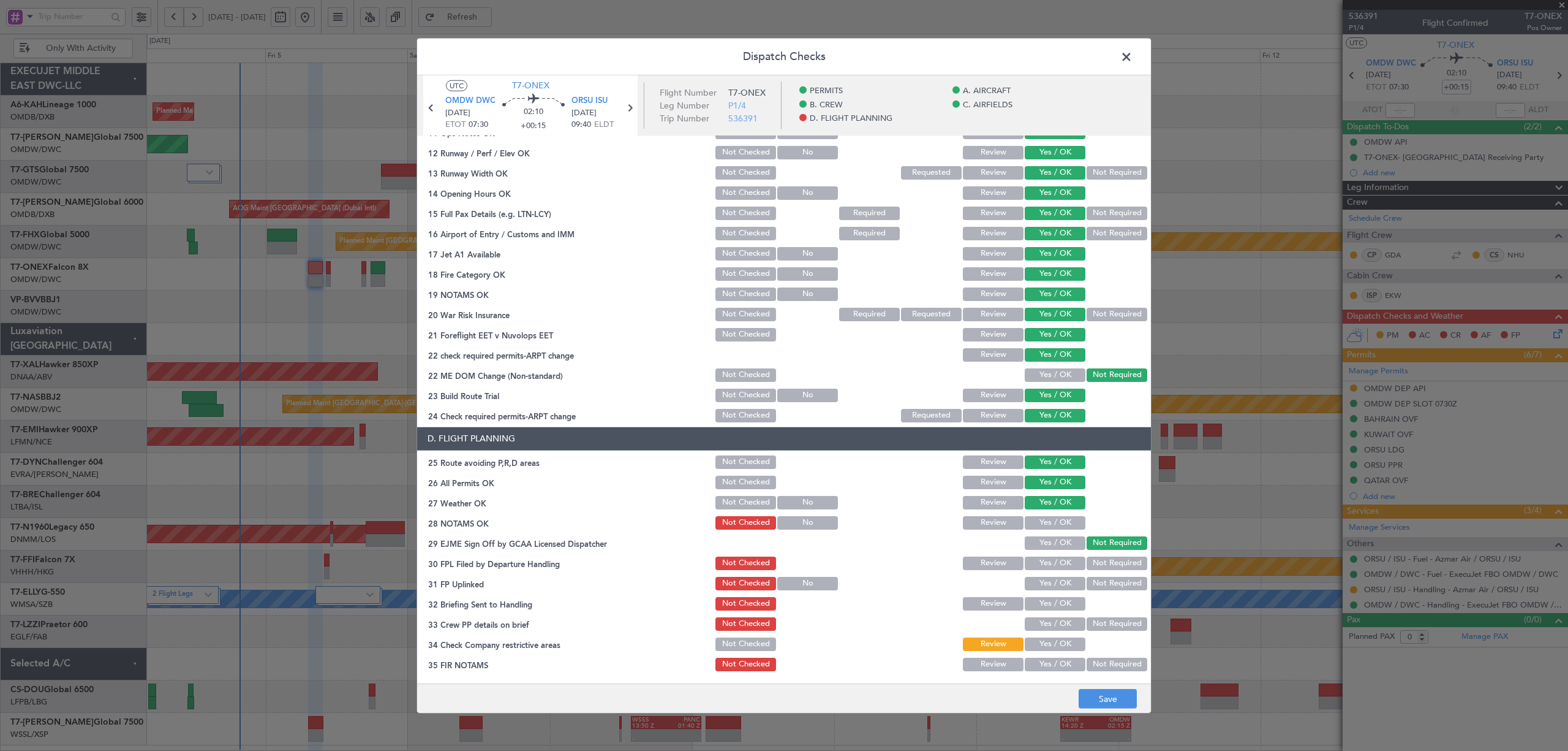
click at [1045, 518] on button "Yes / OK" at bounding box center [1055, 523] width 61 height 13
click at [1050, 565] on button "Yes / OK" at bounding box center [1055, 563] width 61 height 13
click at [1047, 581] on button "Yes / OK" at bounding box center [1055, 584] width 61 height 13
click at [1045, 602] on button "Yes / OK" at bounding box center [1055, 603] width 61 height 13
click at [1045, 623] on button "Yes / OK" at bounding box center [1055, 624] width 61 height 13
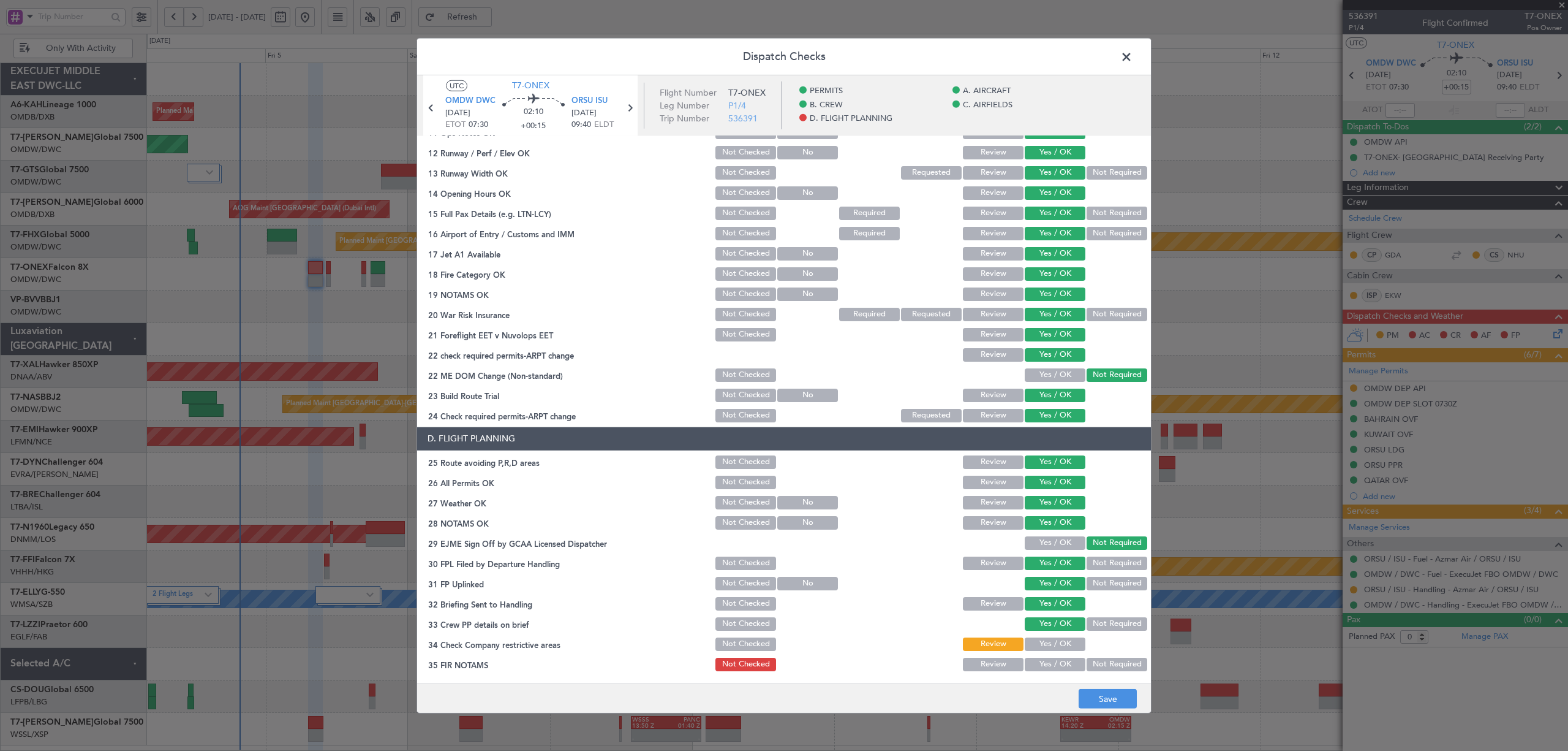
click at [1061, 644] on button "Yes / OK" at bounding box center [1055, 644] width 61 height 13
click at [1088, 660] on button "Not Required" at bounding box center [1117, 664] width 61 height 13
click at [1099, 694] on button "Save" at bounding box center [1108, 698] width 58 height 20
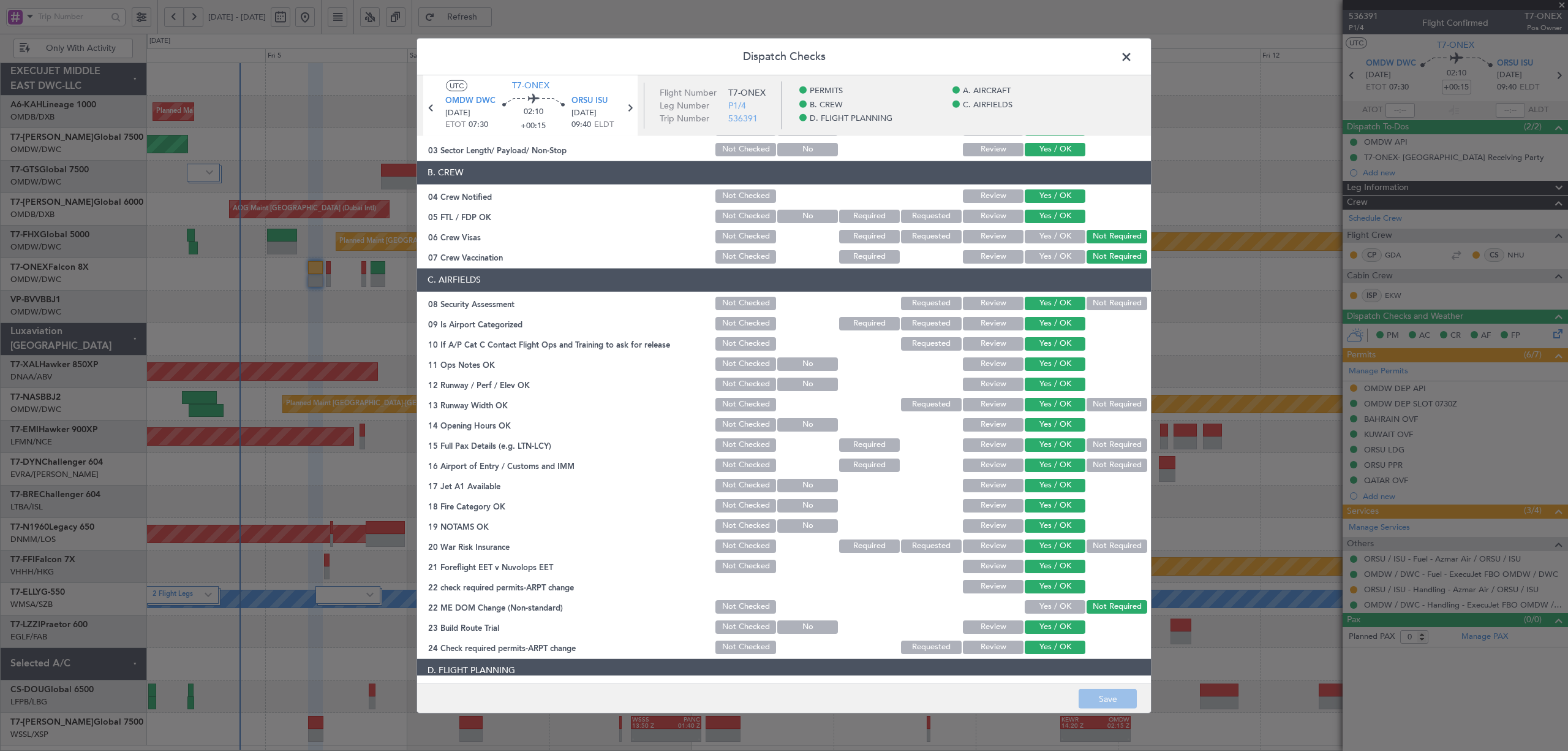
scroll to position [116, 0]
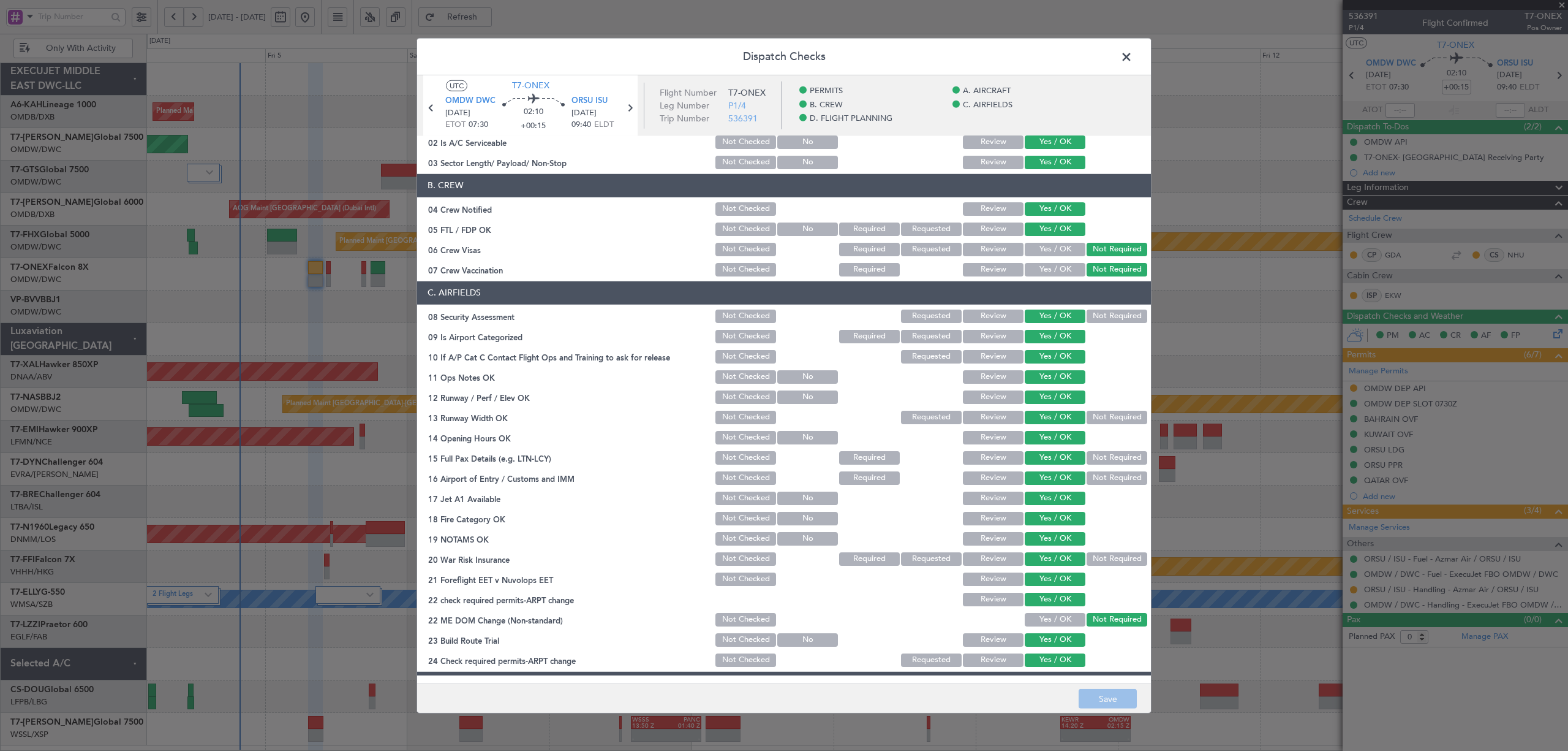
click at [1088, 459] on button "Not Required" at bounding box center [1117, 458] width 61 height 13
click at [1106, 692] on button "Save" at bounding box center [1108, 698] width 58 height 20
click at [1133, 55] on span at bounding box center [1133, 60] width 0 height 25
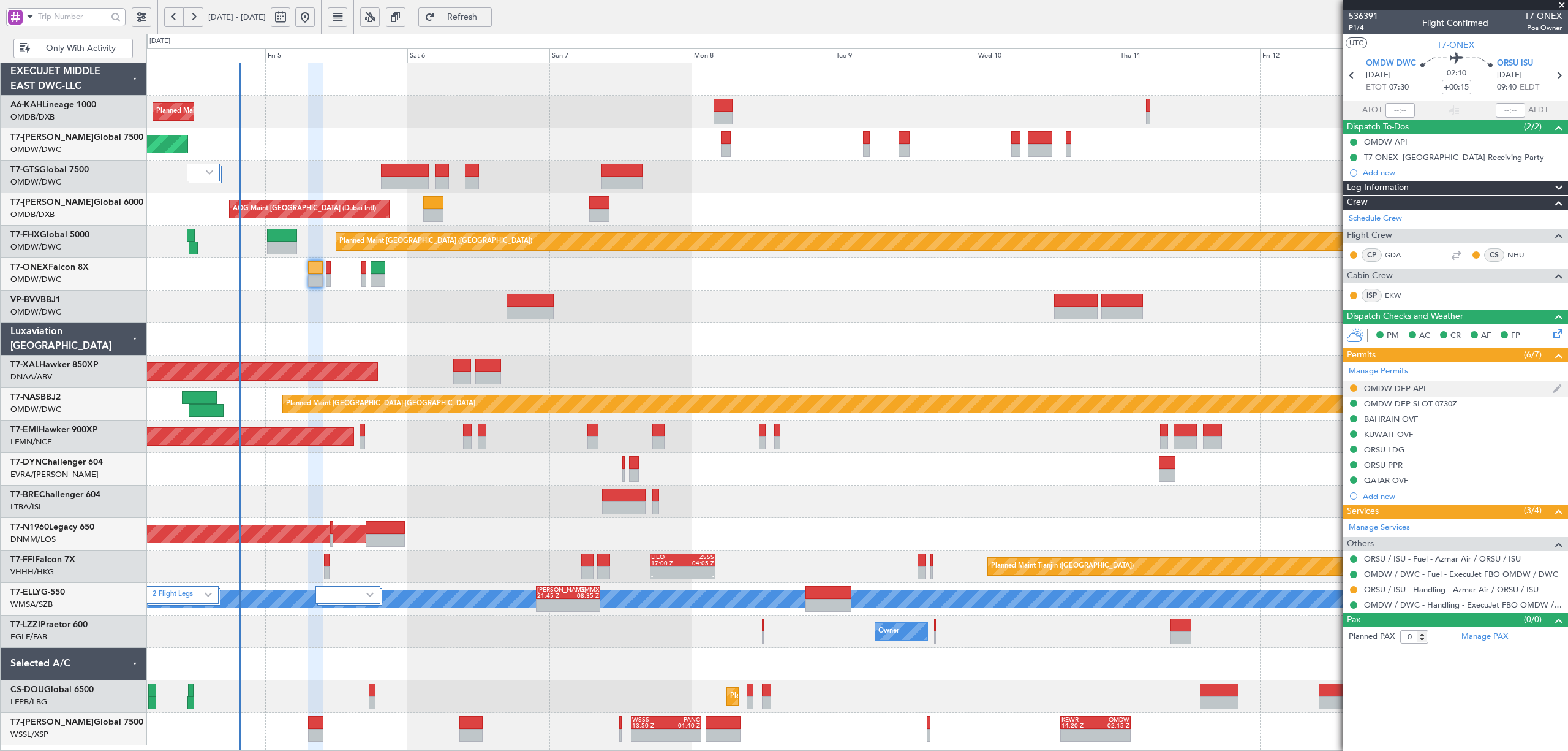
click at [1380, 392] on div "OMDW DEP API" at bounding box center [1395, 388] width 62 height 10
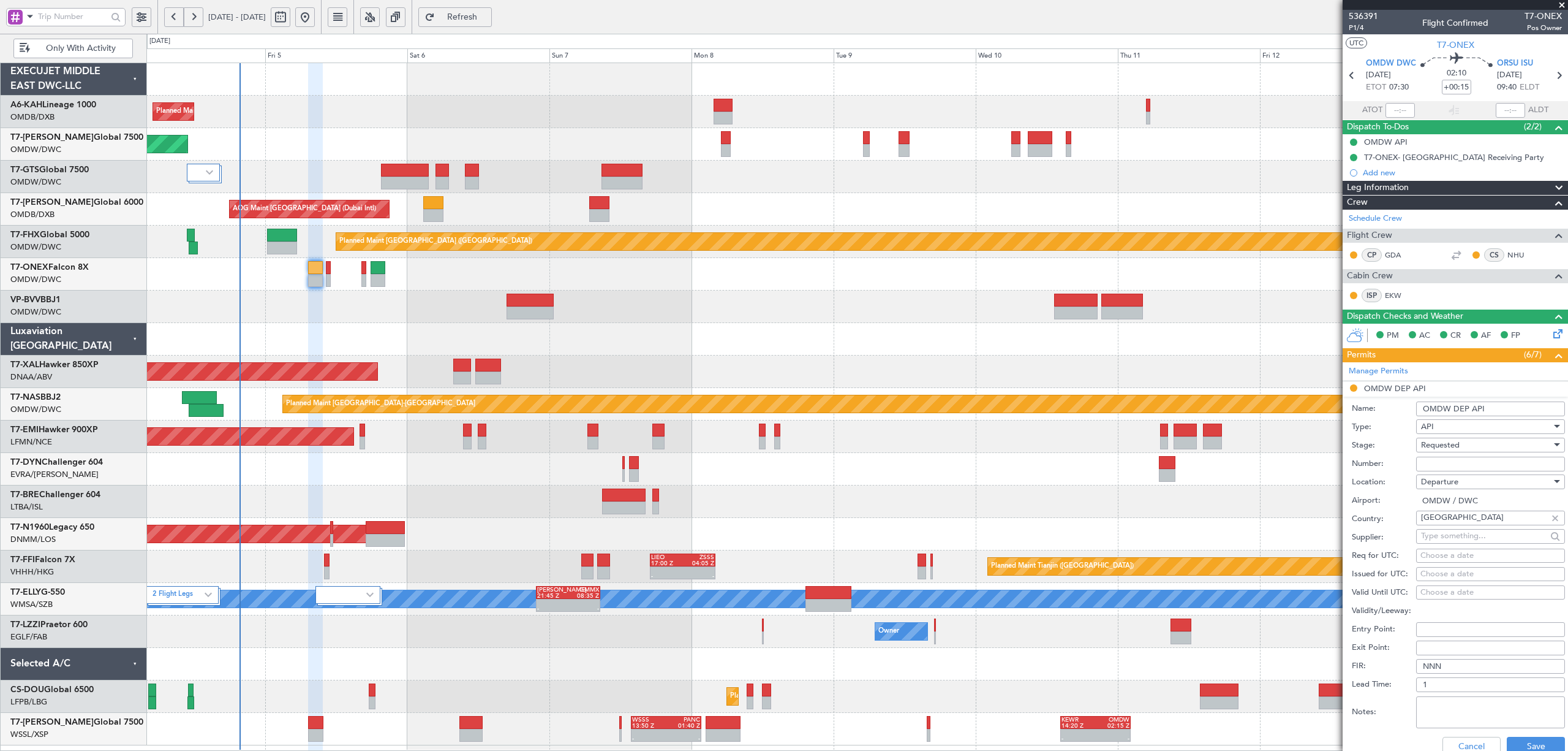
click at [1439, 445] on span "Requested" at bounding box center [1440, 445] width 39 height 11
click at [1442, 540] on span "Received OK" at bounding box center [1484, 540] width 125 height 18
click at [1455, 467] on input "Number:" at bounding box center [1491, 464] width 149 height 15
type input "FILED BY FBO"
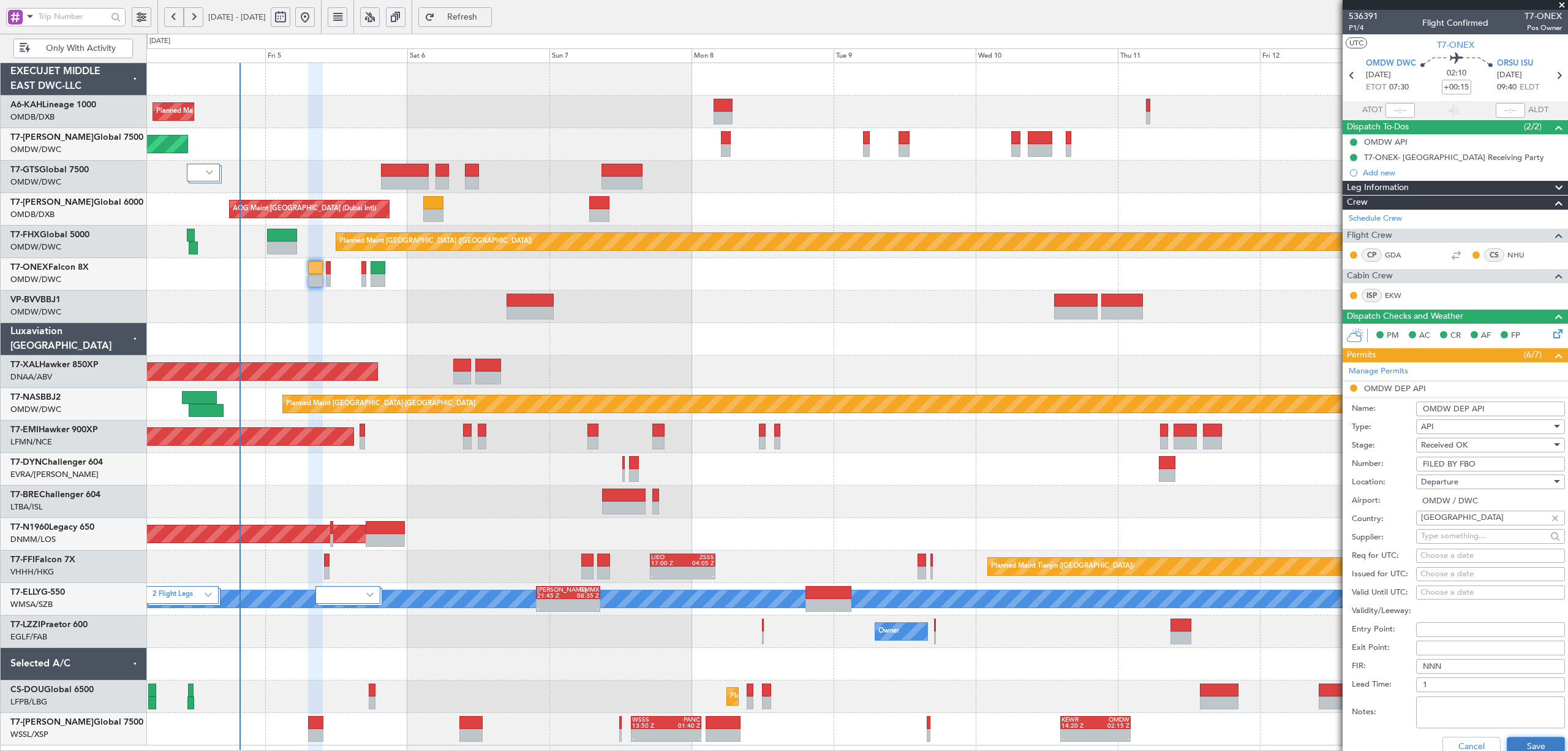
click at [1520, 745] on button "Save" at bounding box center [1537, 746] width 58 height 20
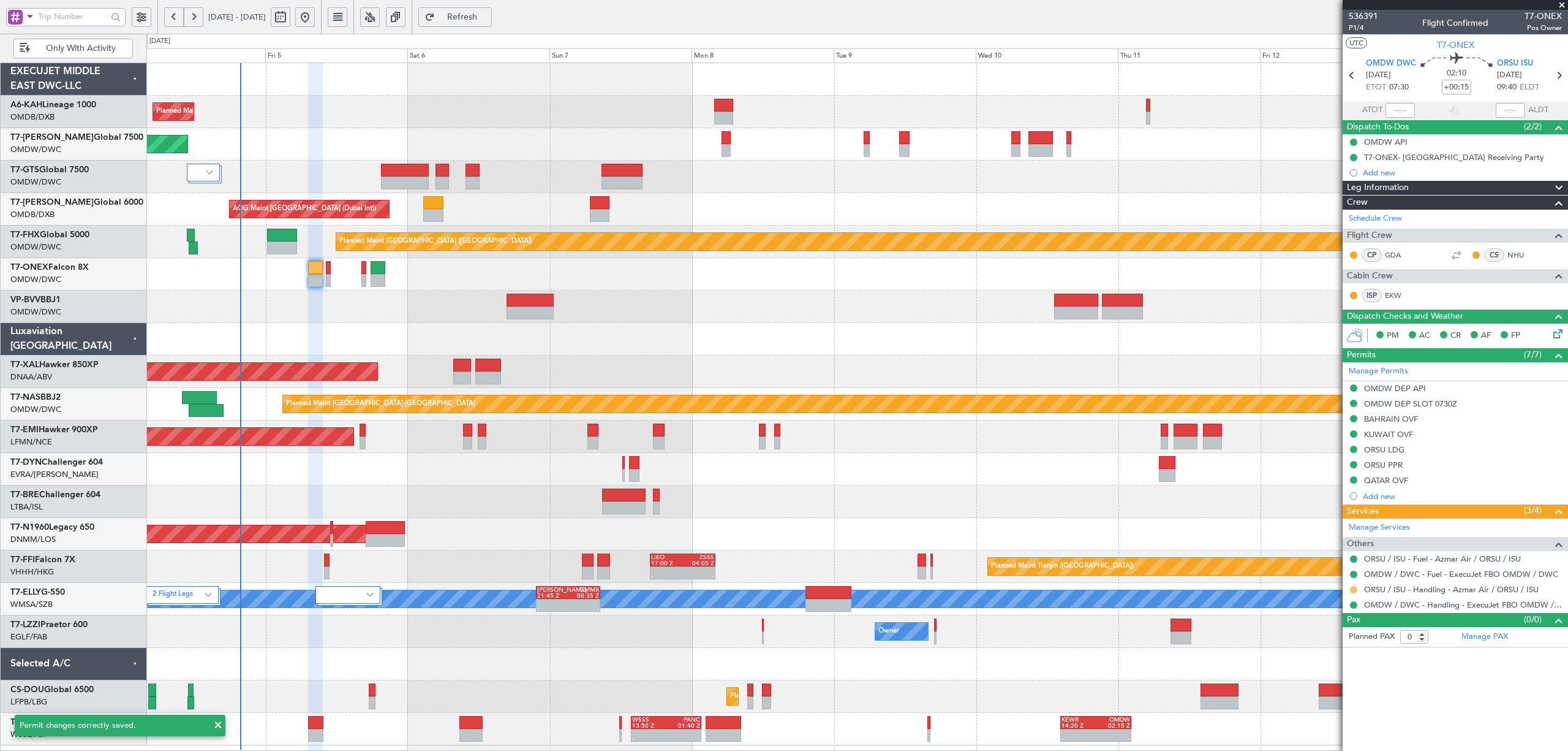
click at [1356, 591] on button at bounding box center [1354, 589] width 7 height 7
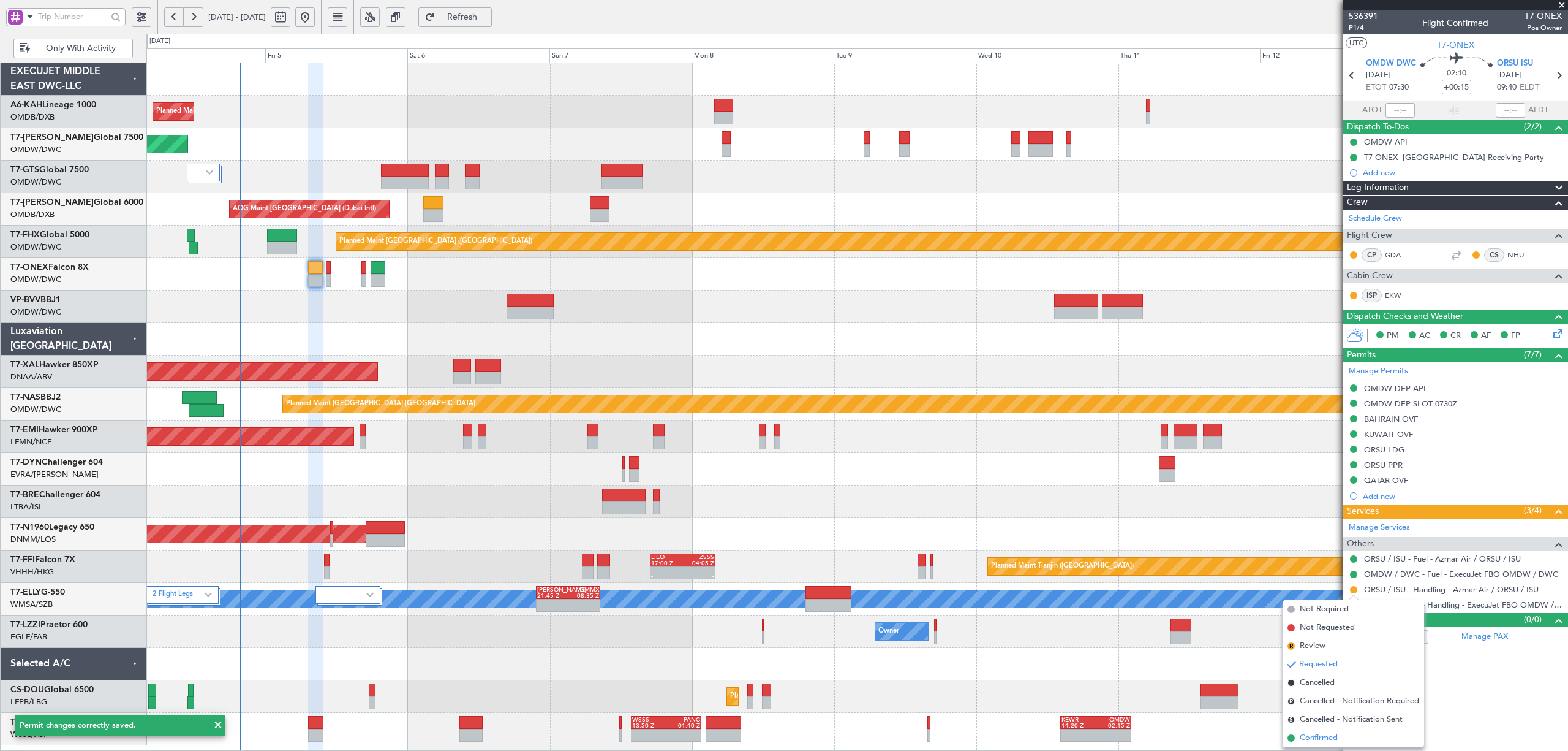
click at [1309, 741] on span "Confirmed" at bounding box center [1319, 738] width 38 height 12
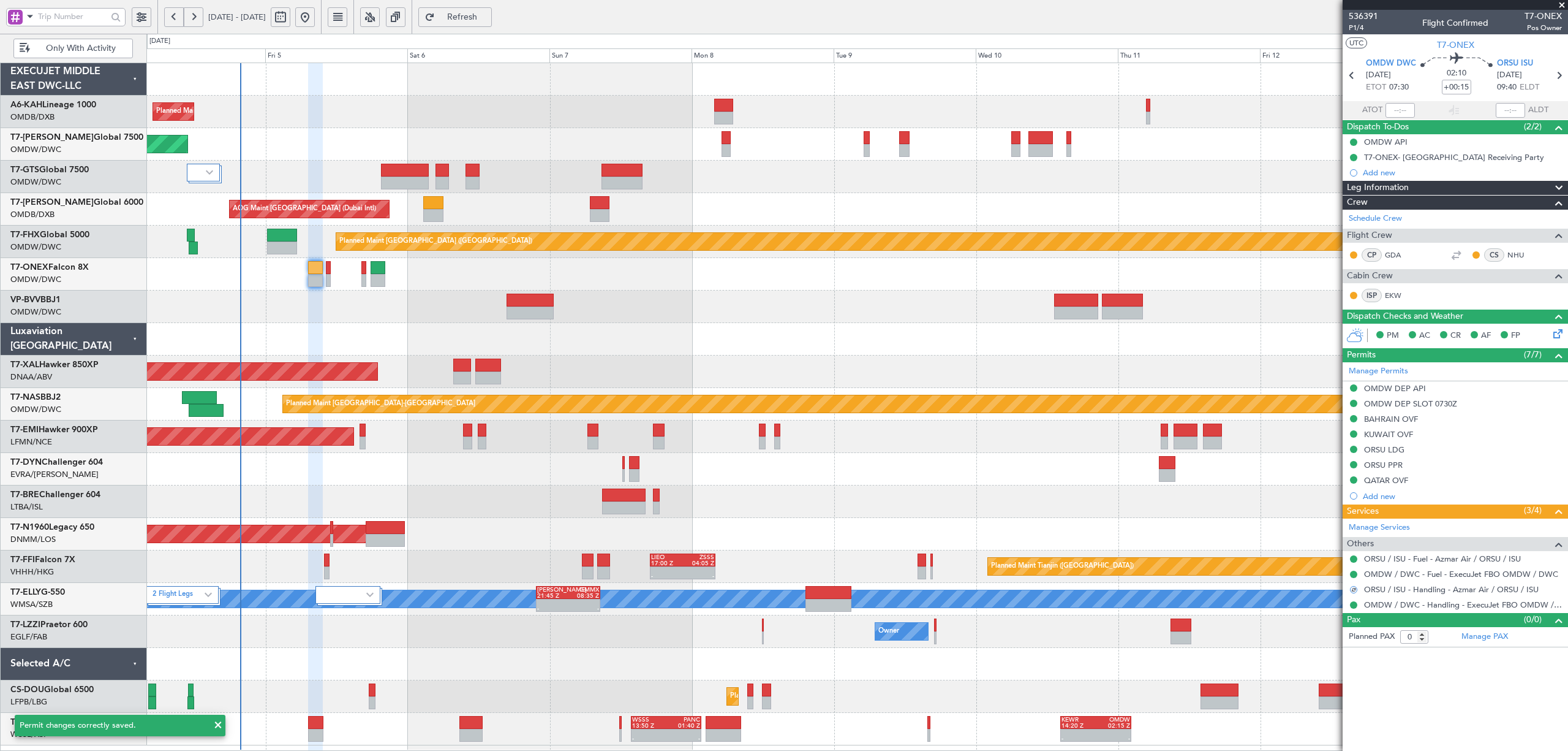
click at [824, 364] on div "Planned Maint [PERSON_NAME]" at bounding box center [856, 371] width 1420 height 32
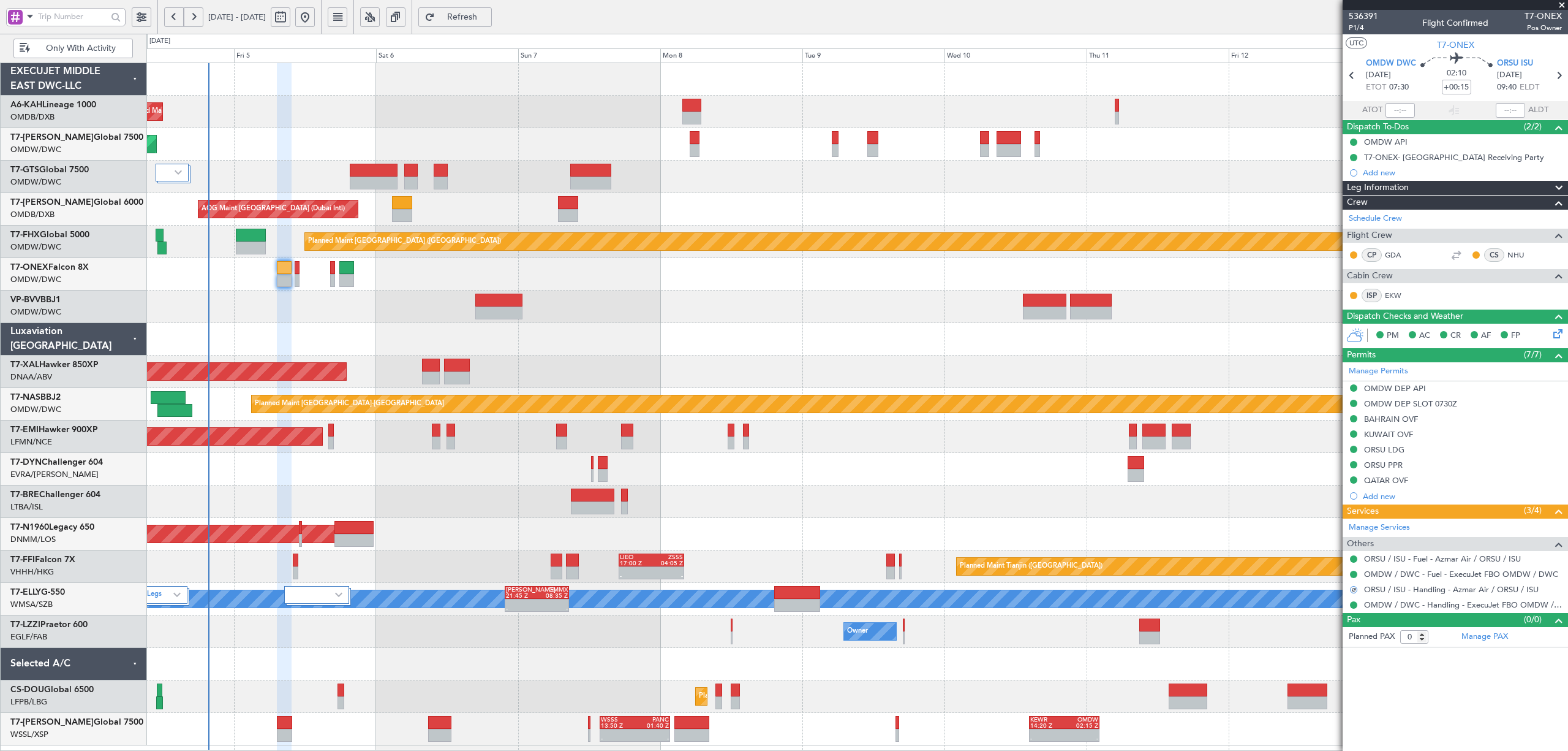
click at [251, 331] on div at bounding box center [856, 339] width 1420 height 32
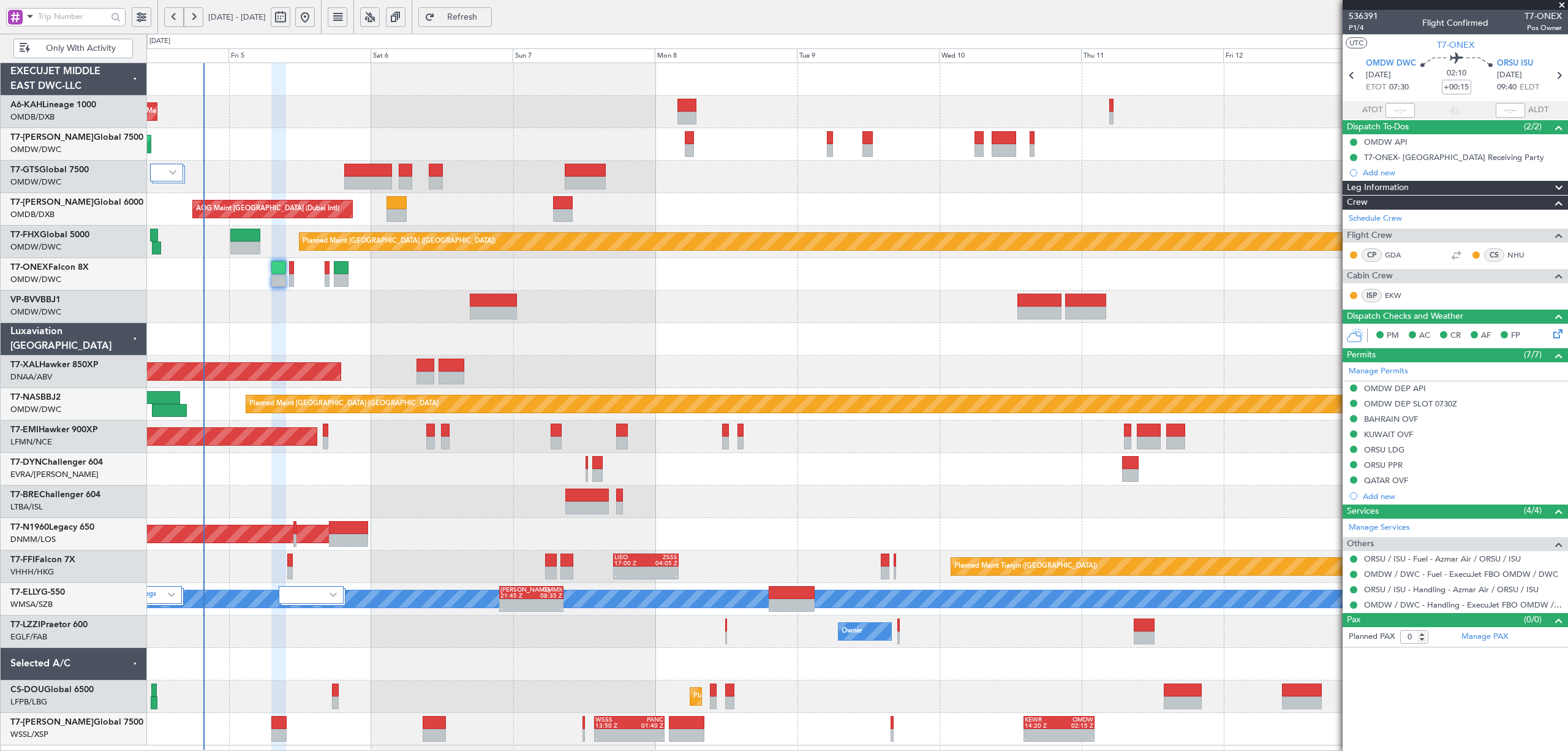
type input "[PERSON_NAME] (SYS)"
type input "7203"
type input "[PERSON_NAME] (SYS)"
type input "7203"
type input "[PERSON_NAME] (SYS)"
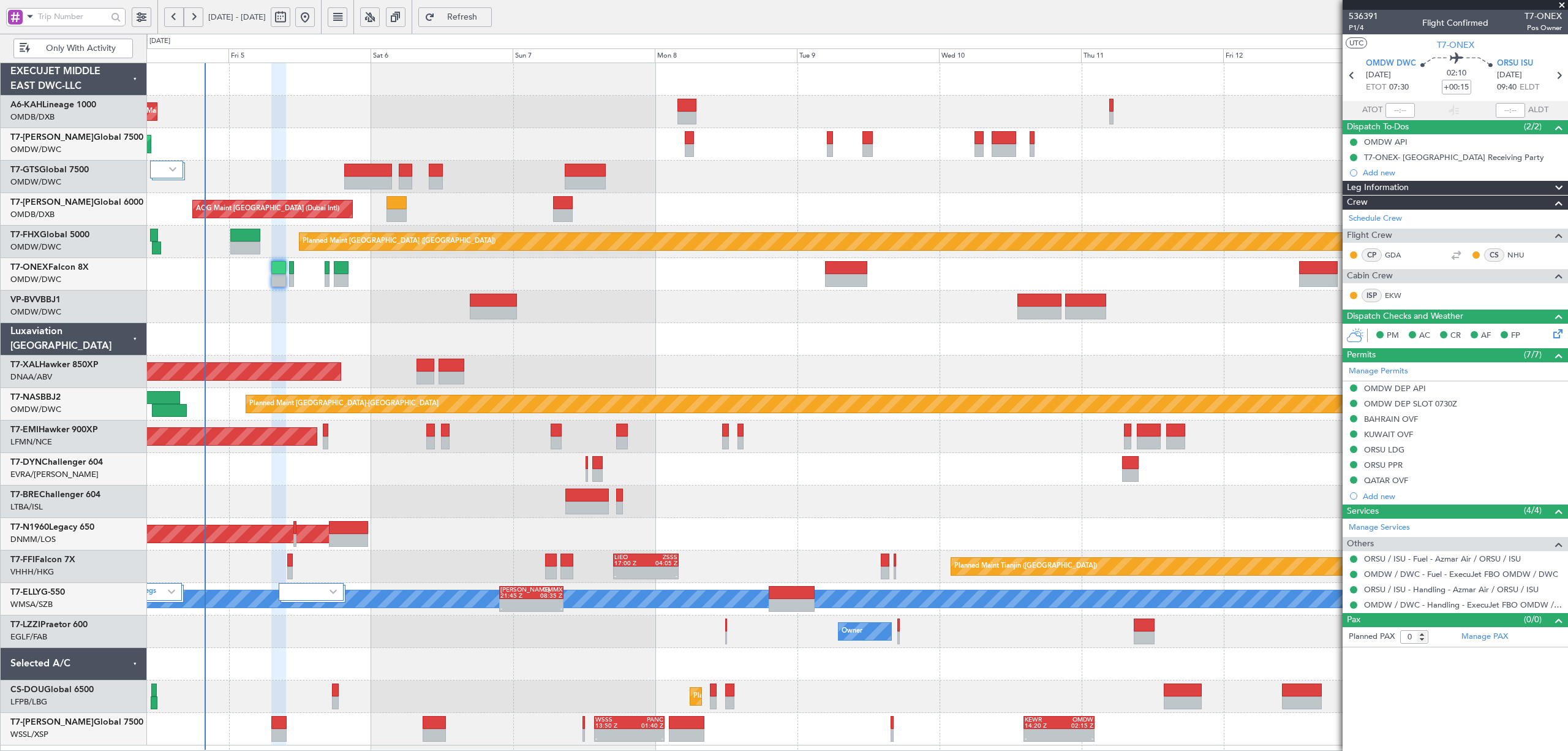
type input "7203"
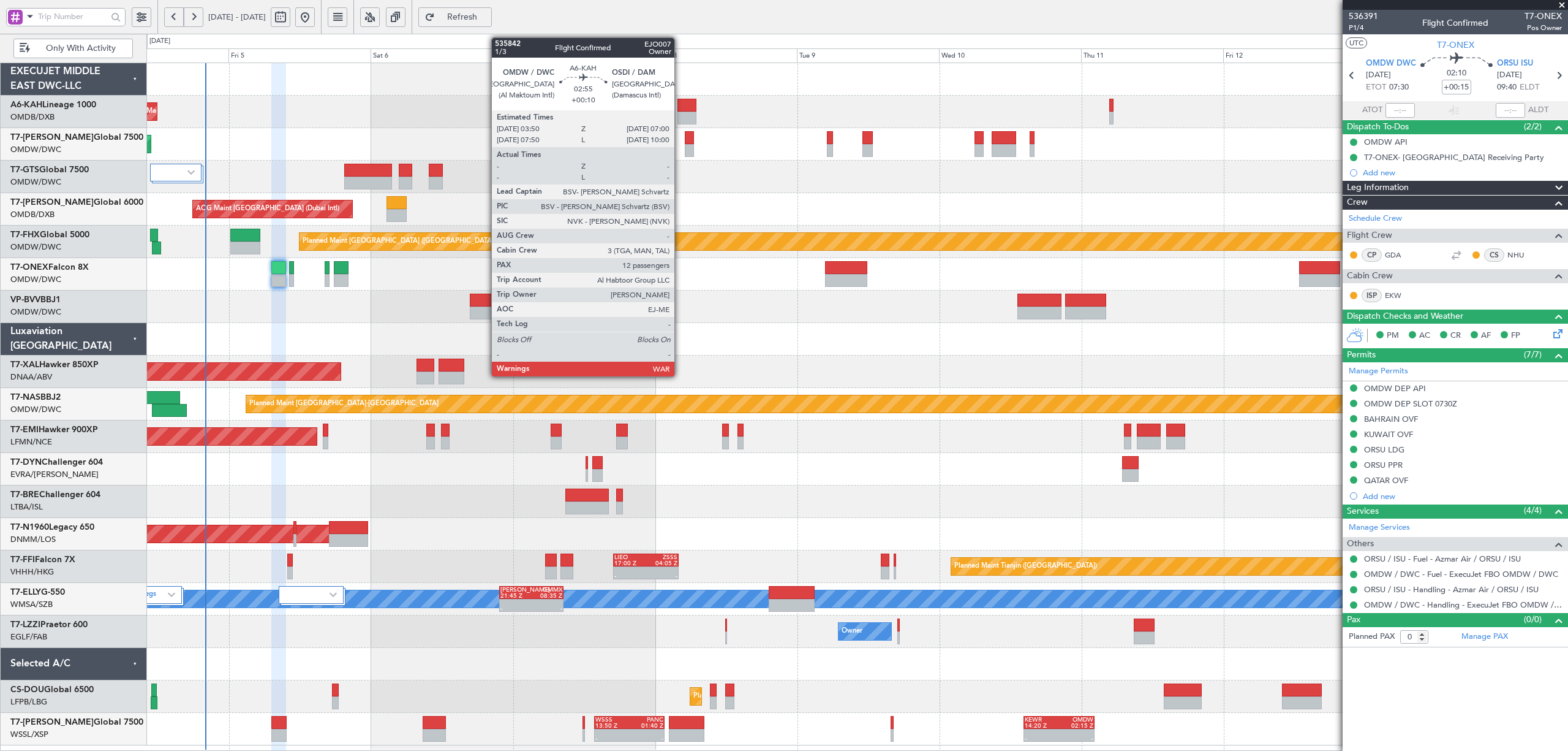
click at [680, 111] on div at bounding box center [687, 105] width 19 height 13
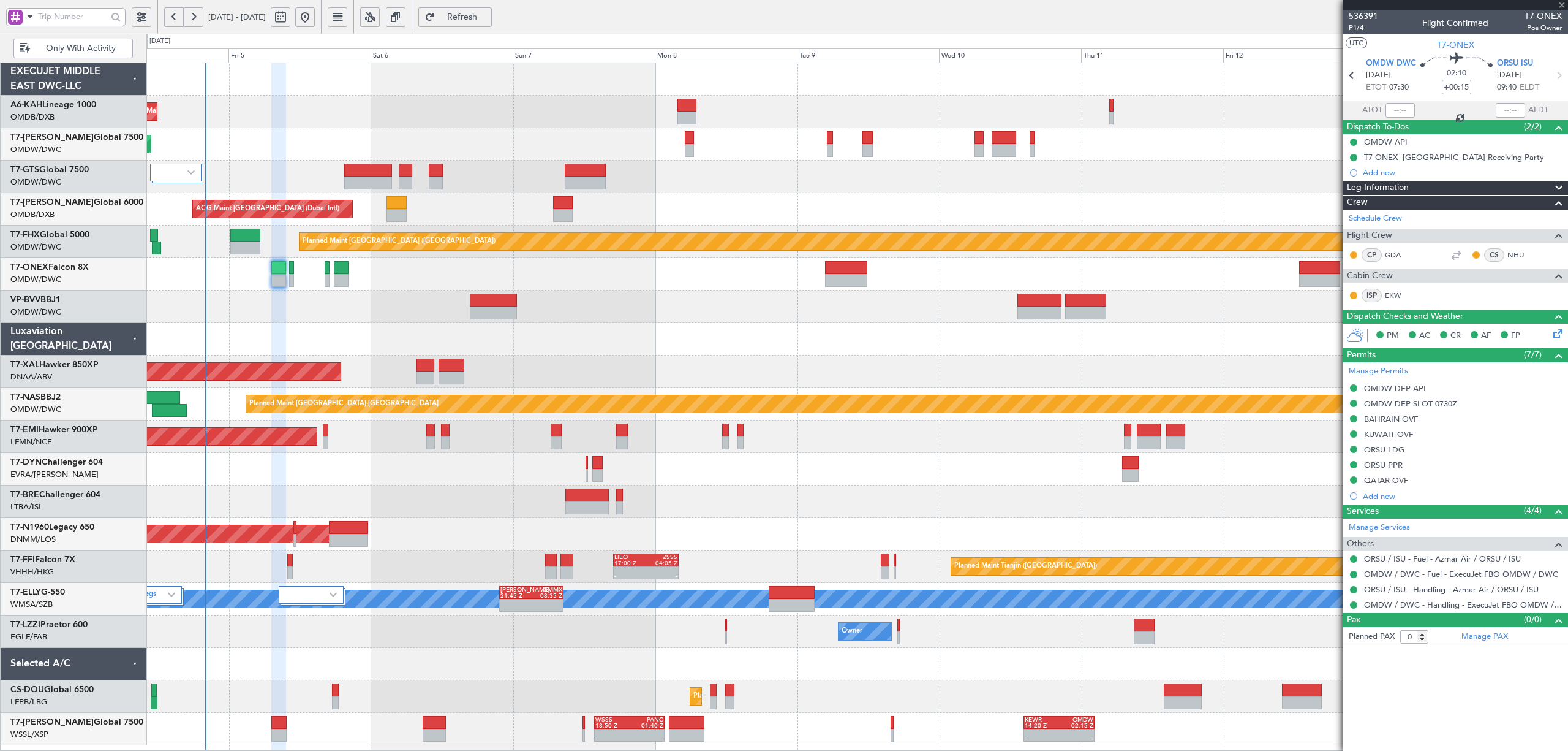
type input "+00:10"
type input "12"
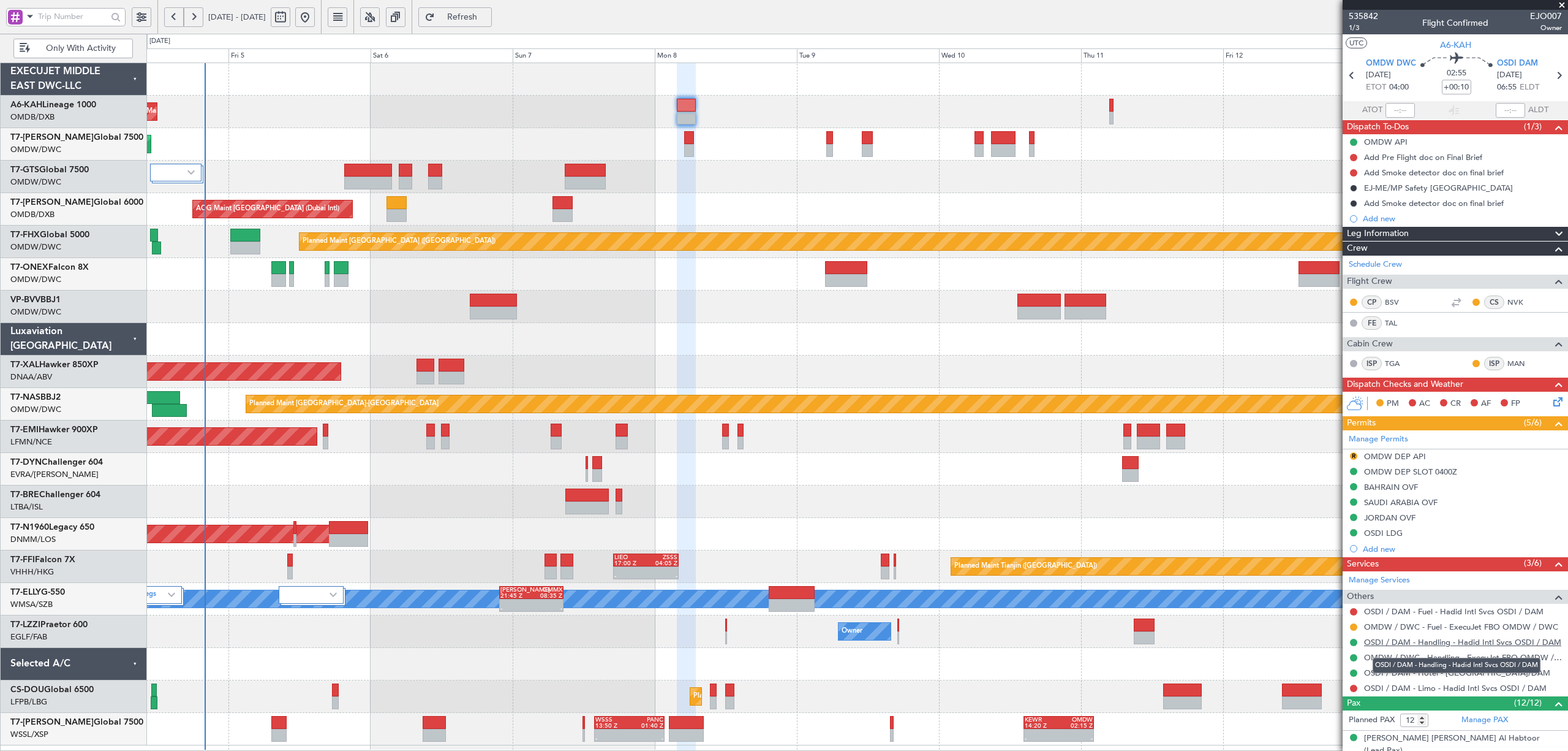
click at [1453, 645] on link "OSDI / DAM - Handling - Hadid Intl Svcs OSDI / DAM" at bounding box center [1463, 642] width 197 height 10
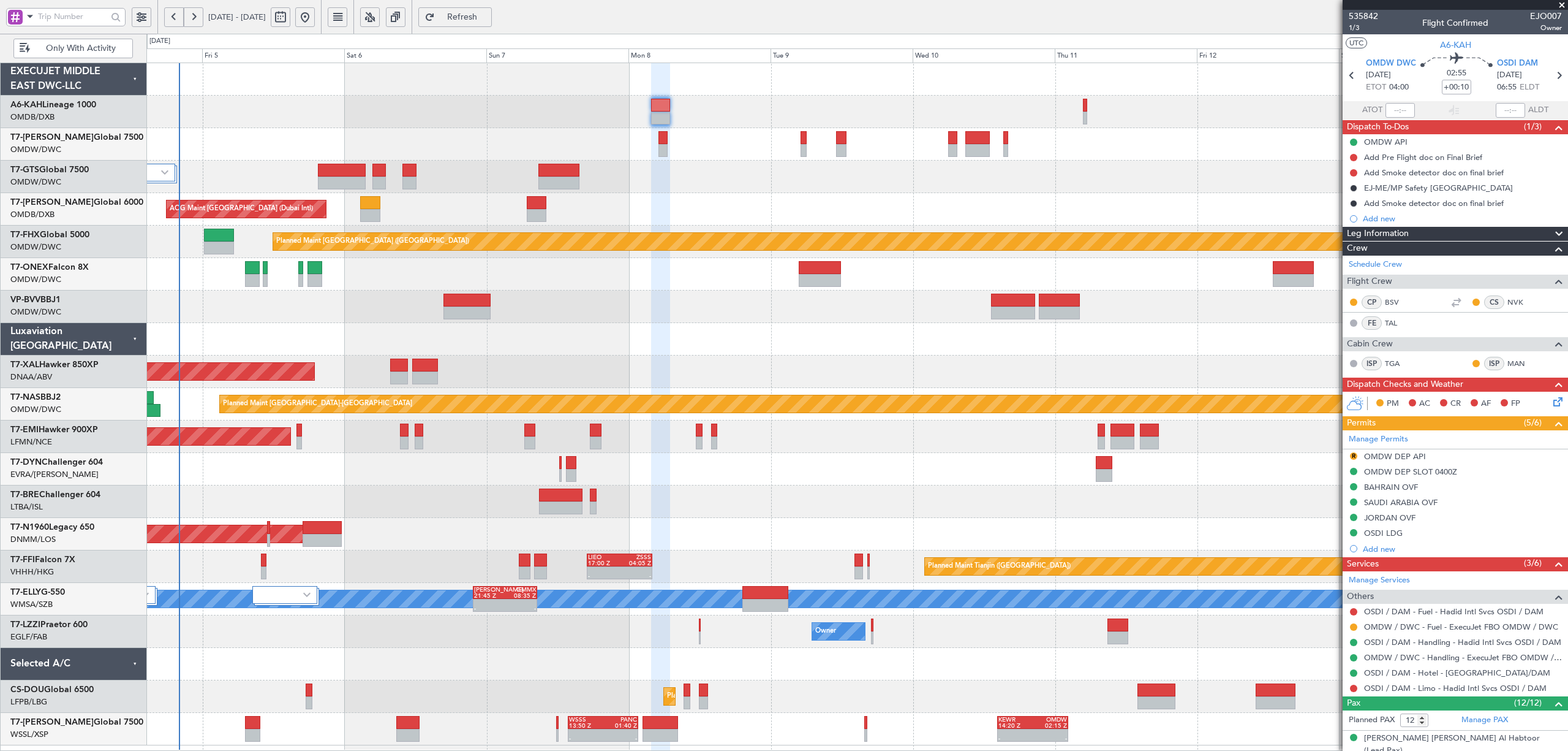
click at [300, 134] on div "Planned Maint Dubai (Al Maktoum Intl)" at bounding box center [856, 144] width 1420 height 32
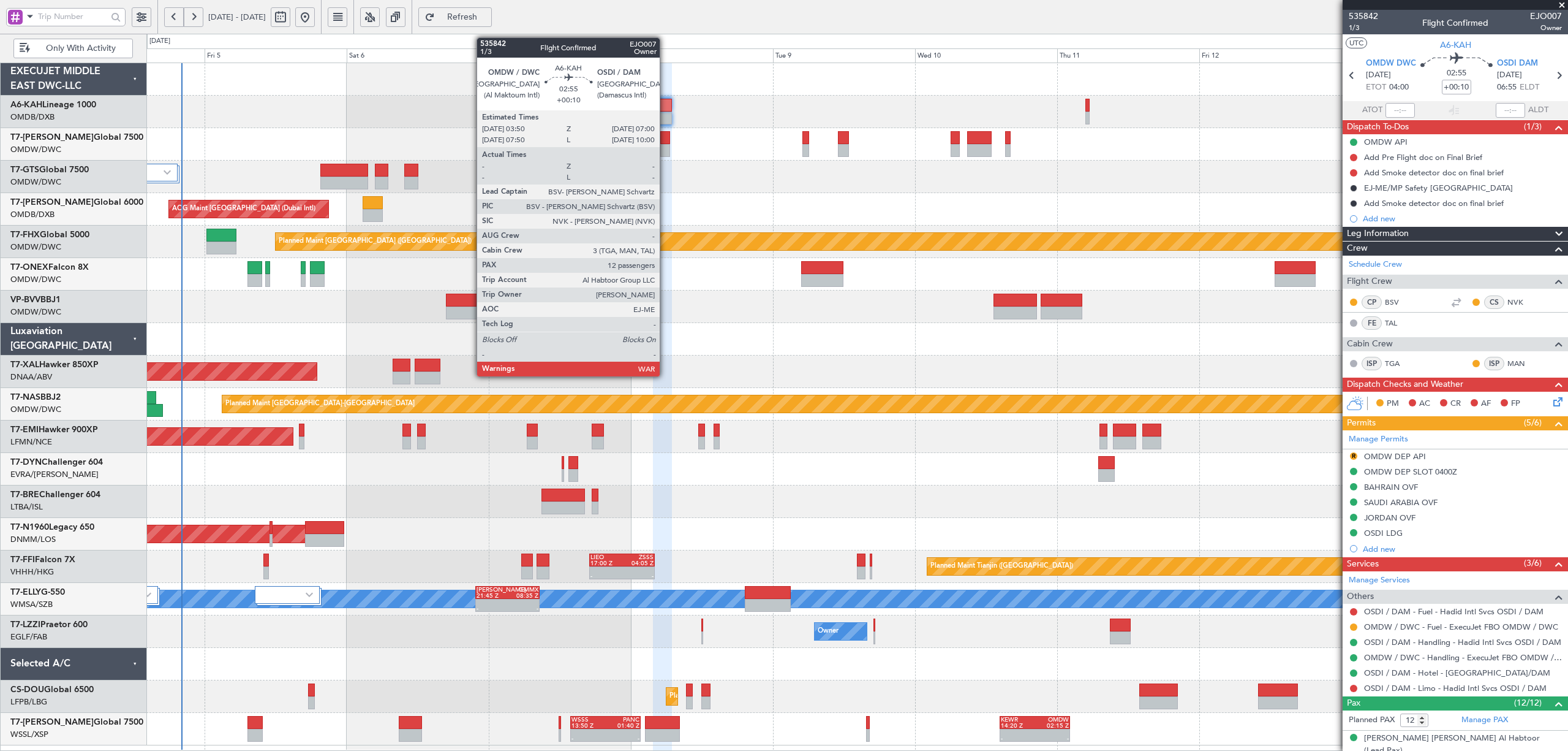
click at [665, 113] on div at bounding box center [662, 118] width 19 height 13
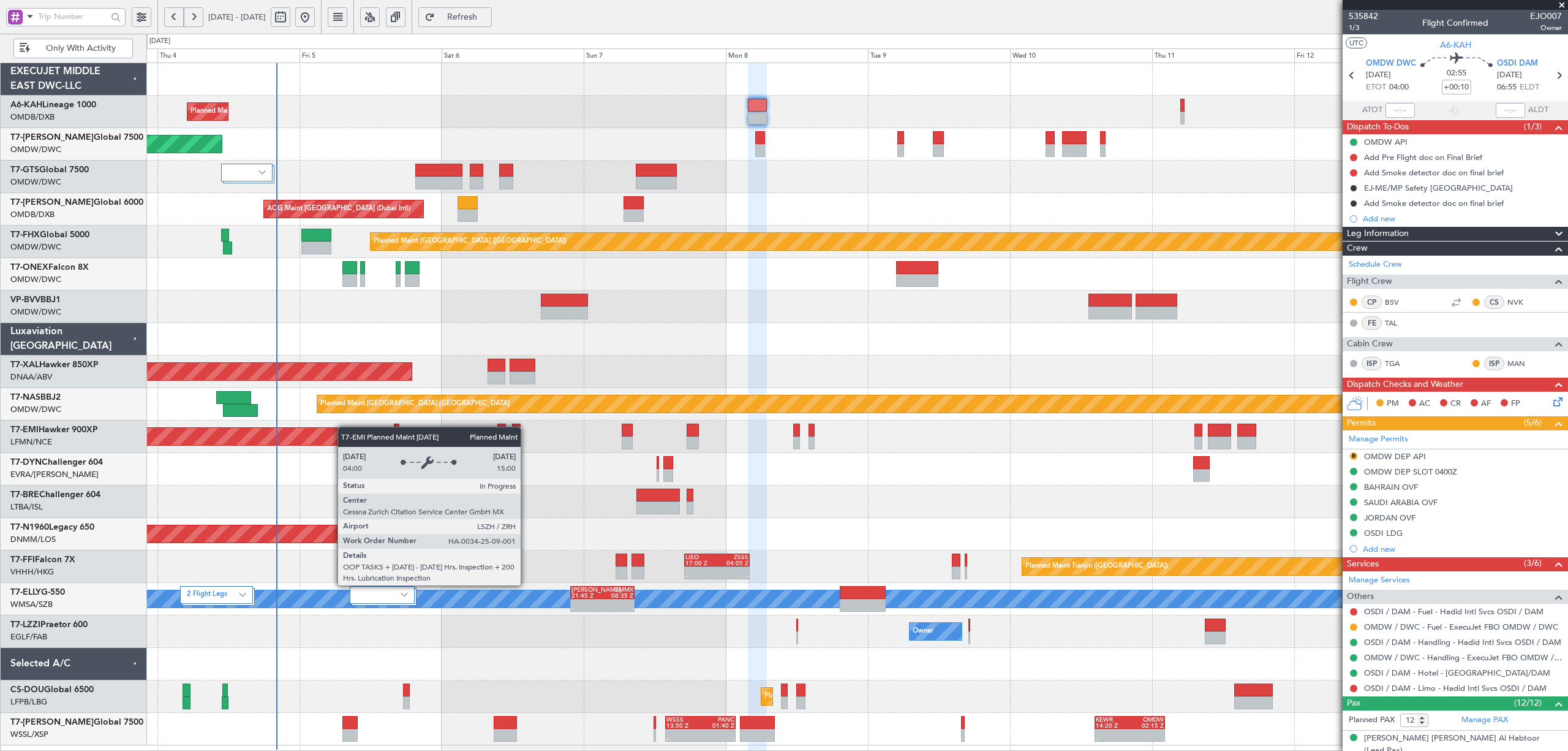
click at [344, 437] on div "Planned Maint Dubai (Al Maktoum Intl) Planned Maint Dubai (Al Maktoum Intl) AOG…" at bounding box center [856, 404] width 1420 height 682
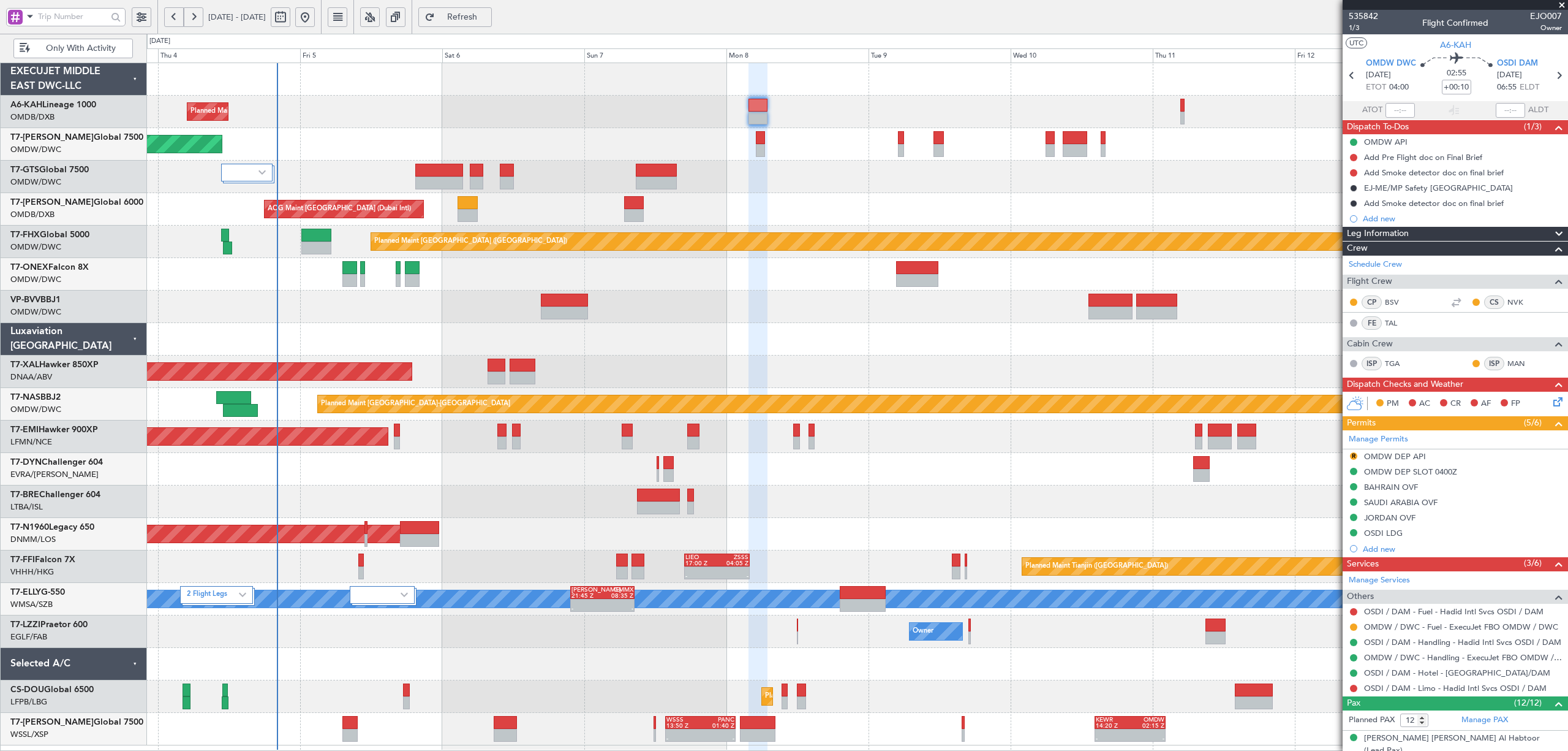
click at [89, 48] on span "Only With Activity" at bounding box center [80, 48] width 96 height 9
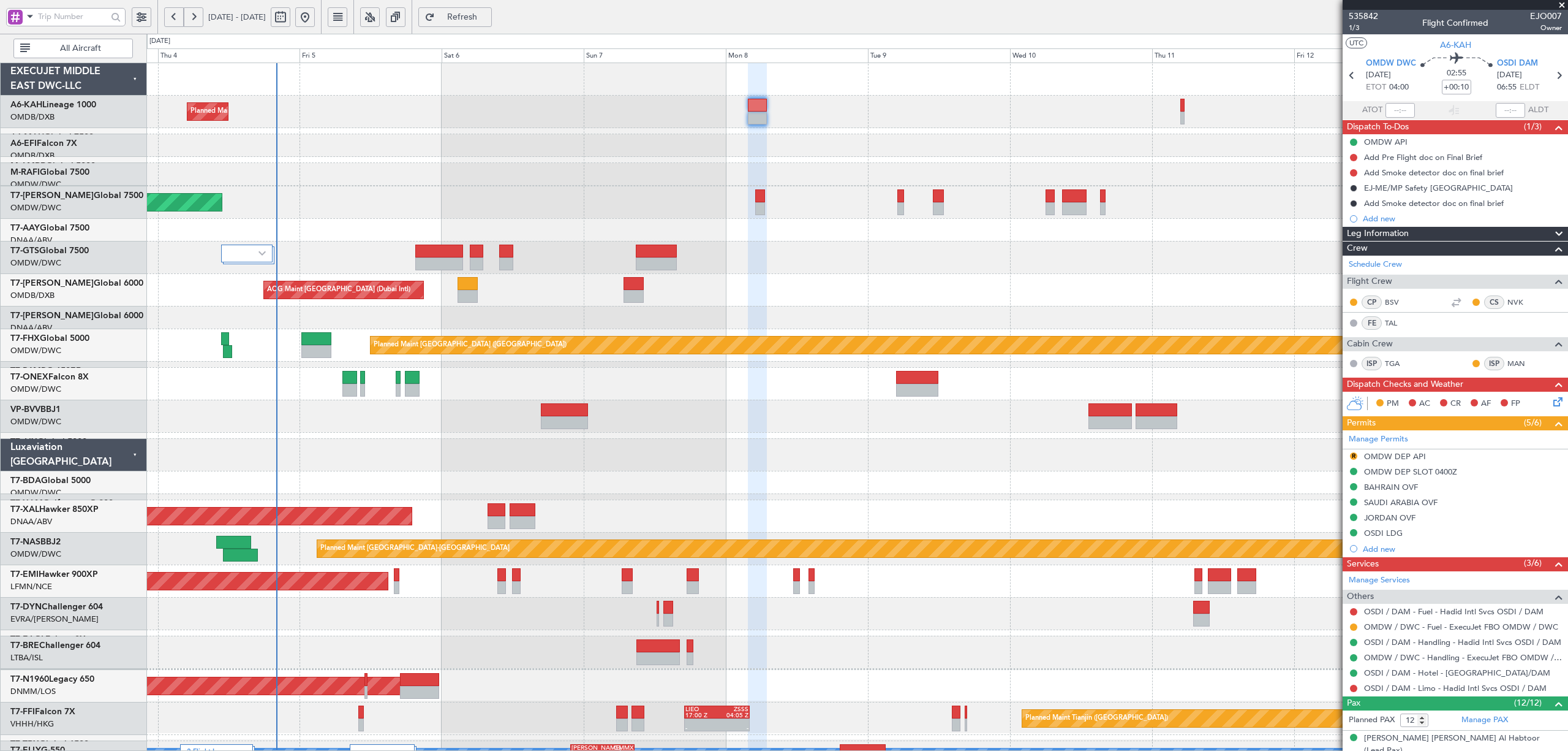
click at [273, 429] on div "Planned Maint Dubai (Al Maktoum Intl) Planned Maint Dubai (Al Maktoum Intl) AOG…" at bounding box center [856, 482] width 1420 height 838
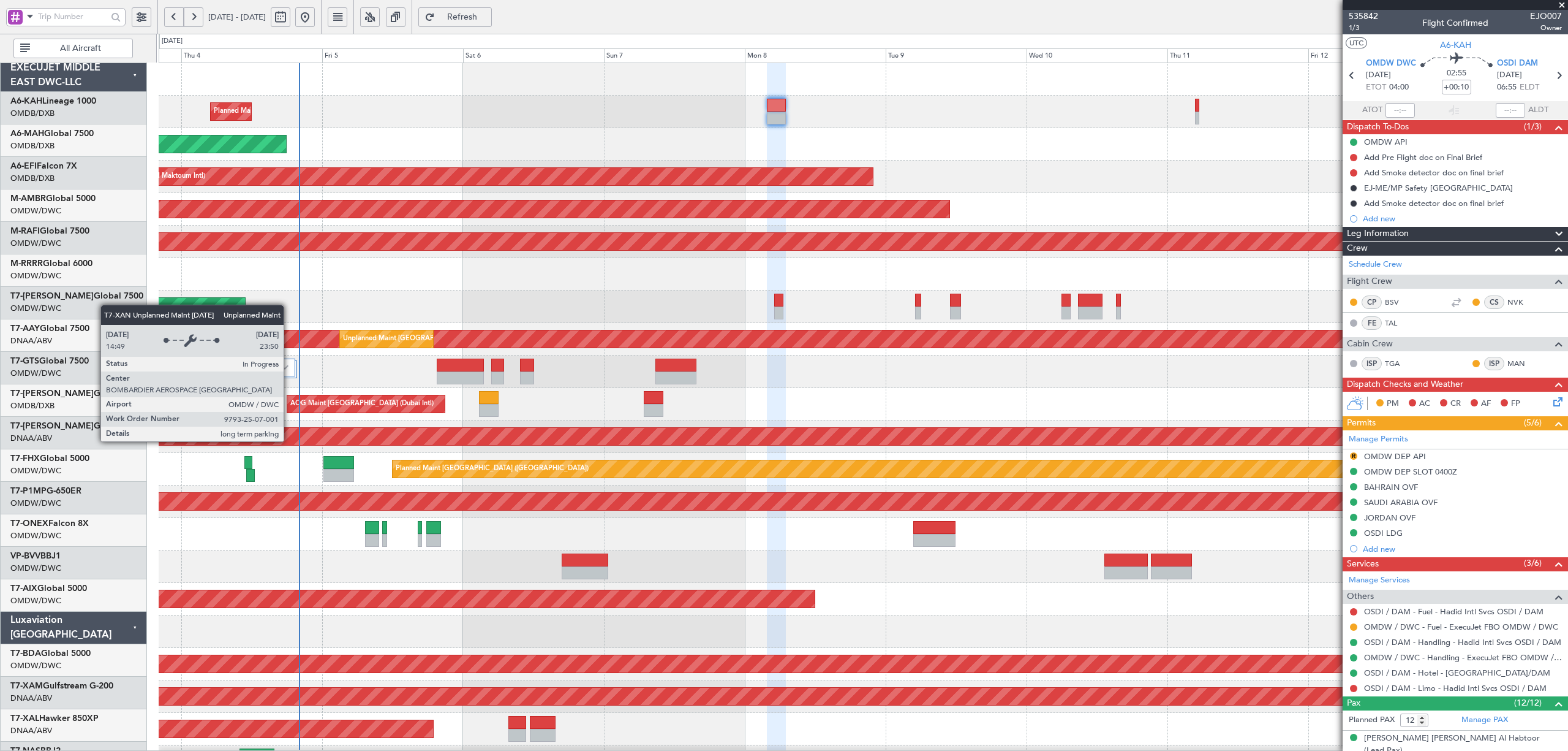
scroll to position [0, 0]
click at [414, 451] on div "Unplanned Maint Dubai (Al Maktoum Intl) Planned Maint Dubai (Al Maktoum Intl)" at bounding box center [863, 437] width 1409 height 32
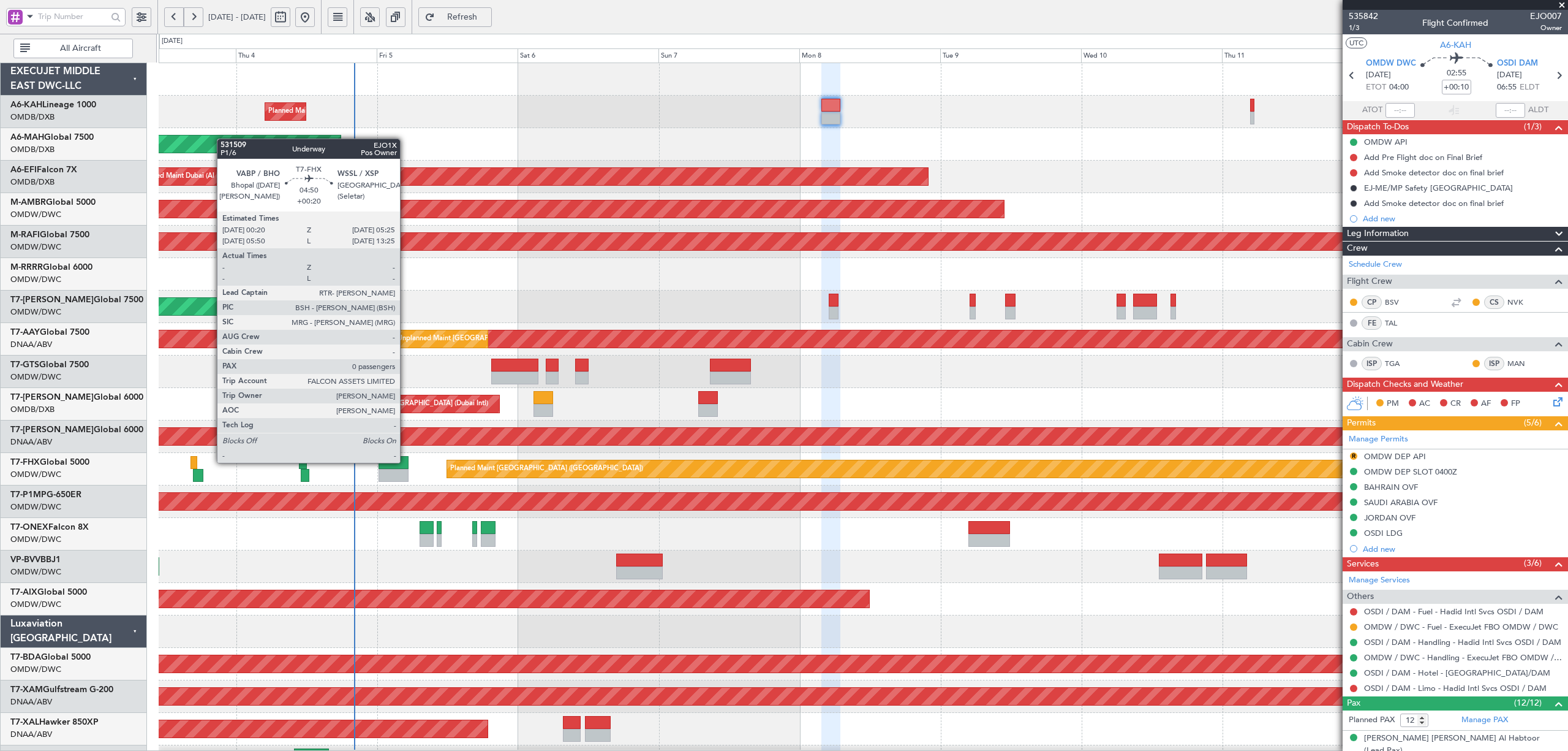
click at [406, 462] on div at bounding box center [393, 463] width 30 height 13
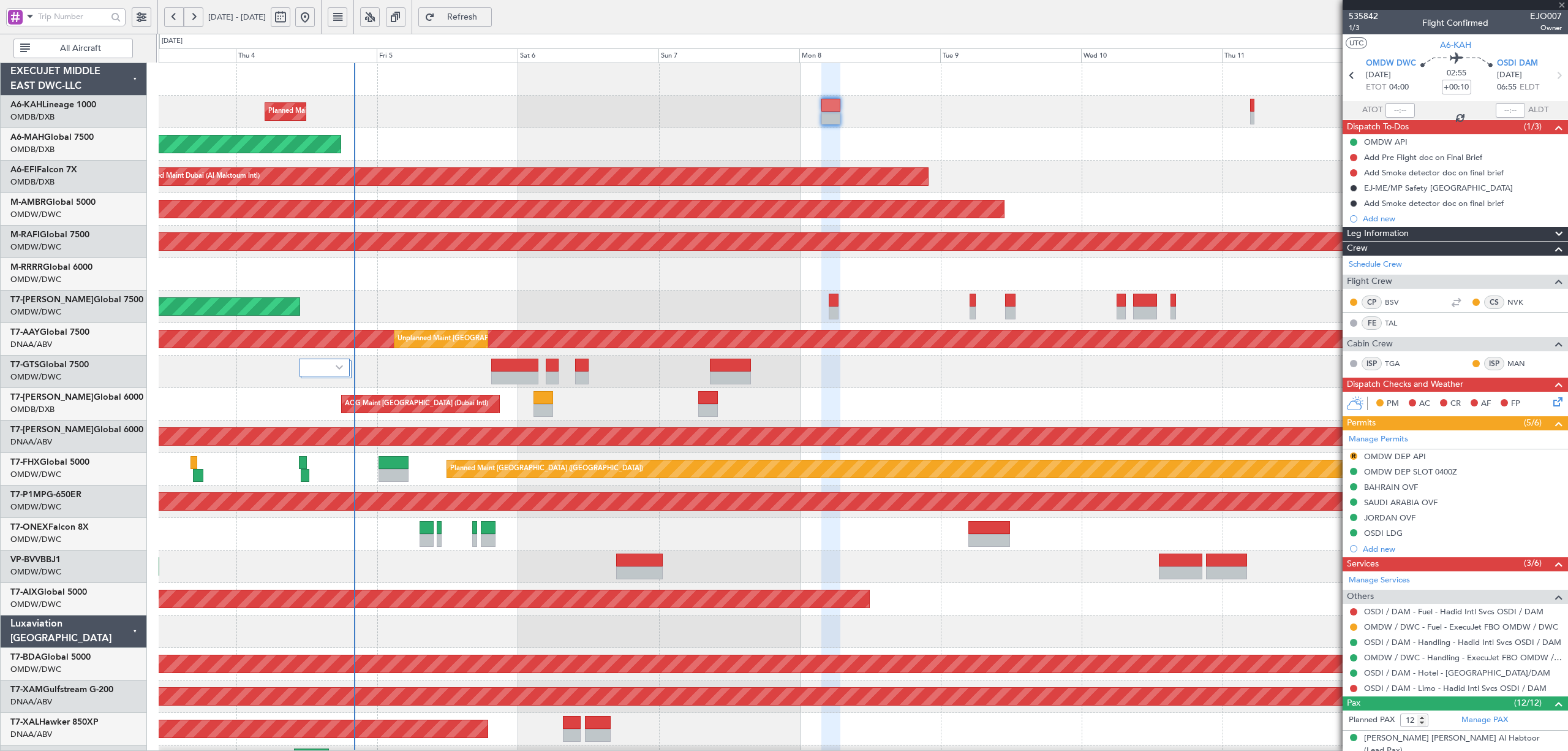
type input "+00:20"
type input "0"
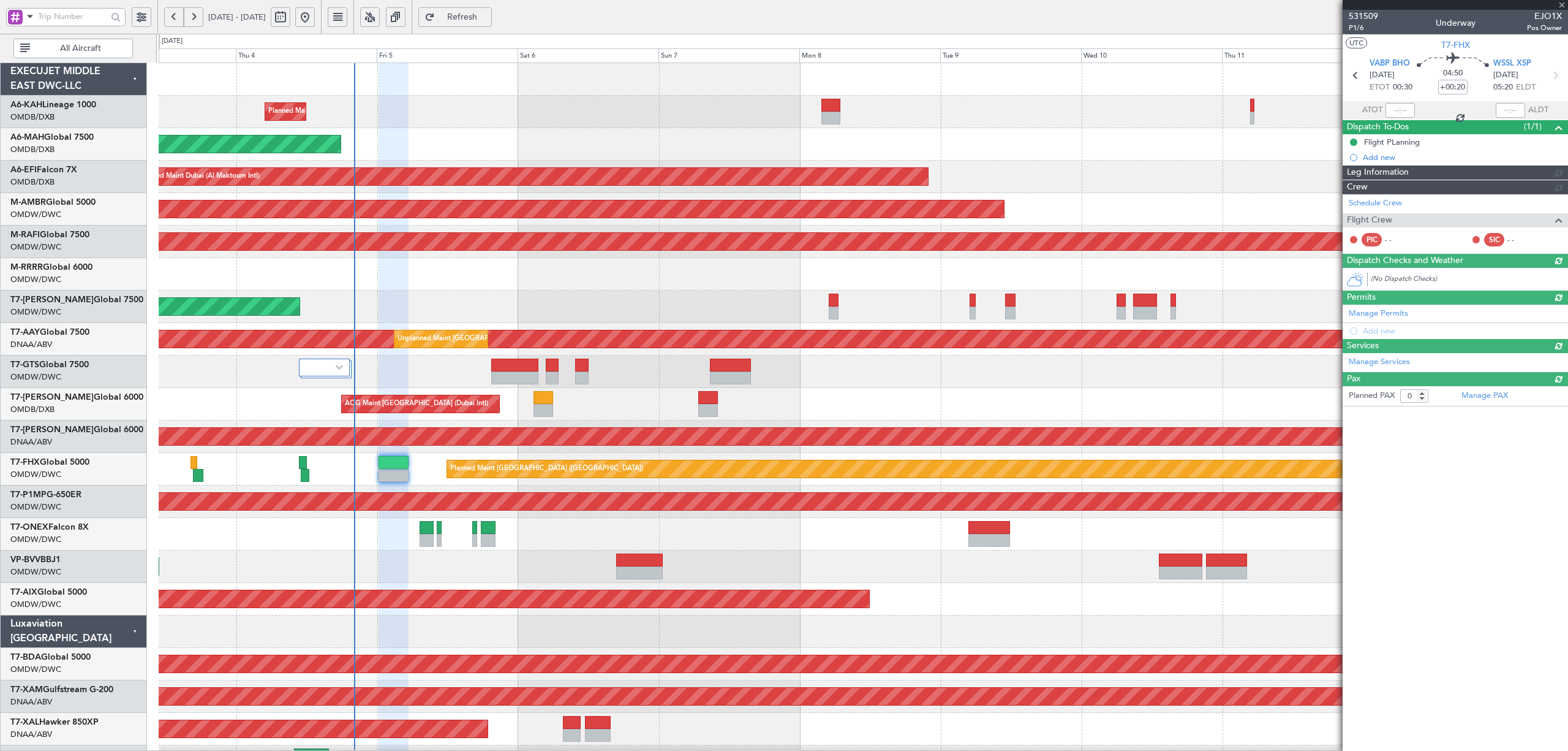
type input "[PERSON_NAME] (SYS)"
type input "7052"
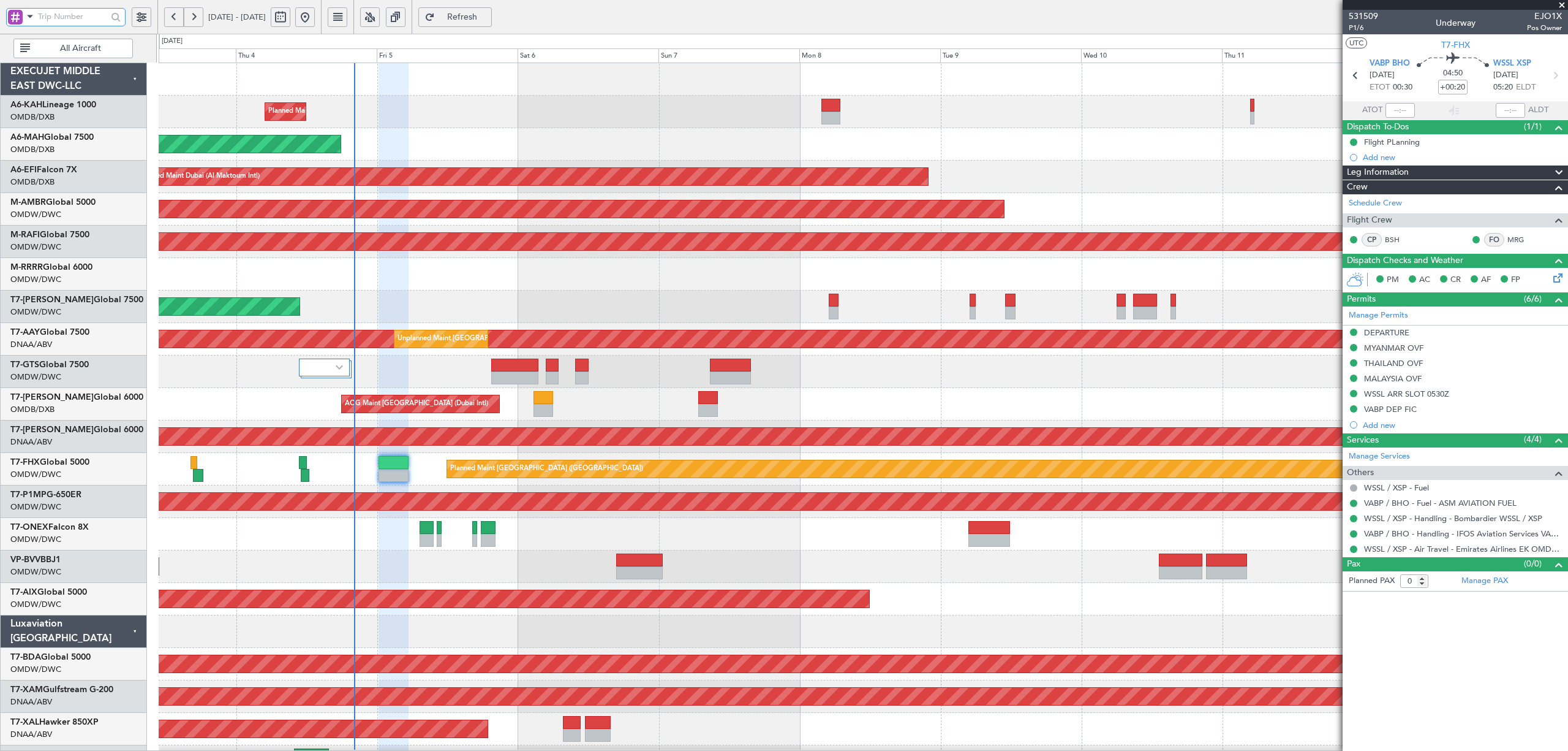
click at [85, 16] on input "text" at bounding box center [72, 16] width 69 height 18
click at [34, 18] on span at bounding box center [30, 16] width 15 height 15
drag, startPoint x: 45, startPoint y: 76, endPoint x: 67, endPoint y: 27, distance: 53.7
click at [45, 76] on span "A/C (Reg. or Type)" at bounding box center [62, 82] width 68 height 12
click at [69, 13] on input "text" at bounding box center [72, 16] width 69 height 18
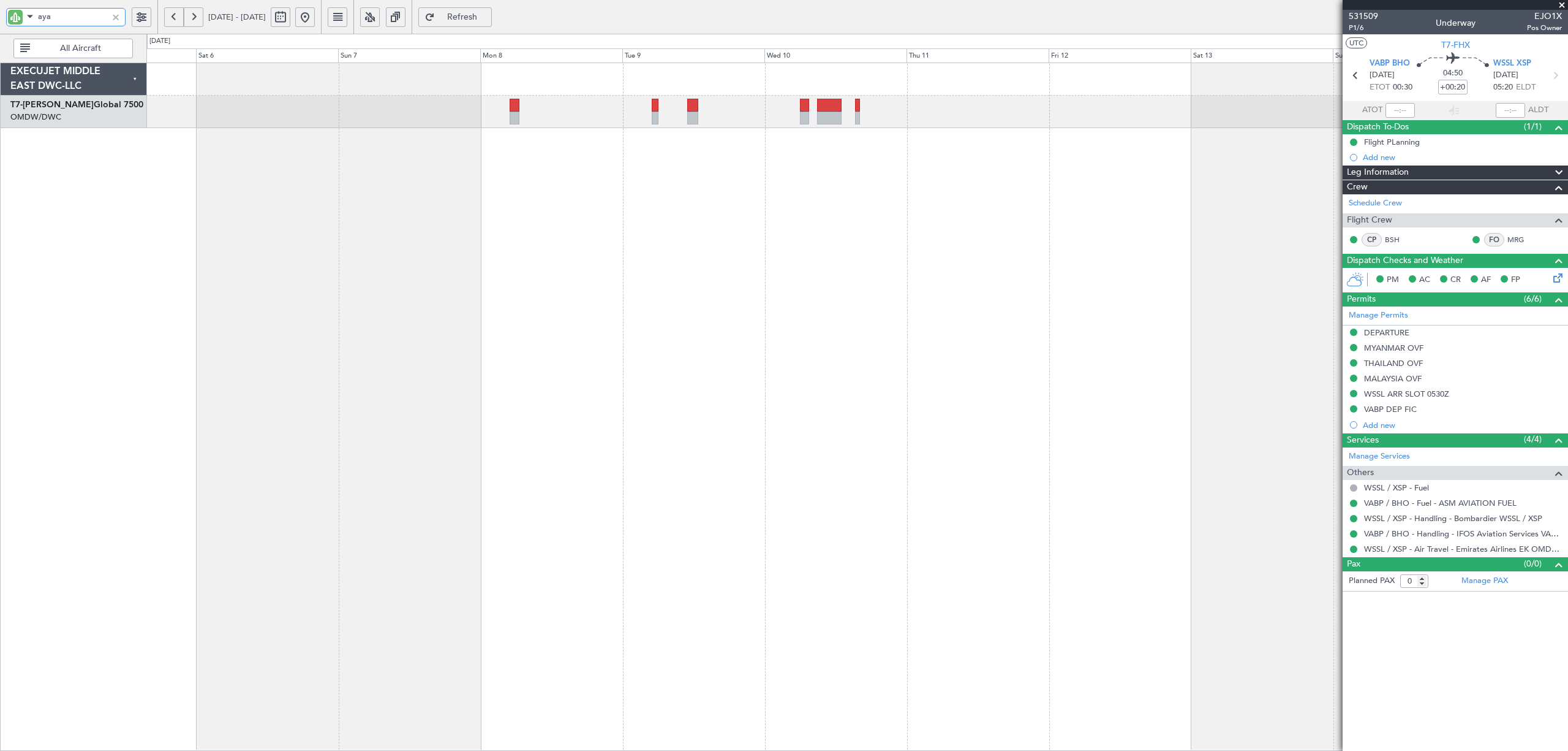
click at [567, 158] on div "Planned Maint Dubai (Al Maktoum Intl)" at bounding box center [857, 406] width 1421 height 688
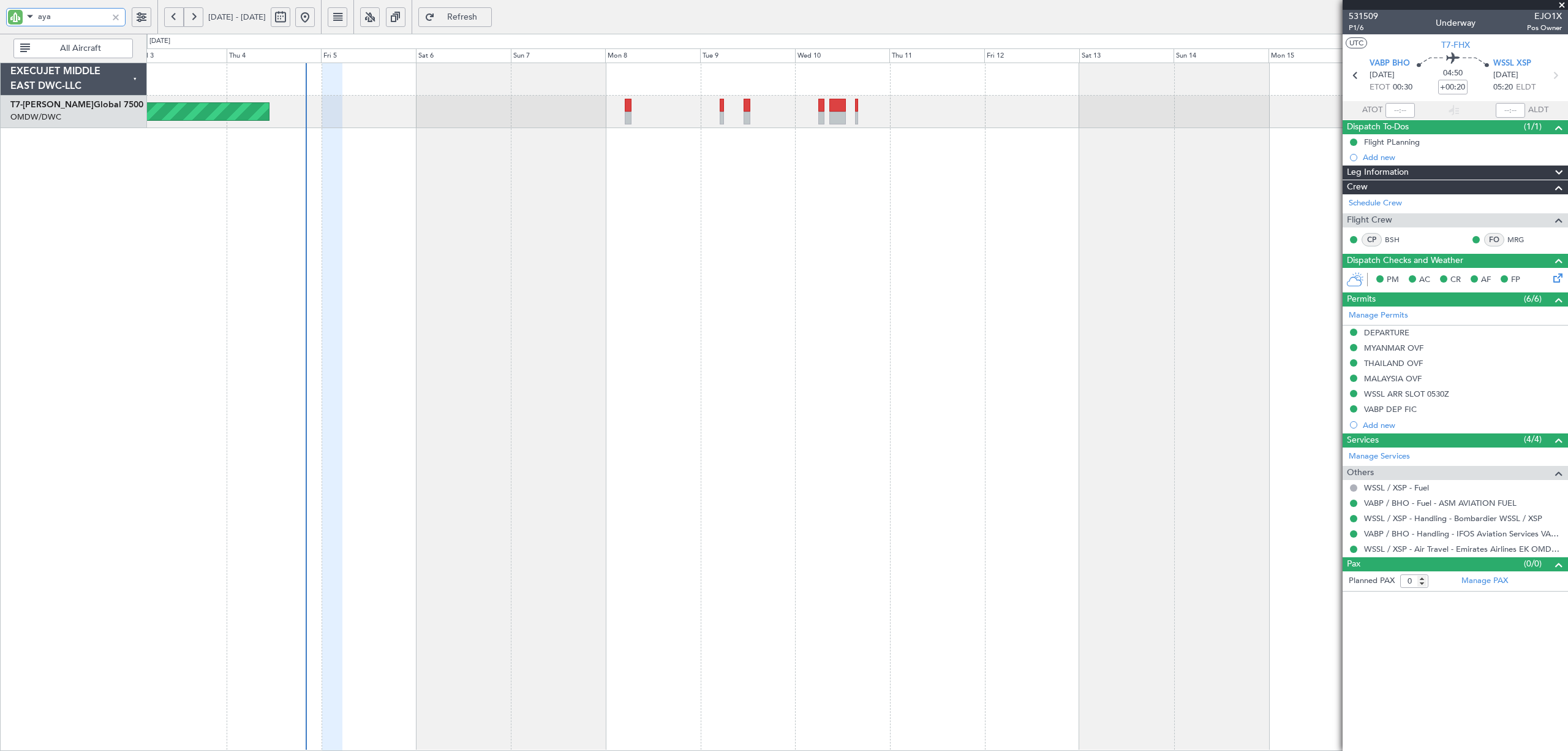
click at [575, 161] on div "Planned Maint Dubai (Al Maktoum Intl) AOG Maint Dubai (Al Maktoum Intl)" at bounding box center [857, 406] width 1421 height 688
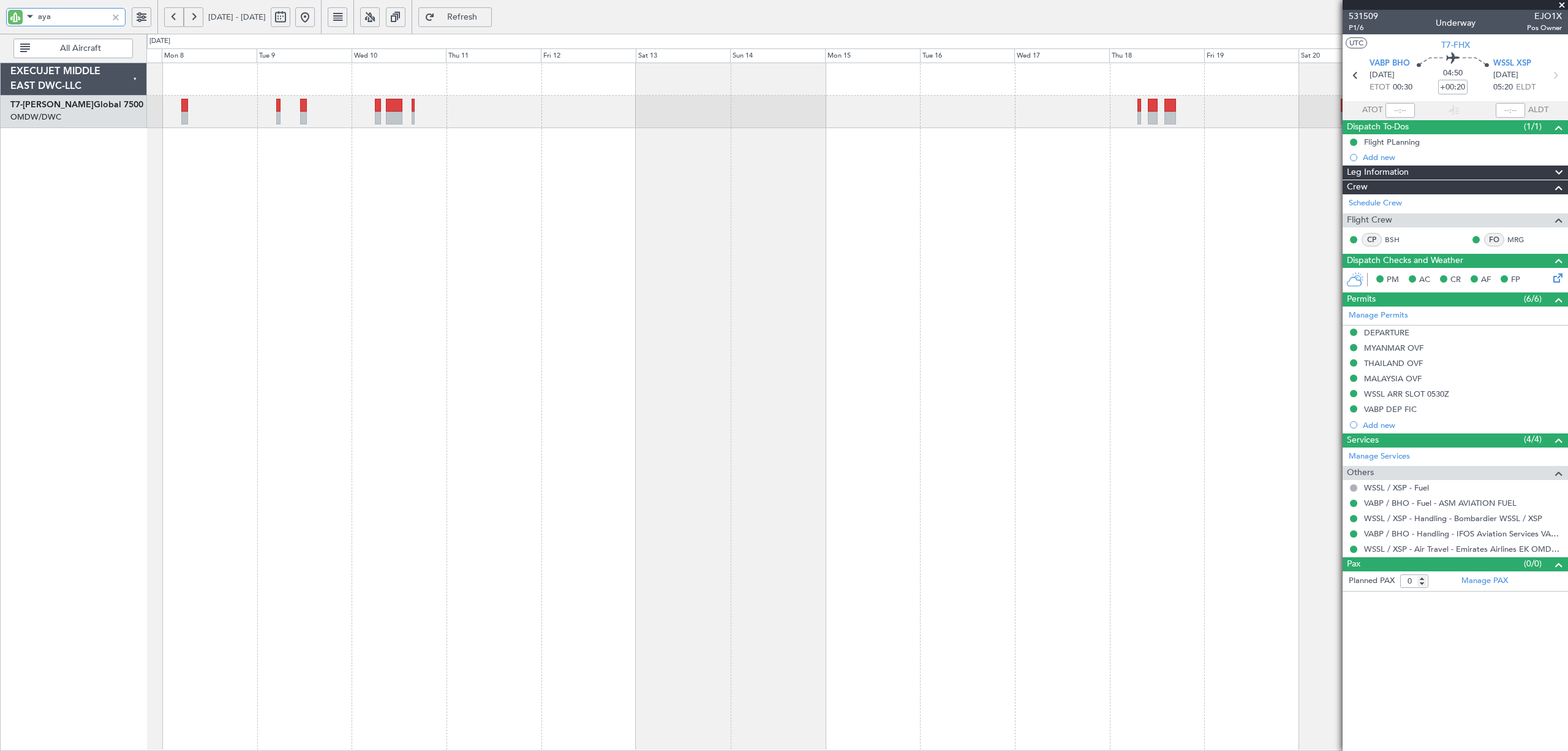
drag, startPoint x: 69, startPoint y: 12, endPoint x: 11, endPoint y: 16, distance: 58.1
click at [11, 16] on div "aya" at bounding box center [65, 17] width 119 height 18
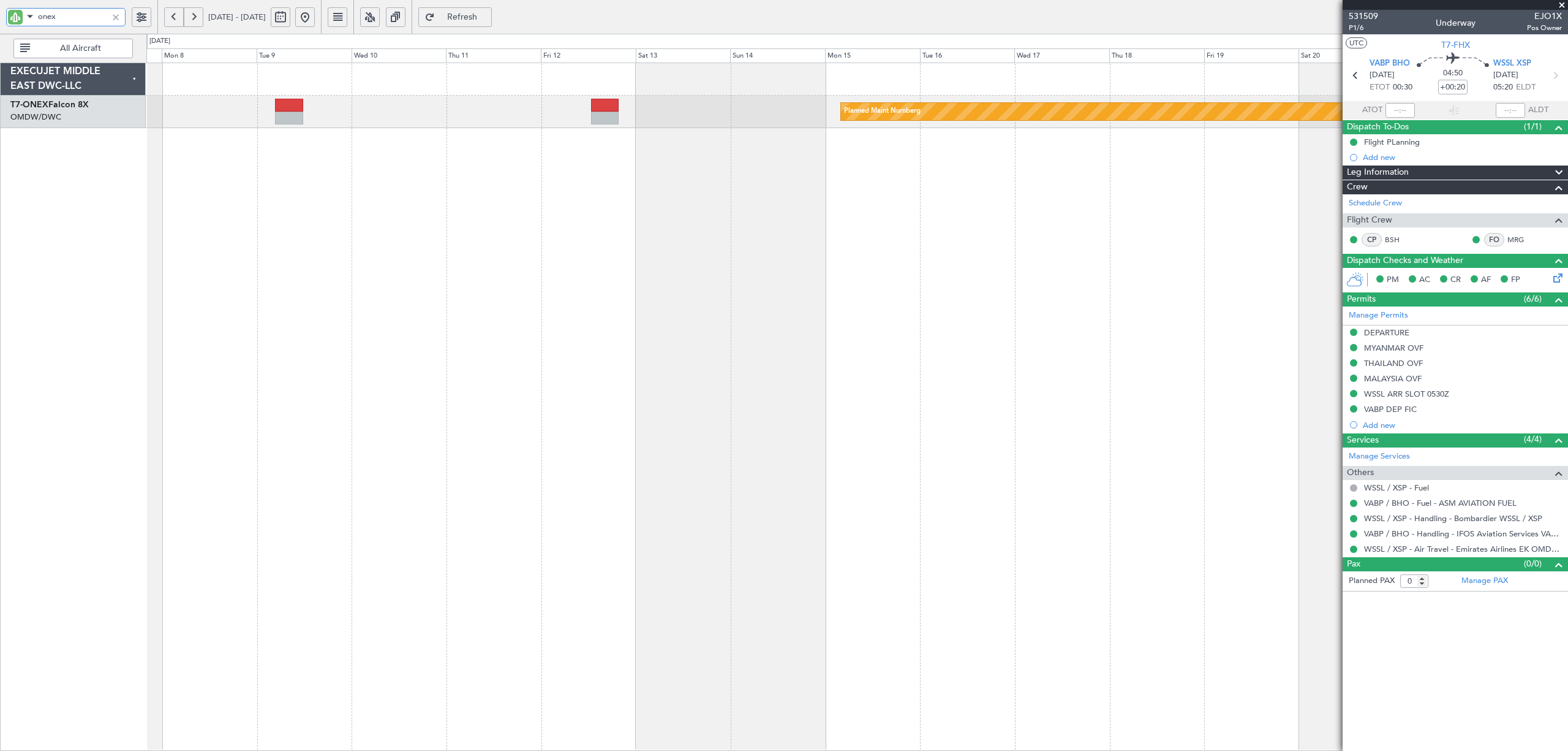
type input "onex"
type input "[PERSON_NAME] (SYS)"
type input "7052"
click at [315, 20] on button at bounding box center [305, 17] width 20 height 20
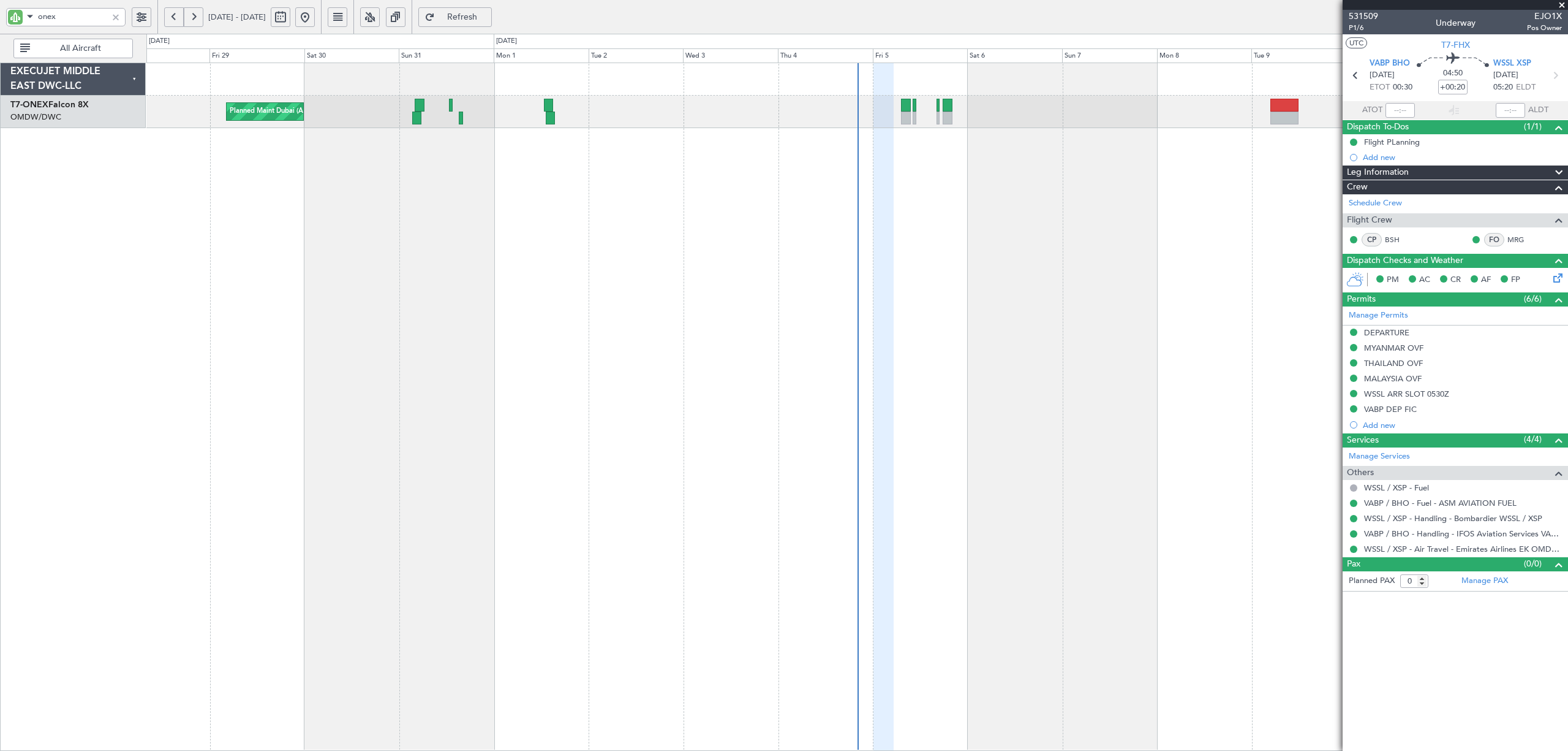
click at [113, 18] on div at bounding box center [115, 17] width 13 height 13
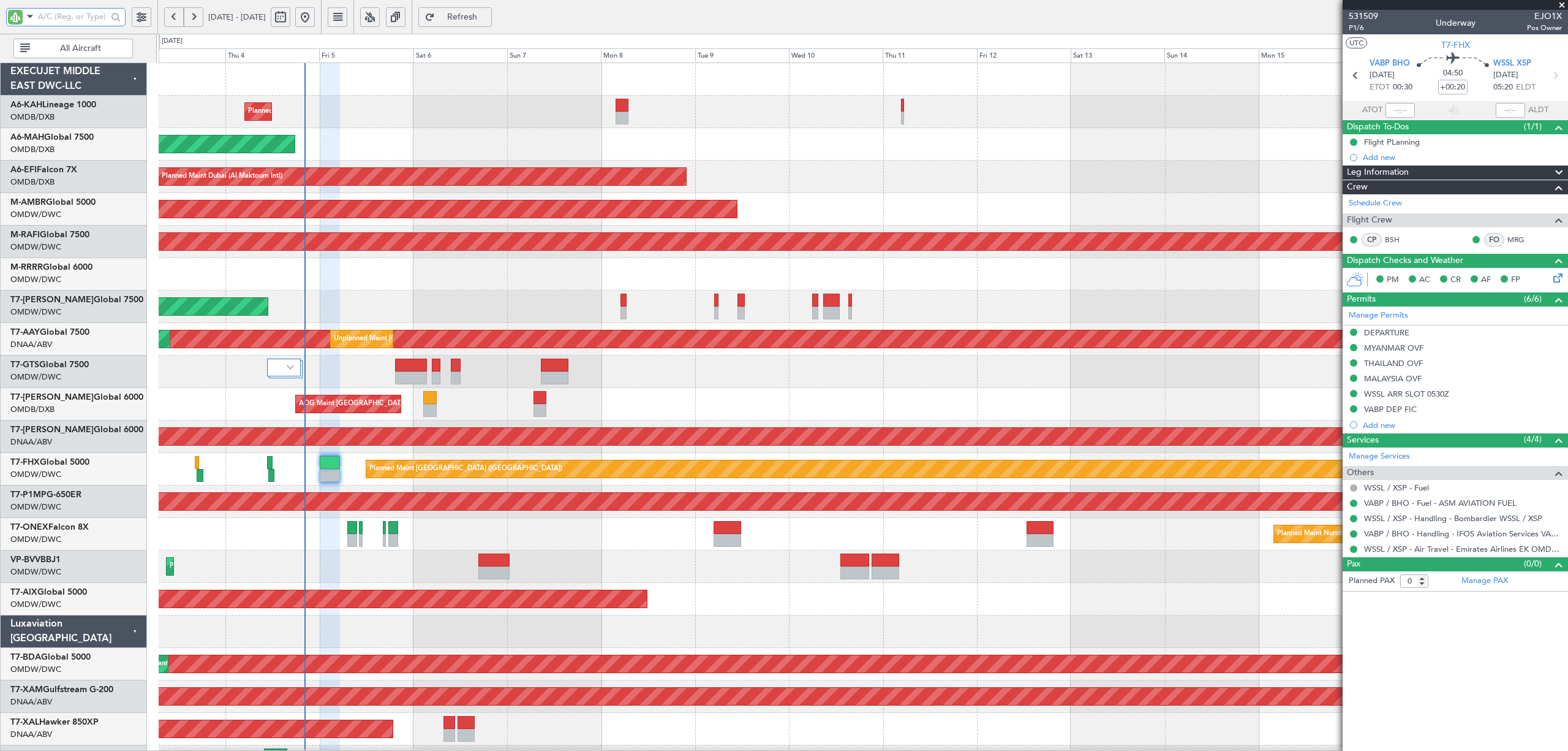
click at [393, 312] on div "Planned Maint Dubai (Al Maktoum Intl) No Crew Planned Maint Dubai (Dubai Intl) …" at bounding box center [863, 663] width 1409 height 1201
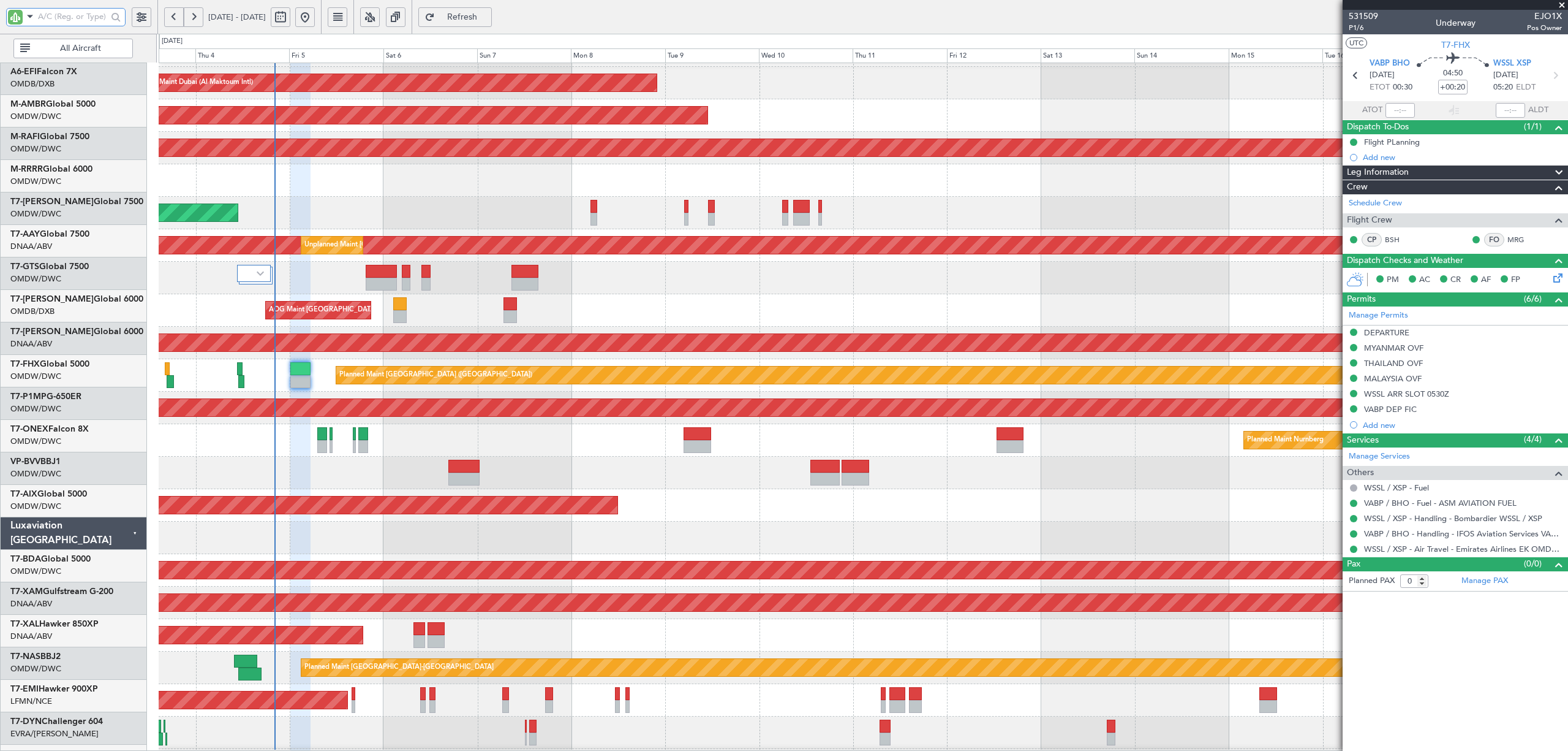
click at [341, 271] on div at bounding box center [863, 278] width 1409 height 32
